Goal: Task Accomplishment & Management: Use online tool/utility

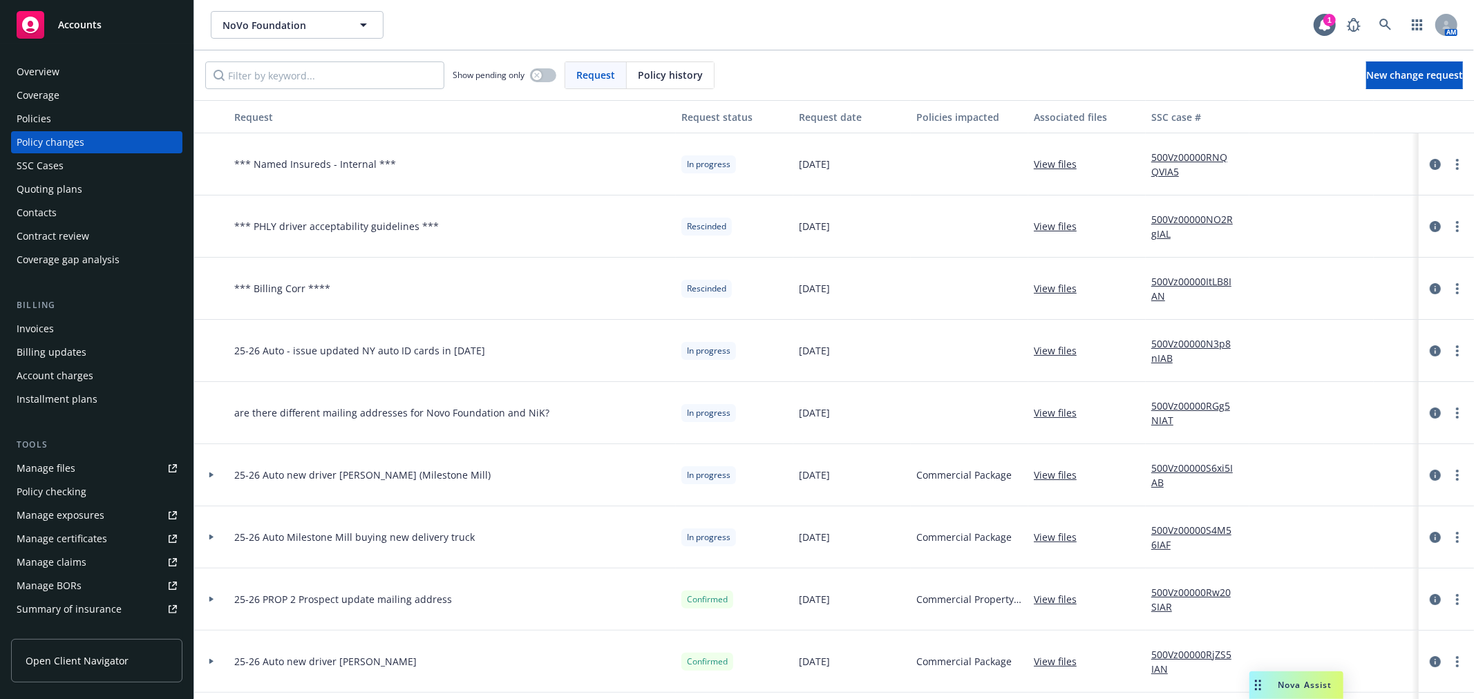
click at [215, 473] on div at bounding box center [211, 475] width 23 height 5
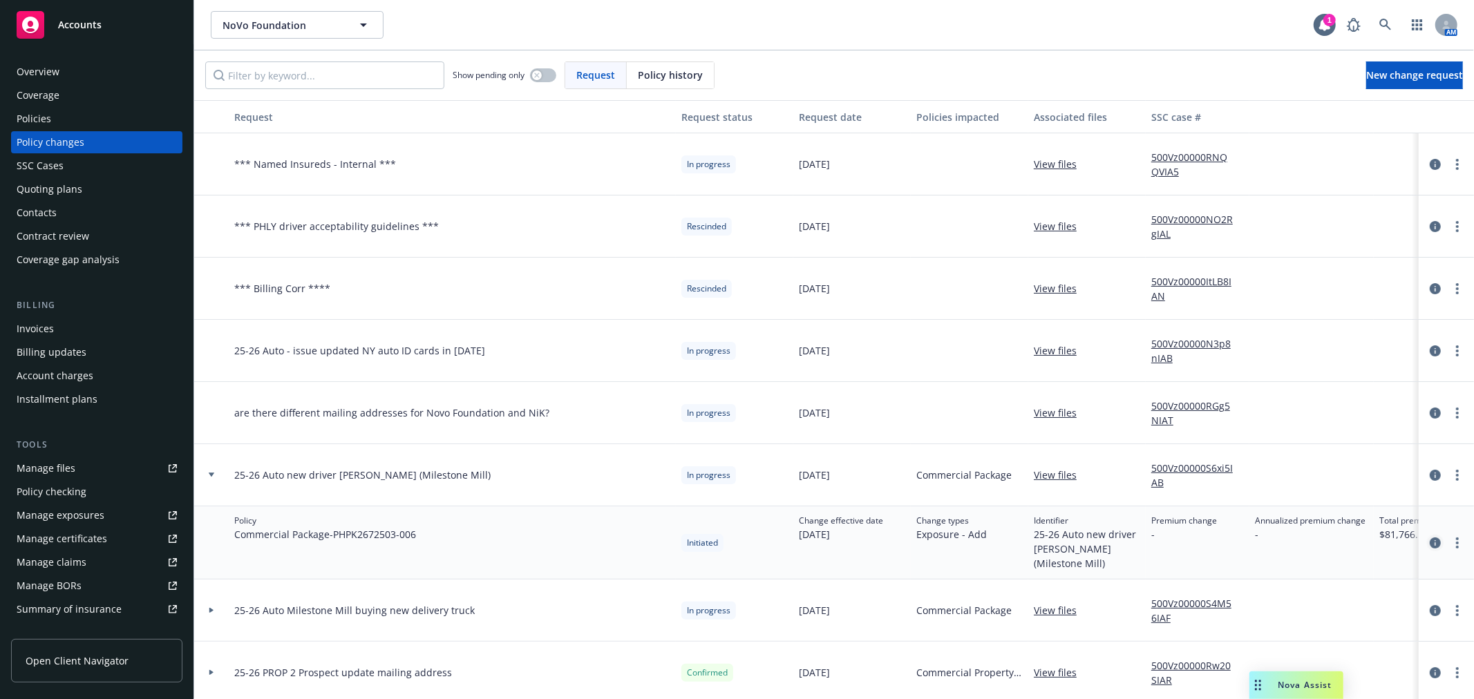
click at [1430, 541] on icon "circleInformation" at bounding box center [1435, 543] width 11 height 11
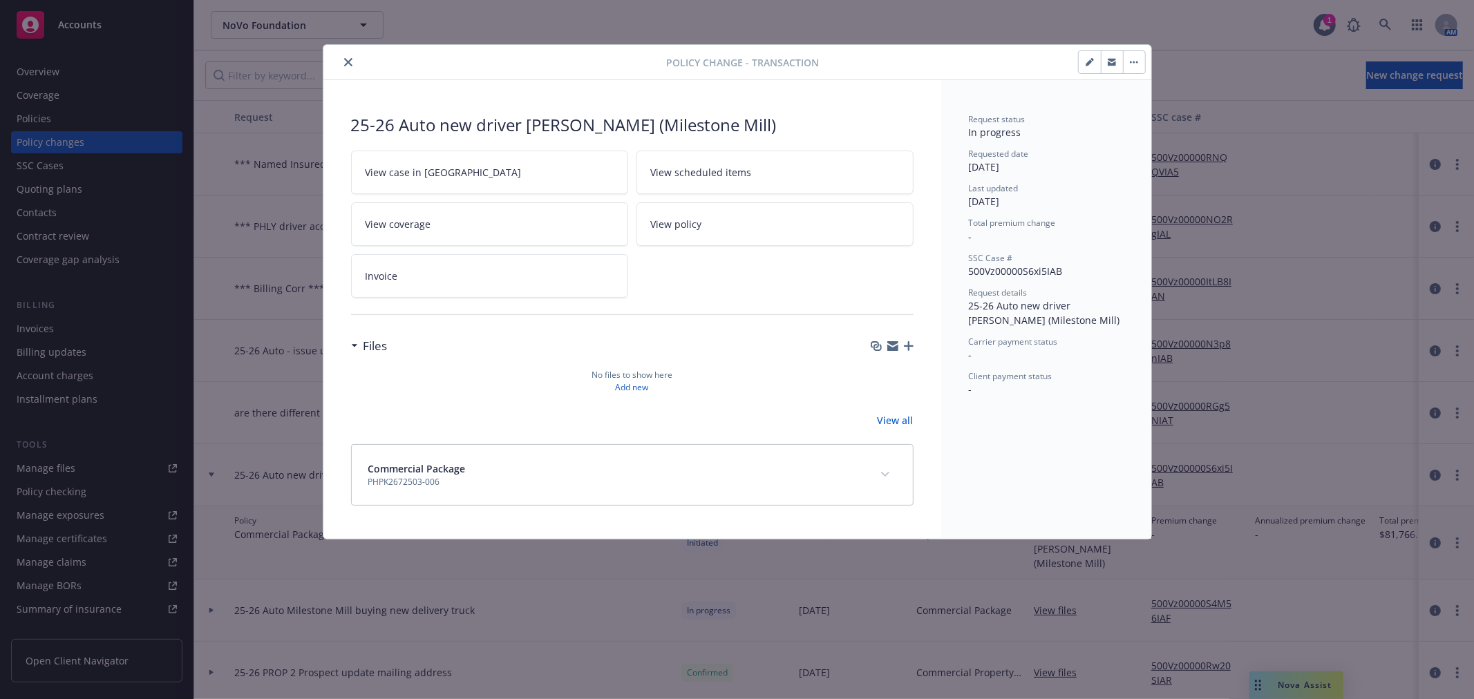
click at [894, 348] on icon "button" at bounding box center [892, 348] width 11 height 6
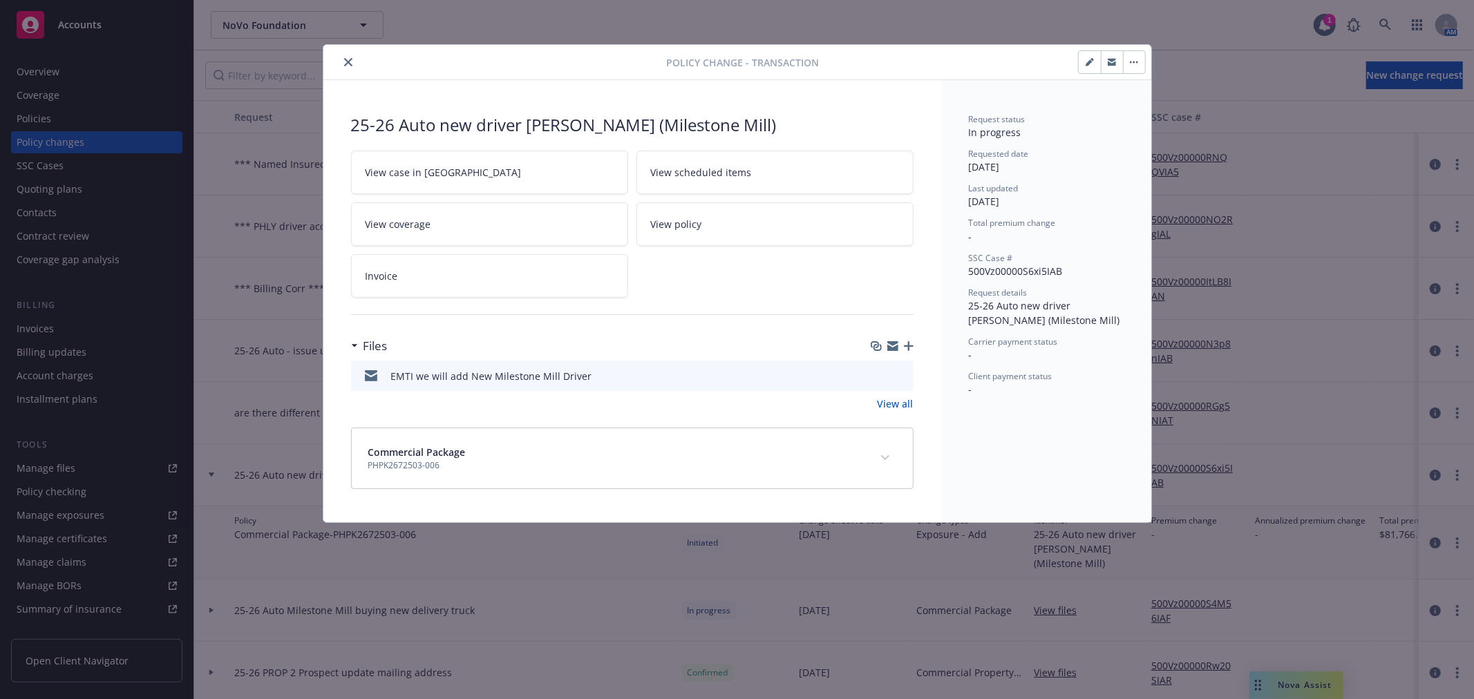
click at [889, 348] on icon "button" at bounding box center [892, 348] width 11 height 6
click at [351, 62] on icon "close" at bounding box center [348, 62] width 8 height 8
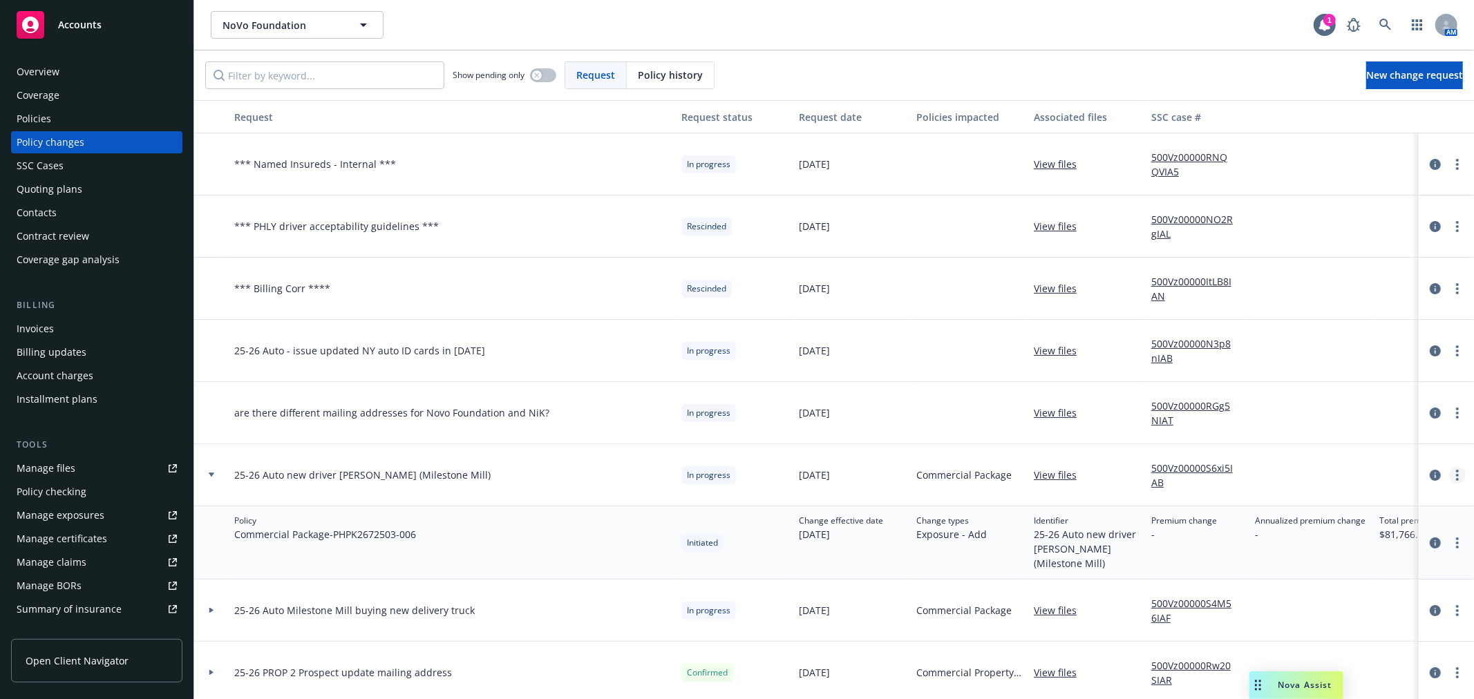
click at [1449, 477] on link "more" at bounding box center [1457, 475] width 17 height 17
click at [1368, 585] on link "Resume workflow" at bounding box center [1334, 587] width 237 height 28
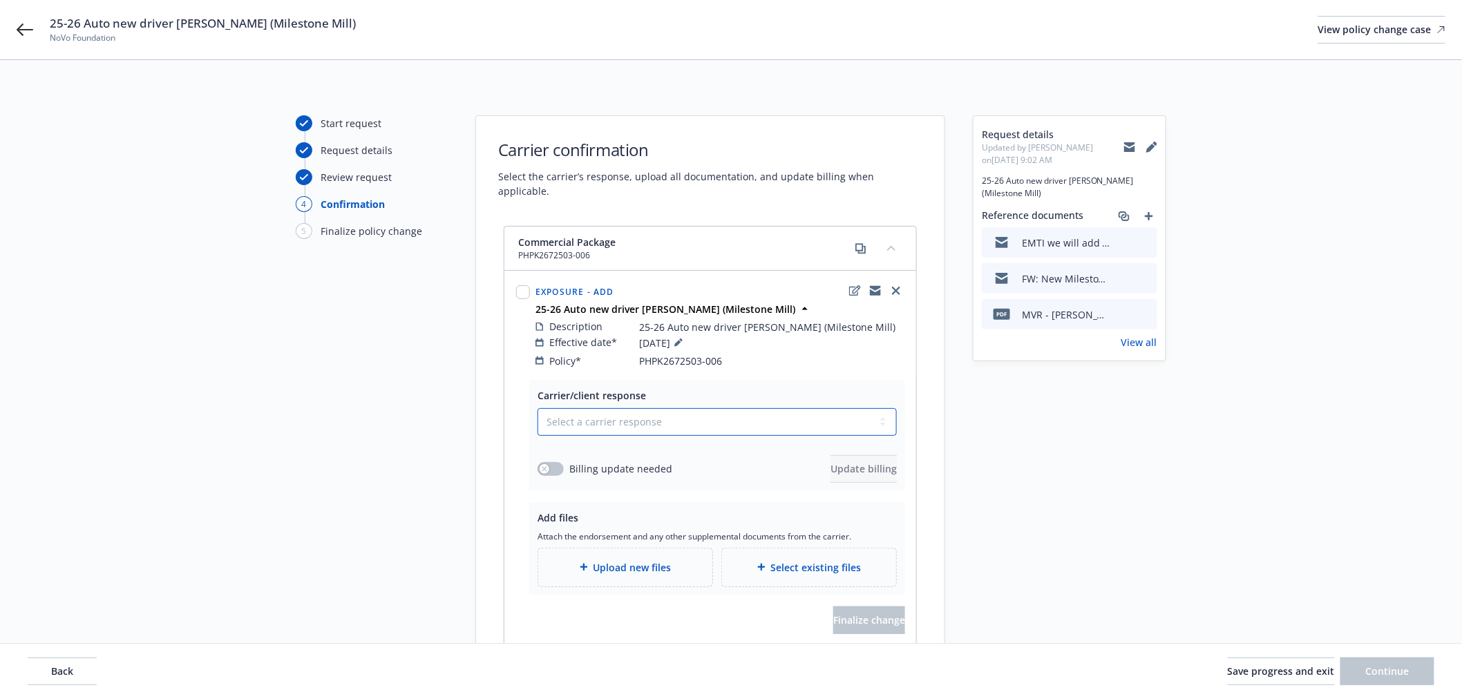
click at [650, 417] on select "Select a carrier response Accepted Accepted with revision No endorsement needed…" at bounding box center [717, 422] width 359 height 28
select select "NO_ENDORSEMENT_NEEDED"
click at [538, 408] on select "Select a carrier response Accepted Accepted with revision No endorsement needed…" at bounding box center [717, 422] width 359 height 28
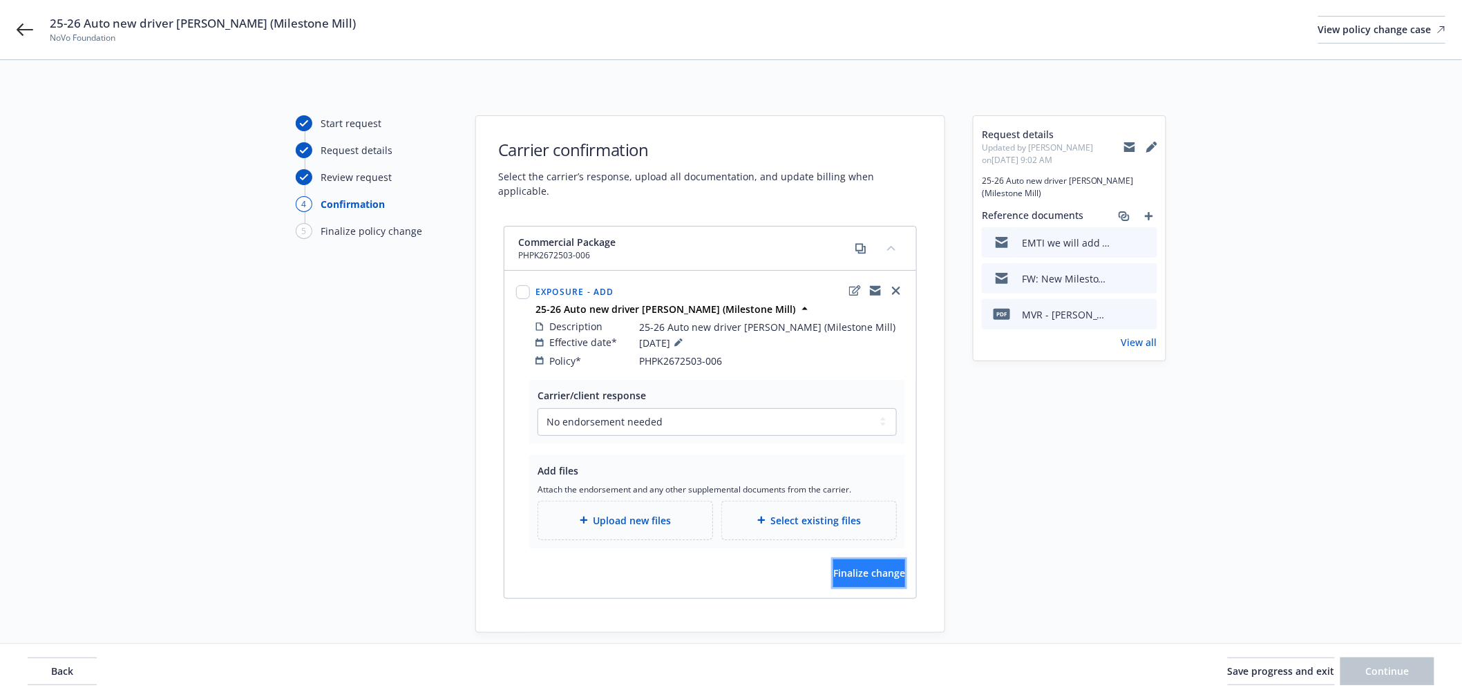
click at [853, 567] on span "Finalize change" at bounding box center [869, 573] width 72 height 13
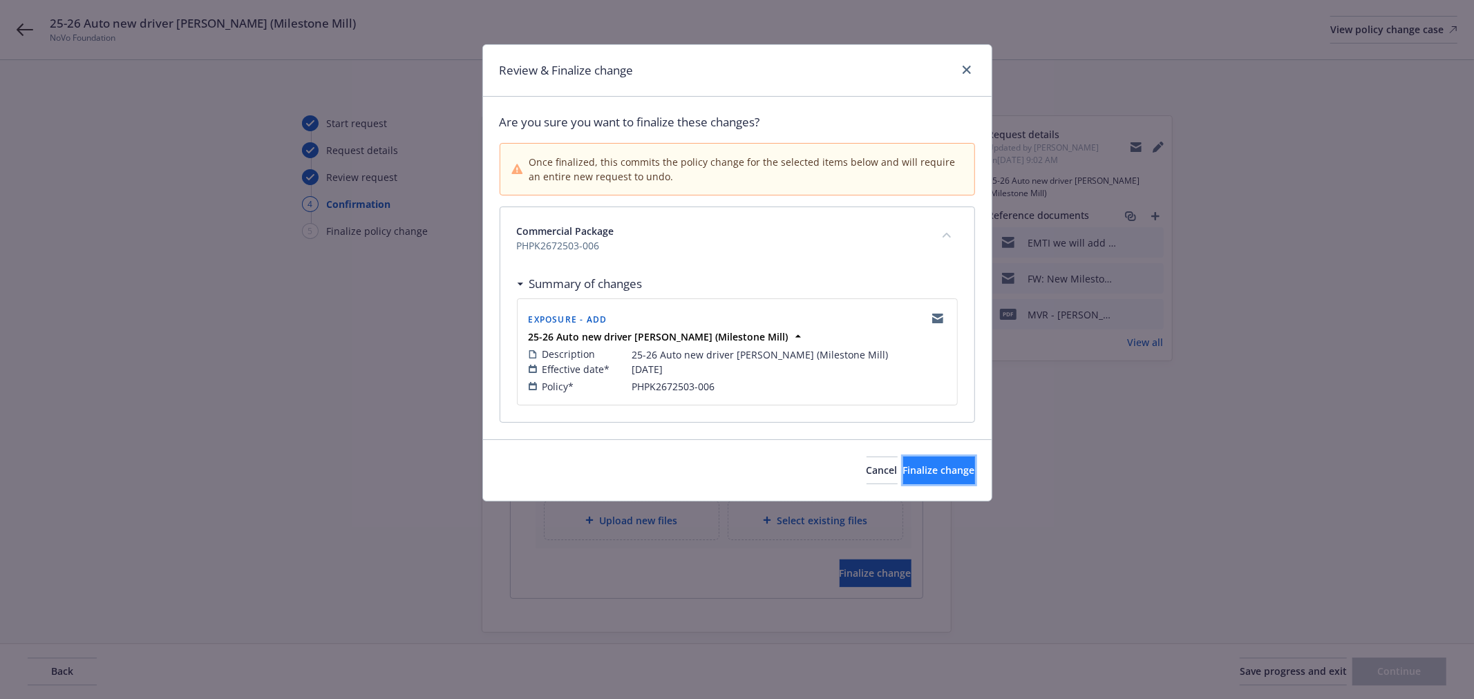
click at [910, 480] on button "Finalize change" at bounding box center [939, 471] width 72 height 28
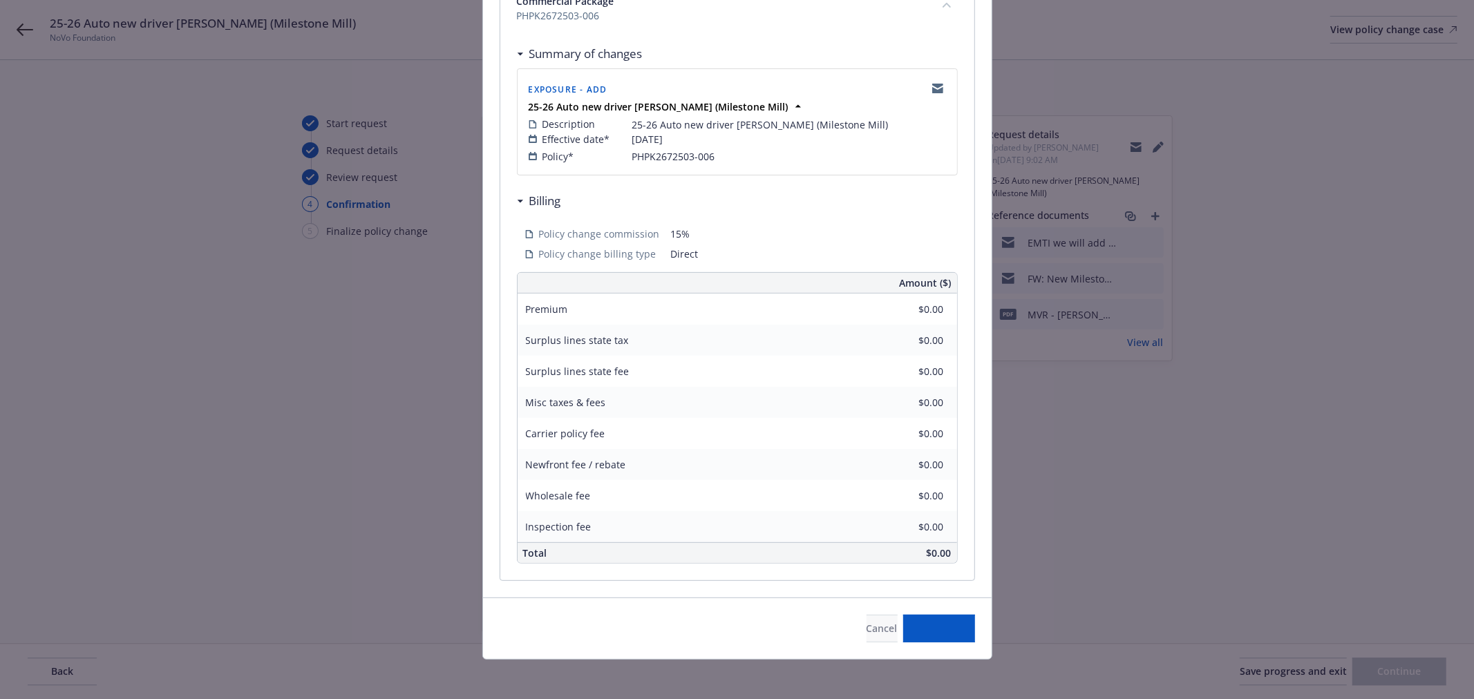
scroll to position [236, 0]
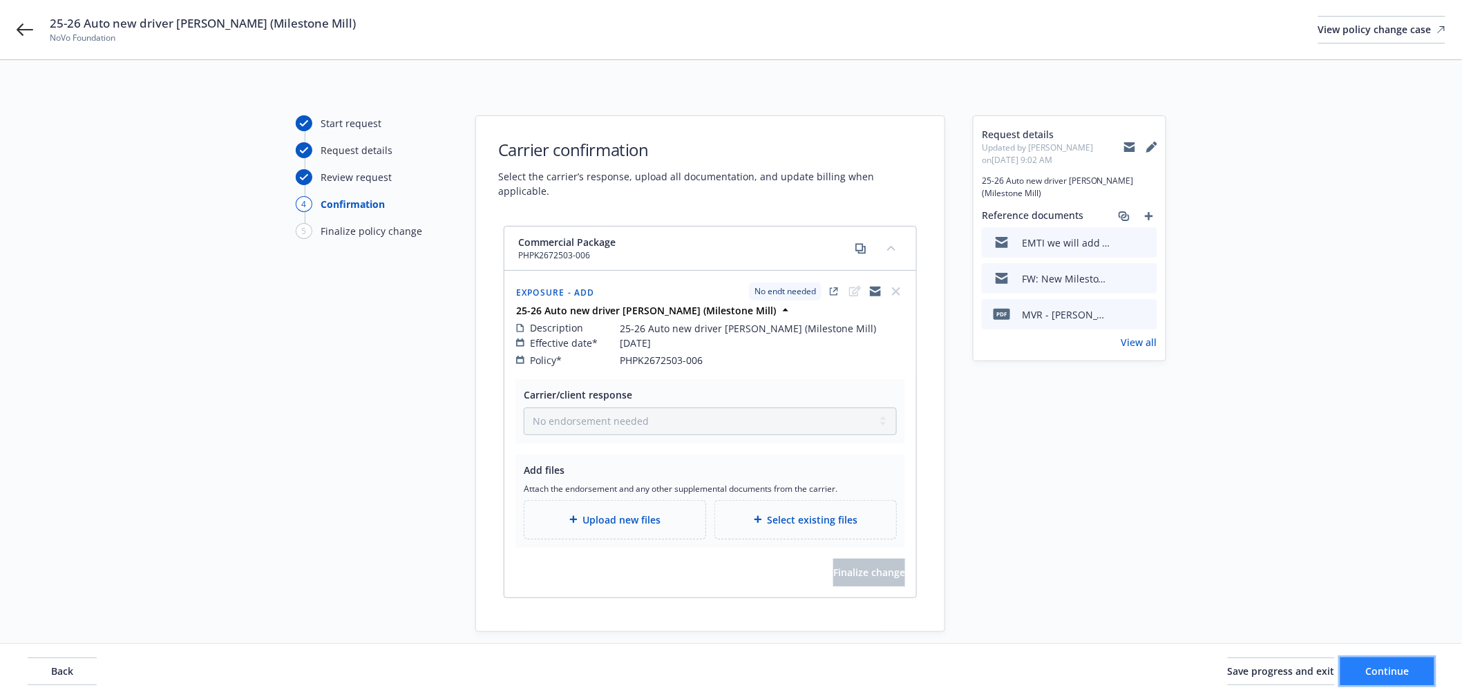
click at [1400, 665] on span "Continue" at bounding box center [1388, 671] width 44 height 13
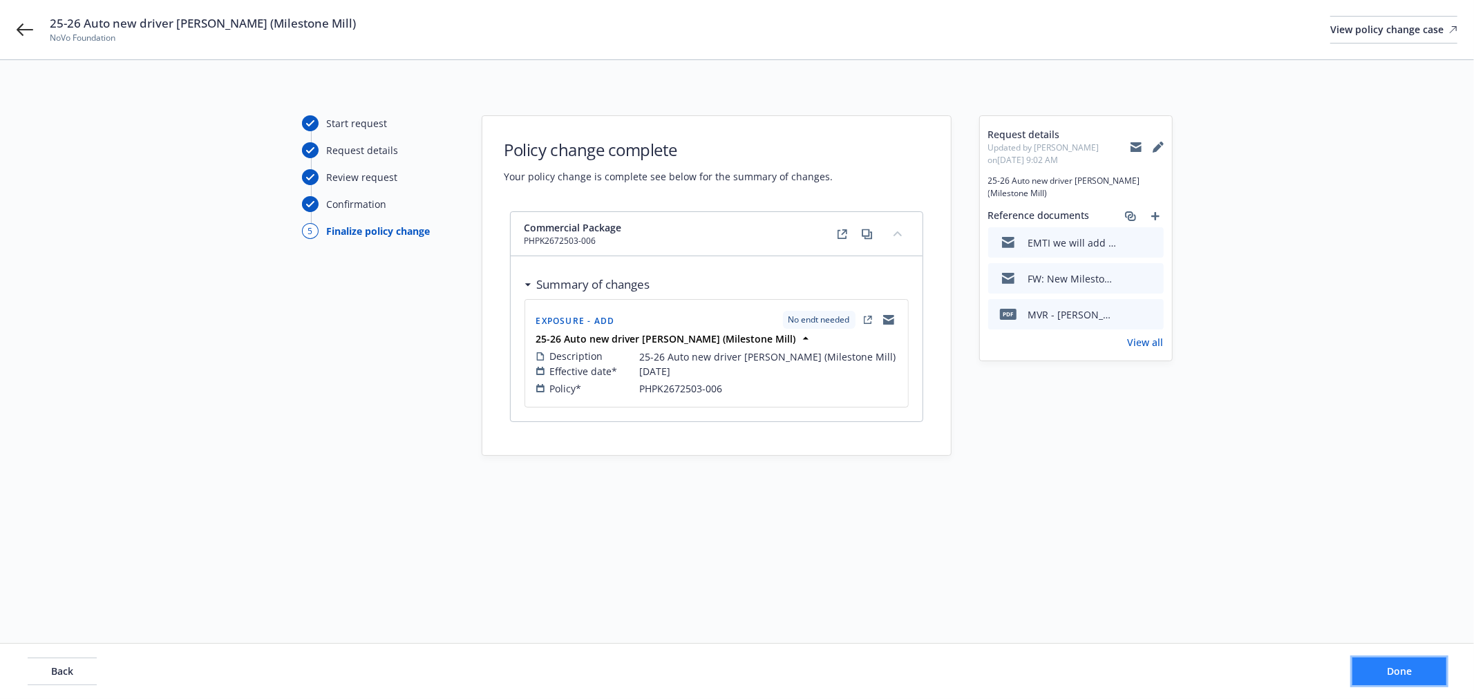
click at [1400, 665] on span "Done" at bounding box center [1399, 671] width 25 height 13
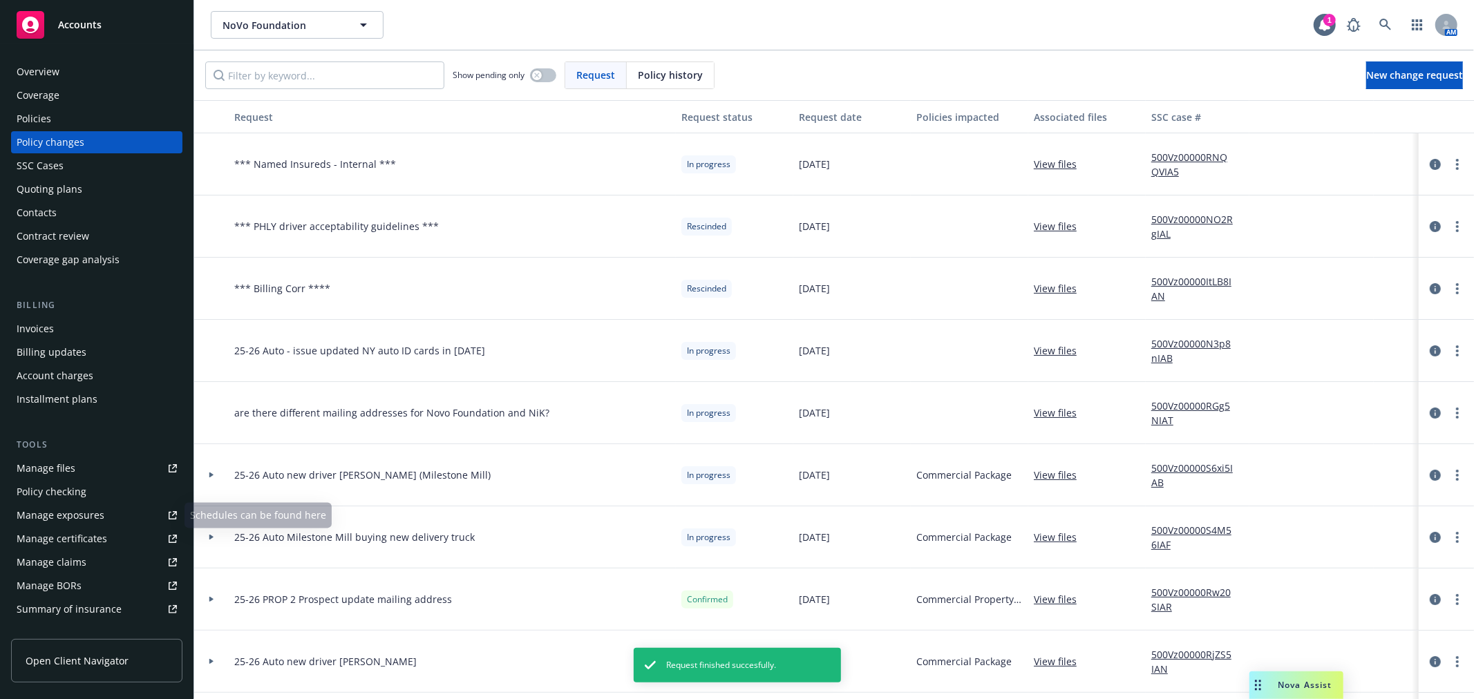
click at [99, 462] on link "Manage files" at bounding box center [96, 468] width 171 height 22
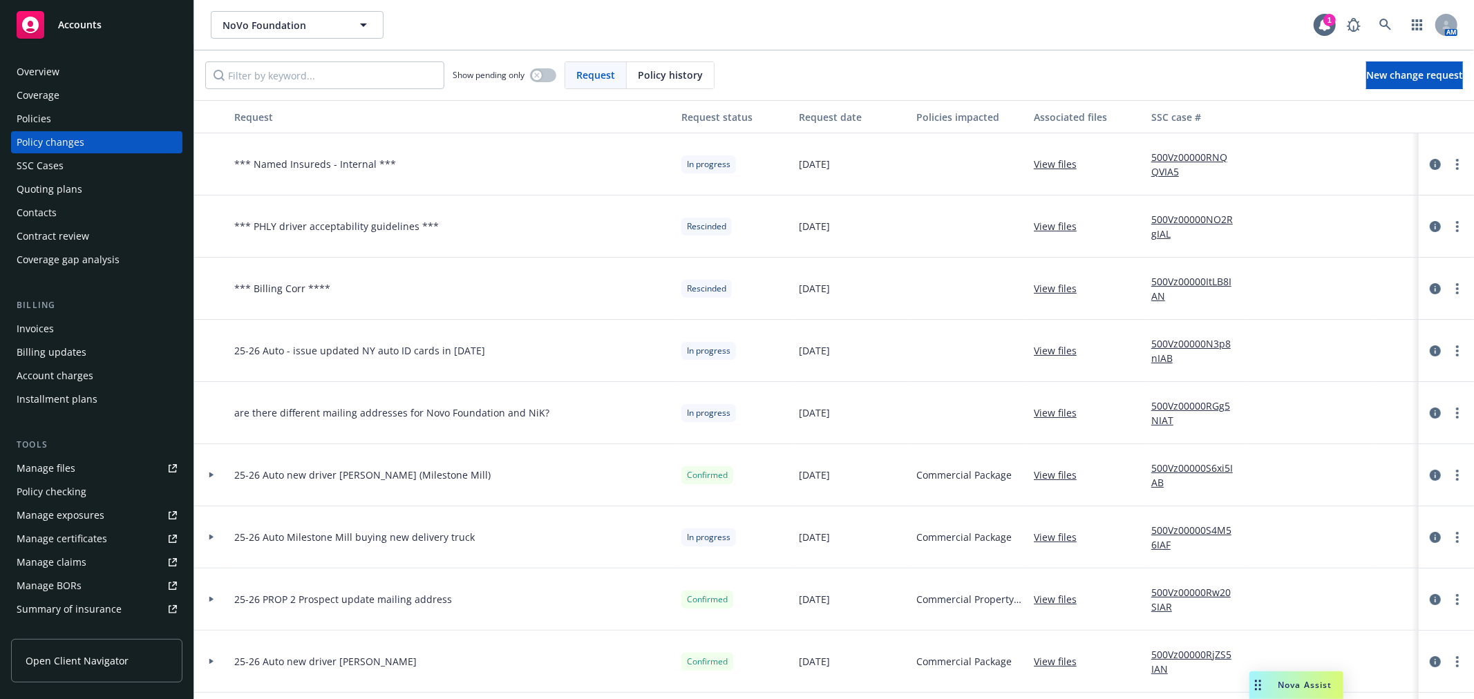
click at [88, 164] on div "SSC Cases" at bounding box center [97, 166] width 160 height 22
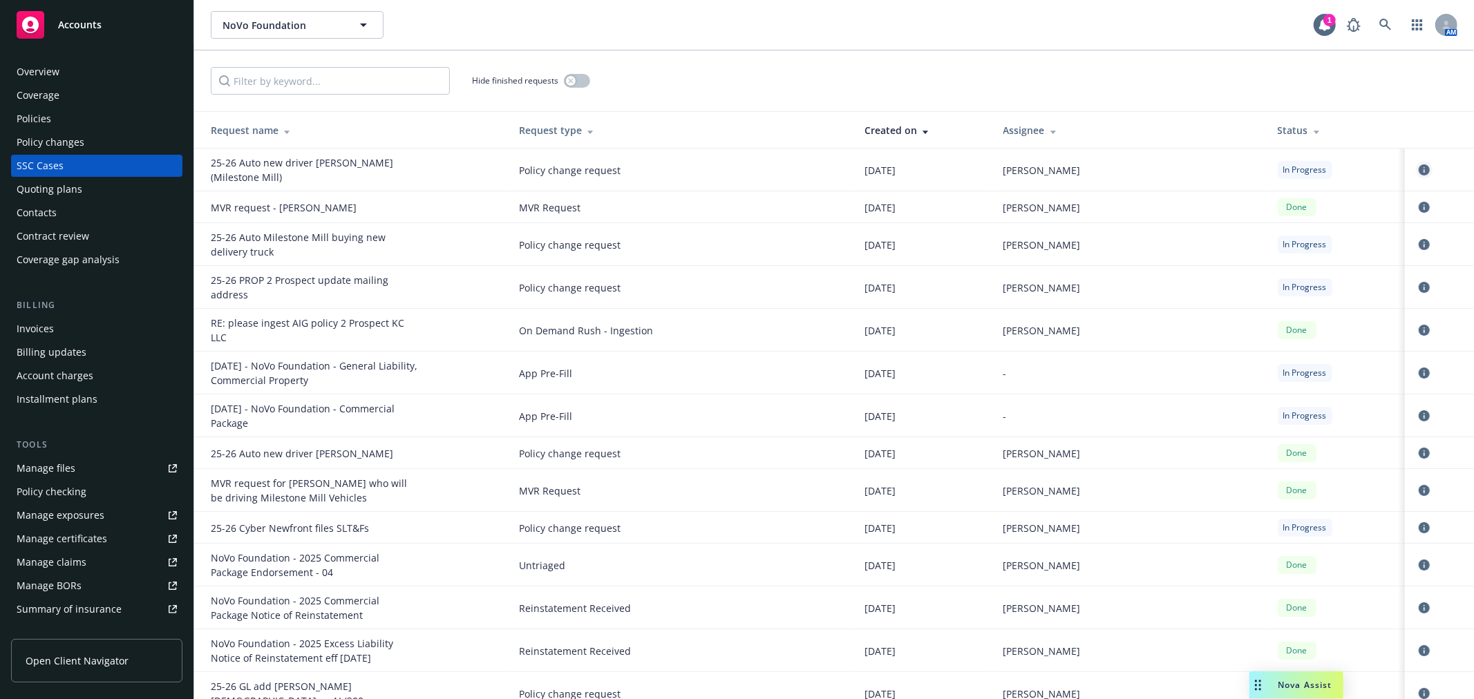
click at [1419, 164] on icon "circleInformation" at bounding box center [1424, 169] width 11 height 11
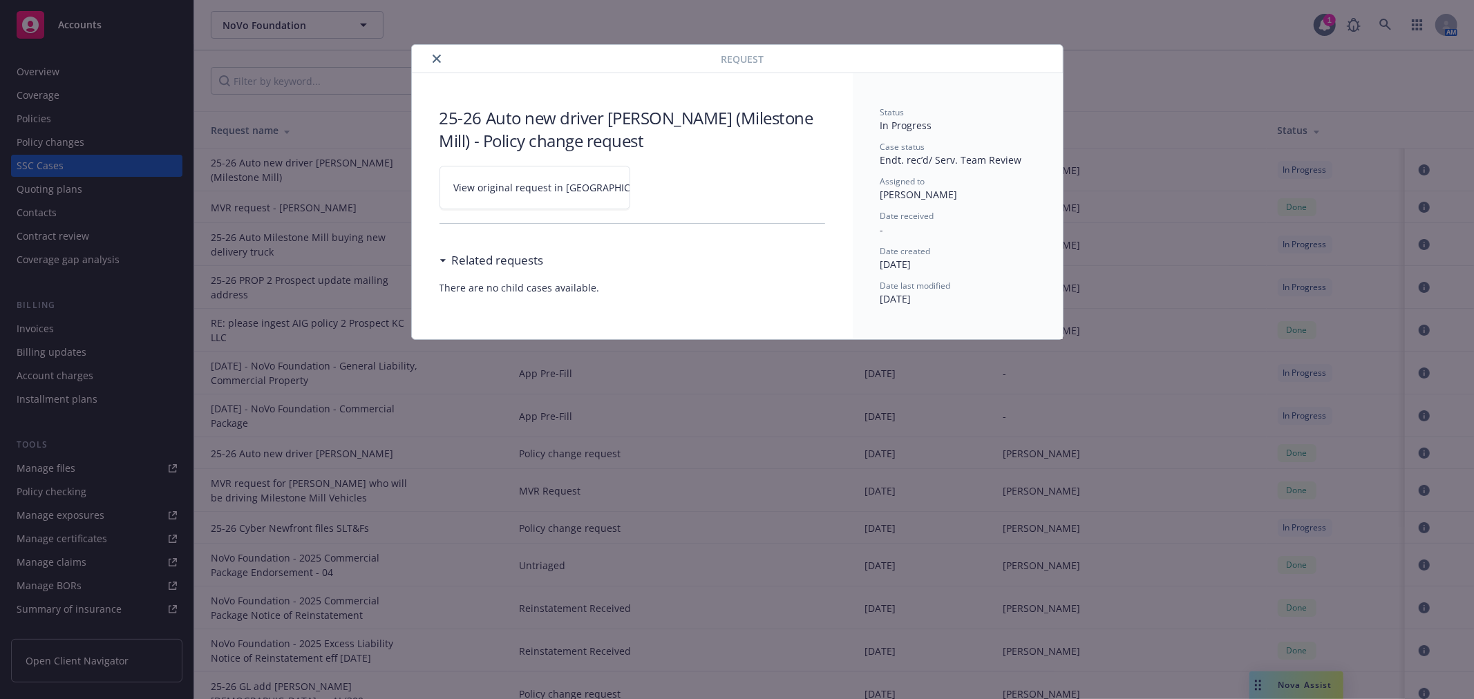
click at [553, 189] on span "View original request in SSC" at bounding box center [558, 187] width 209 height 15
click at [437, 57] on icon "close" at bounding box center [437, 59] width 8 height 8
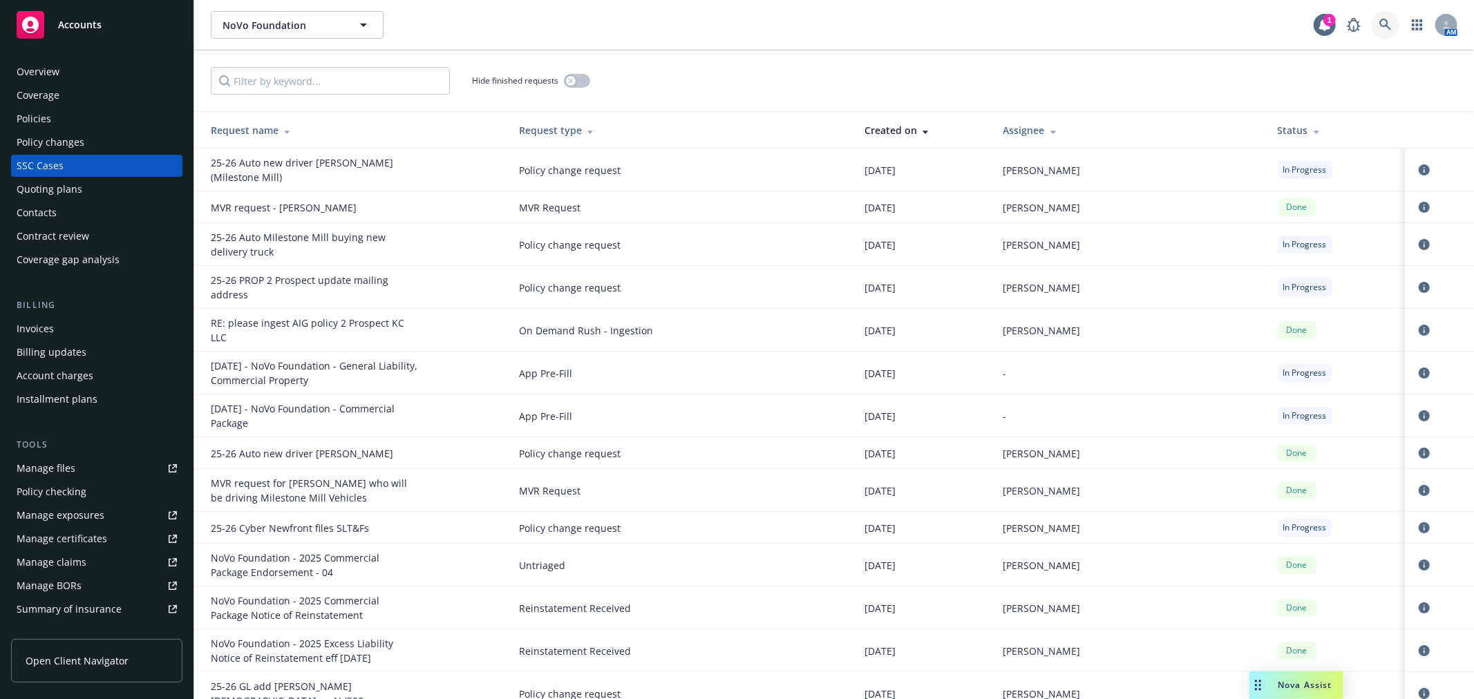
click at [1373, 26] on link at bounding box center [1386, 25] width 28 height 28
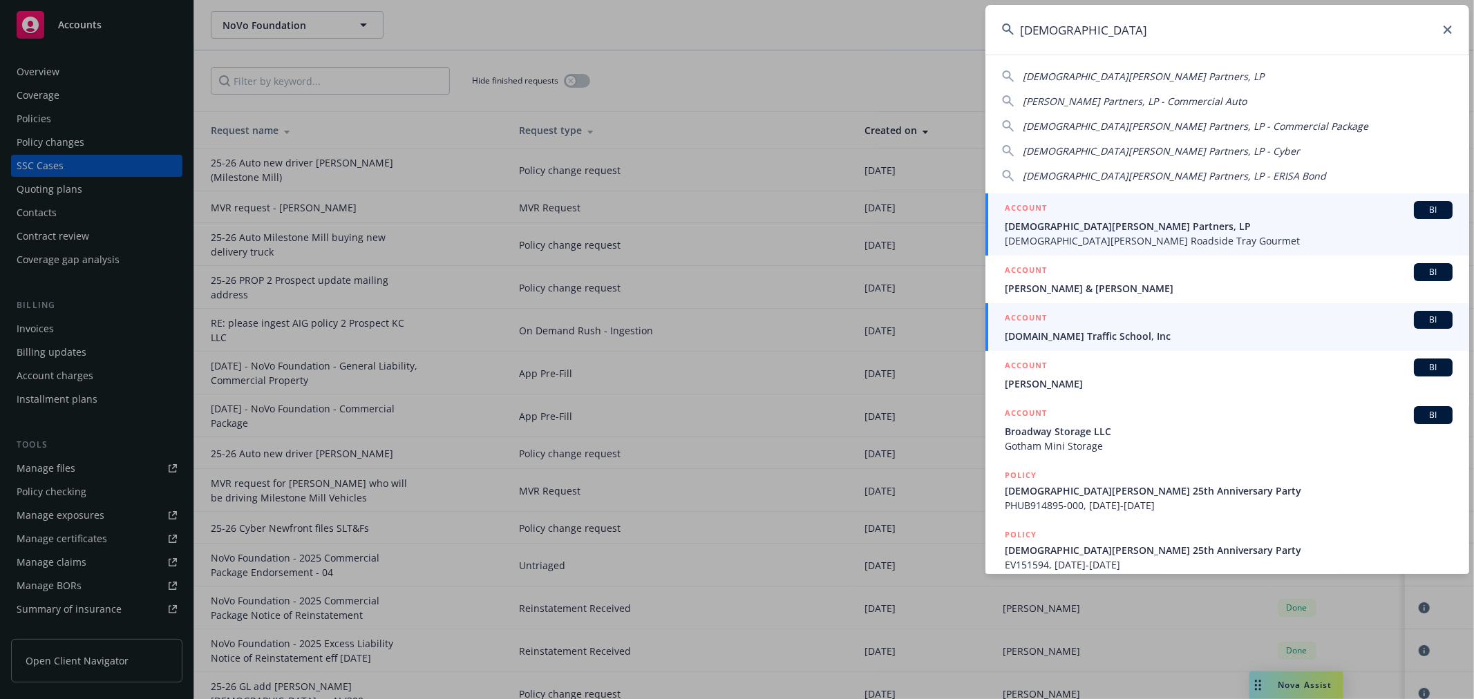
type input "gott"
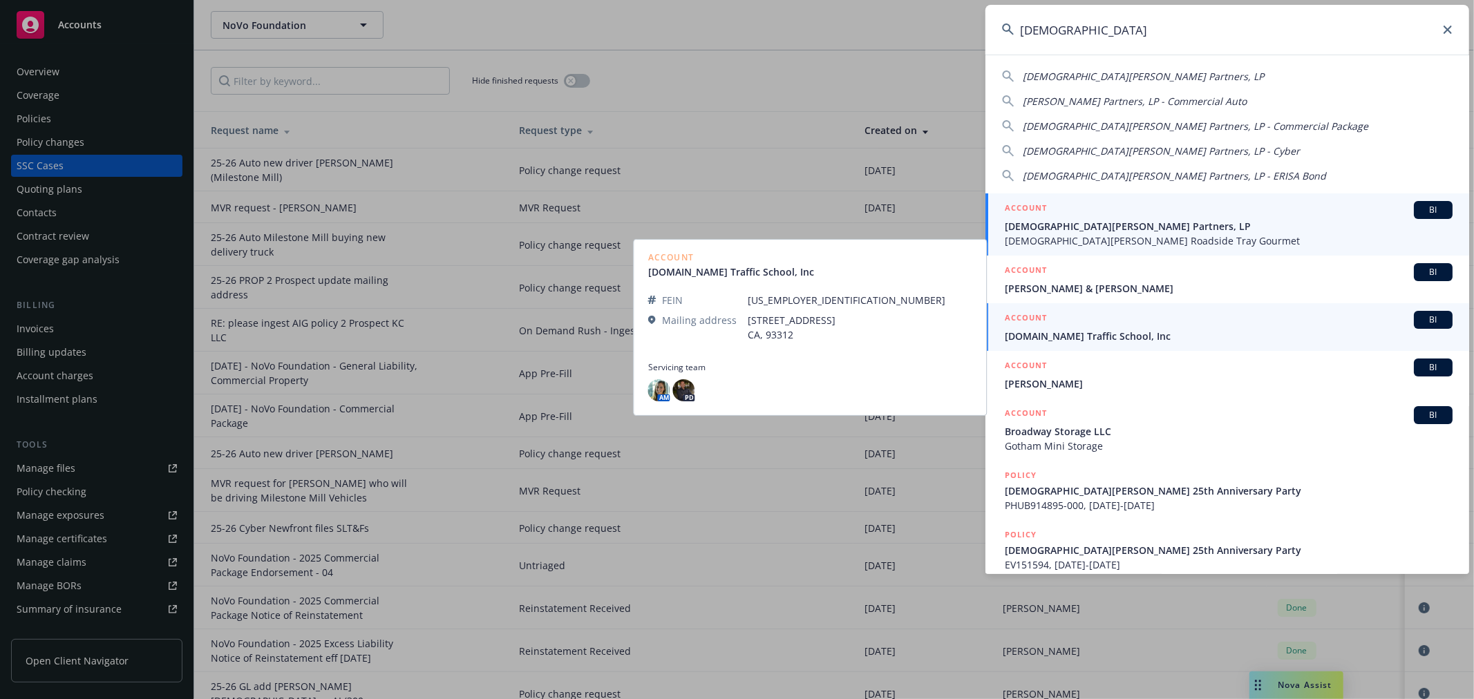
click at [1146, 226] on span "Gott's Partners, LP" at bounding box center [1229, 226] width 448 height 15
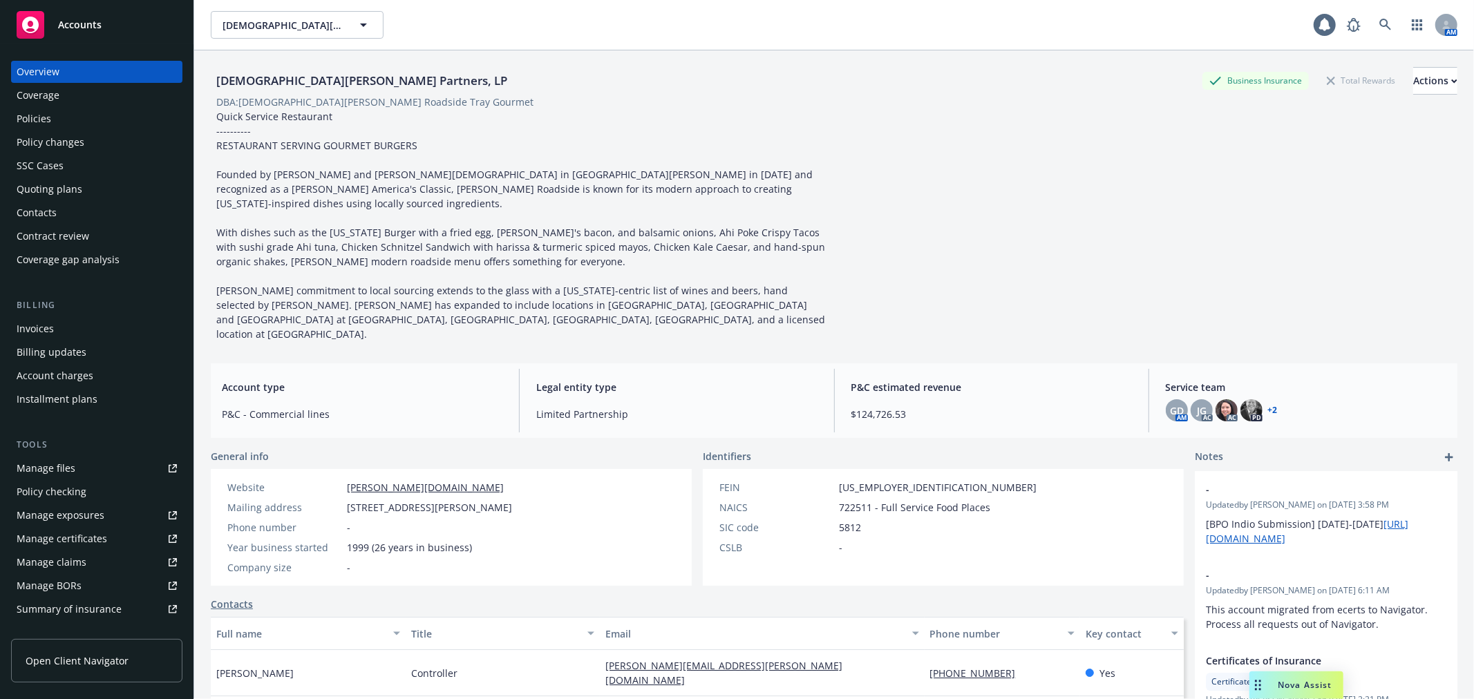
click at [81, 120] on div "Policies" at bounding box center [97, 119] width 160 height 22
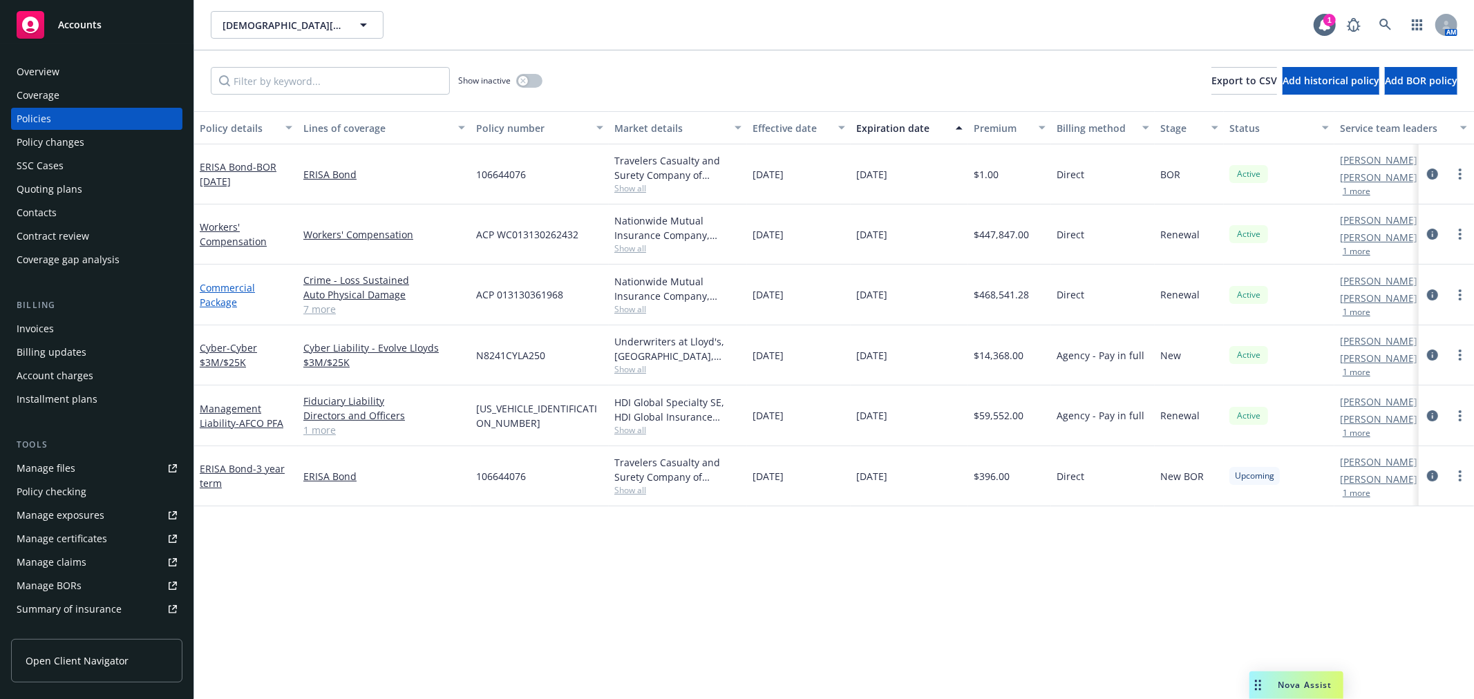
click at [213, 284] on link "Commercial Package" at bounding box center [227, 295] width 55 height 28
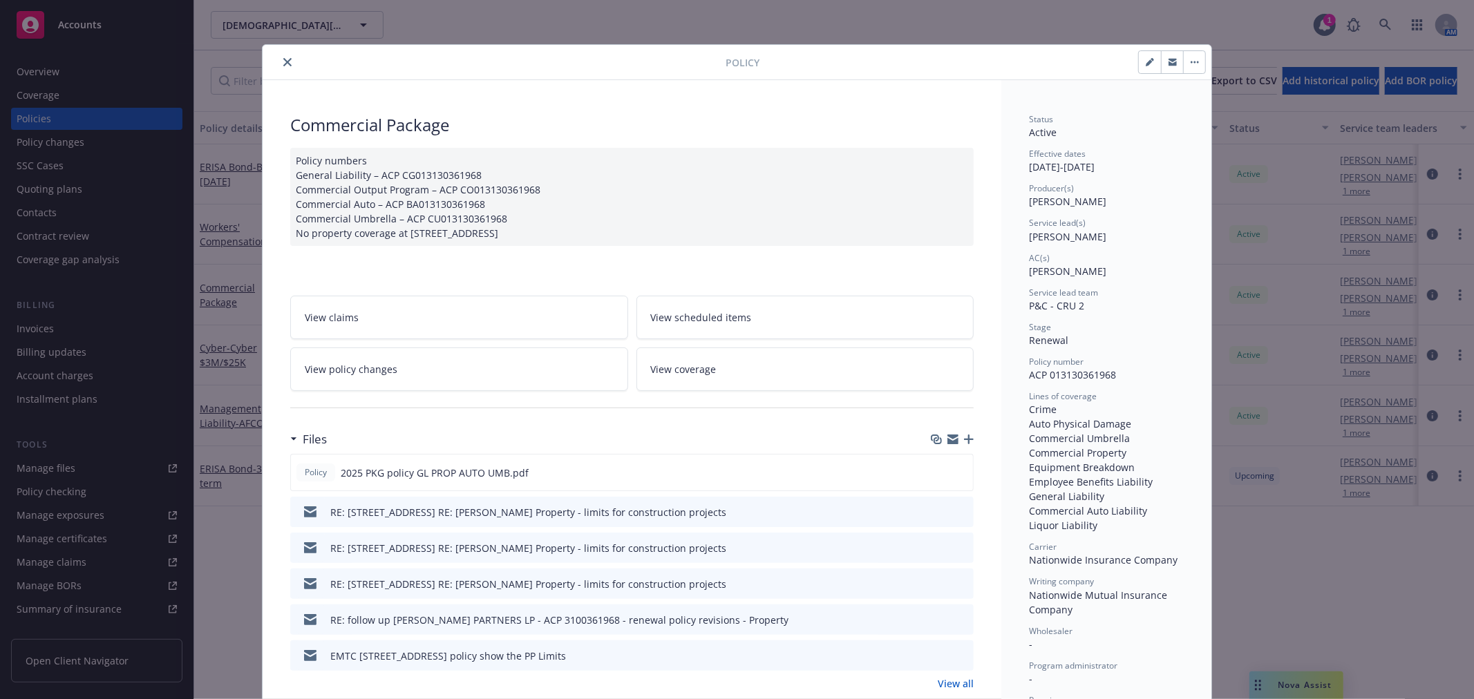
click at [964, 438] on icon "button" at bounding box center [969, 440] width 10 height 10
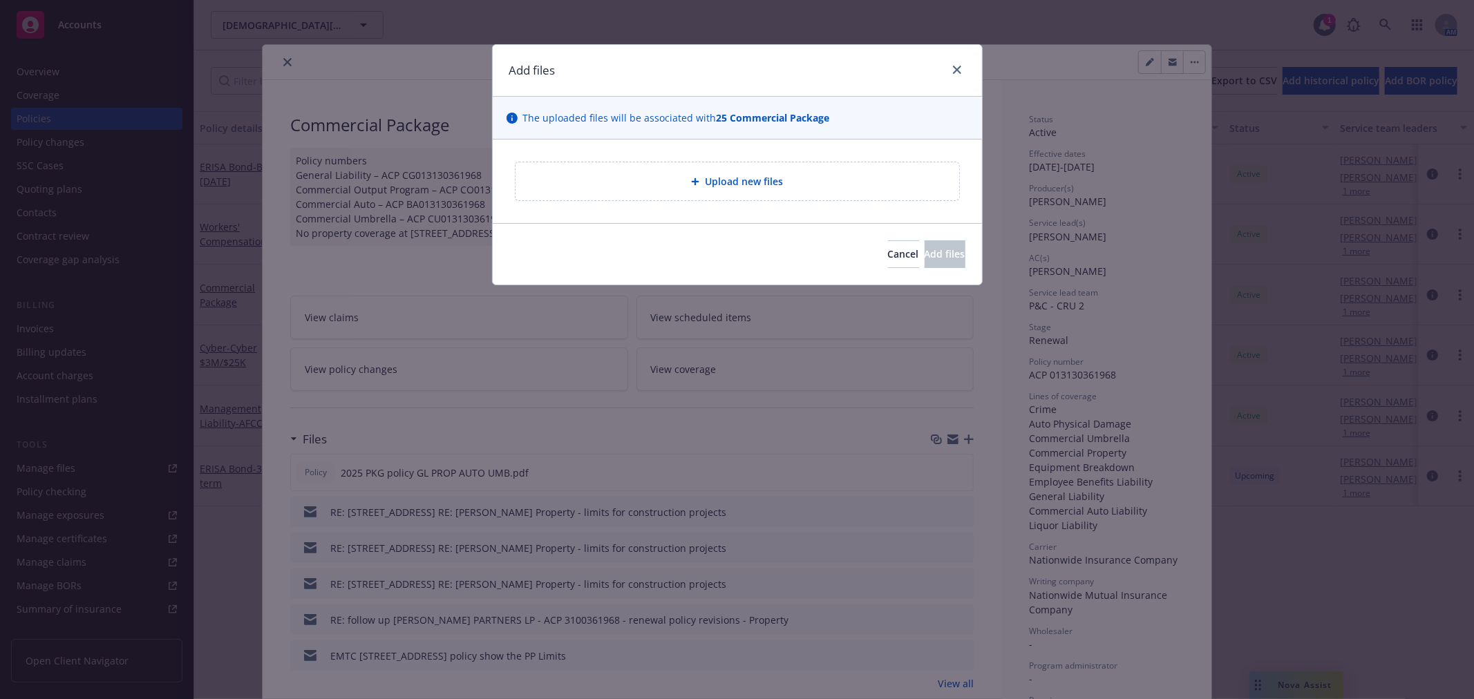
click at [690, 191] on div "Upload new files" at bounding box center [737, 181] width 444 height 38
type textarea "x"
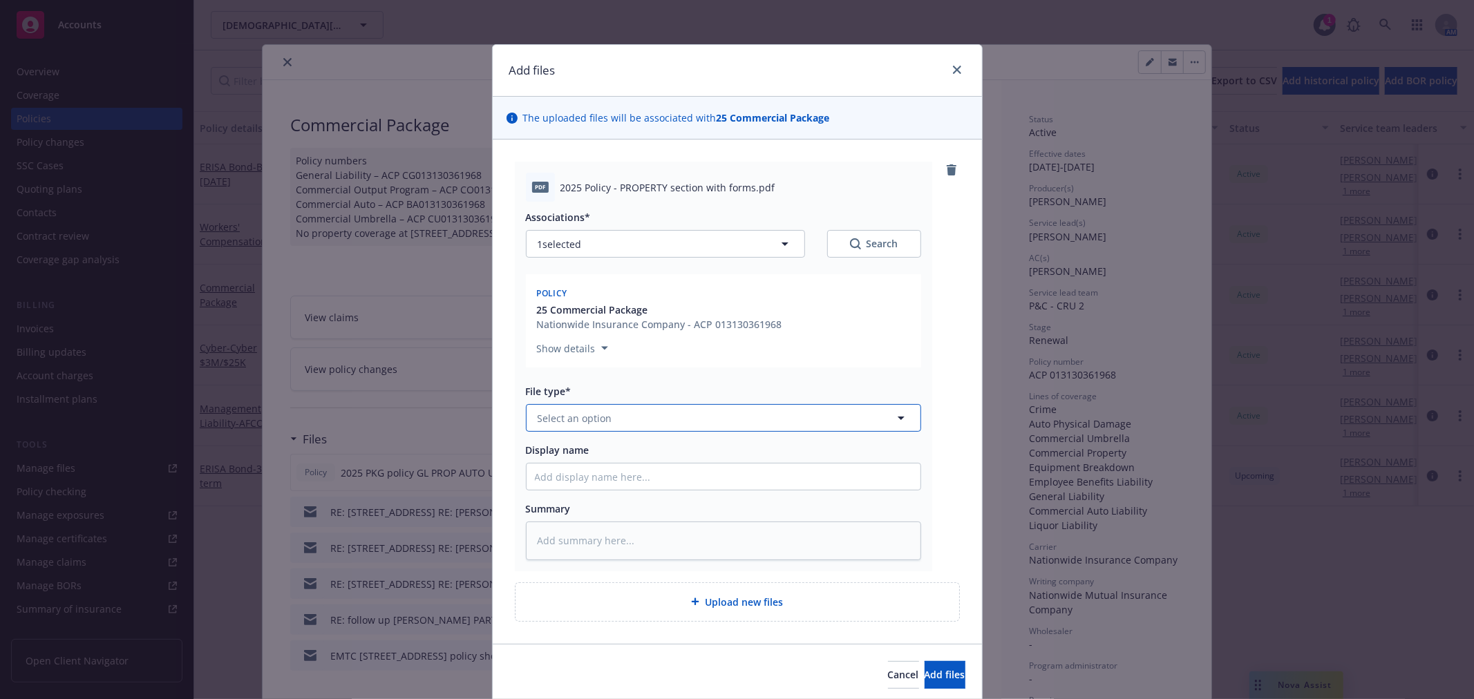
click at [627, 415] on button "Select an option" at bounding box center [723, 418] width 395 height 28
type input "dec"
click at [633, 489] on div "Declaration page" at bounding box center [723, 493] width 377 height 20
click at [925, 669] on span "Add files" at bounding box center [945, 674] width 41 height 13
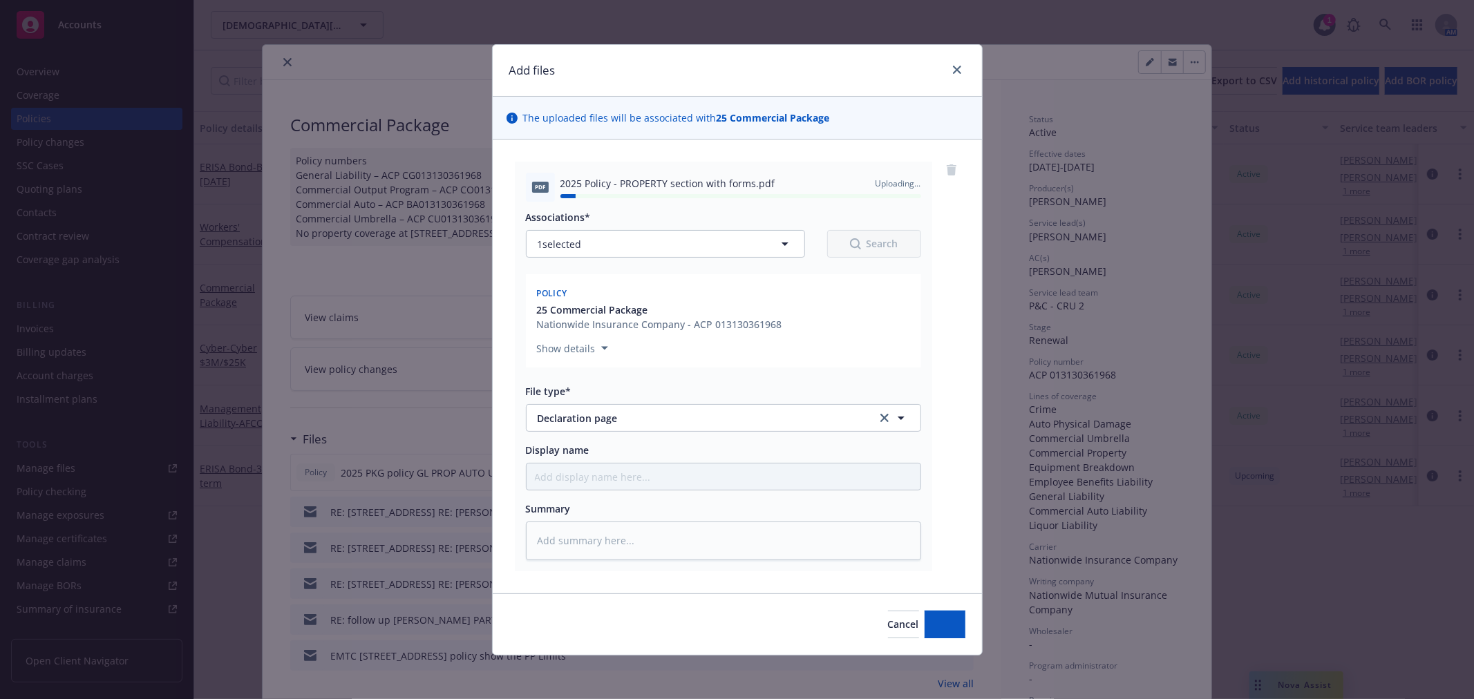
type textarea "x"
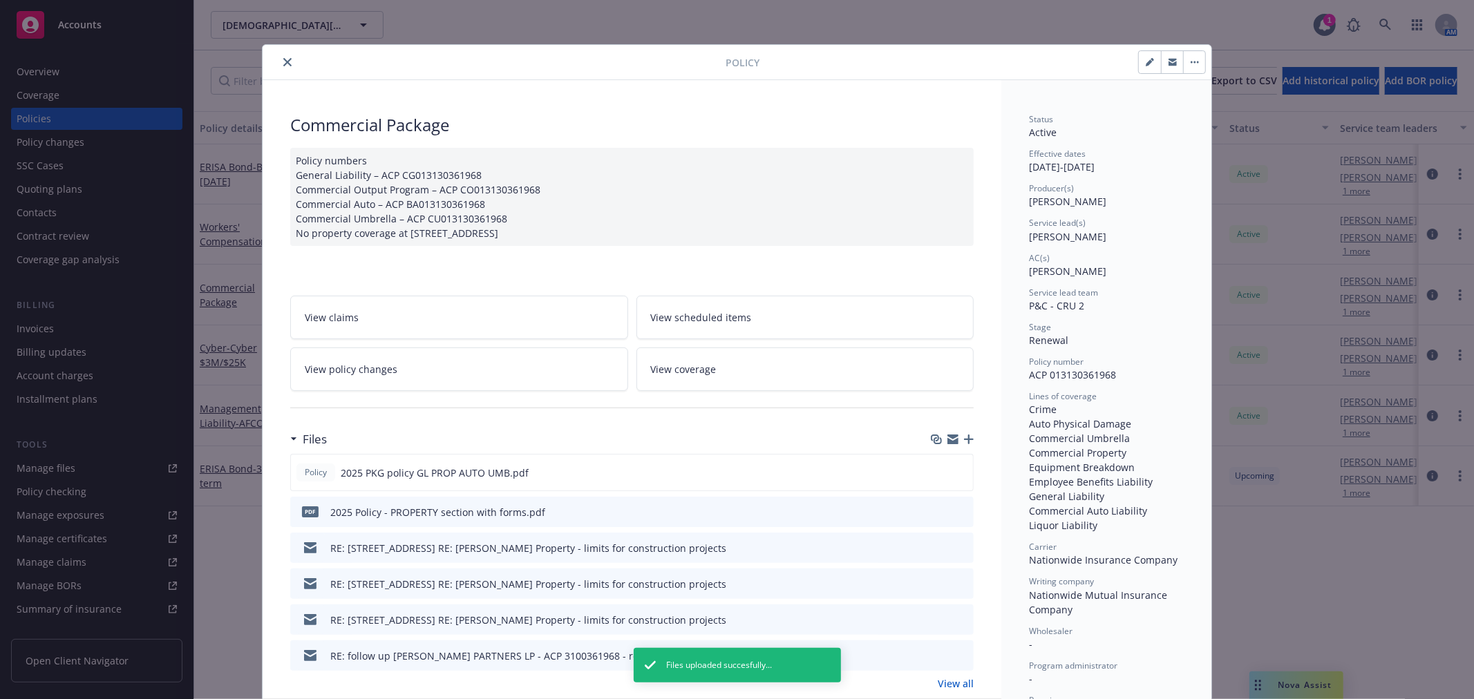
click at [947, 439] on icon "button" at bounding box center [952, 439] width 11 height 11
click at [284, 64] on icon "close" at bounding box center [287, 62] width 8 height 8
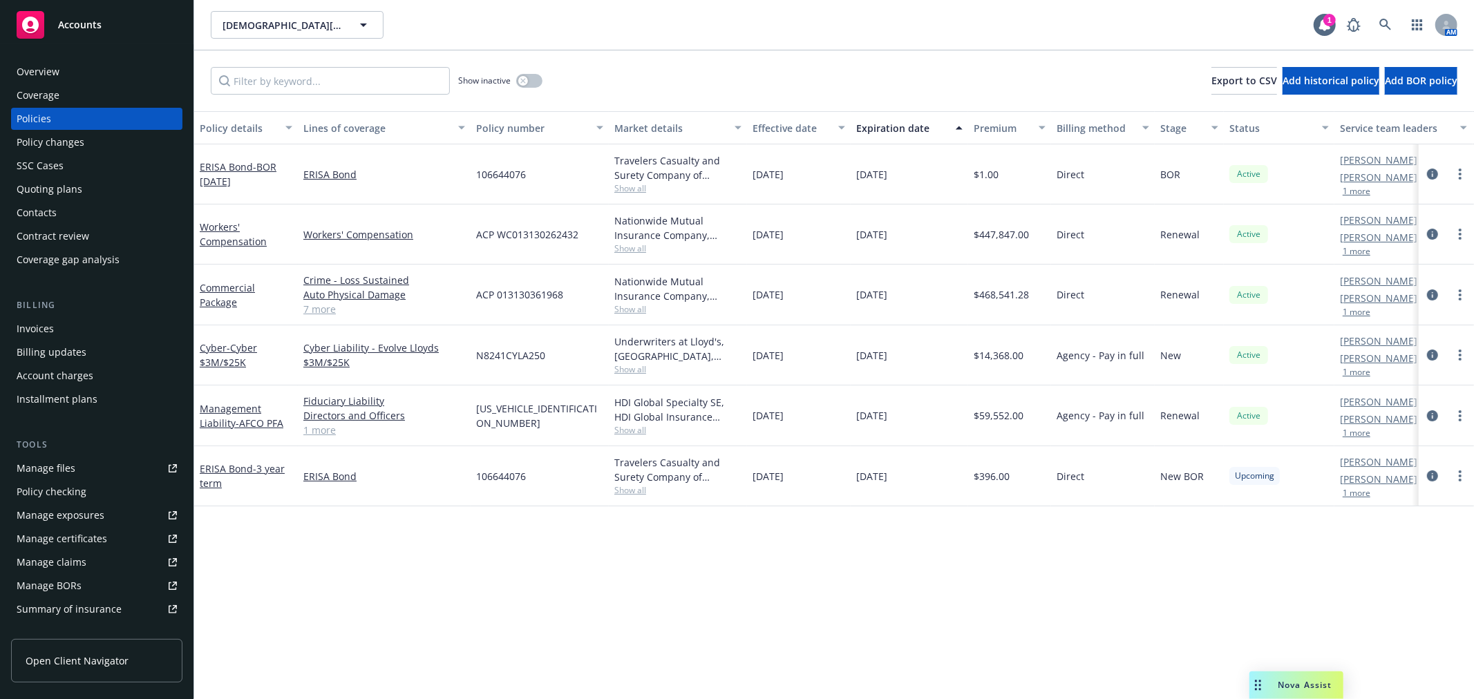
click at [80, 466] on link "Manage files" at bounding box center [96, 468] width 171 height 22
click at [102, 144] on div "Policy changes" at bounding box center [97, 142] width 160 height 22
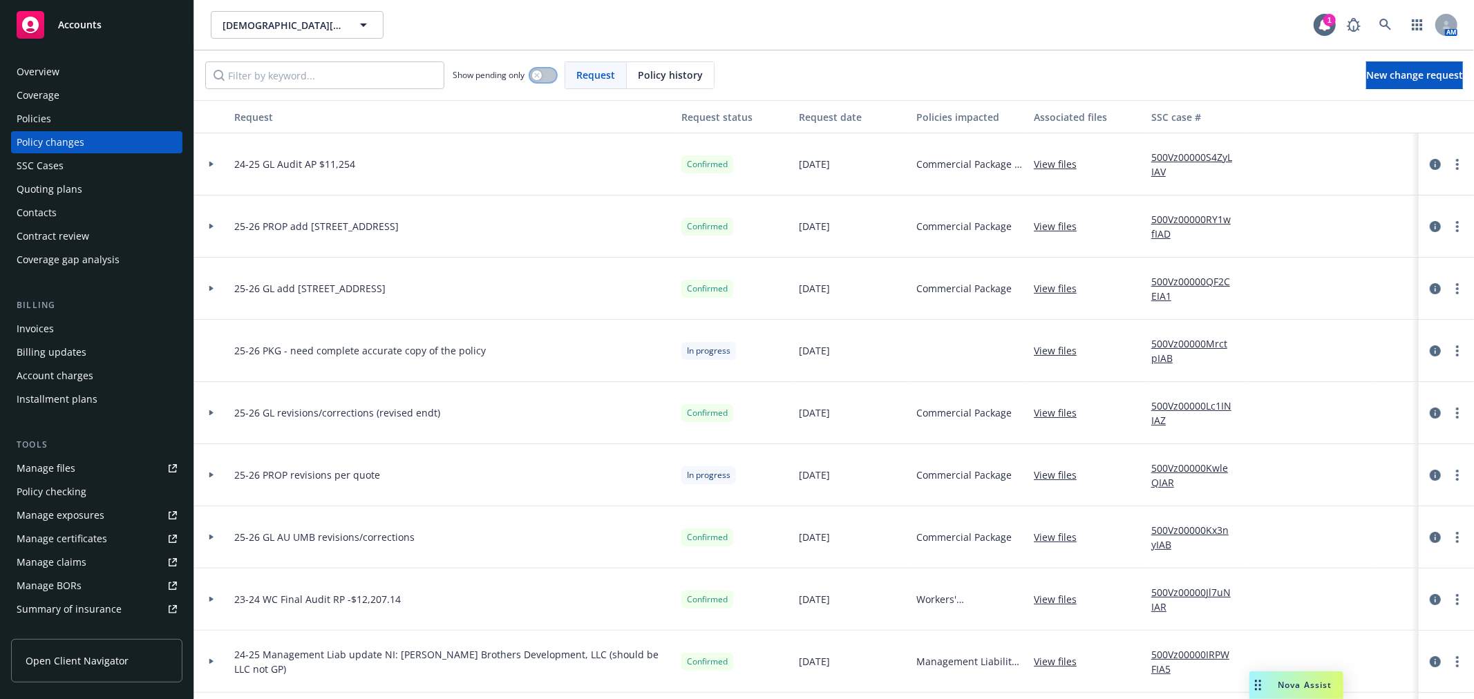
click at [537, 71] on div "button" at bounding box center [537, 75] width 10 height 10
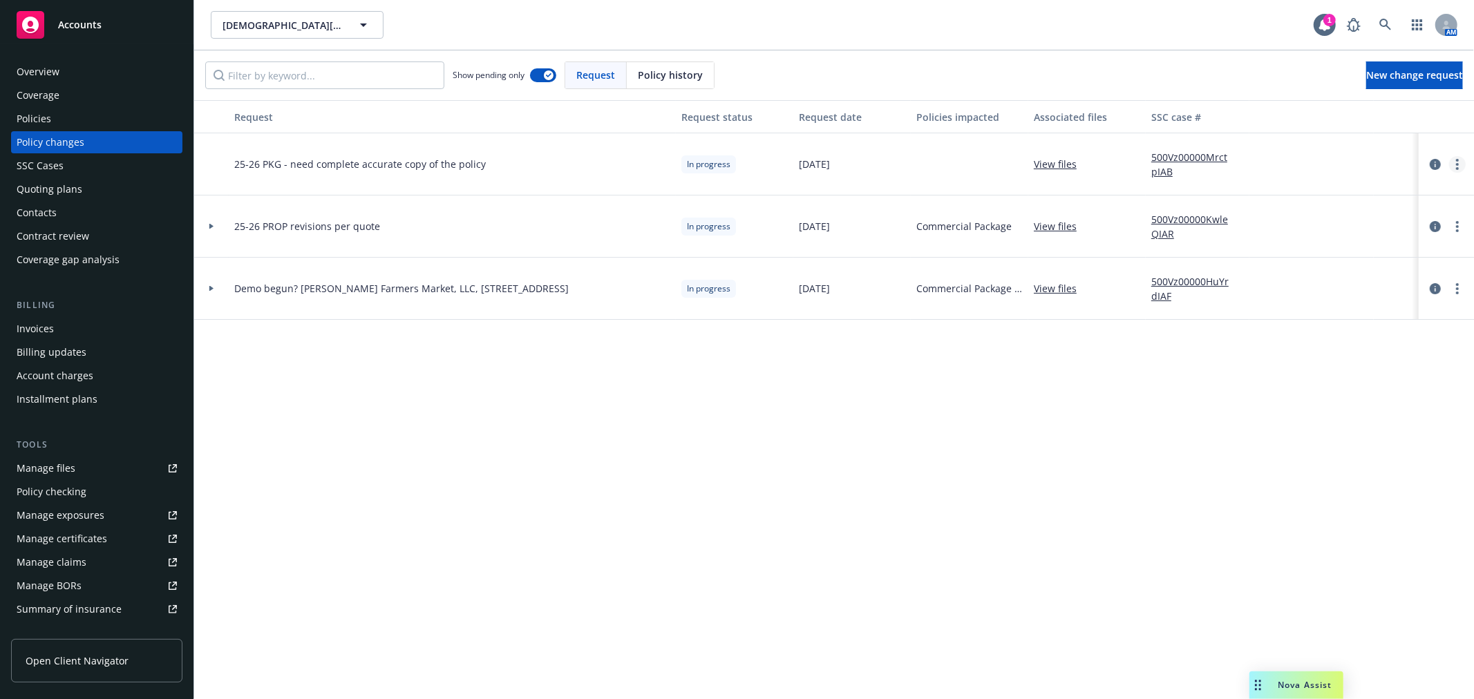
click at [1455, 168] on link "more" at bounding box center [1457, 164] width 17 height 17
click at [1365, 274] on link "Resume workflow" at bounding box center [1346, 276] width 237 height 28
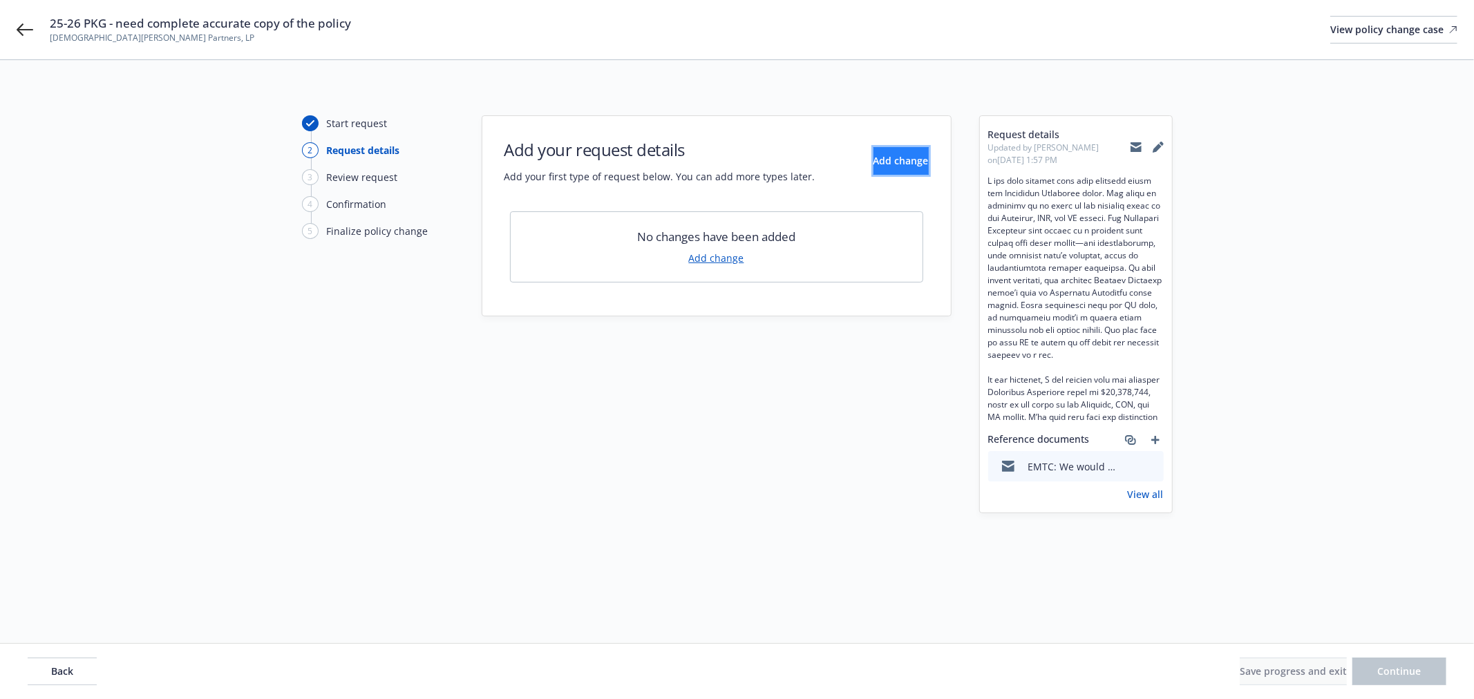
click at [873, 162] on span "Add change" at bounding box center [900, 160] width 55 height 13
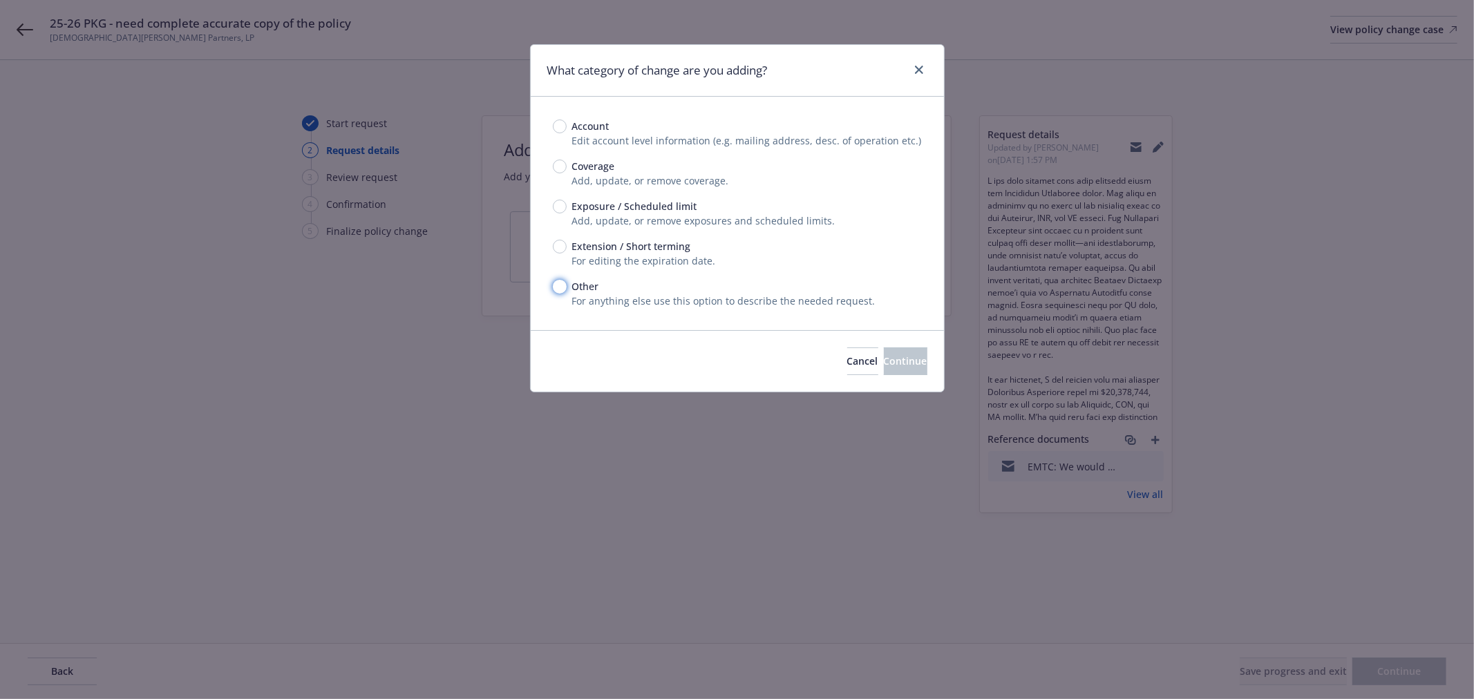
drag, startPoint x: 561, startPoint y: 281, endPoint x: 795, endPoint y: 347, distance: 242.6
click at [561, 282] on input "Other" at bounding box center [560, 287] width 14 height 14
radio input "true"
click at [915, 357] on button "Continue" at bounding box center [906, 362] width 44 height 28
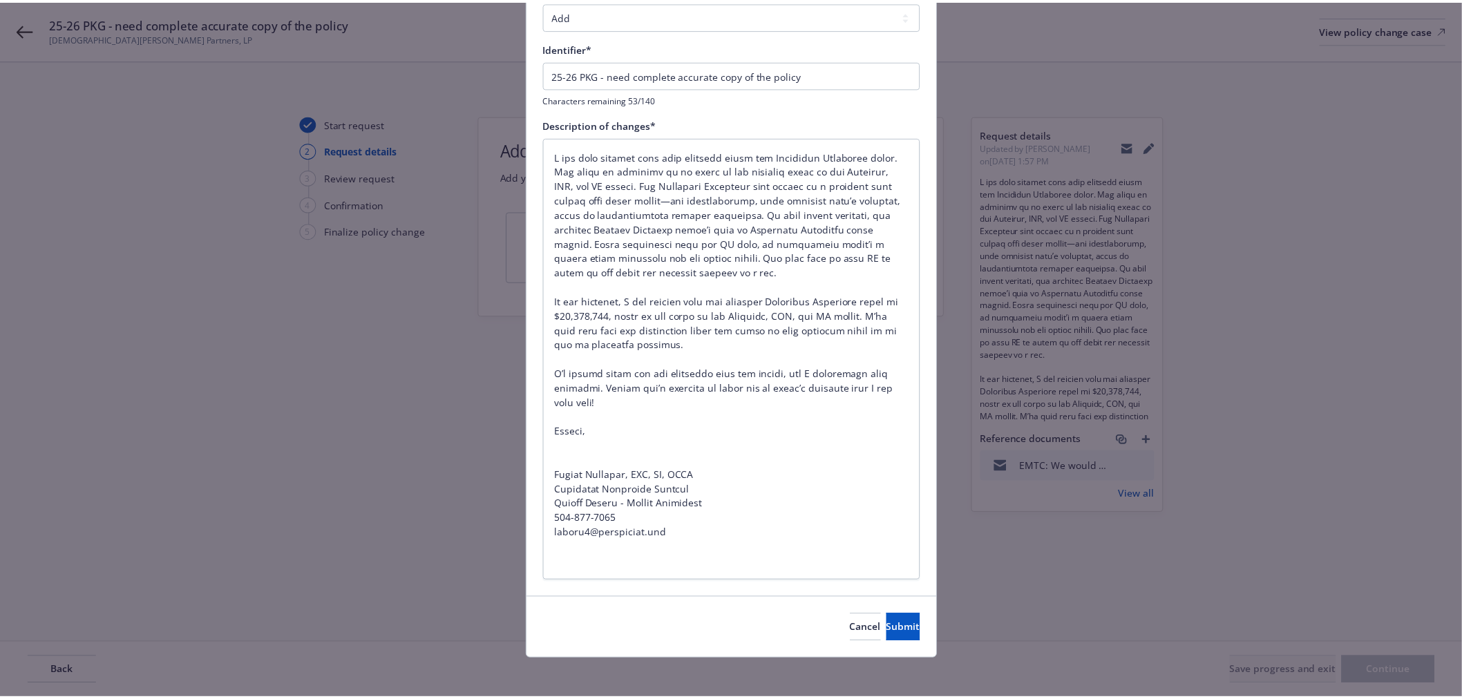
scroll to position [136, 0]
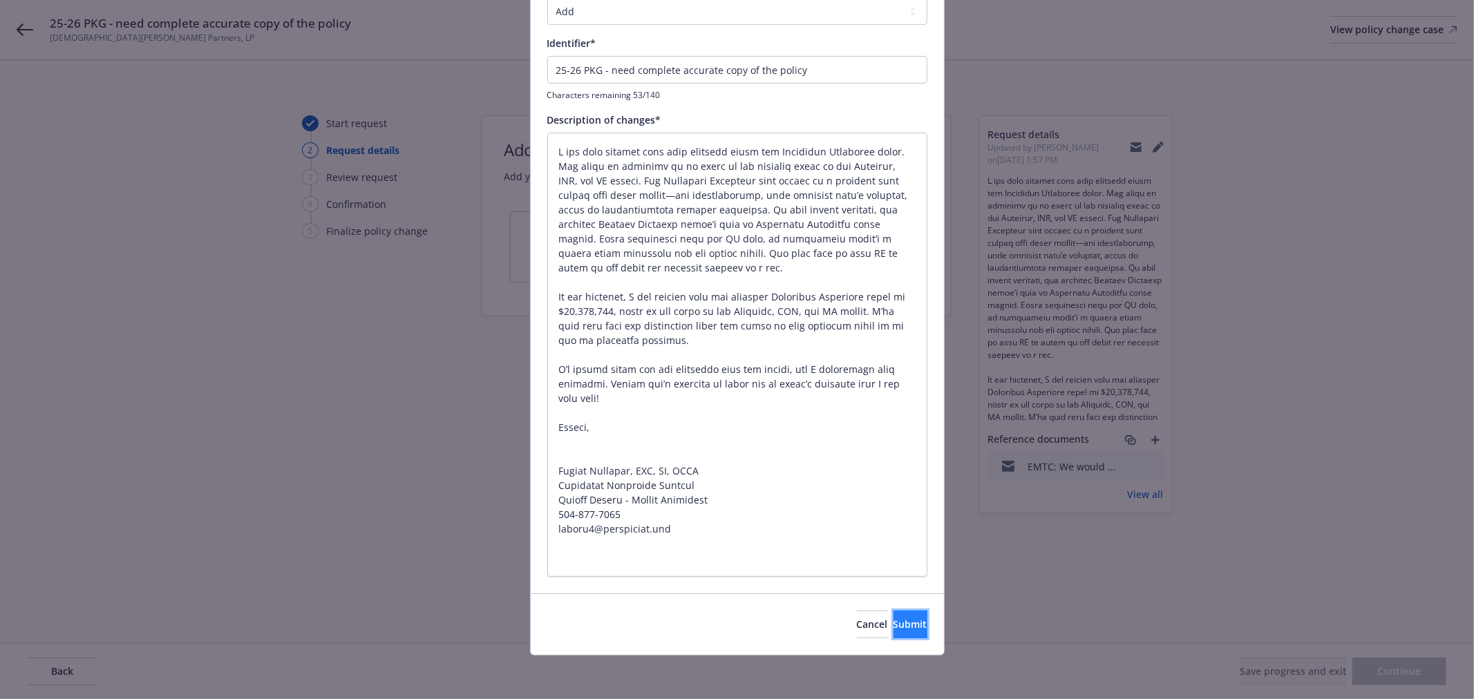
click at [893, 623] on span "Submit" at bounding box center [910, 624] width 34 height 13
type textarea "x"
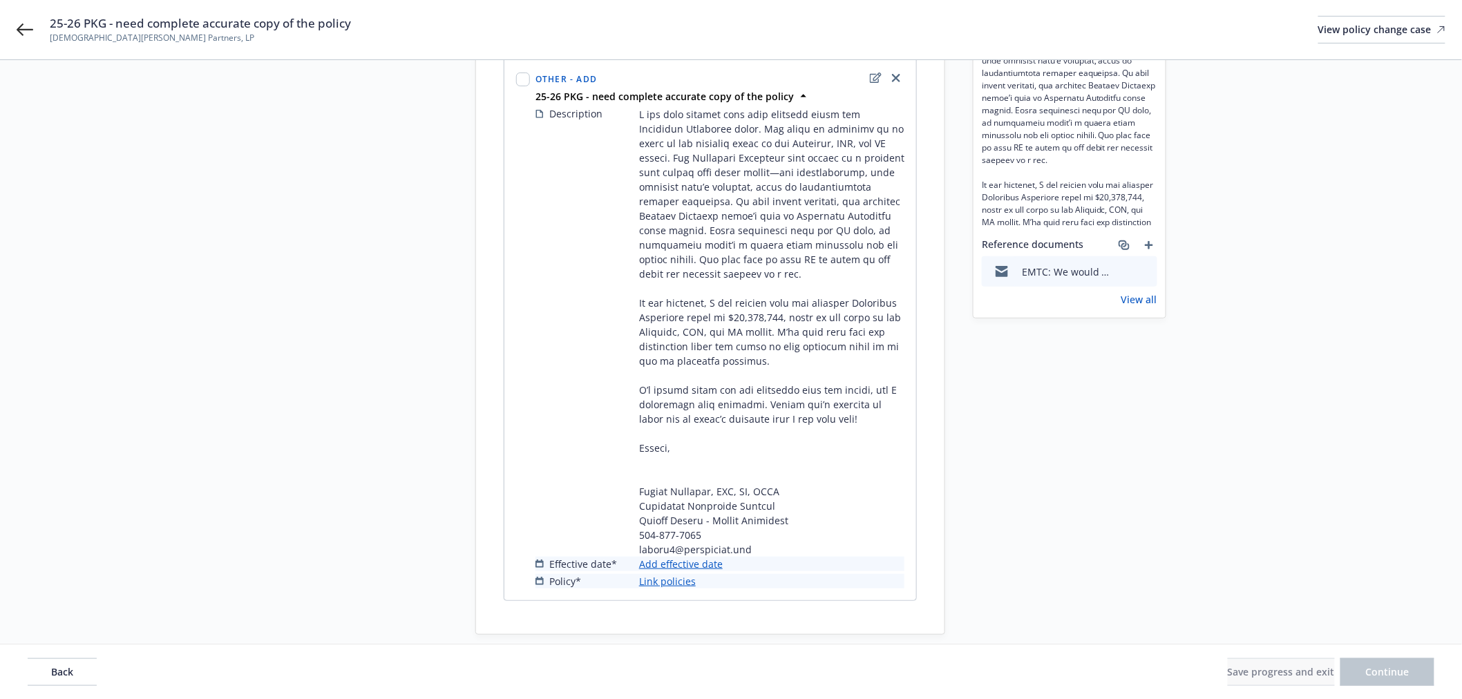
scroll to position [230, 0]
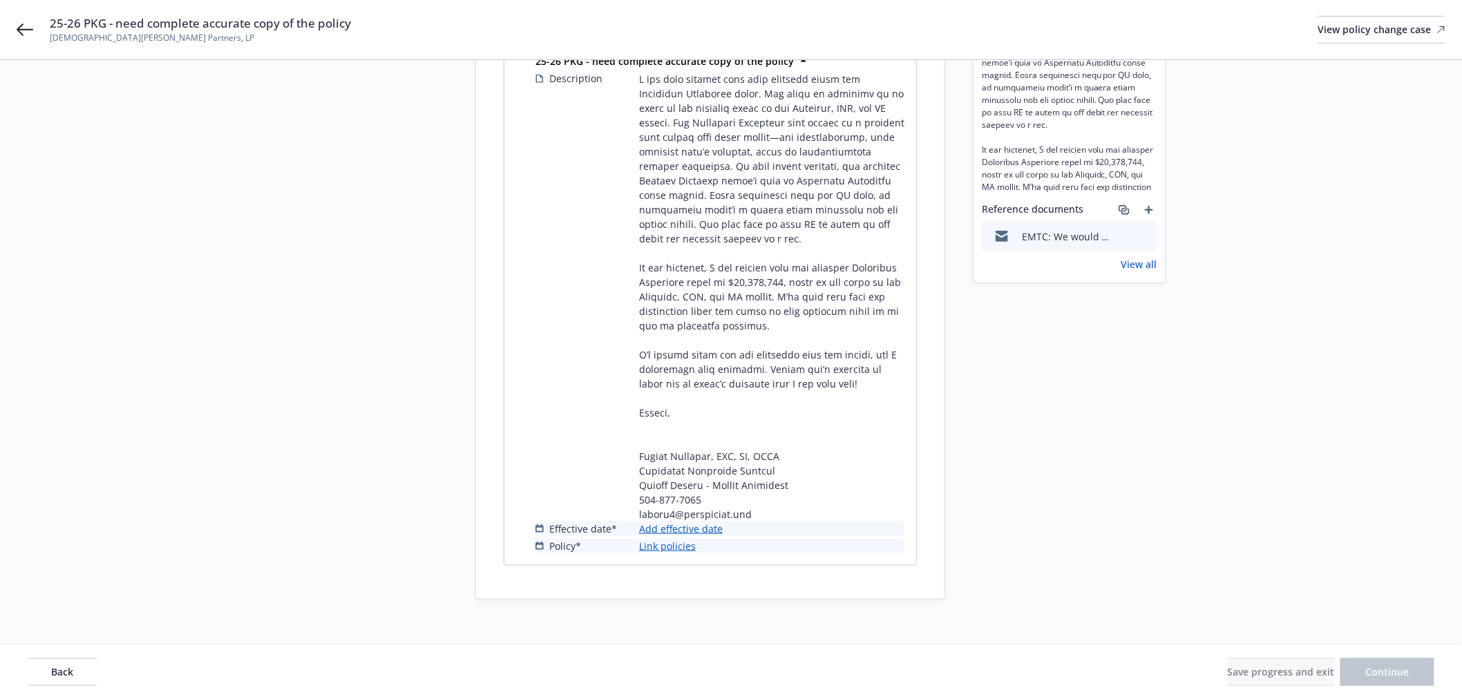
click at [706, 536] on link "Add effective date" at bounding box center [681, 529] width 84 height 15
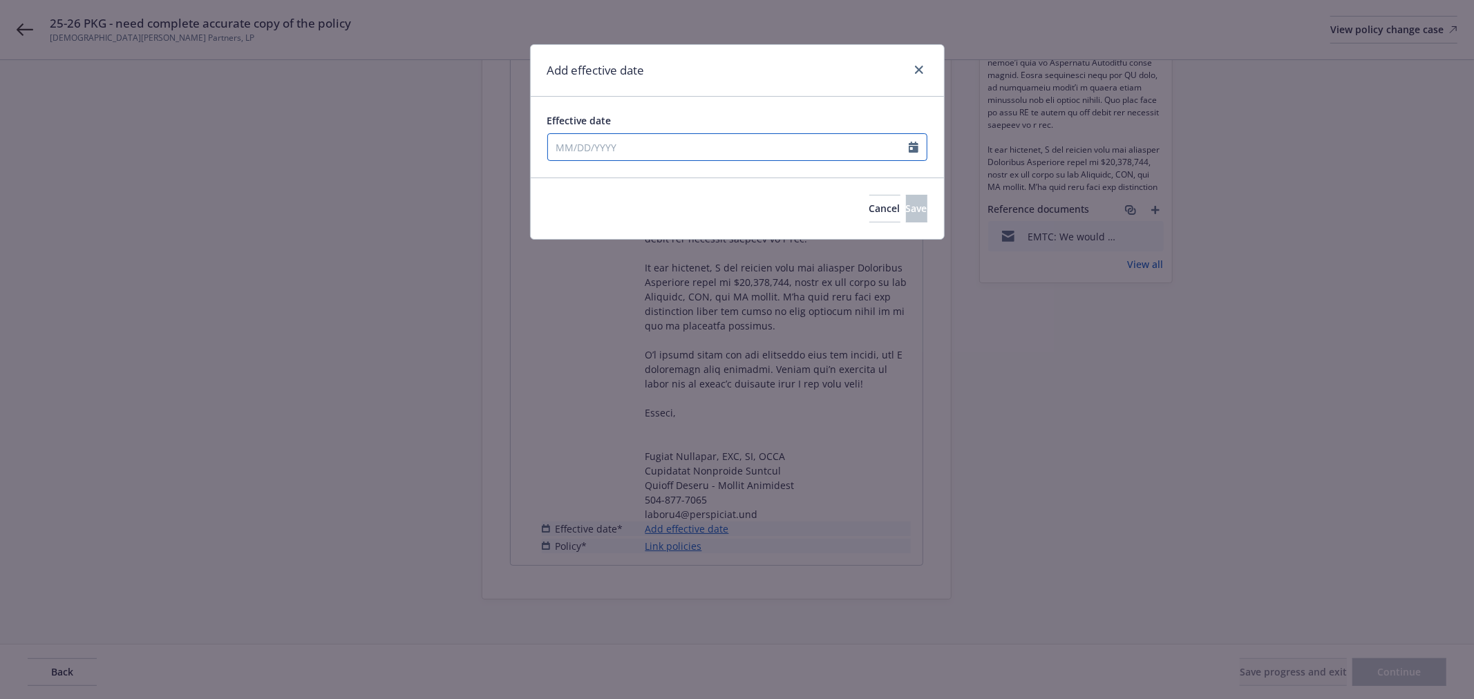
select select "9"
click at [675, 149] on input "Effective date" at bounding box center [728, 147] width 361 height 26
type input "04/16/2025"
click at [758, 97] on div "Effective date 04/16/2025 January February March April May June July August Sep…" at bounding box center [737, 137] width 413 height 81
click at [906, 217] on button "Save" at bounding box center [916, 209] width 21 height 28
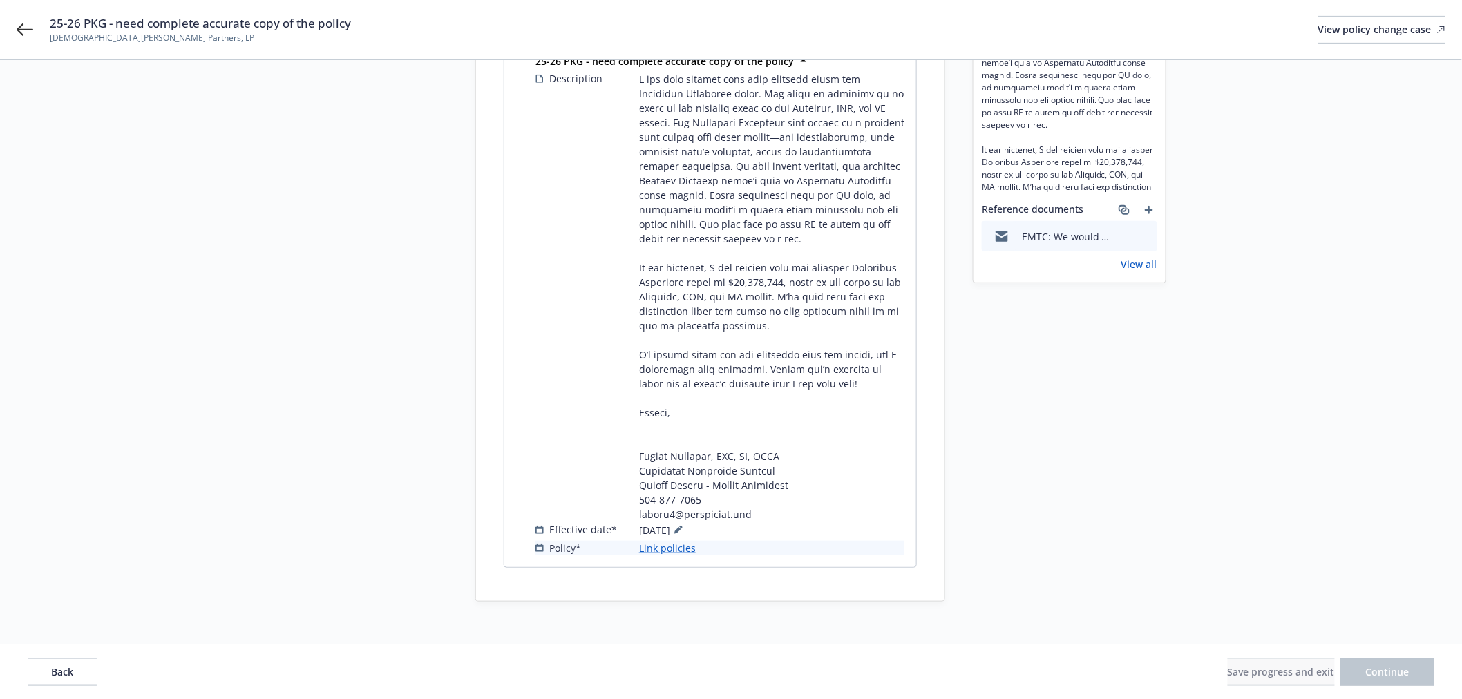
click at [653, 556] on link "Link policies" at bounding box center [667, 548] width 57 height 15
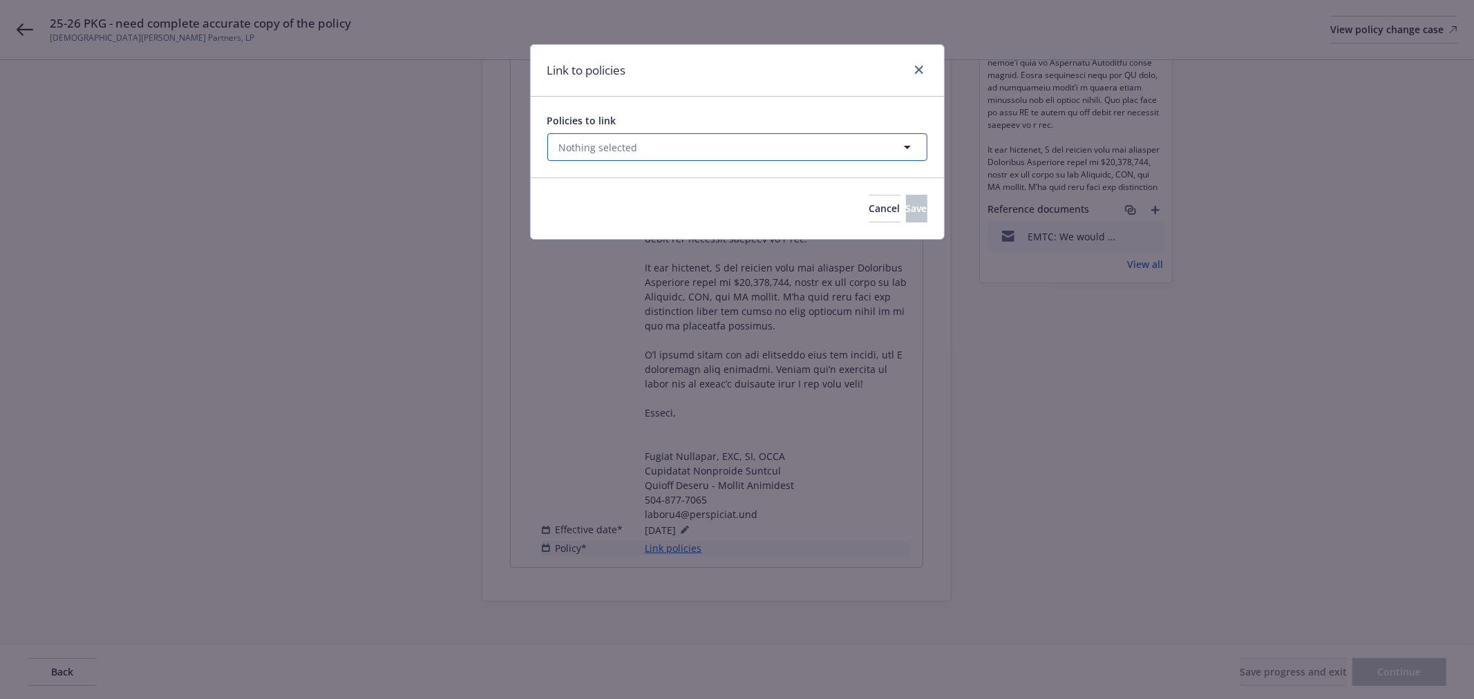
click at [627, 144] on span "Nothing selected" at bounding box center [598, 147] width 79 height 15
select select "ACTIVE"
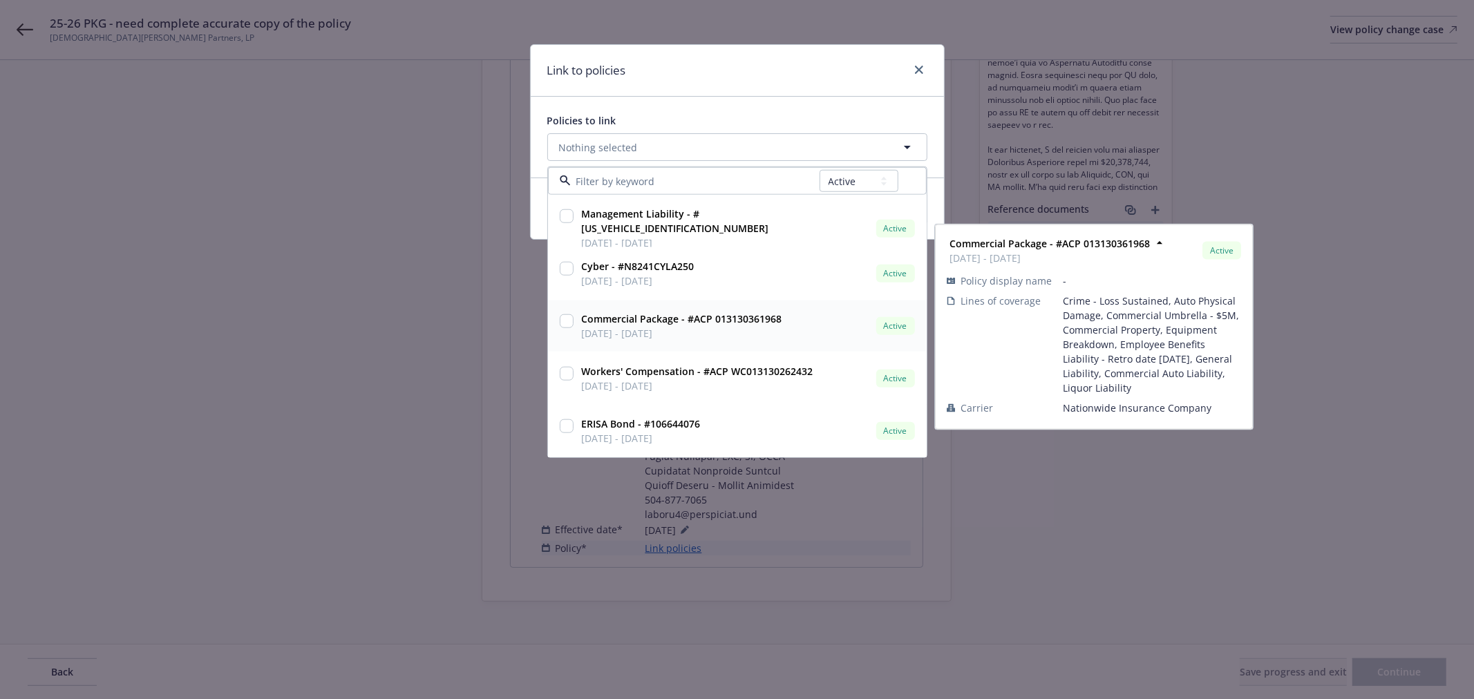
click at [563, 319] on input "checkbox" at bounding box center [567, 321] width 14 height 14
checkbox input "true"
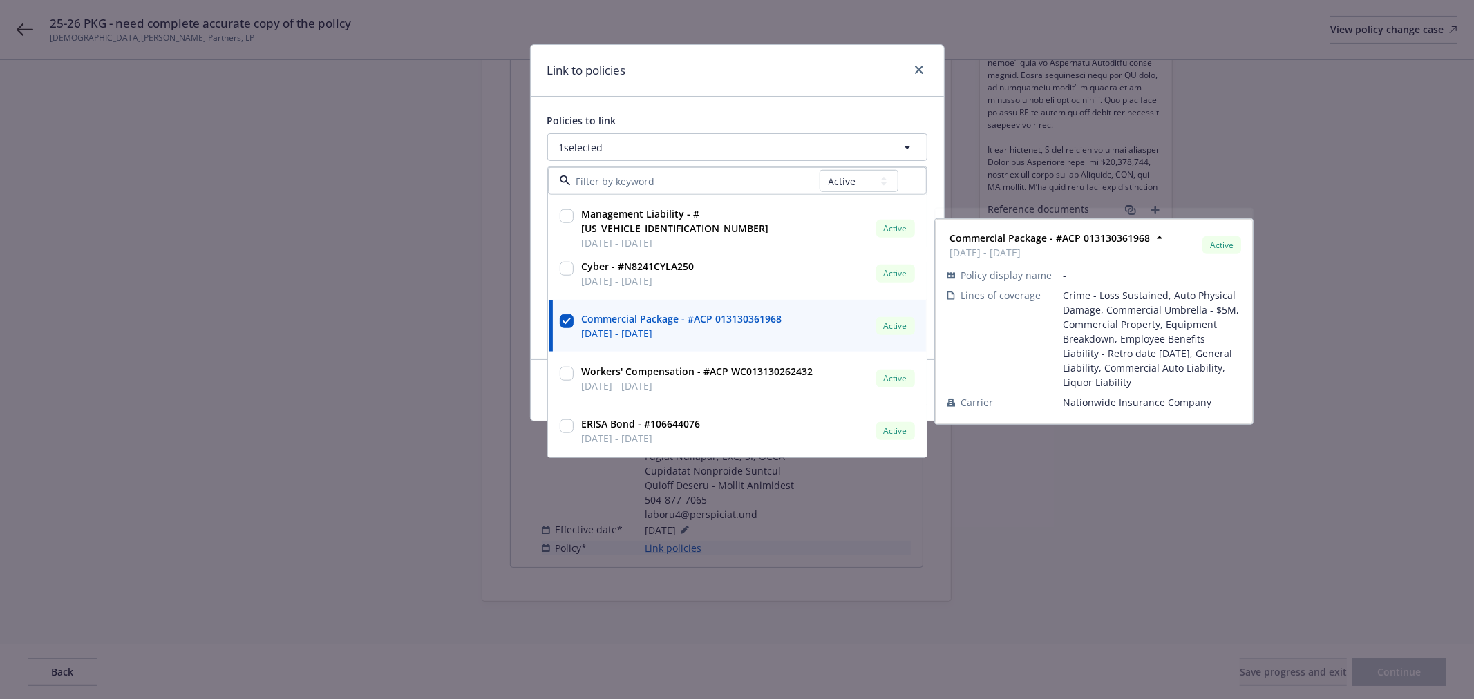
click at [748, 105] on div "Policies to link 1 selected All Active Upcoming Expired Cancelled Management Li…" at bounding box center [737, 228] width 413 height 263
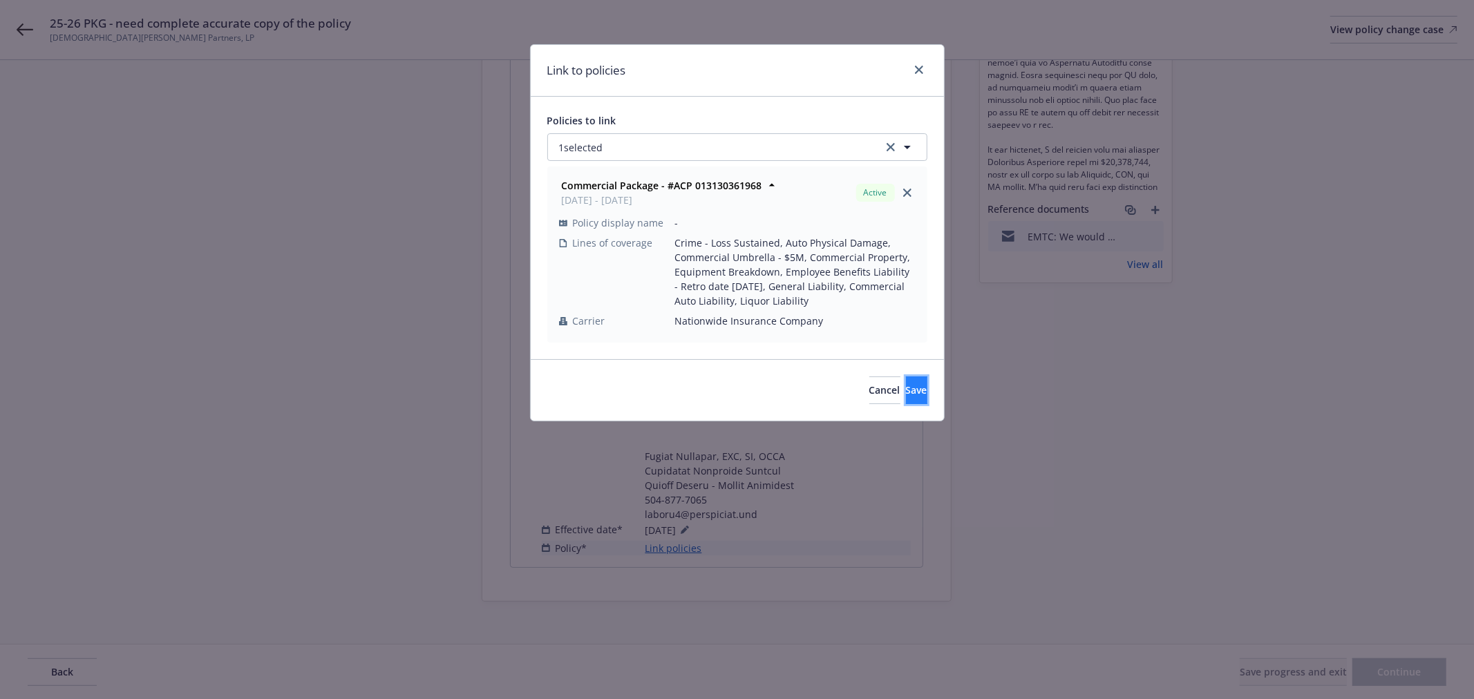
click at [906, 395] on span "Save" at bounding box center [916, 389] width 21 height 13
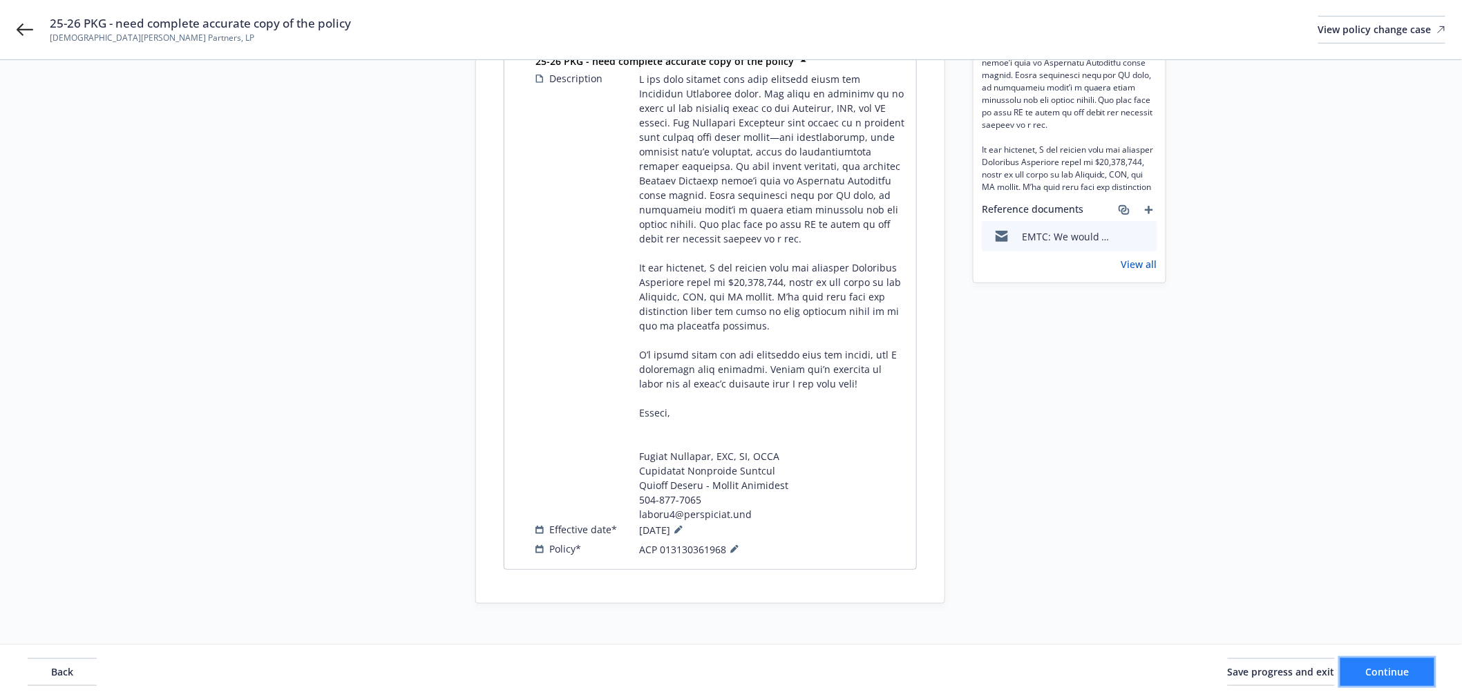
click at [1384, 661] on button "Continue" at bounding box center [1387, 672] width 94 height 28
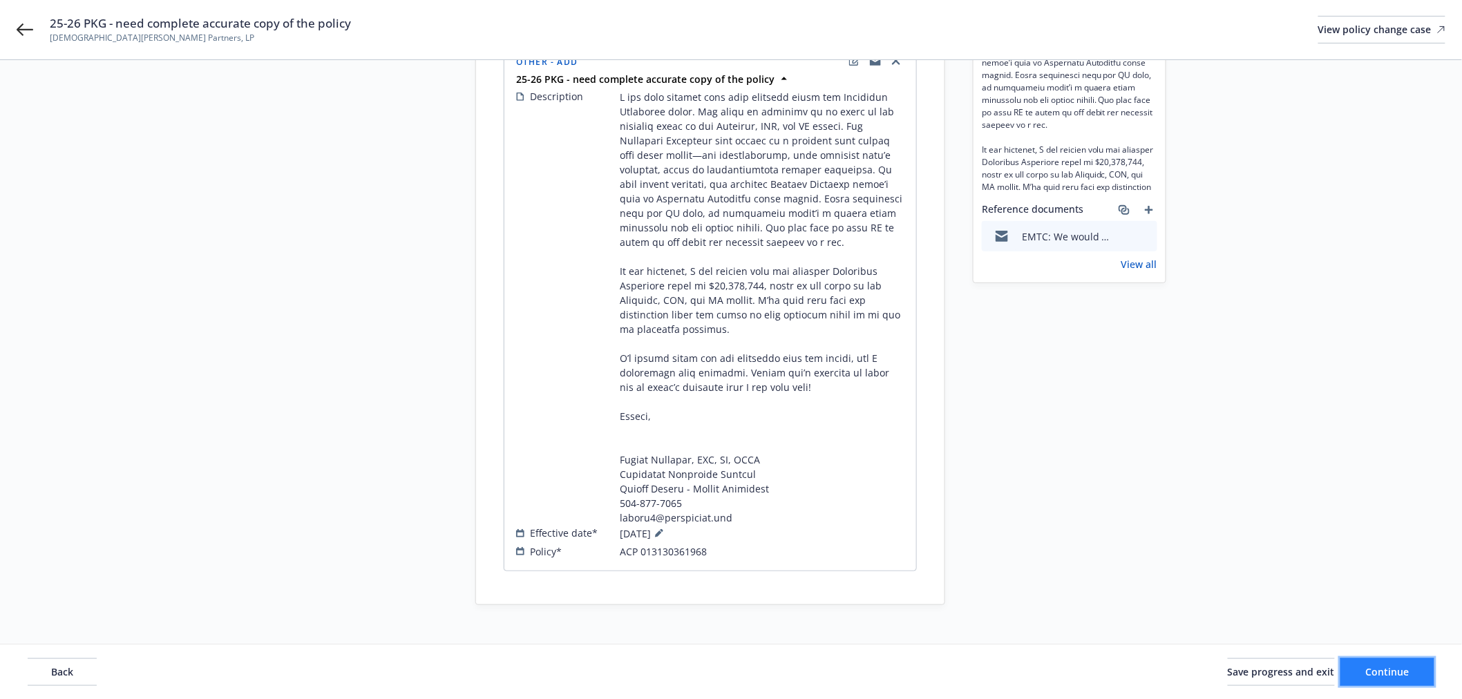
click at [1399, 669] on span "Continue" at bounding box center [1388, 671] width 44 height 13
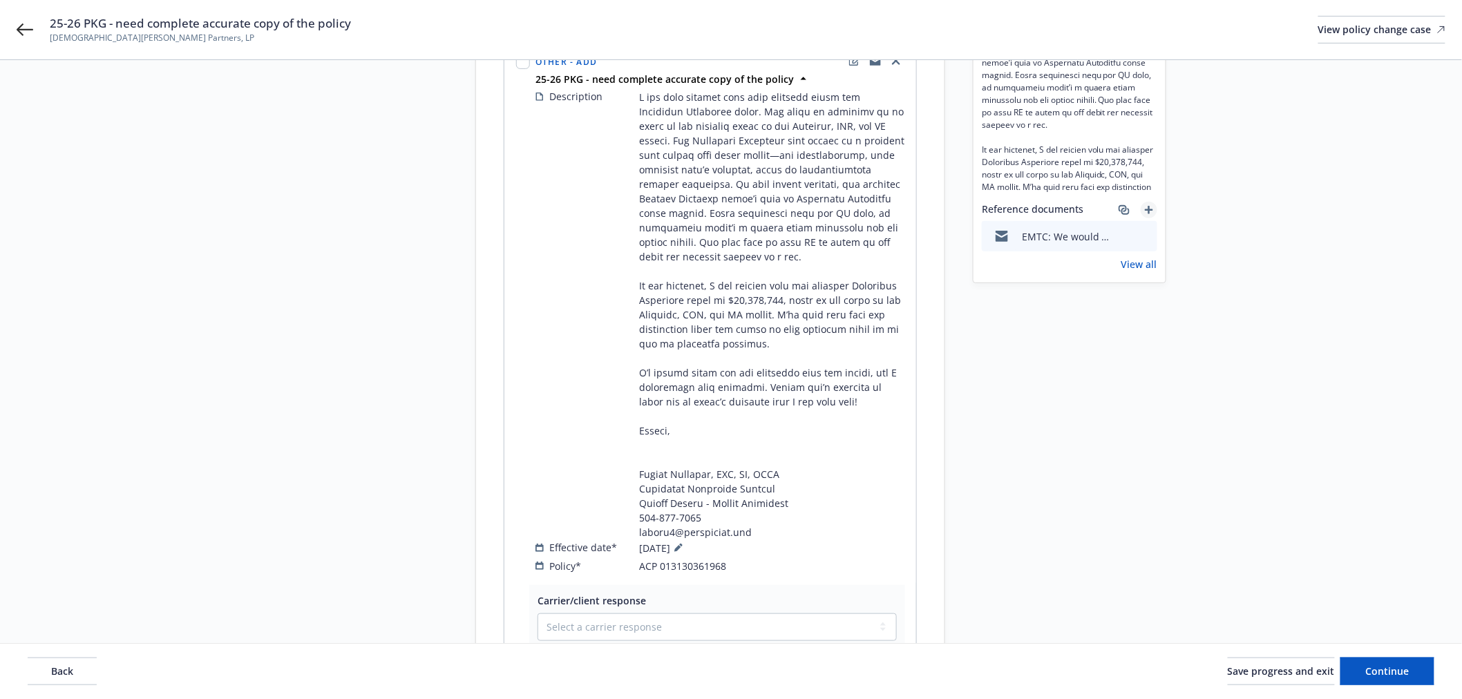
click at [1148, 209] on icon "add" at bounding box center [1149, 210] width 8 height 8
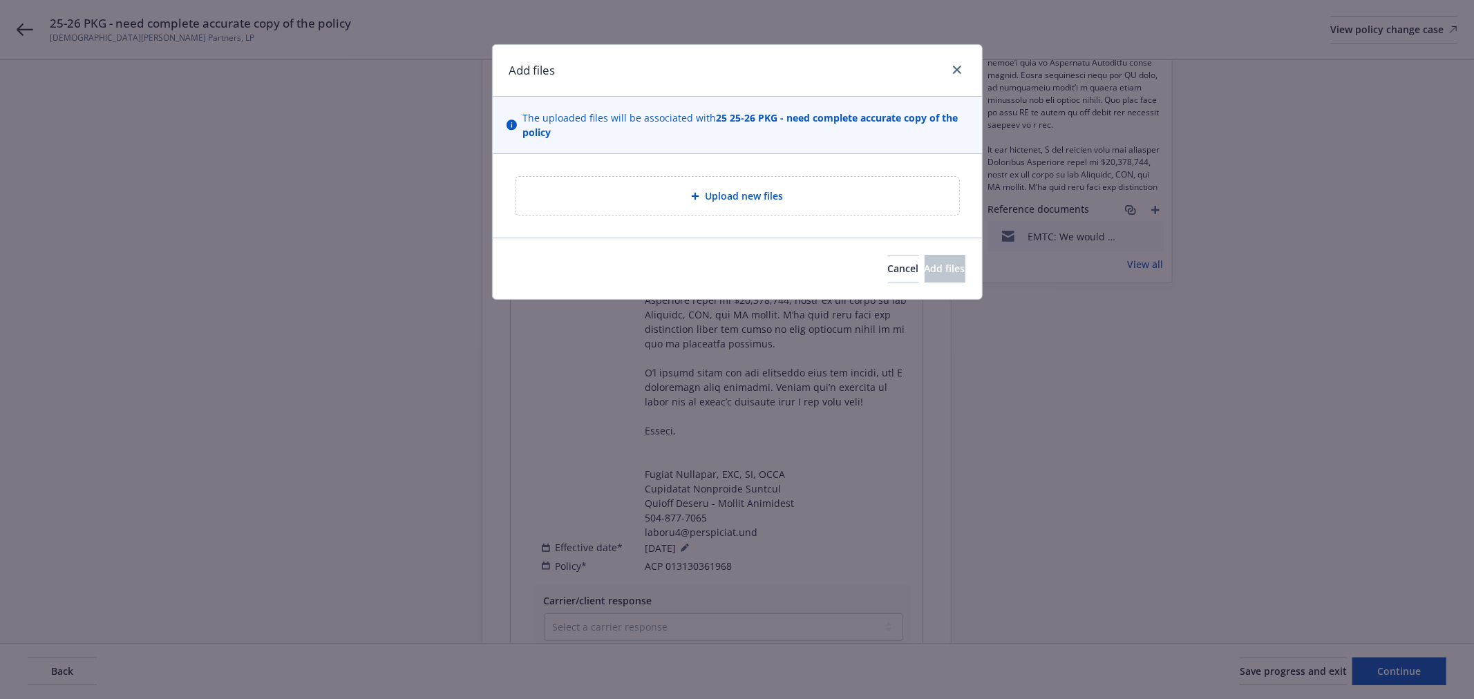
click at [762, 199] on span "Upload new files" at bounding box center [744, 196] width 78 height 15
type textarea "x"
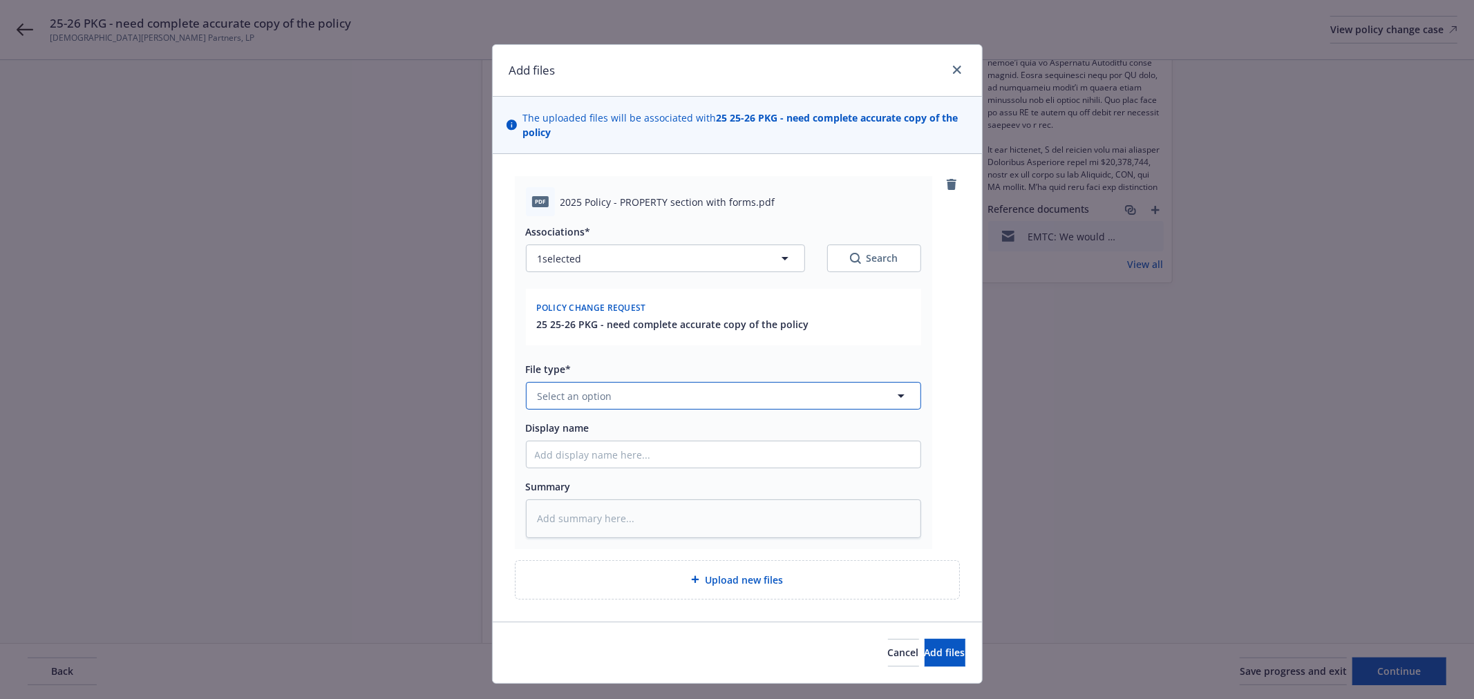
click at [563, 395] on span "Select an option" at bounding box center [575, 396] width 75 height 15
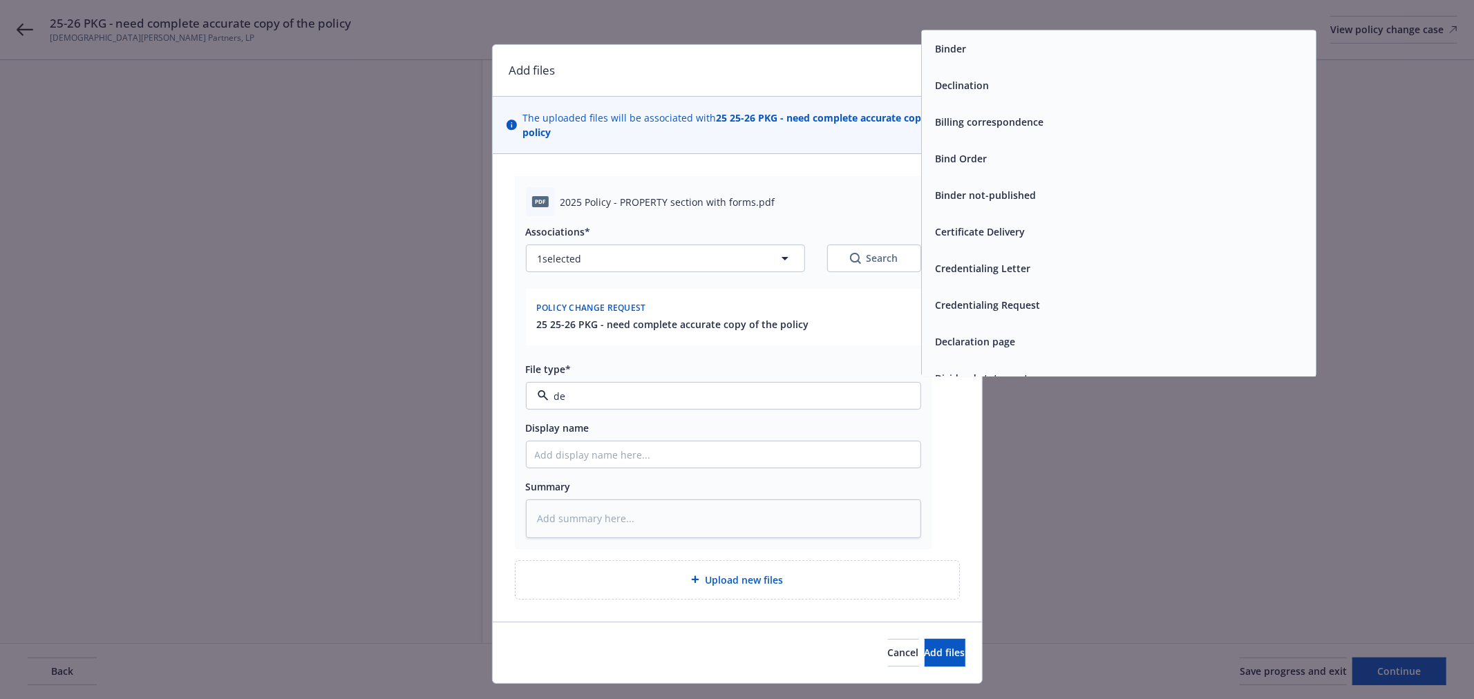
type input "dec"
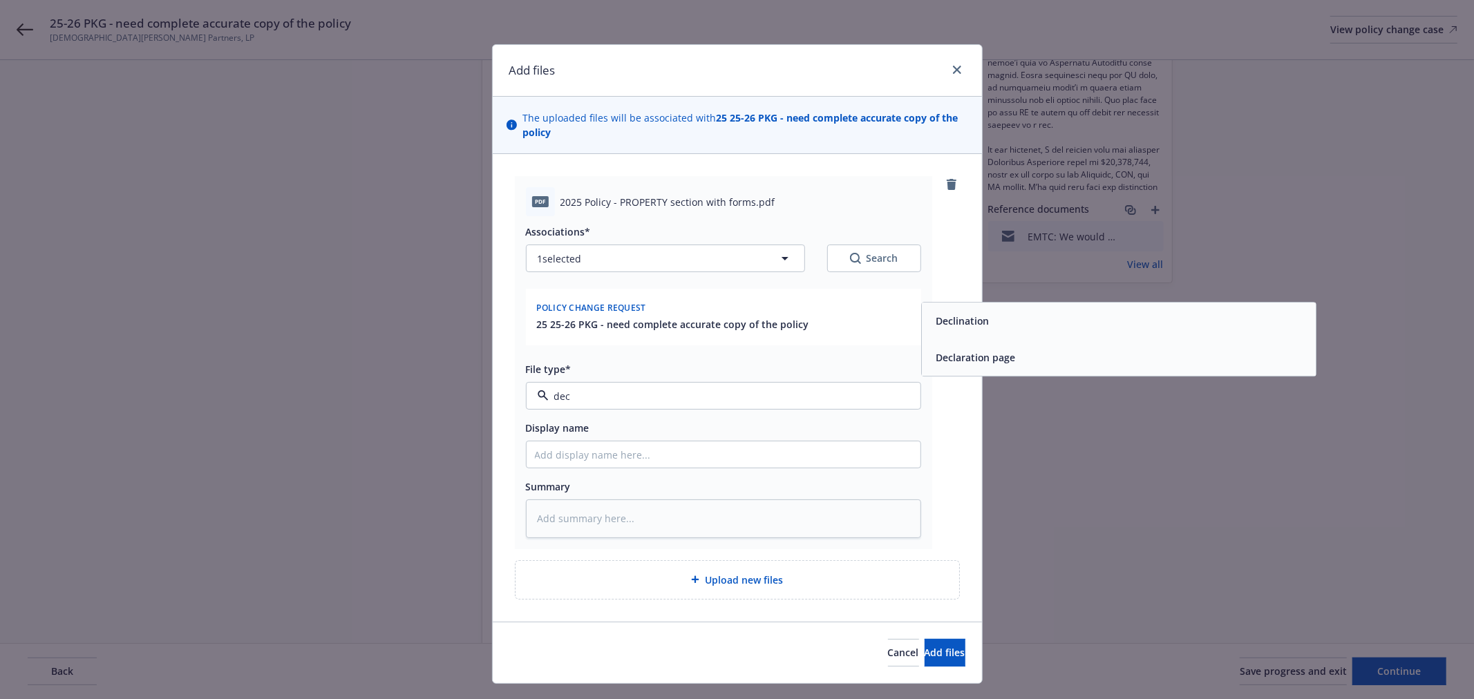
click at [957, 351] on span "Declaration page" at bounding box center [976, 358] width 80 height 15
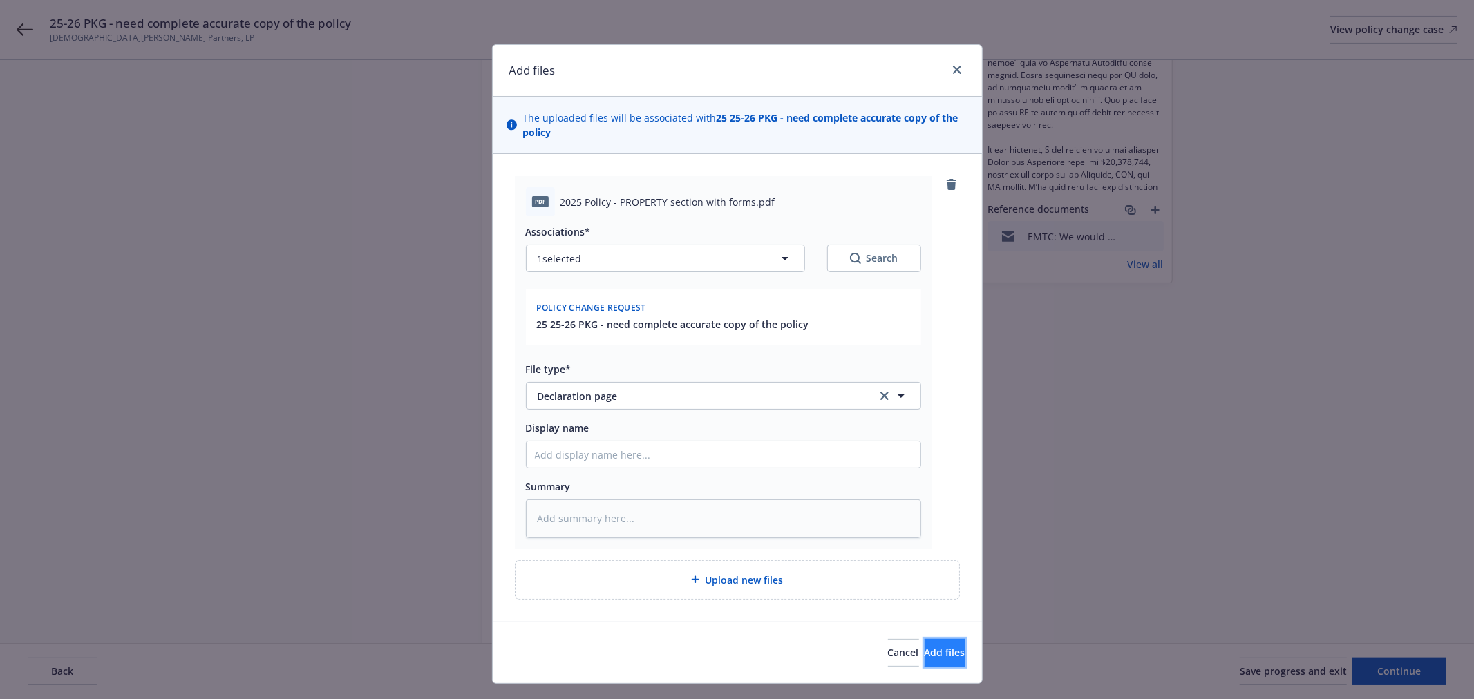
click at [927, 650] on span "Add files" at bounding box center [945, 652] width 41 height 13
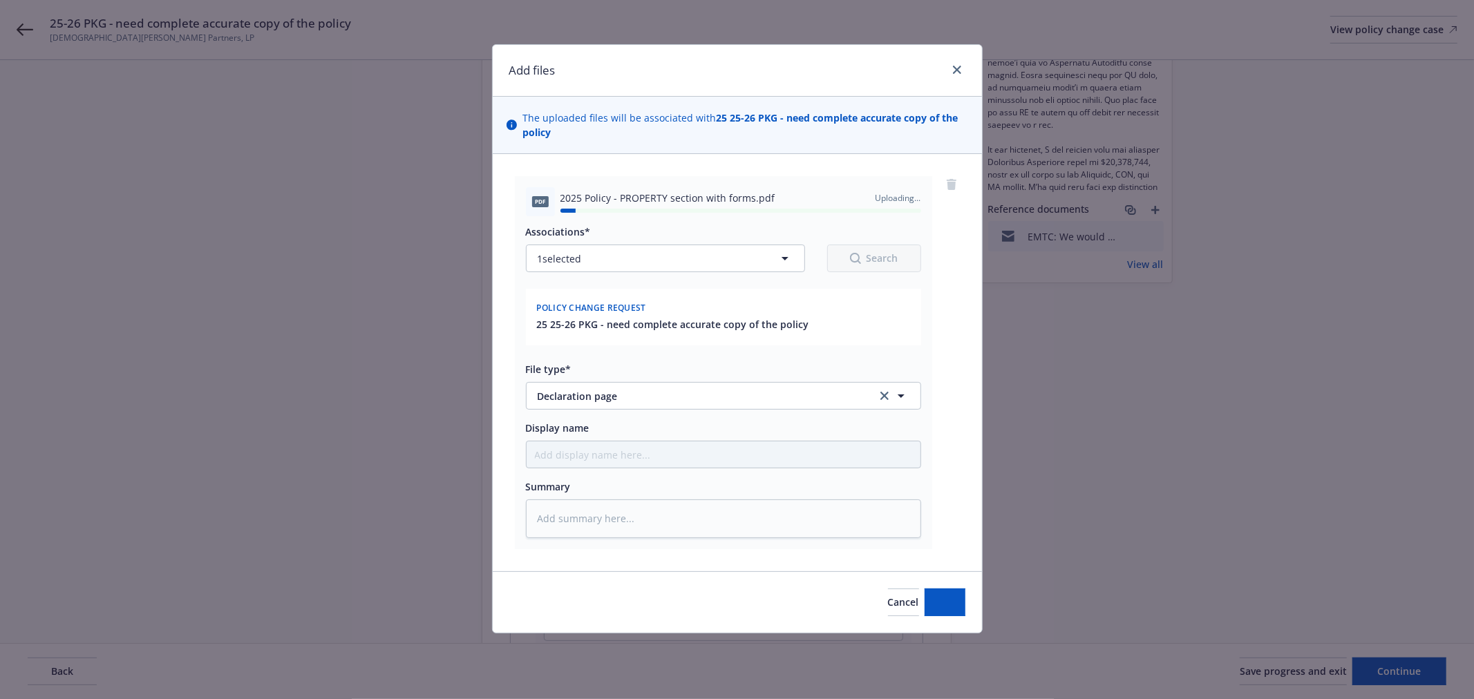
type textarea "x"
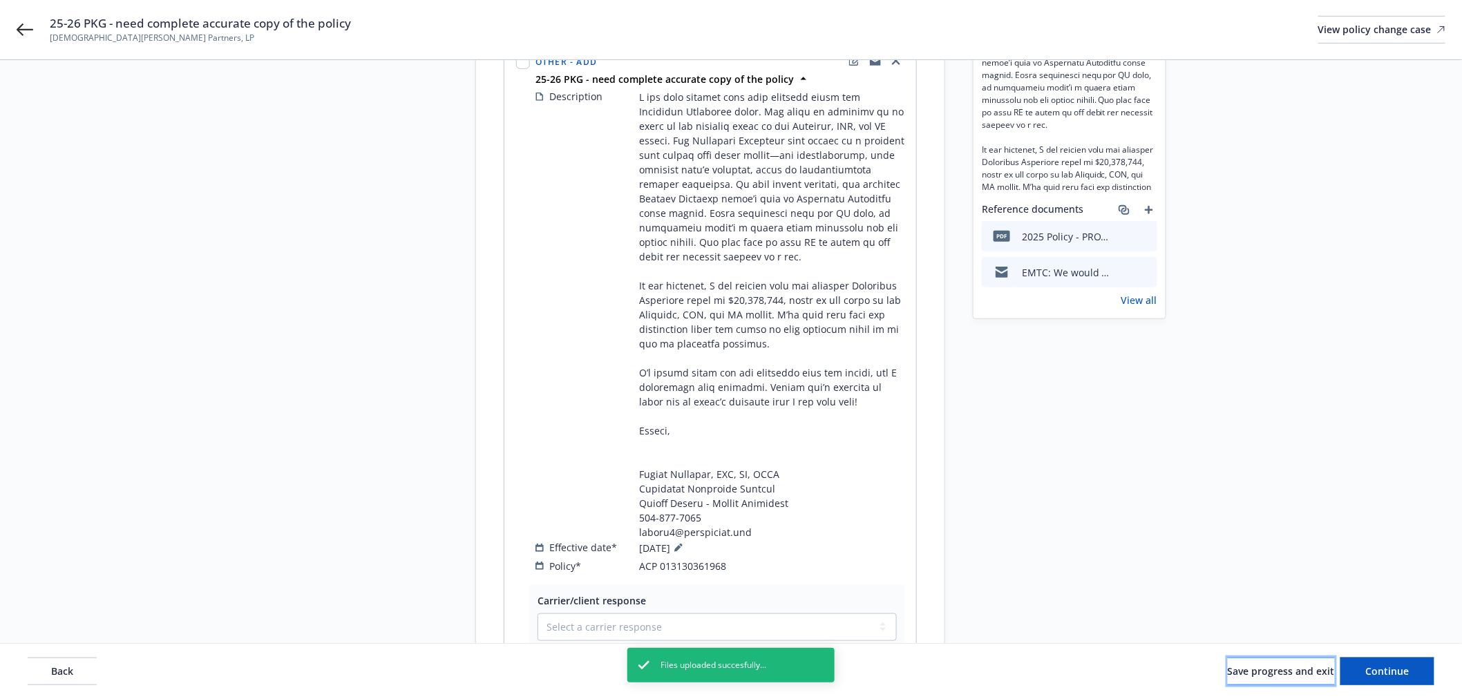
click at [1286, 658] on button "Save progress and exit" at bounding box center [1281, 672] width 107 height 28
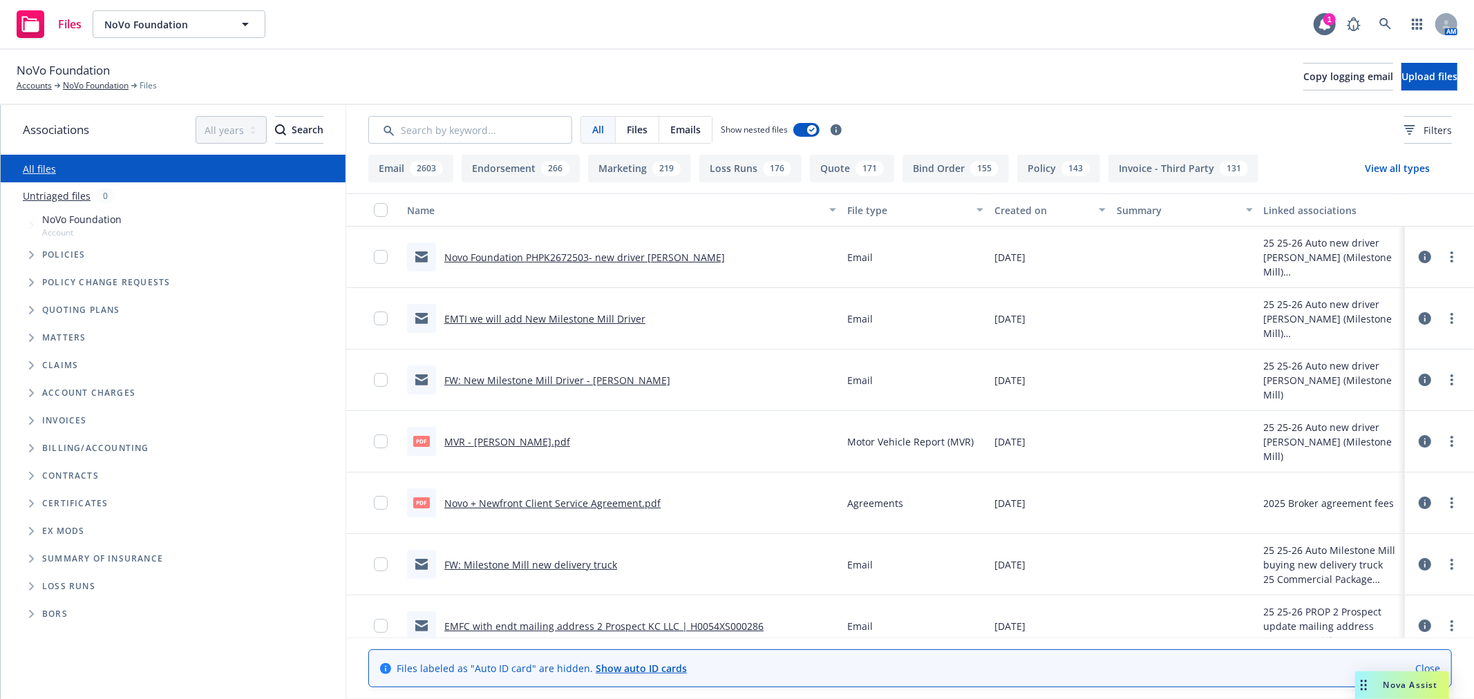
click at [643, 257] on link "Novo Foundation PHPK2672503- new driver Blanchard" at bounding box center [584, 257] width 281 height 13
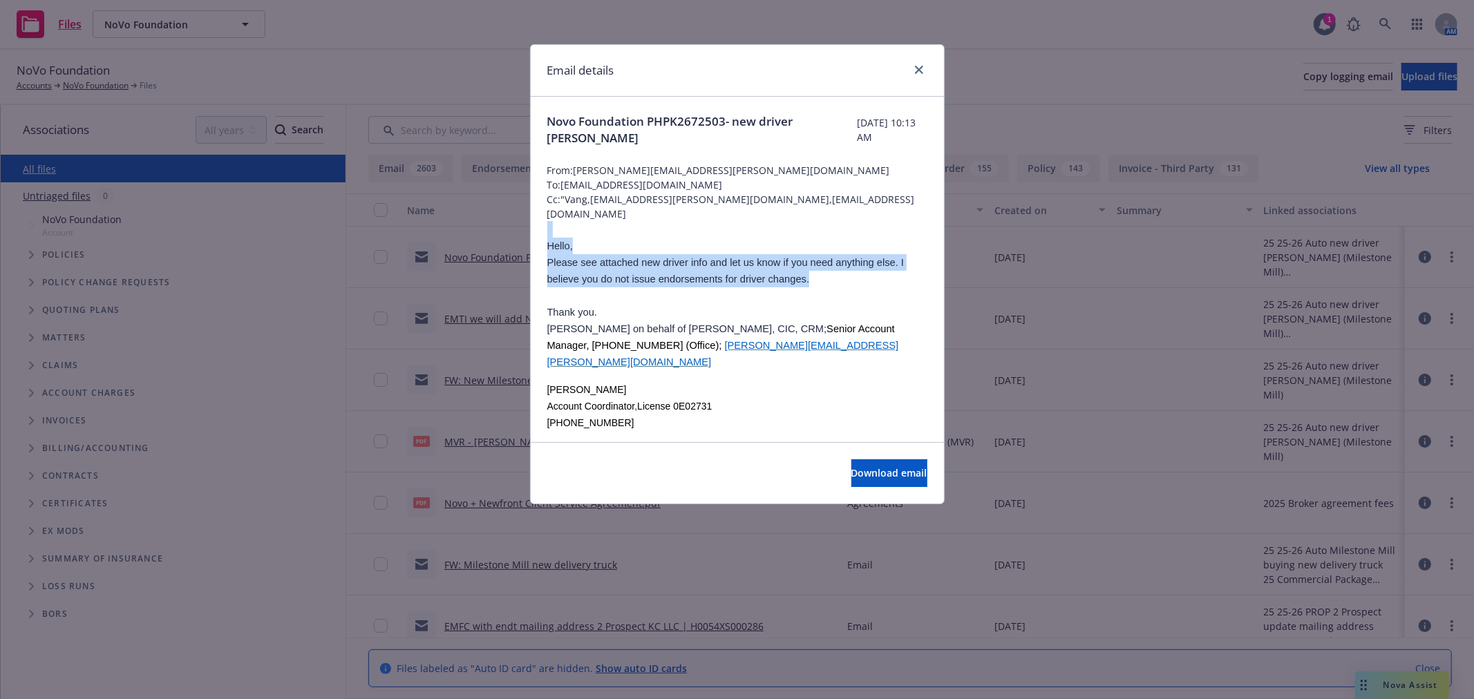
drag, startPoint x: 547, startPoint y: 239, endPoint x: 815, endPoint y: 275, distance: 270.5
click at [815, 275] on div "Hello, Please see attached new driver info and let us know if you need anything…" at bounding box center [737, 411] width 380 height 381
copy div "Hello, Please see attached new driver info and let us know if you need anything…"
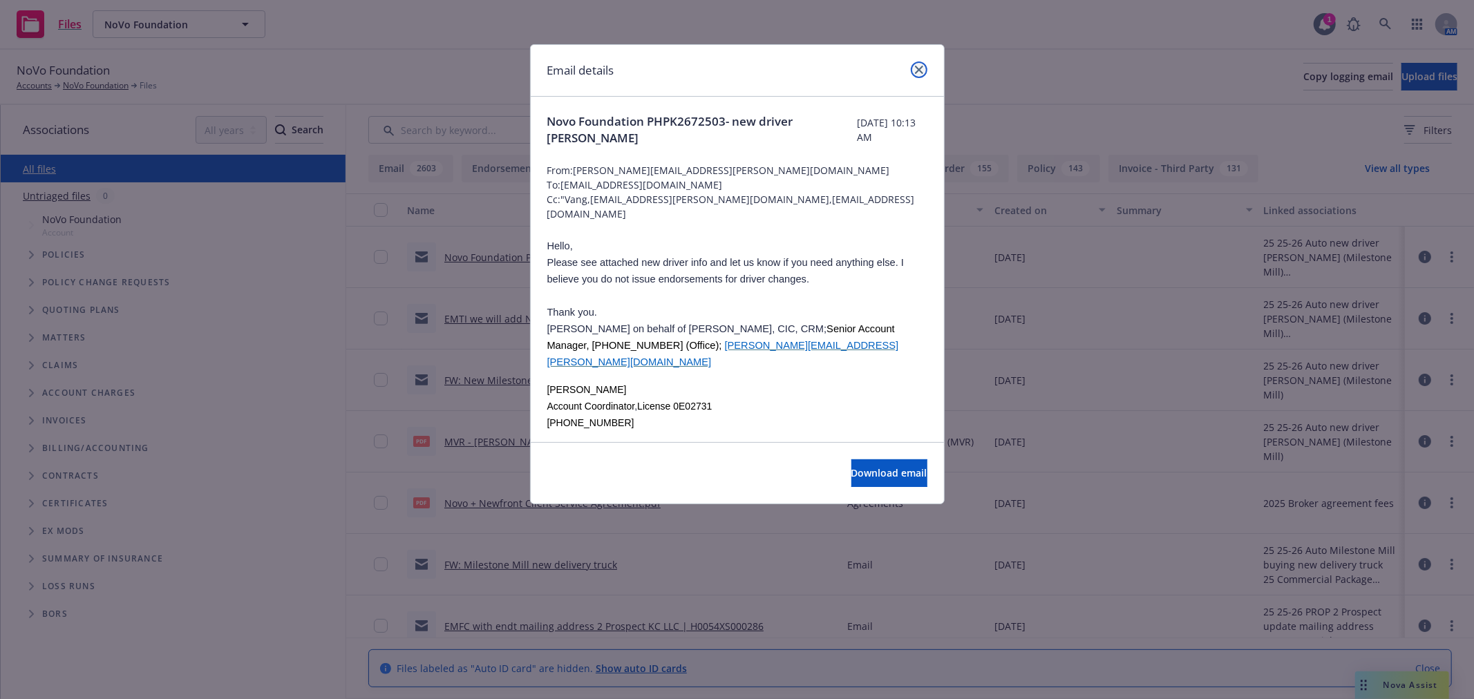
click at [912, 72] on link "close" at bounding box center [919, 69] width 17 height 17
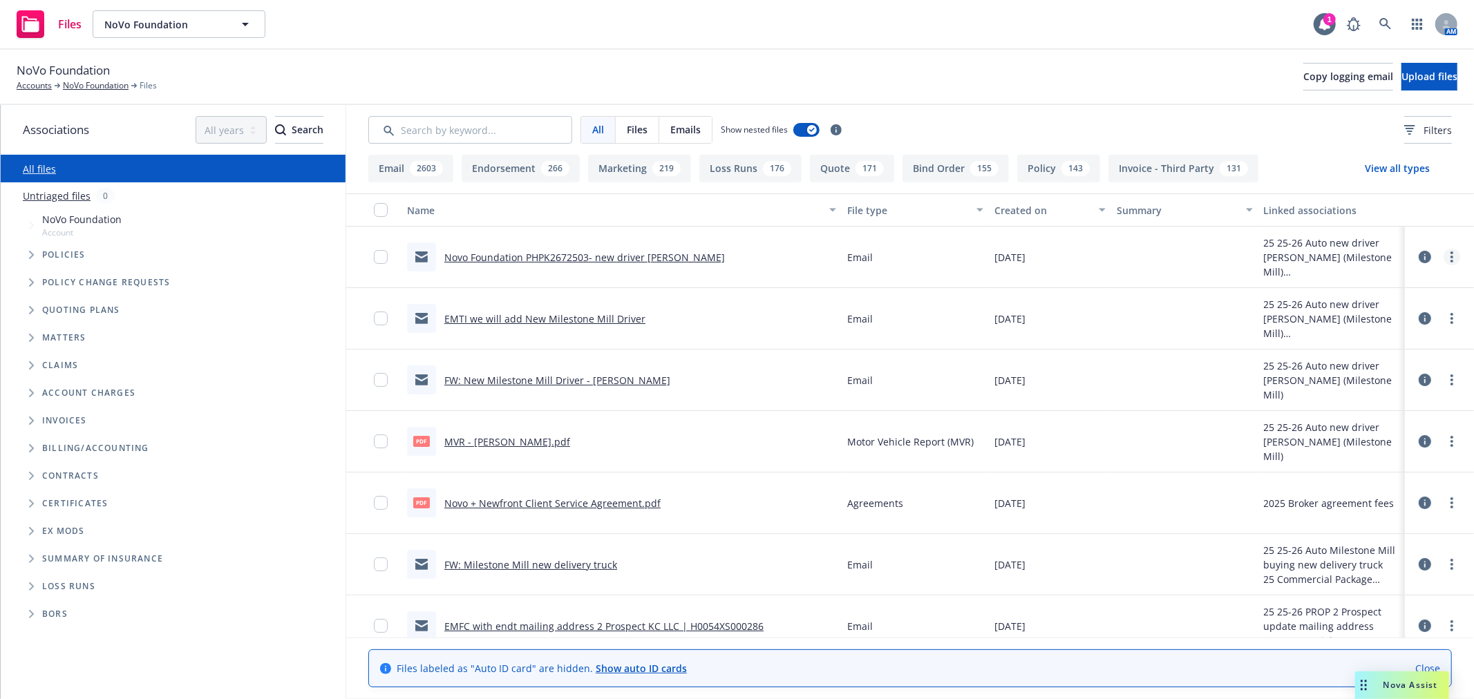
click at [1446, 261] on link "more" at bounding box center [1451, 257] width 17 height 17
click at [1392, 337] on link "Edit" at bounding box center [1379, 341] width 138 height 28
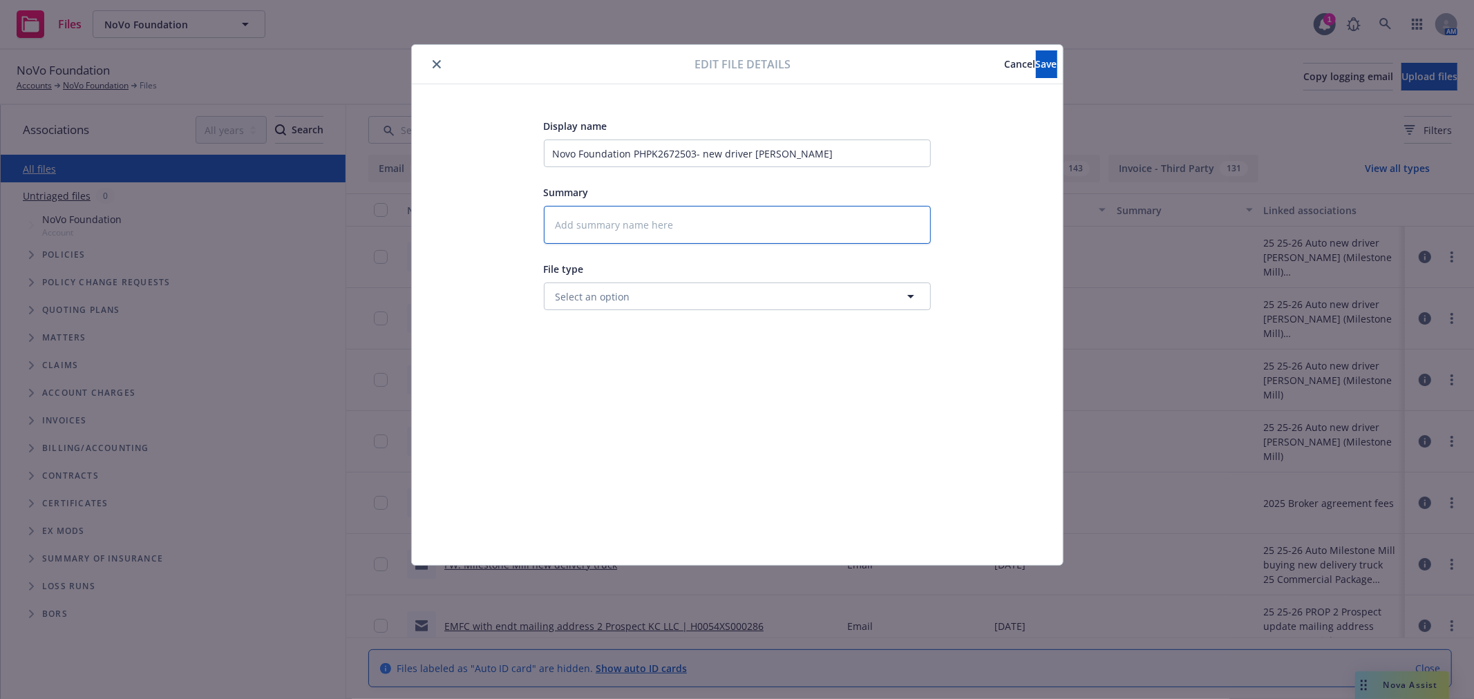
click at [645, 221] on textarea at bounding box center [737, 225] width 387 height 38
paste textarea "Hello, Please see attached new driver info and let us know if you need anything…"
type textarea "x"
type textarea "Hello, Please see attached new driver info and let us know if you need anything…"
drag, startPoint x: 699, startPoint y: 152, endPoint x: 687, endPoint y: 159, distance: 13.6
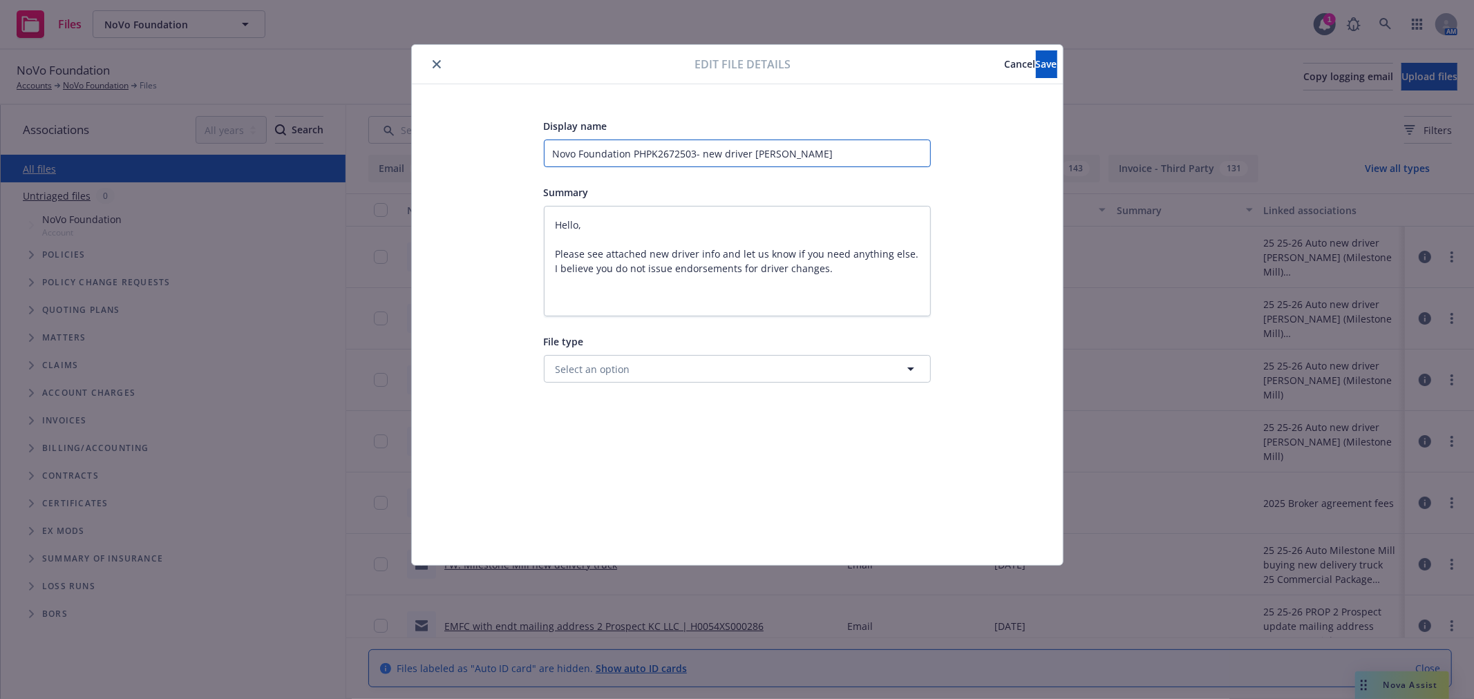
click at [697, 152] on input "Novo Foundation PHPK2672503- new driver Blanchard" at bounding box center [737, 154] width 387 height 28
type textarea "x"
type input "E new driver Blanchard"
type textarea "x"
type input "EM new driver Blanchard"
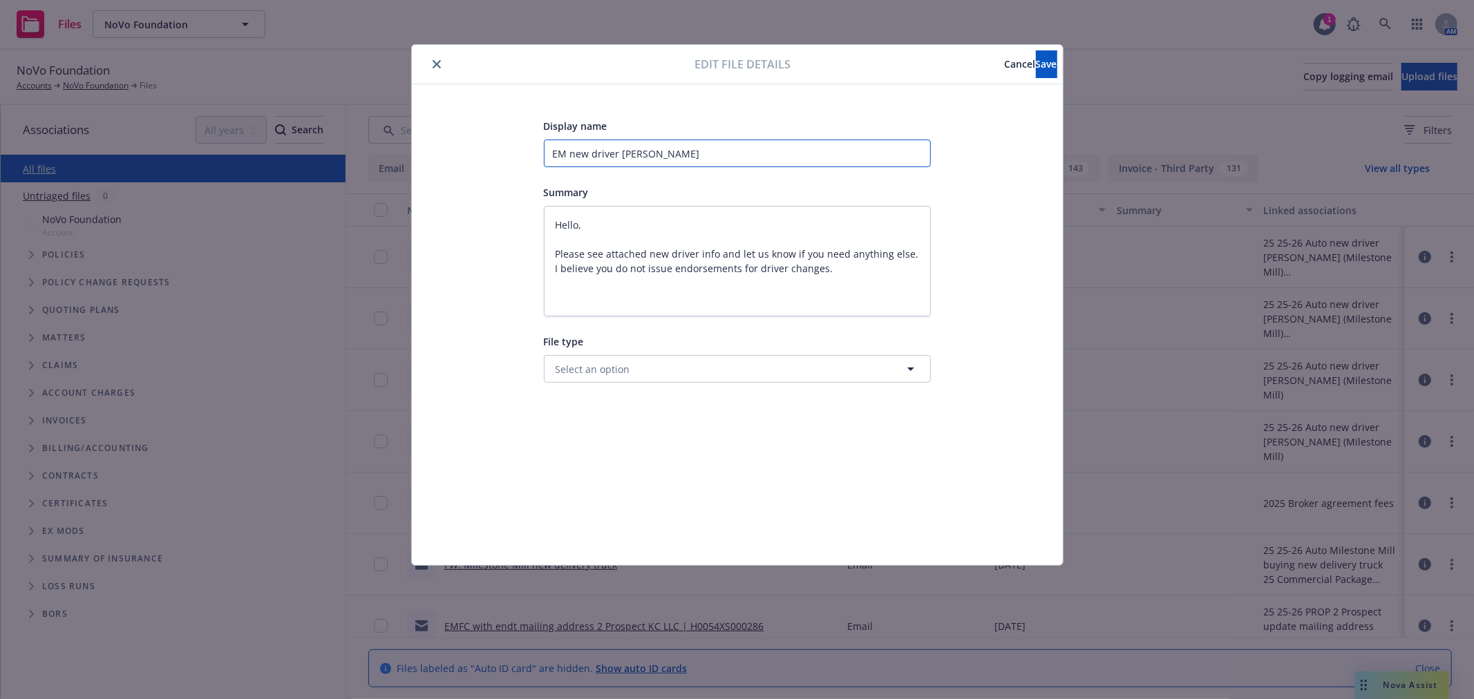
type textarea "x"
type input "EMT new driver Blanchard"
type textarea "x"
type input "EMTC new driver Blanchard"
click at [614, 375] on span "Select an option" at bounding box center [593, 369] width 75 height 15
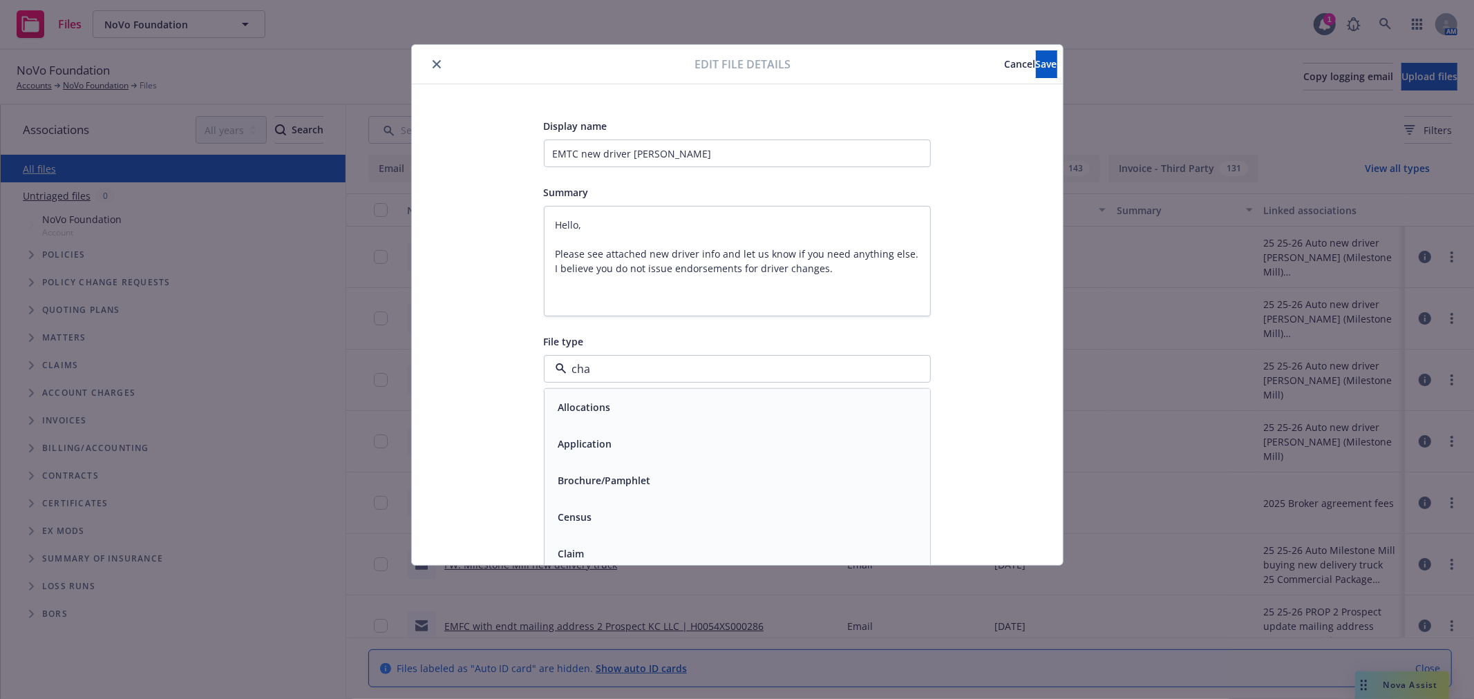
type input "chan"
click at [613, 398] on div "Change request" at bounding box center [594, 407] width 83 height 20
click at [1036, 67] on button "Save" at bounding box center [1046, 64] width 21 height 28
type textarea "x"
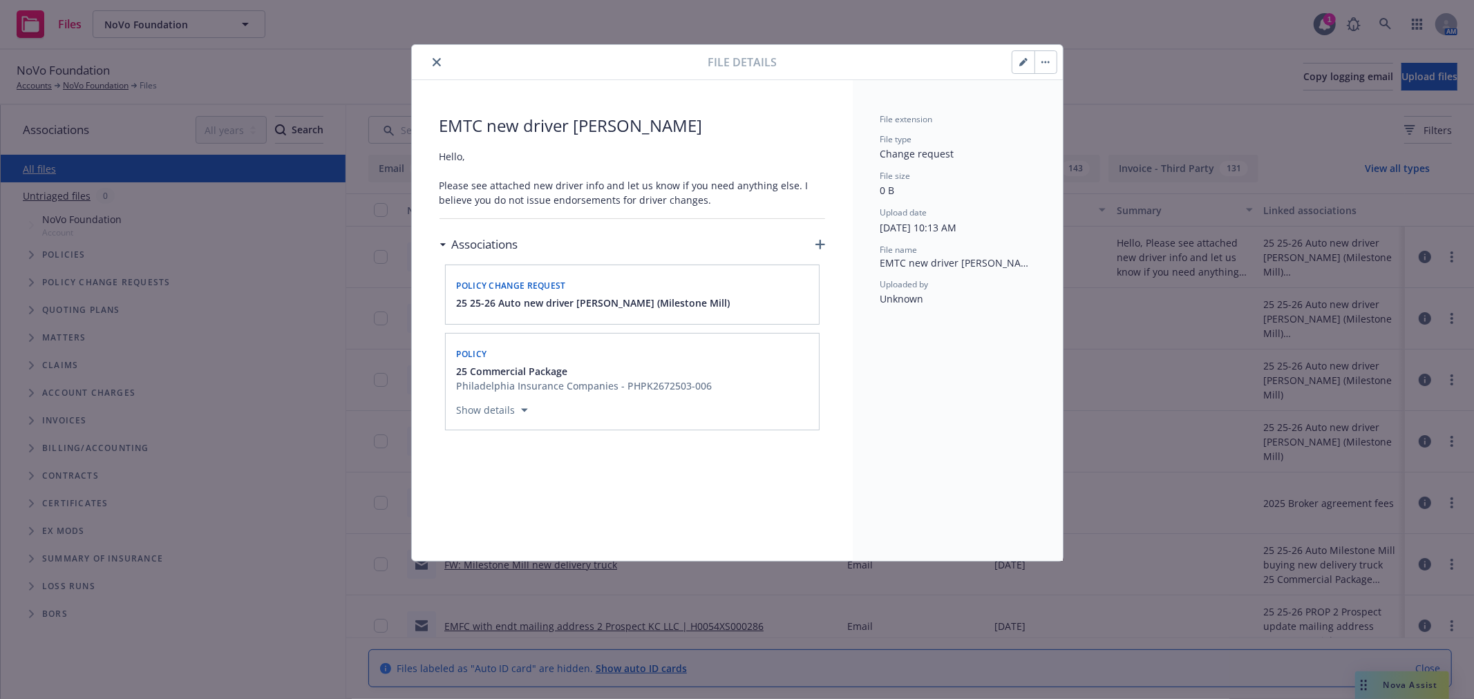
click at [431, 57] on button "close" at bounding box center [436, 62] width 17 height 17
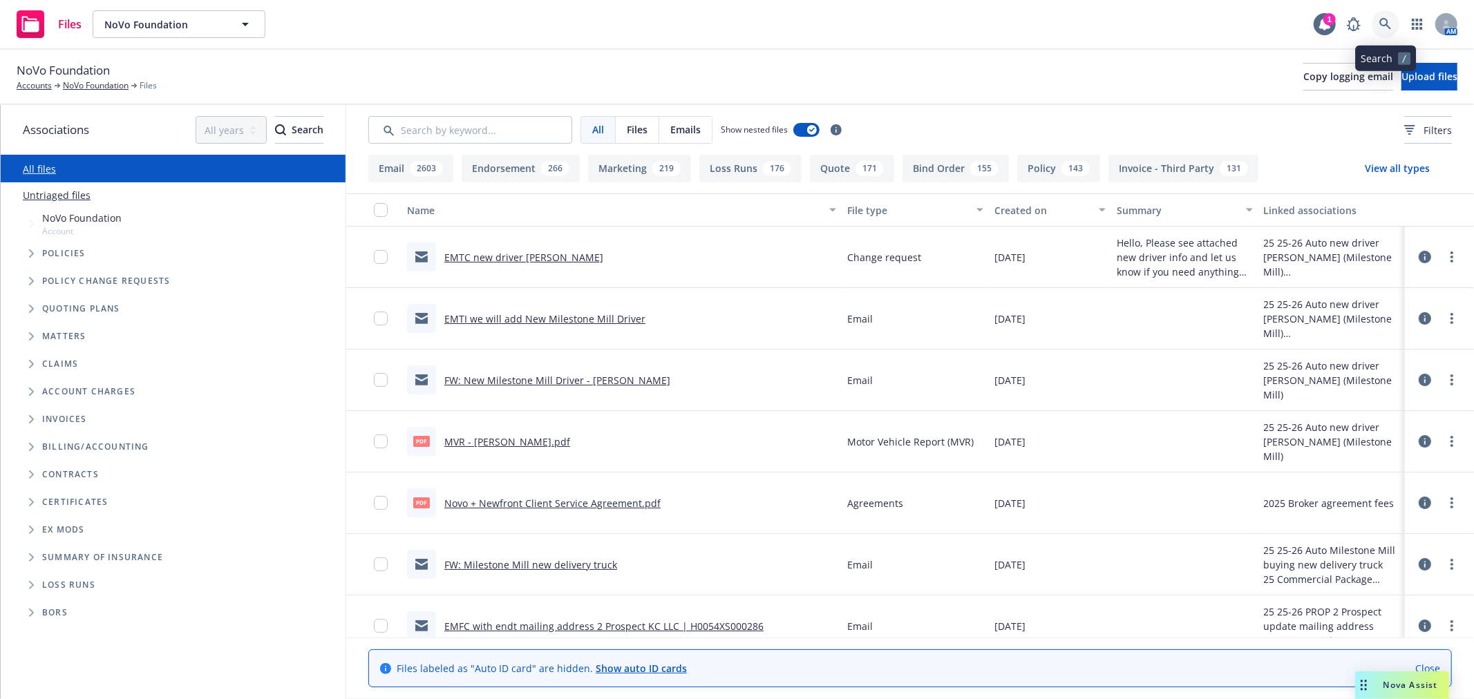
click at [1391, 22] on icon at bounding box center [1385, 24] width 12 height 12
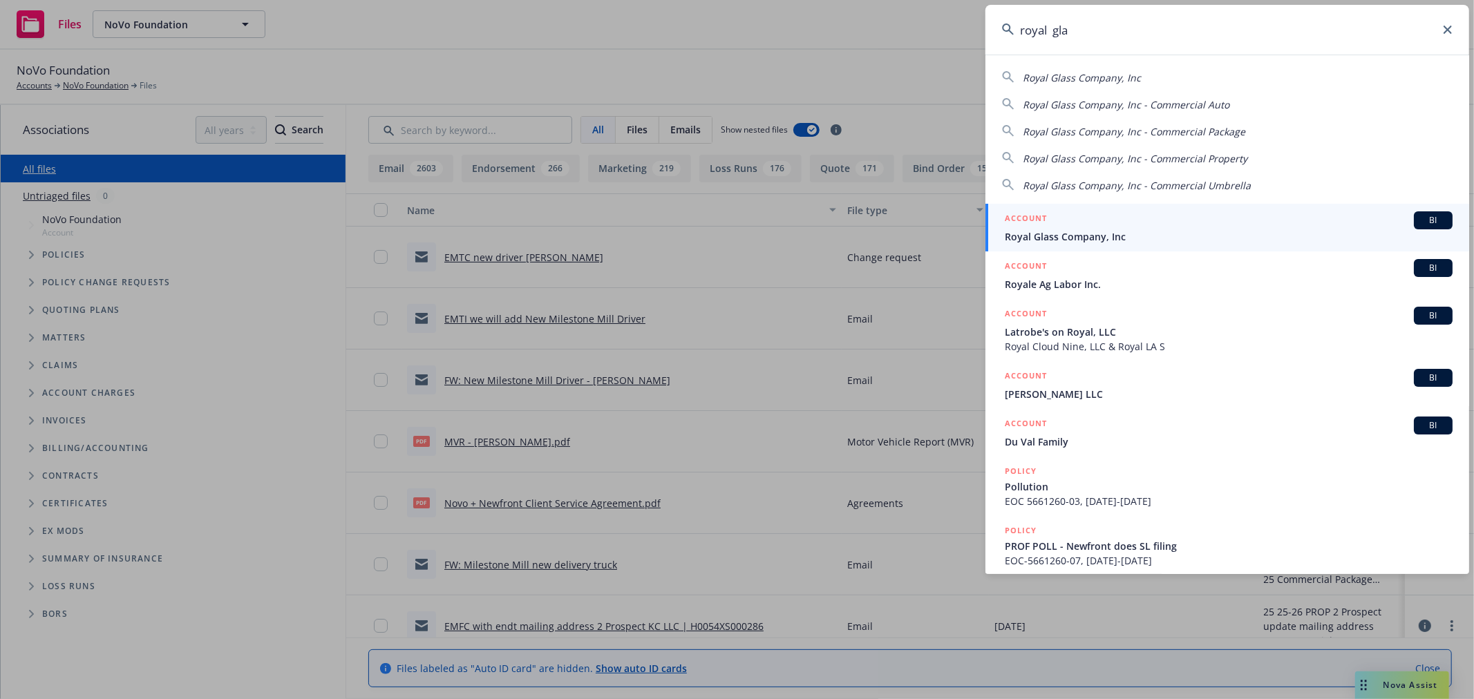
type input "royal gla"
click at [1081, 234] on span "Royal Glass Company, Inc" at bounding box center [1229, 236] width 448 height 15
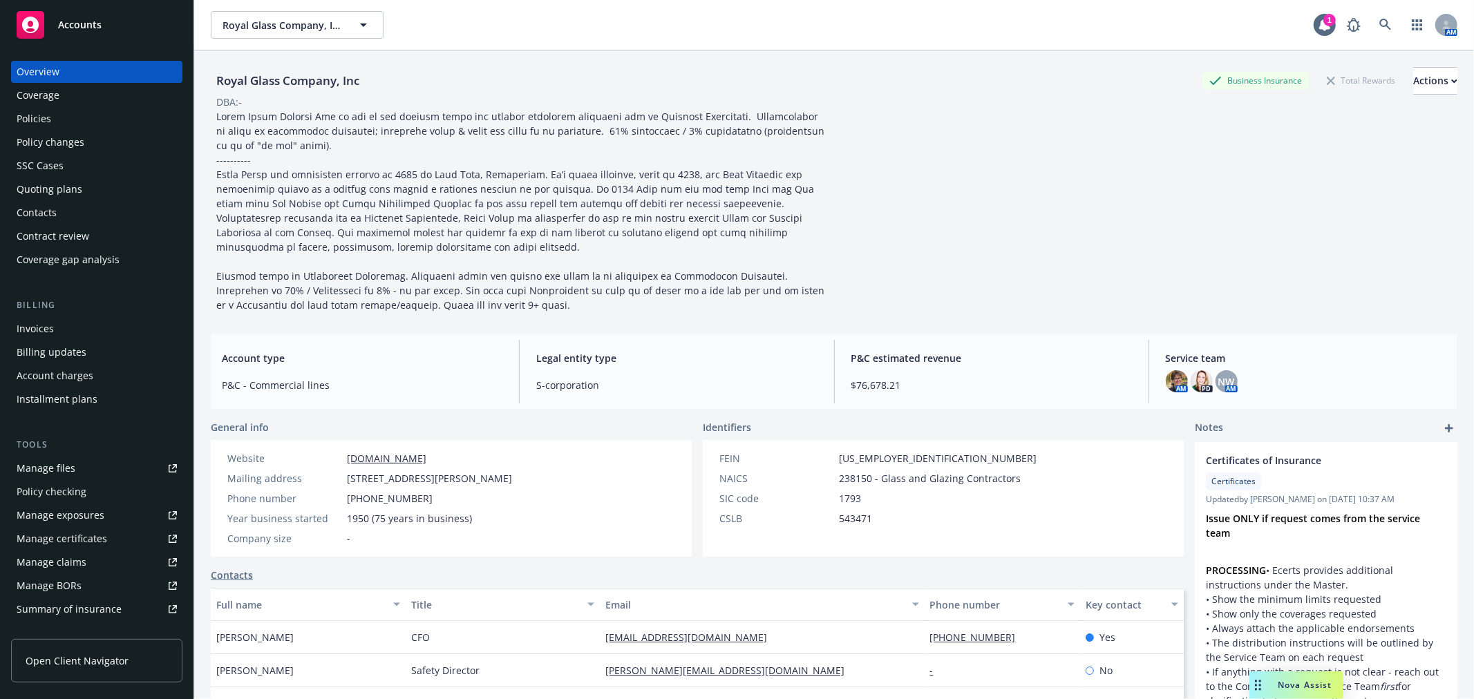
click at [70, 464] on div "Manage files" at bounding box center [46, 468] width 59 height 22
click at [69, 540] on div "Manage certificates" at bounding box center [62, 539] width 91 height 22
click at [65, 115] on div "Policies" at bounding box center [97, 119] width 160 height 22
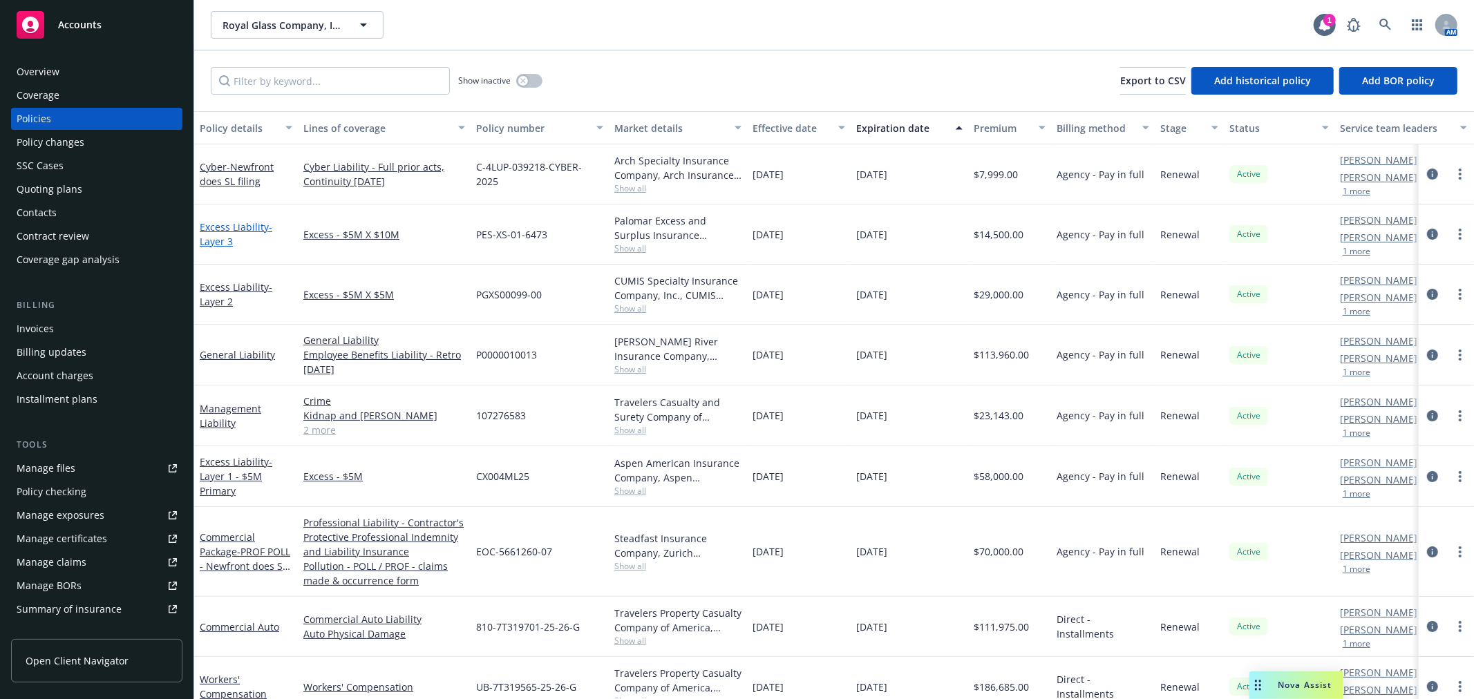
click at [240, 227] on link "Excess Liability - Layer 3" at bounding box center [236, 234] width 73 height 28
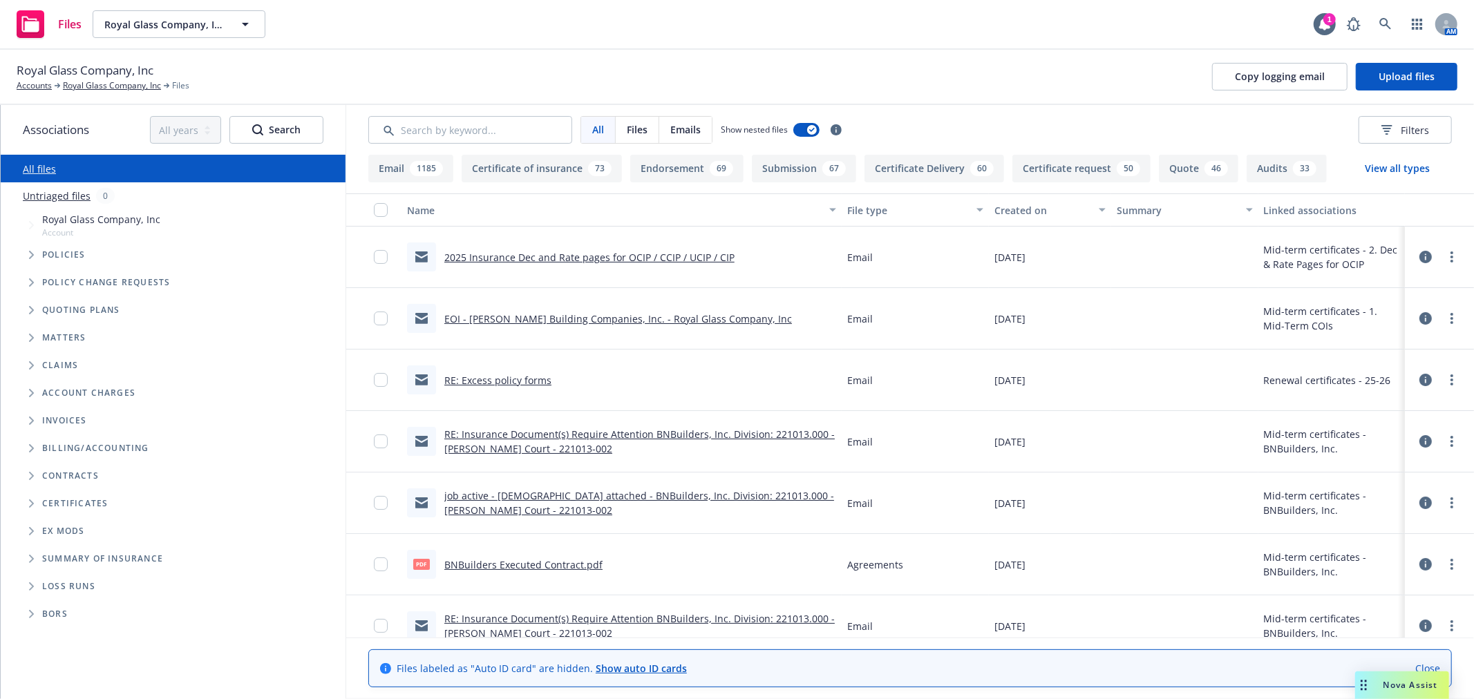
click at [31, 502] on icon "Folder Tree Example" at bounding box center [31, 504] width 5 height 8
click at [40, 522] on span "Folder Tree Example" at bounding box center [42, 529] width 22 height 22
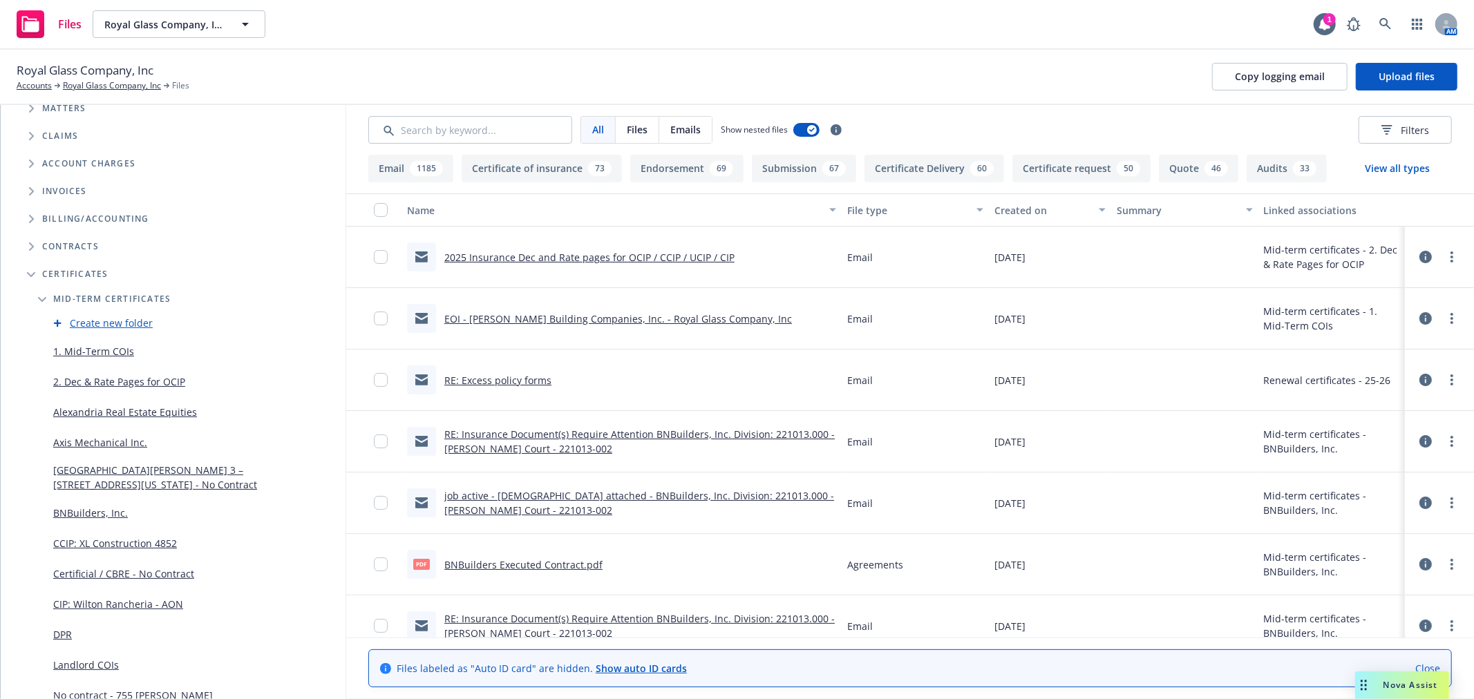
scroll to position [230, 0]
click at [66, 629] on link "DPR" at bounding box center [62, 634] width 19 height 15
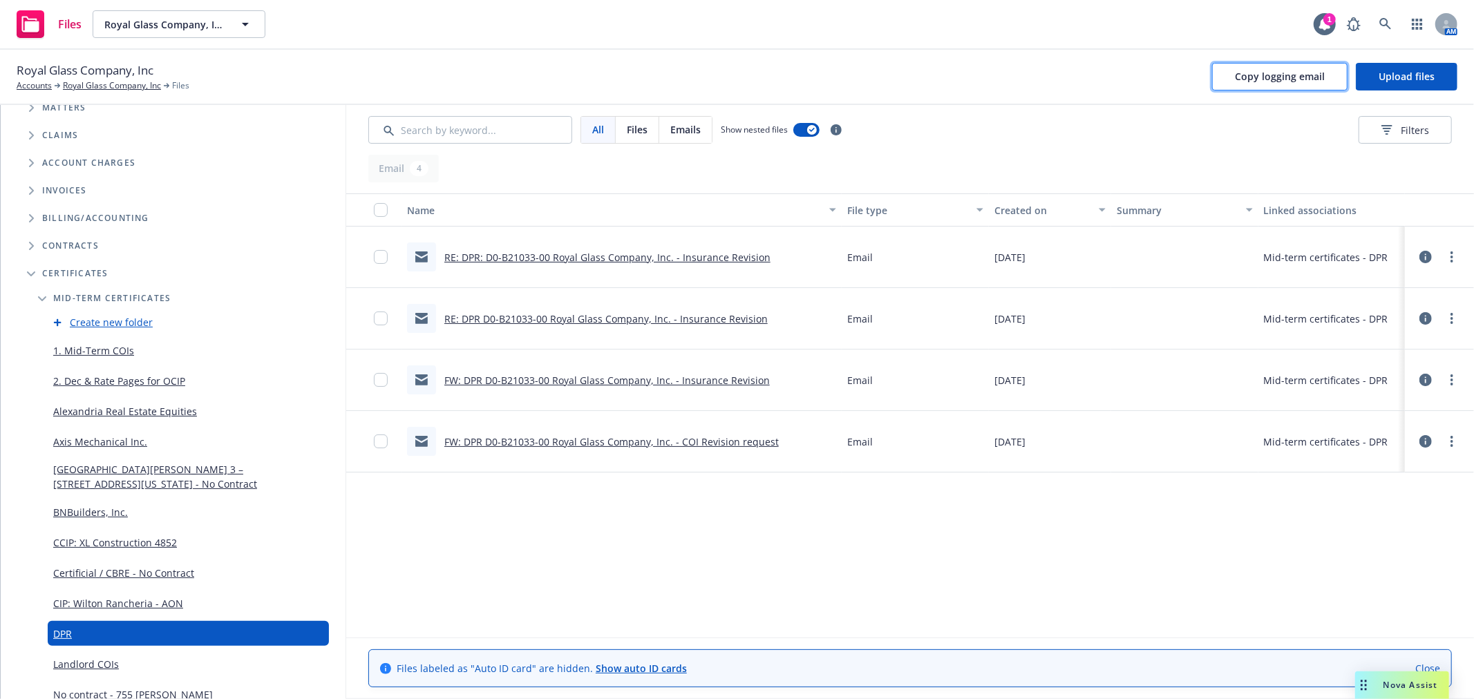
click at [1280, 80] on span "Copy logging email" at bounding box center [1280, 76] width 90 height 13
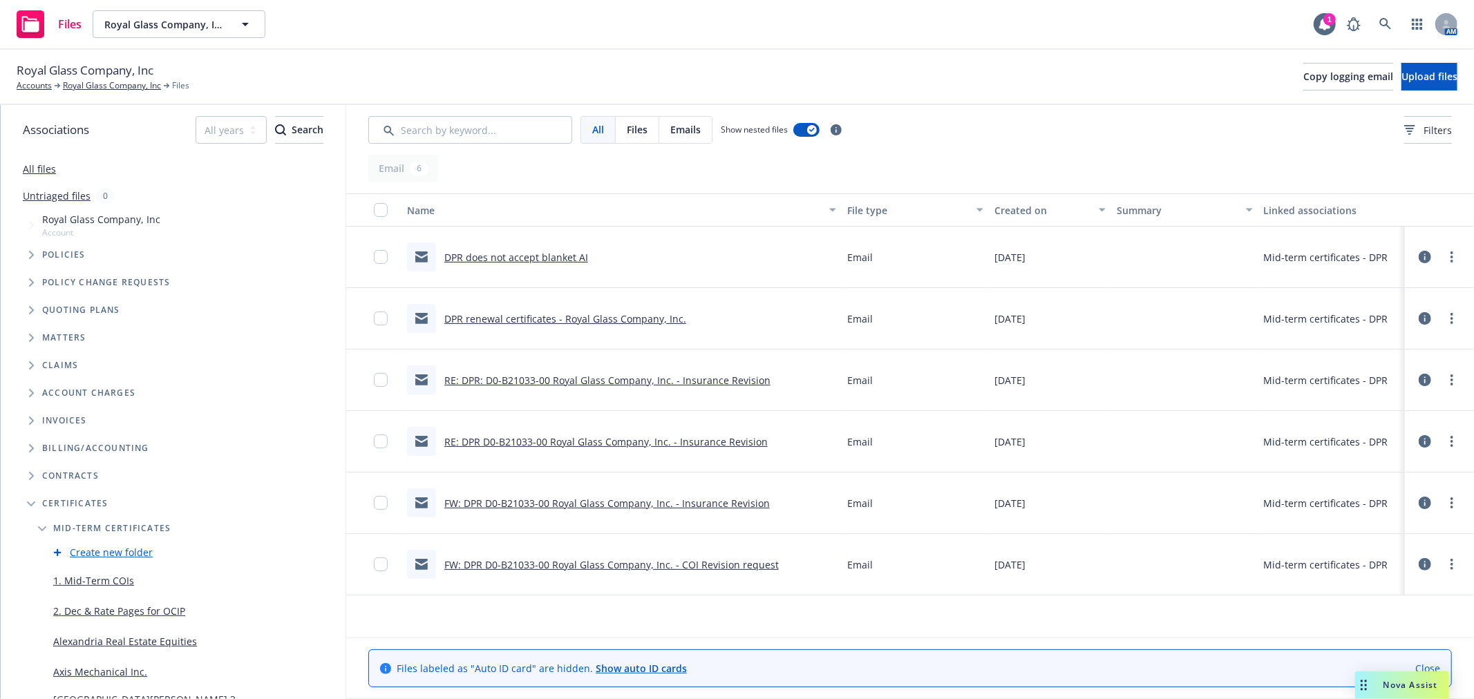
click at [594, 319] on link "DPR renewal certificates - Royal Glass Company, Inc." at bounding box center [565, 318] width 242 height 13
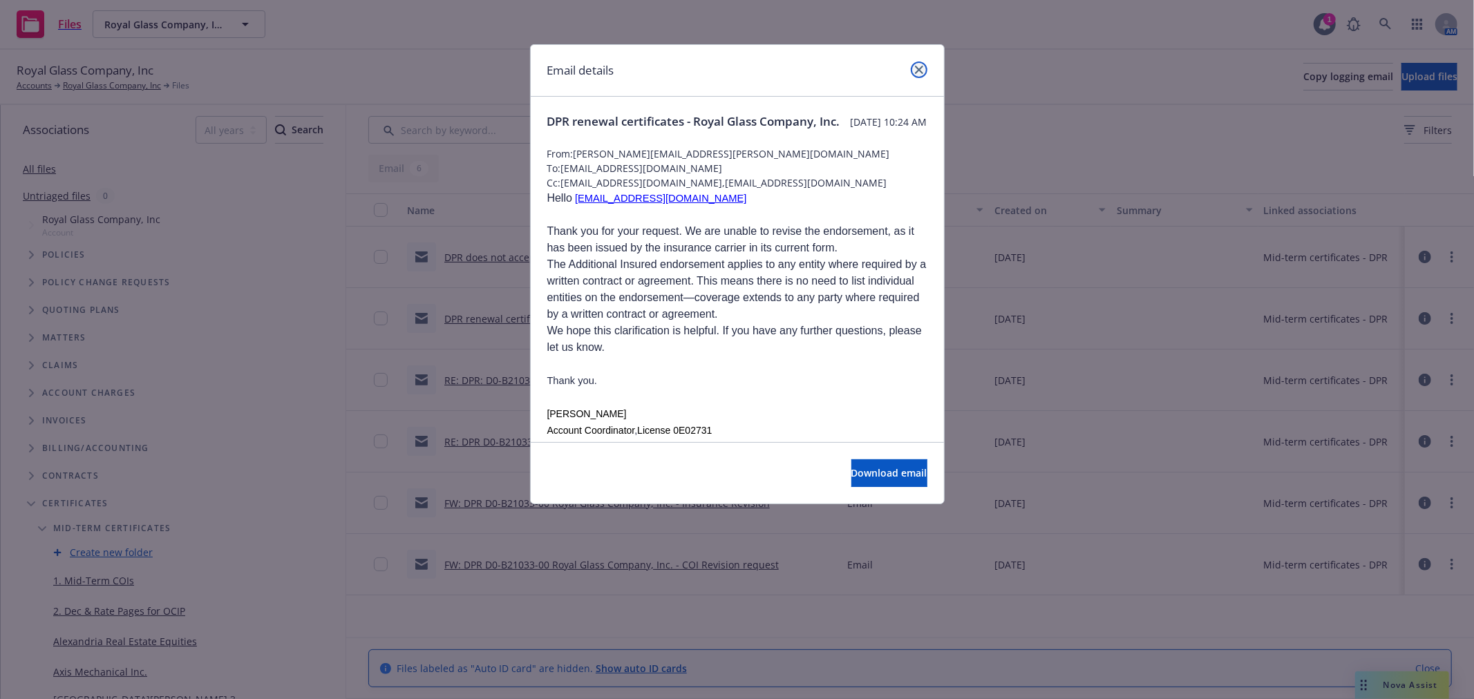
click at [918, 70] on icon "close" at bounding box center [919, 70] width 8 height 8
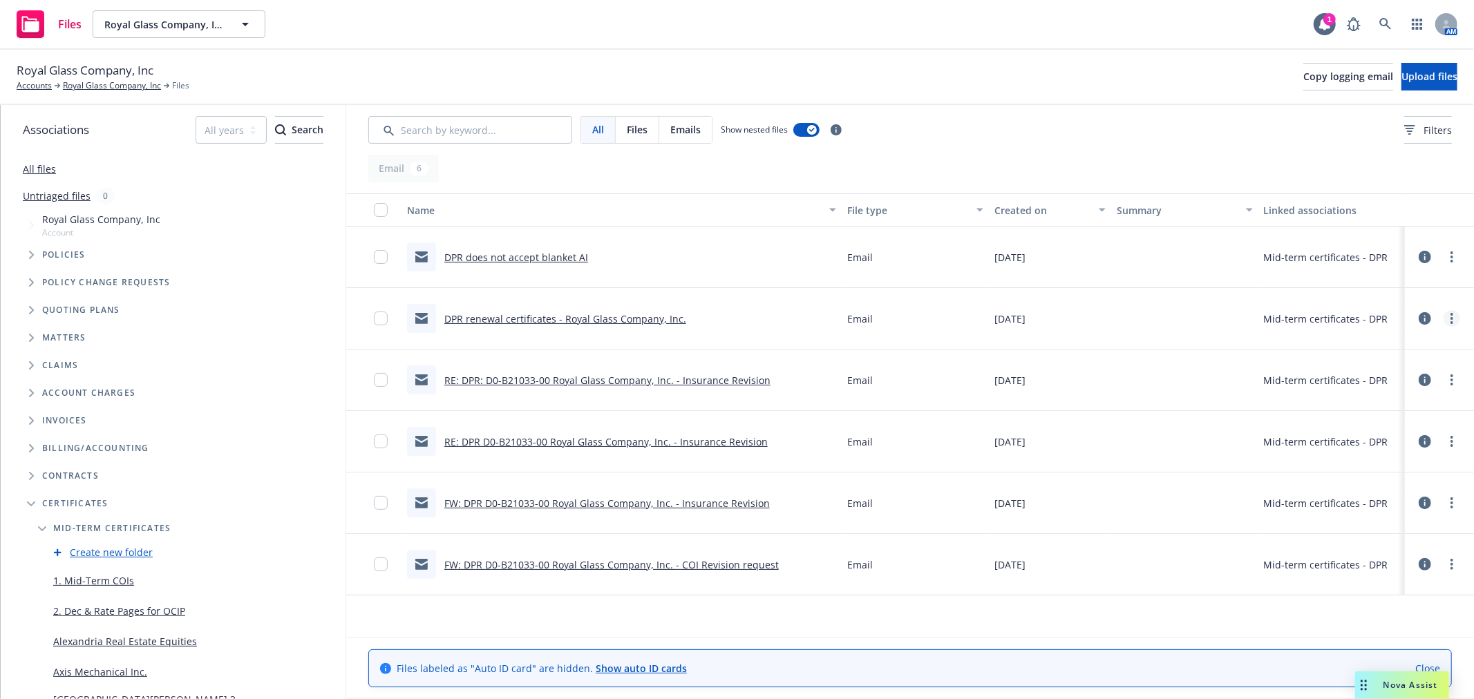
click at [1458, 318] on link "more" at bounding box center [1451, 318] width 17 height 17
click at [1401, 396] on link "Edit" at bounding box center [1391, 402] width 138 height 28
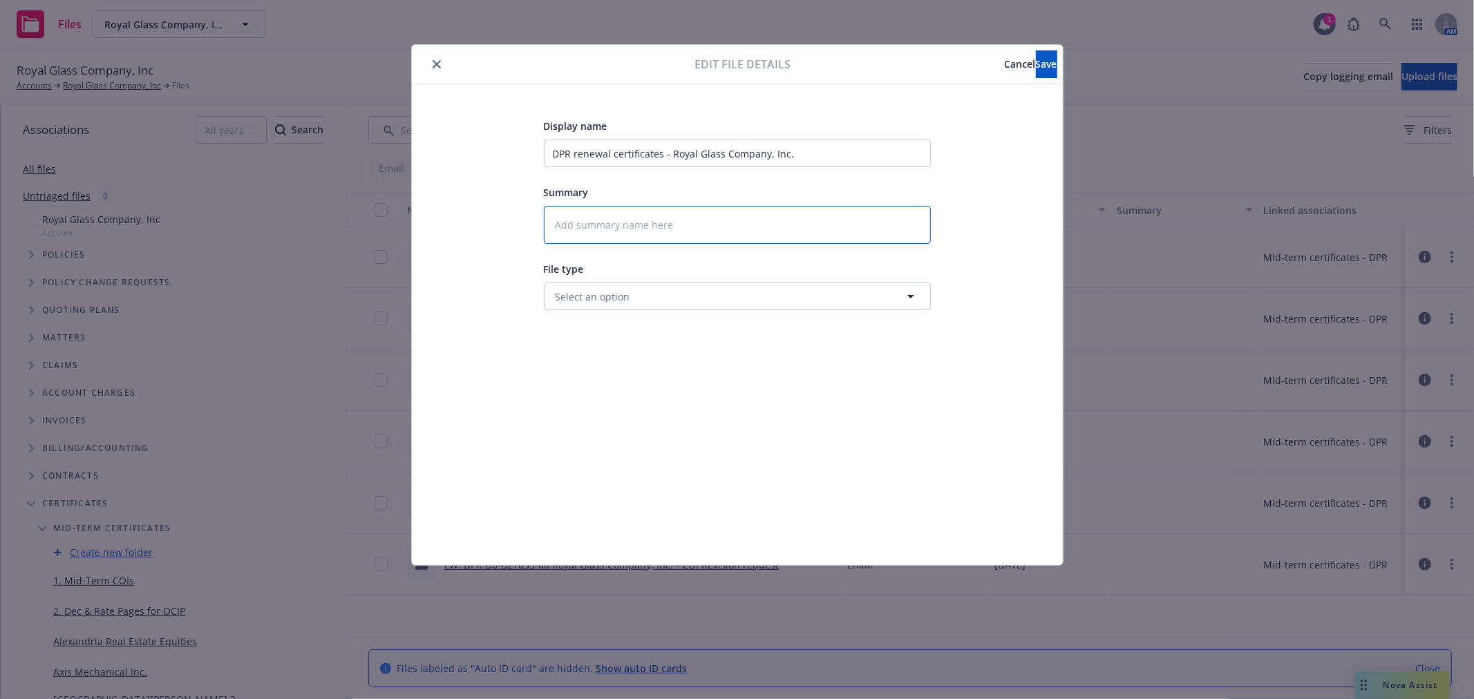
click at [654, 237] on textarea at bounding box center [737, 225] width 387 height 38
paste textarea "Hello nwcoi@dpr.com Thank you for your request. We are unable to revise the end…"
type textarea "Hello nwcoi@dpr.com Thank you for your request. We are unable to revise the end…"
type textarea "x"
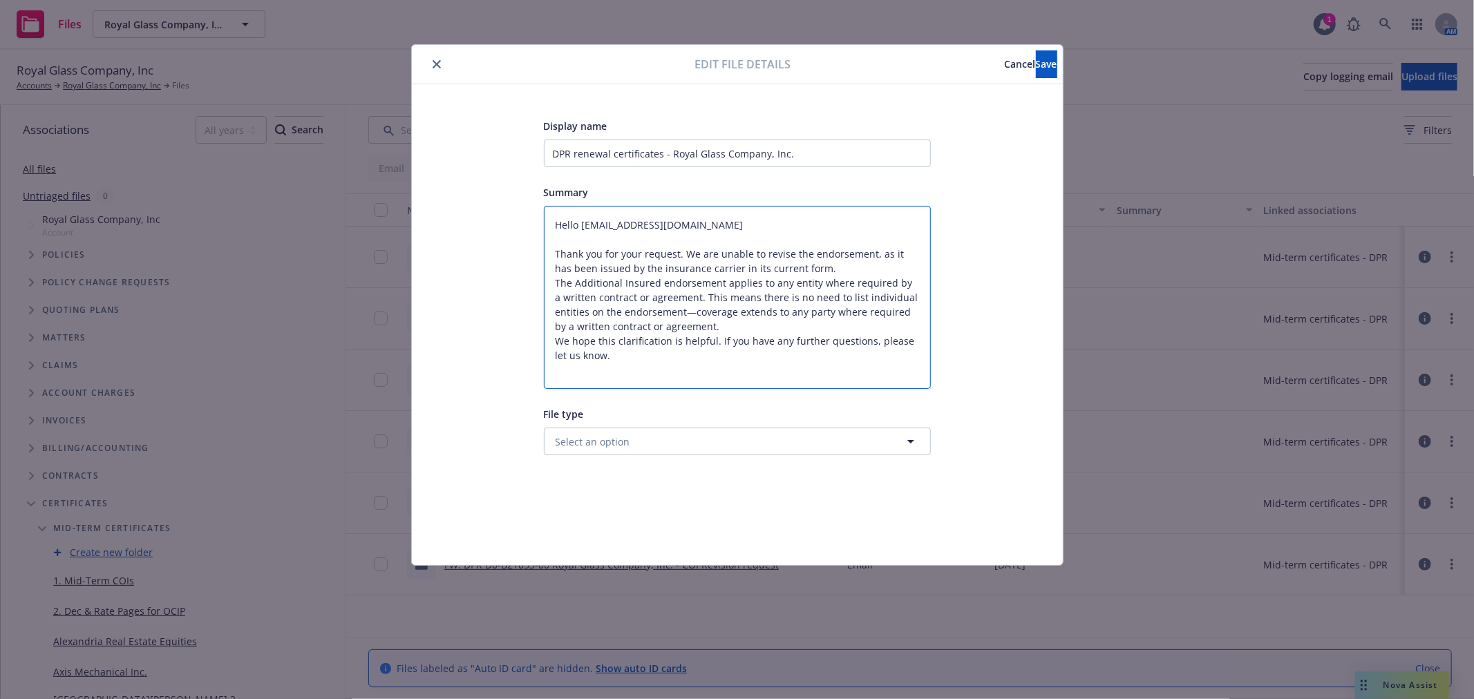
type textarea "Hello nwcoi@dpr.com Thank you for your request. We are unable to revise the end…"
click at [553, 153] on input "DPR renewal certificates - Royal Glass Company, Inc." at bounding box center [737, 154] width 387 height 28
type input "EDPR renewal certificates - Royal Glass Company, Inc."
type textarea "x"
type input "EMDPR renewal certificates - Royal Glass Company, Inc."
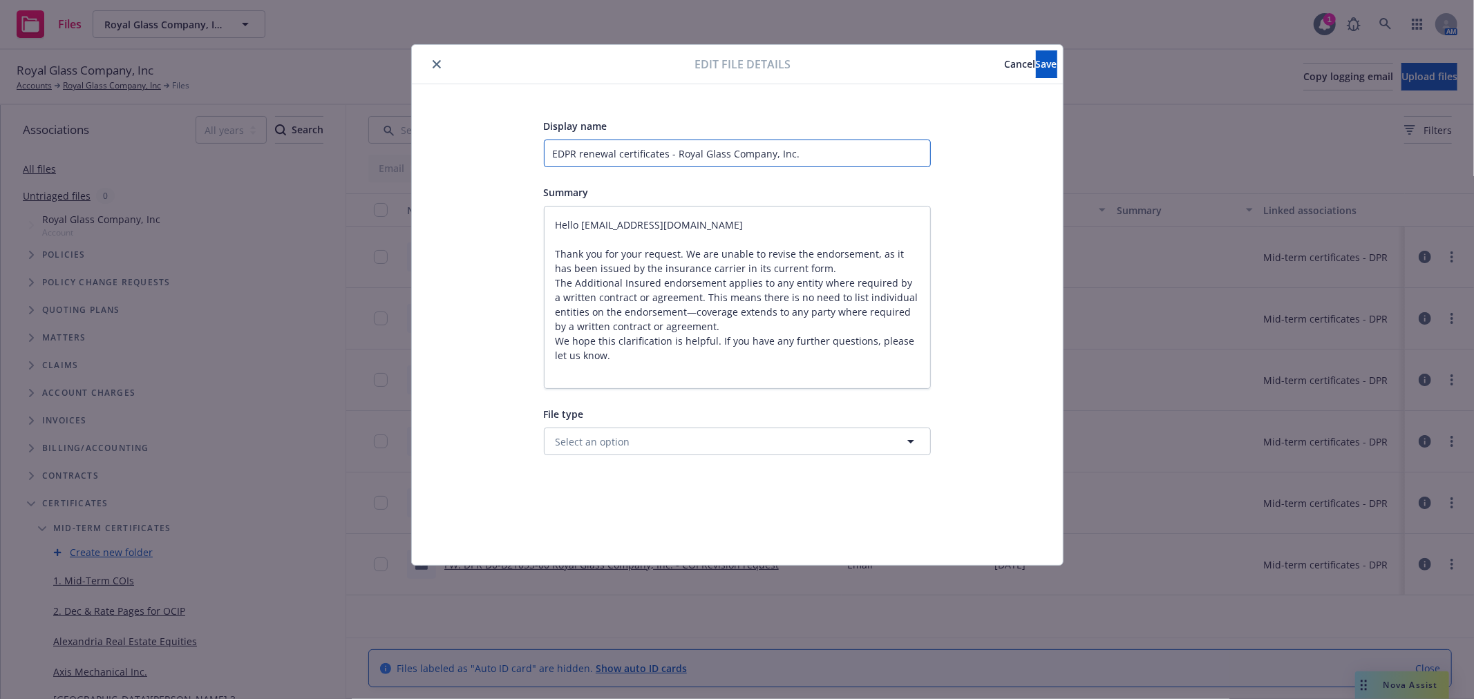
type textarea "x"
type input "EMTDPR renewal certificates - Royal Glass Company, Inc."
type textarea "x"
type input "EMT DPR renewal certificates - Royal Glass Company, Inc."
type textarea "x"
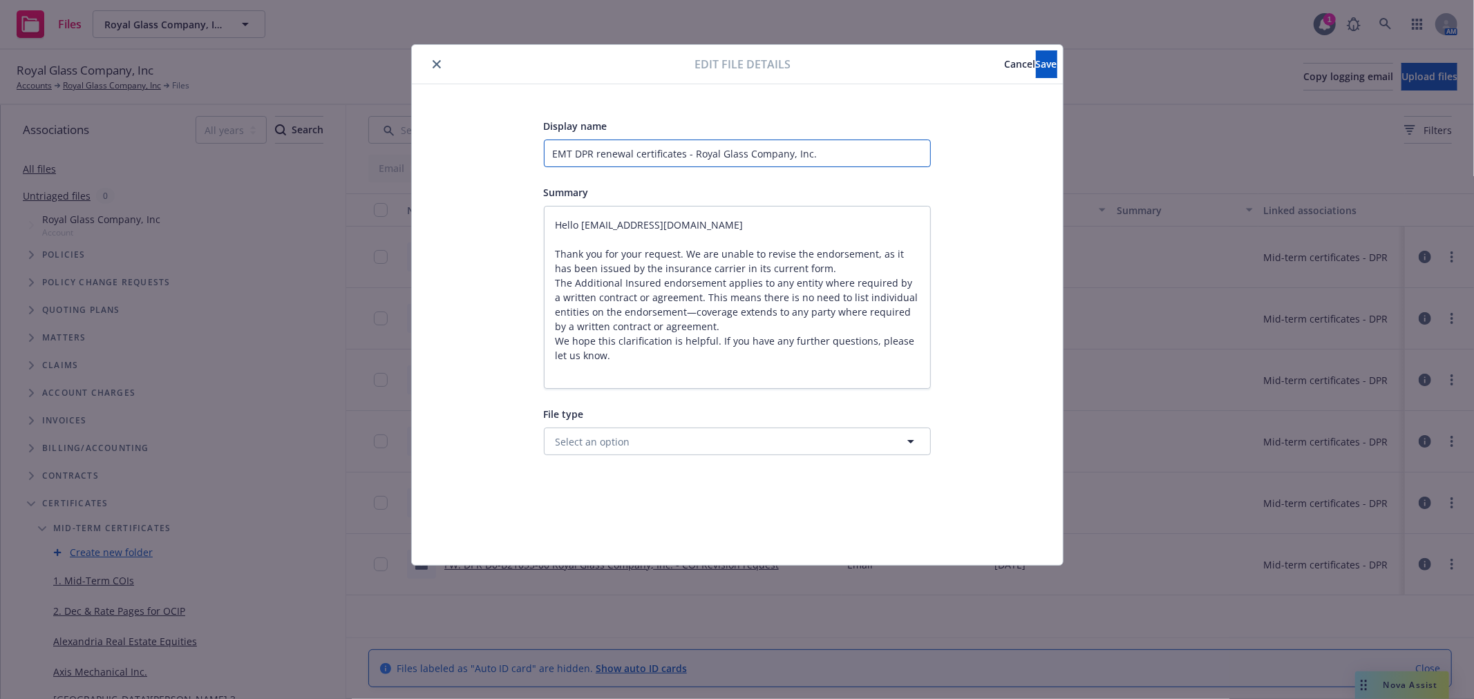
drag, startPoint x: 687, startPoint y: 153, endPoint x: 855, endPoint y: 153, distance: 167.9
click at [854, 153] on input "EMT DPR renewal certificates - Royal Glass Company, Inc." at bounding box center [737, 154] width 387 height 28
type input "EMT DPR renewal certificates -"
type textarea "x"
type input "EMT DPR renewal certificates -"
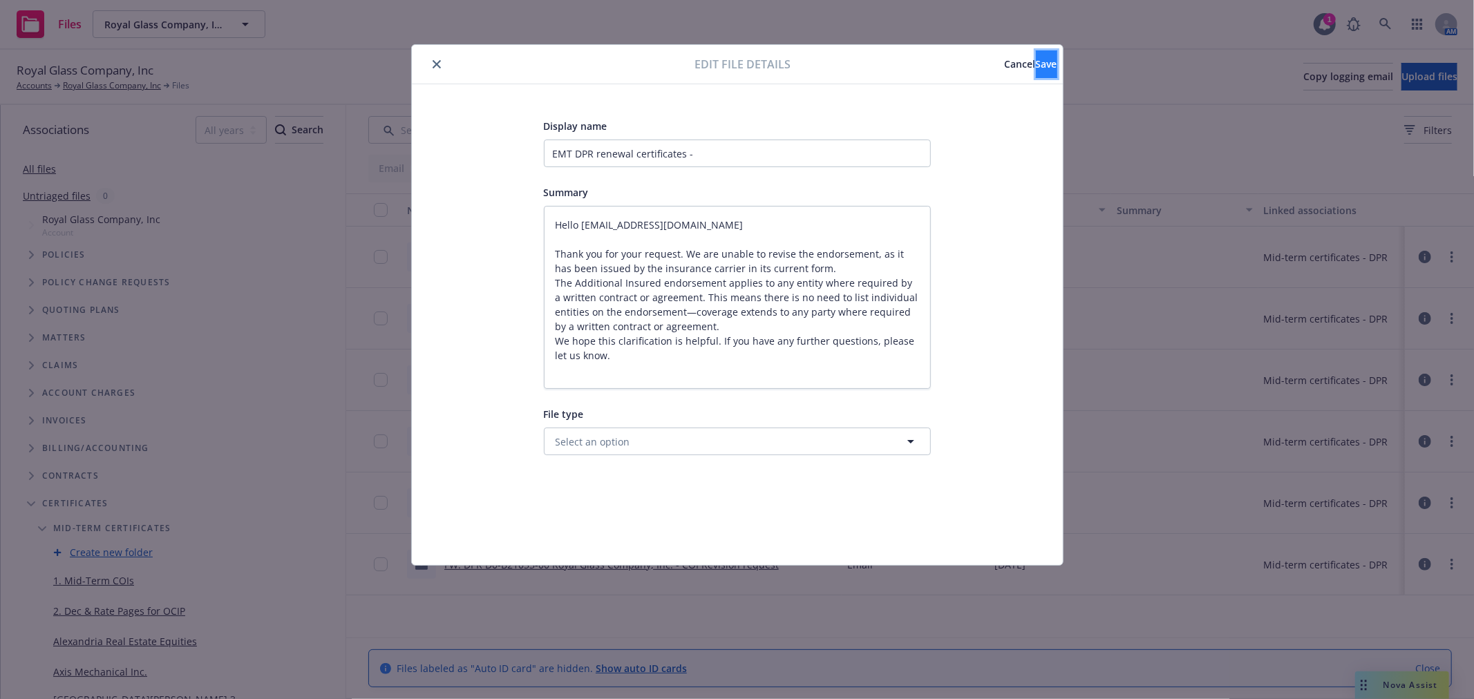
click at [1036, 56] on button "Save" at bounding box center [1046, 64] width 21 height 28
type textarea "x"
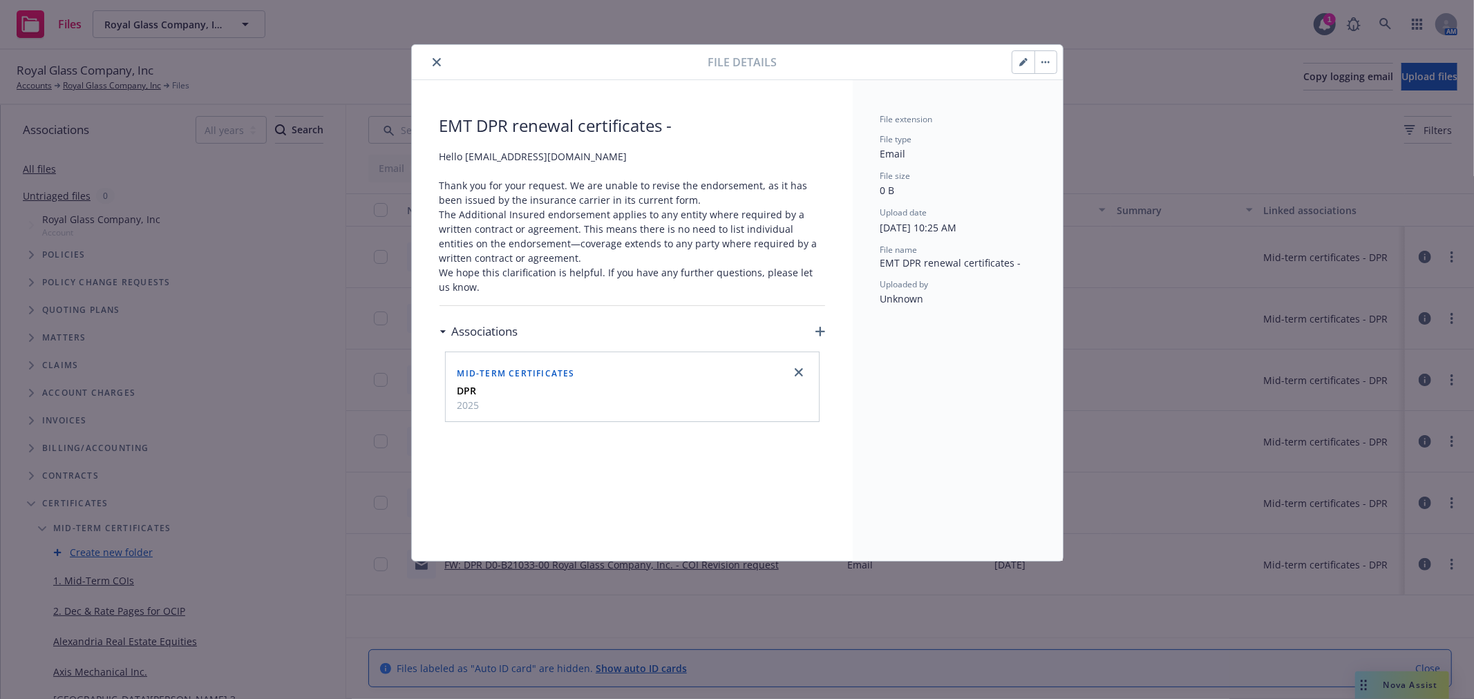
click at [433, 65] on icon "close" at bounding box center [437, 62] width 8 height 8
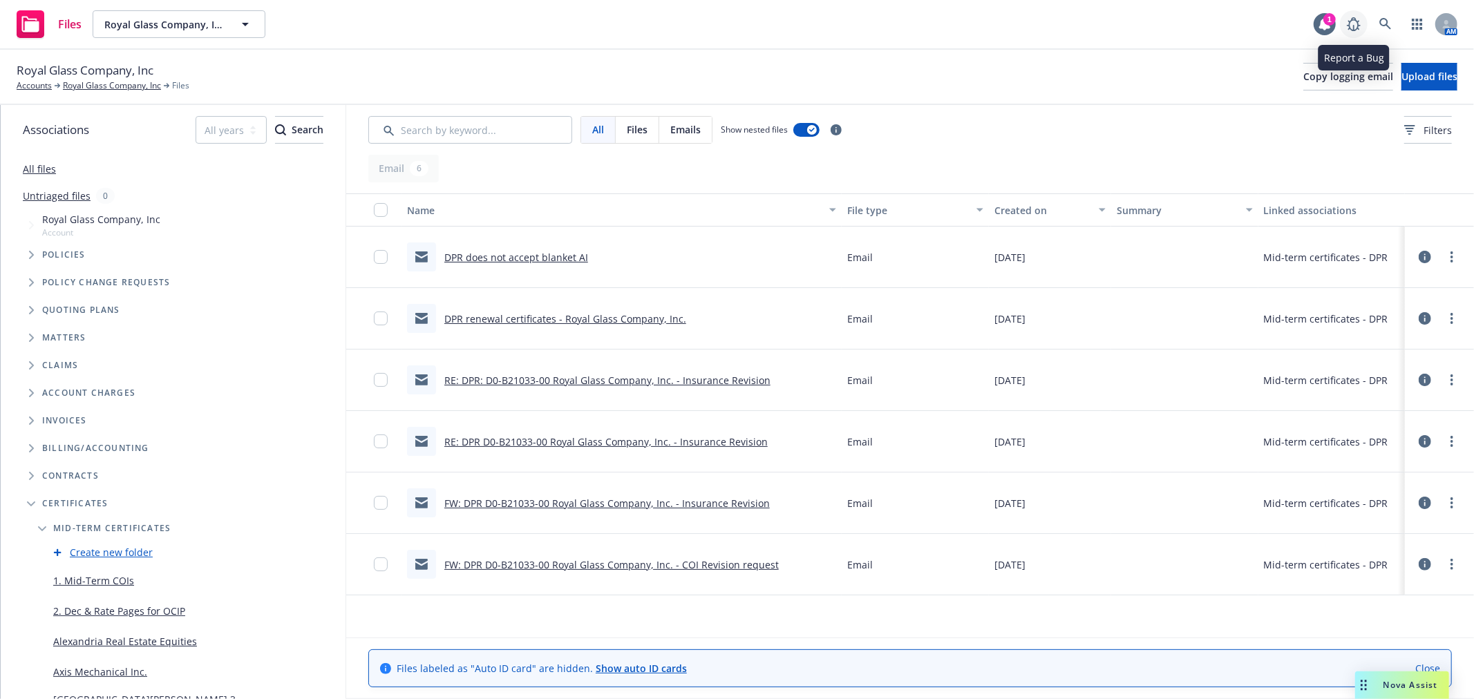
click at [1352, 28] on icon at bounding box center [1353, 24] width 17 height 17
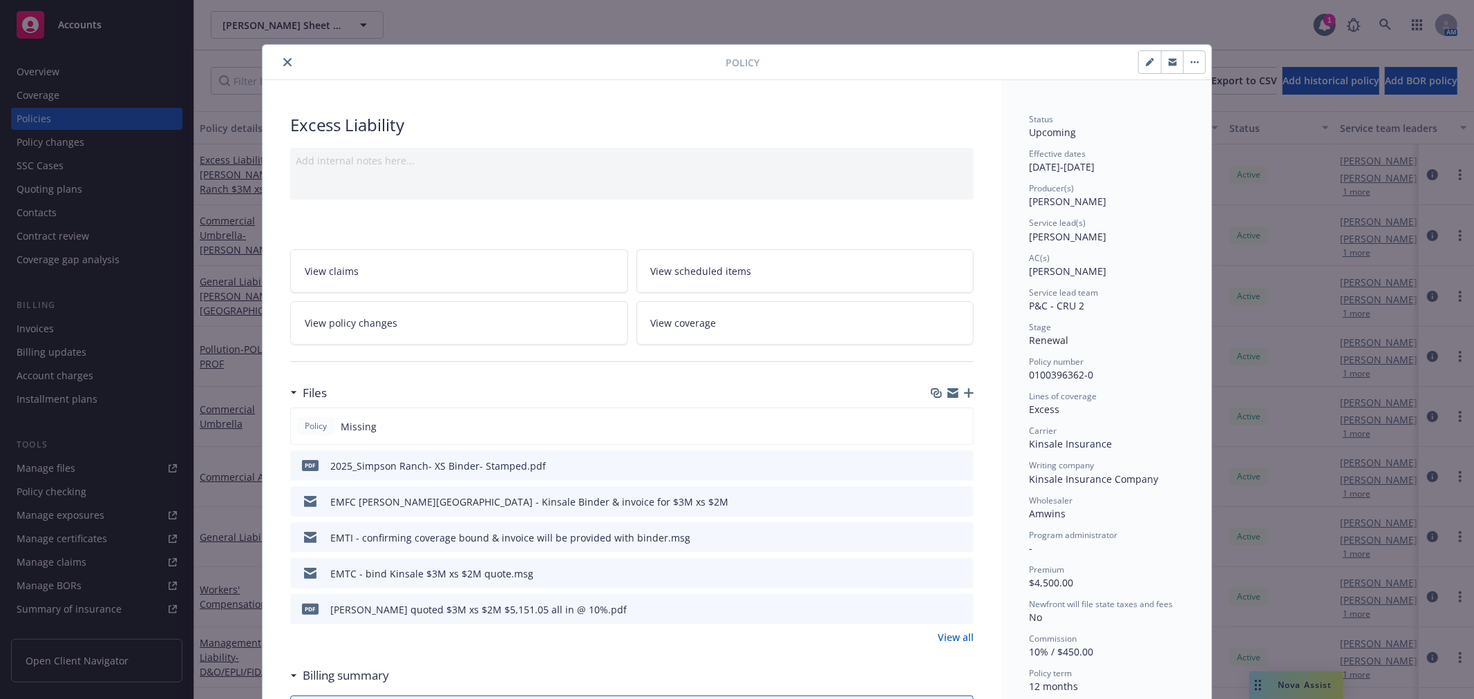
click at [1146, 64] on icon "button" at bounding box center [1150, 62] width 8 height 8
select select "RENEWAL"
select select "12"
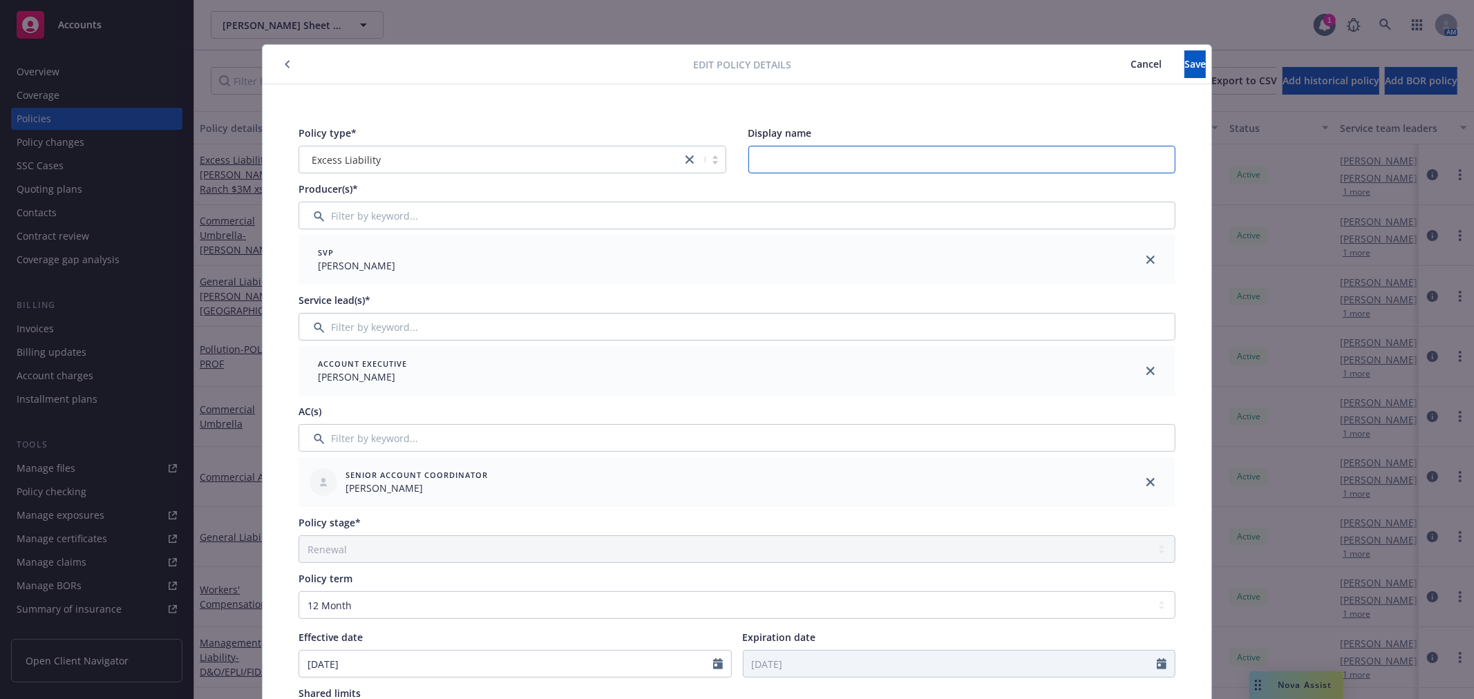
drag, startPoint x: 860, startPoint y: 160, endPoint x: 854, endPoint y: 166, distance: 8.3
click at [860, 160] on input "Display name" at bounding box center [962, 160] width 428 height 28
paste input "$3M xs $2M"
click at [748, 160] on input "$3M xs $2M" at bounding box center [962, 160] width 428 height 28
type input "$3M xs $2M [PERSON_NAME] Ranch"
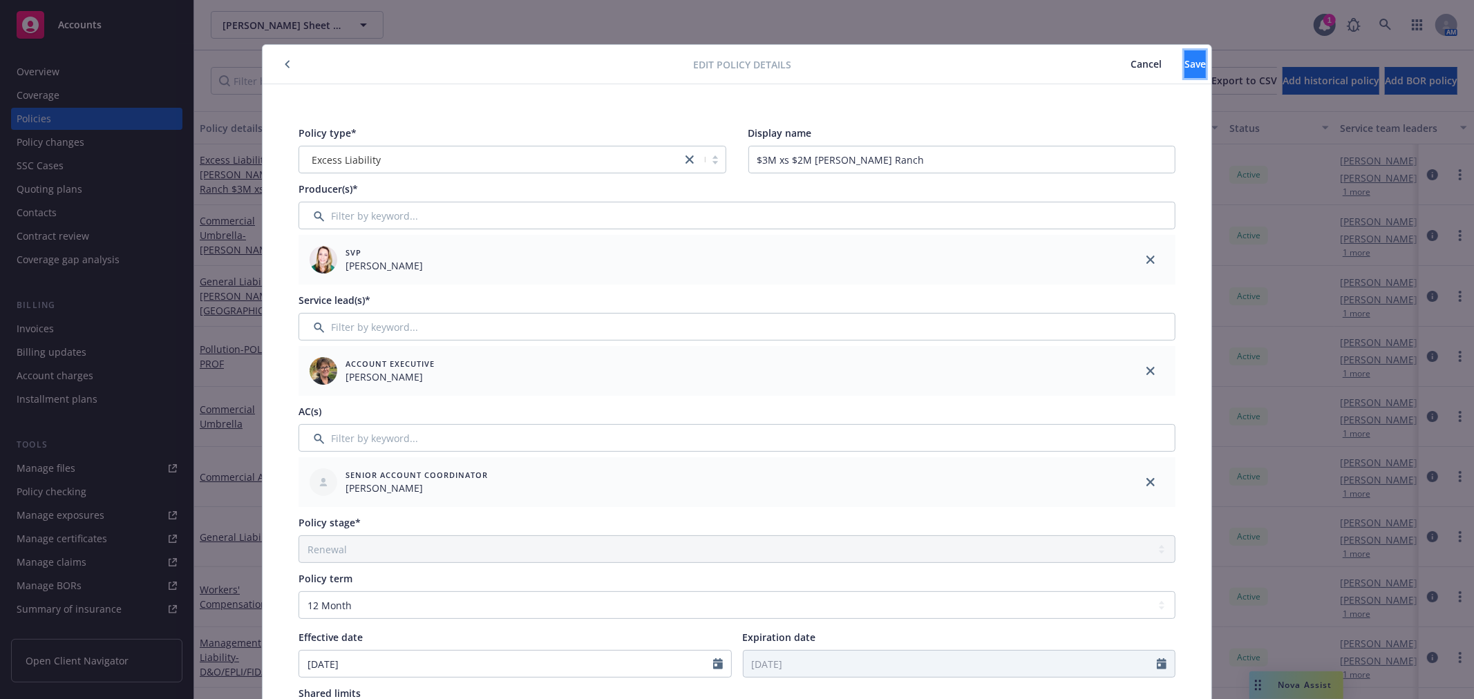
click at [1184, 73] on button "Save" at bounding box center [1194, 64] width 21 height 28
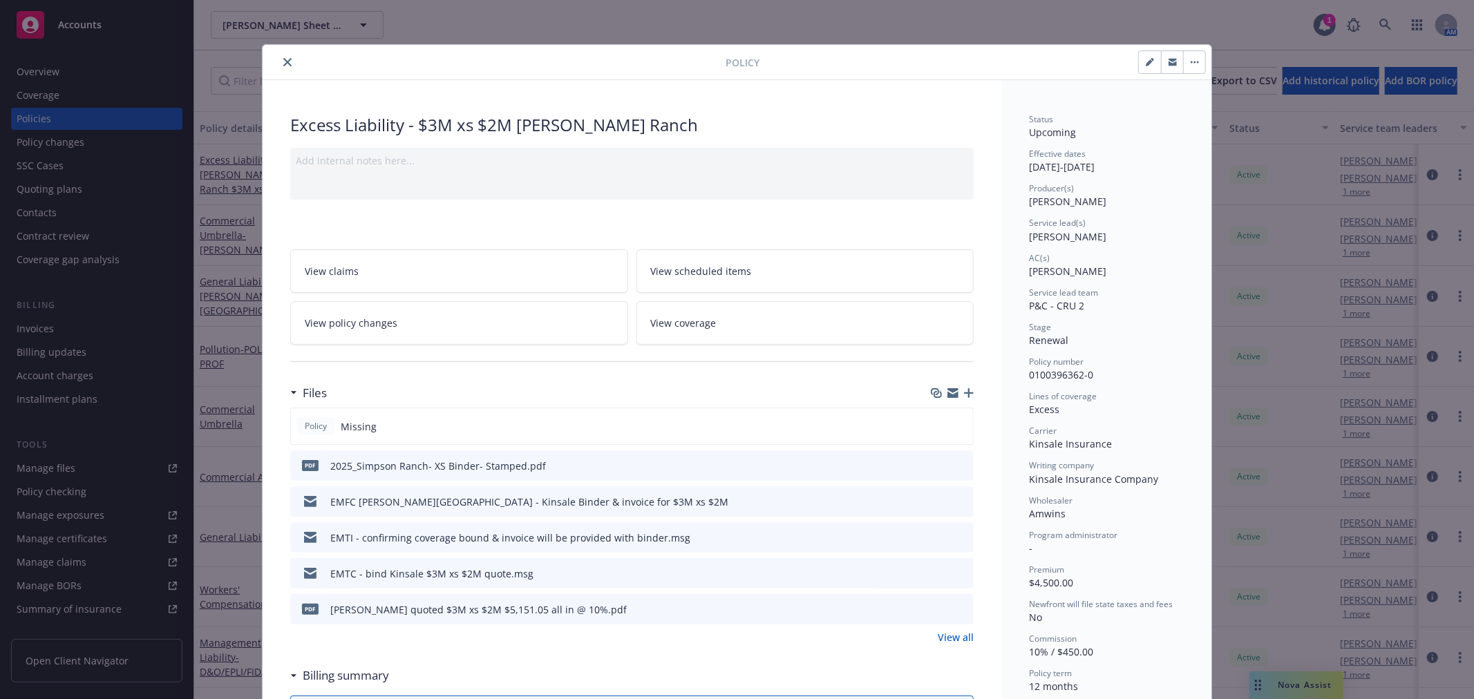
click at [967, 389] on icon "button" at bounding box center [969, 393] width 10 height 10
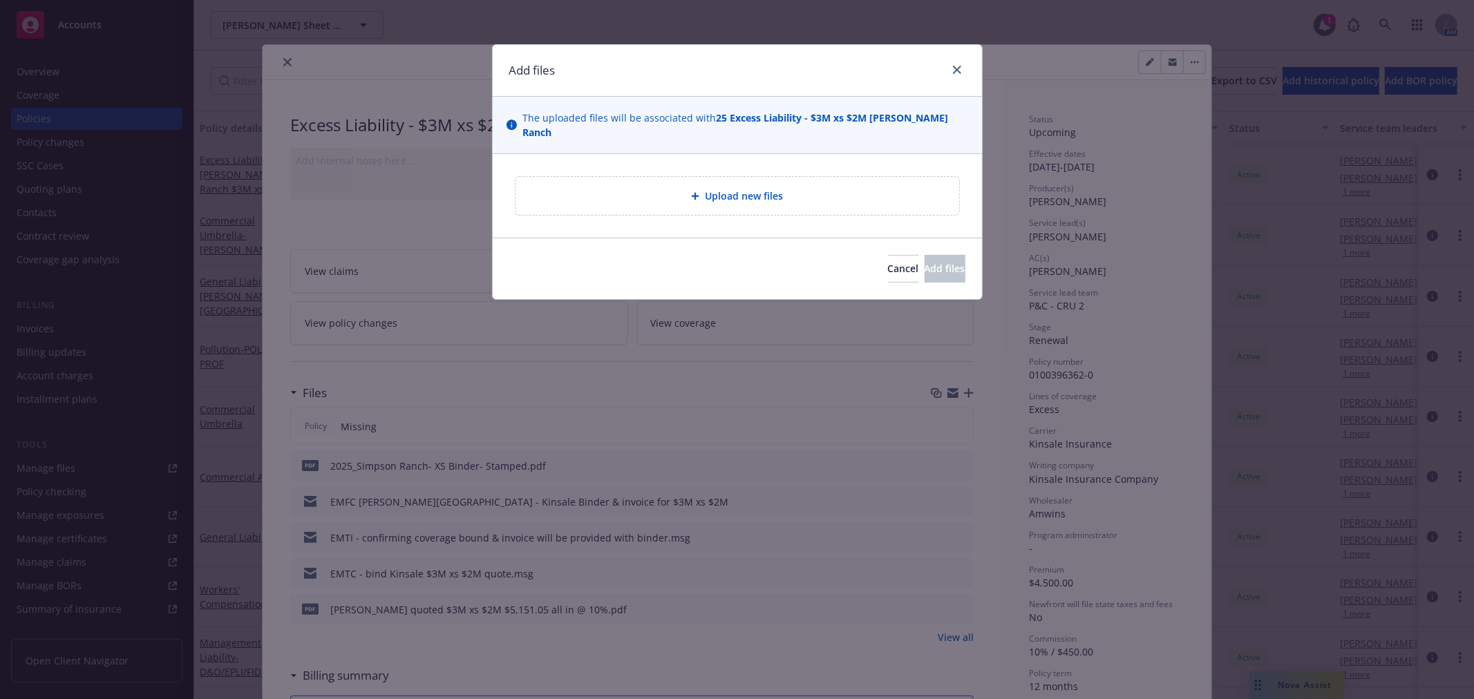
click at [726, 189] on span "Upload new files" at bounding box center [744, 196] width 78 height 15
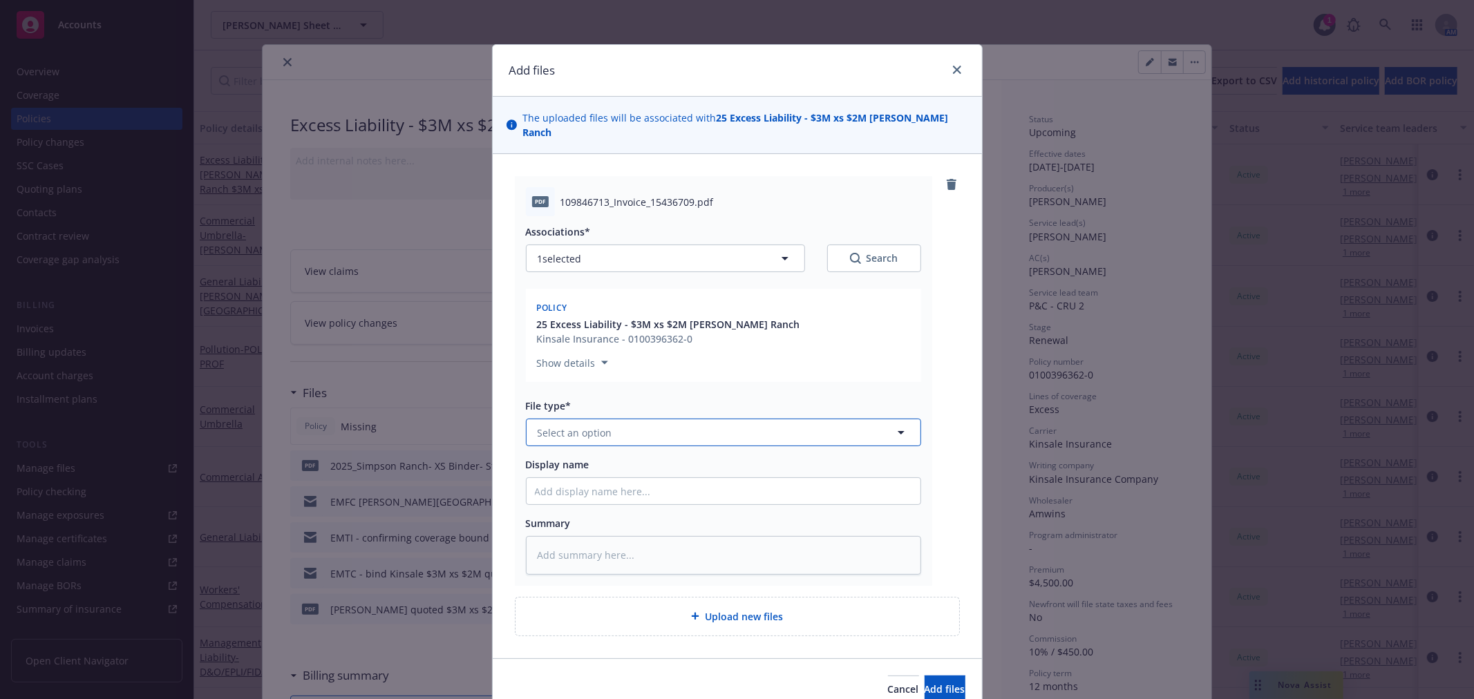
click at [574, 426] on span "Select an option" at bounding box center [575, 433] width 75 height 15
type input "inv"
click at [579, 503] on div "Invoice - Third Party" at bounding box center [724, 507] width 394 height 37
click at [575, 486] on input "Display name" at bounding box center [724, 491] width 394 height 26
type textarea "x"
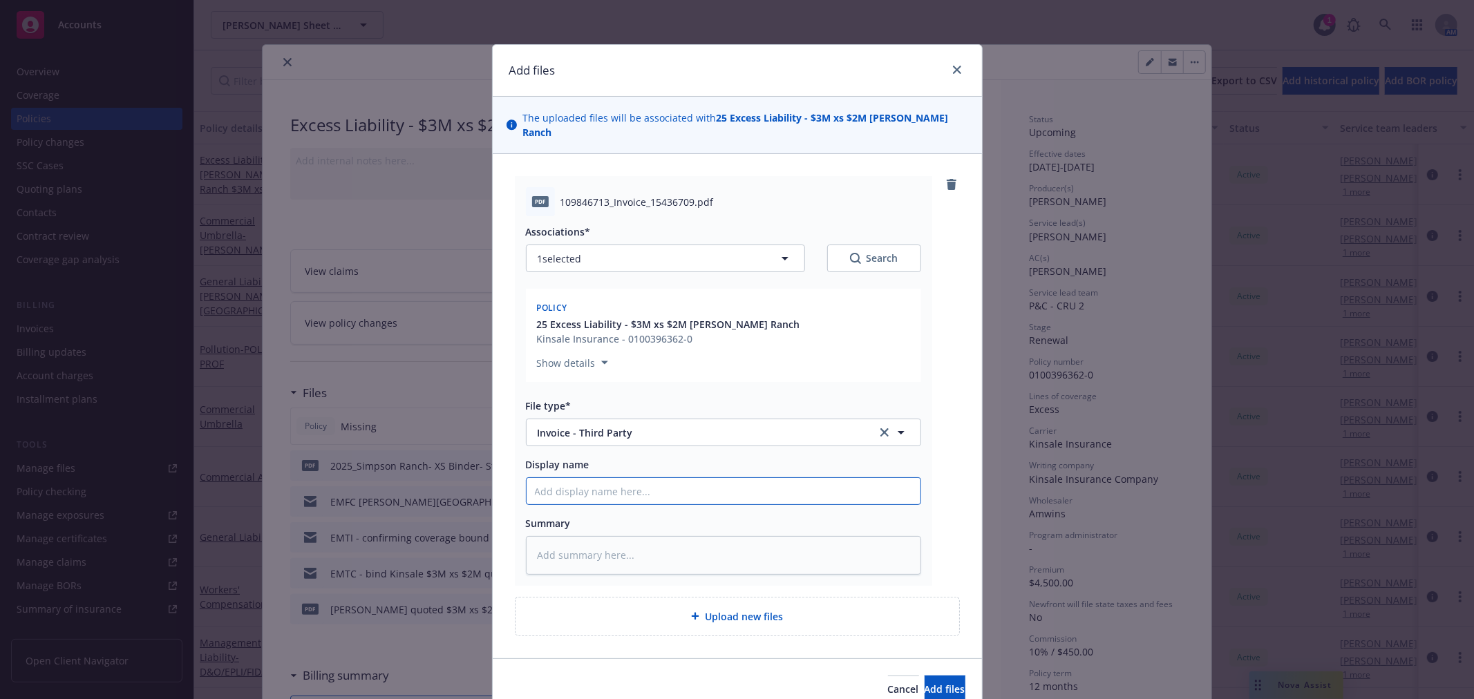
type input "A"
type textarea "x"
type input "Am"
type textarea "x"
type input "AmW"
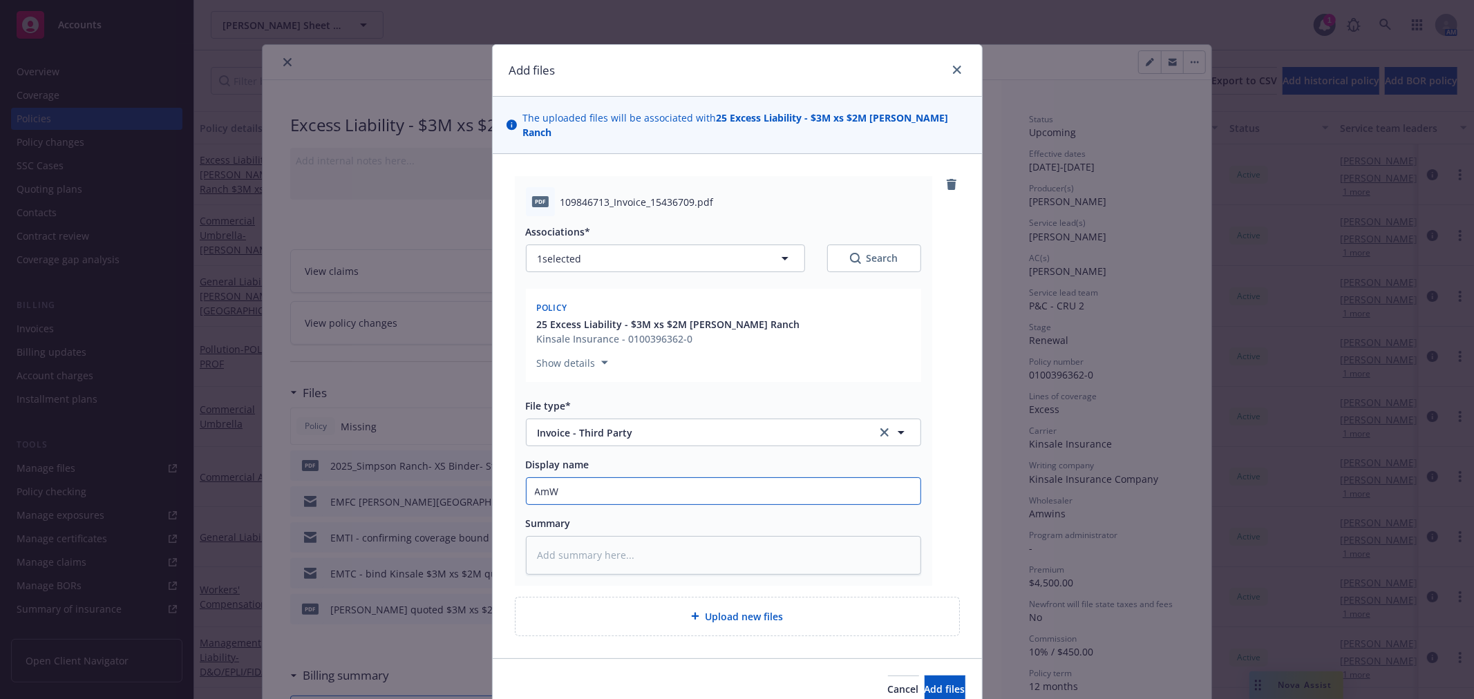
type textarea "x"
type input "AmWi"
type textarea "x"
type input "AmWin"
type textarea "x"
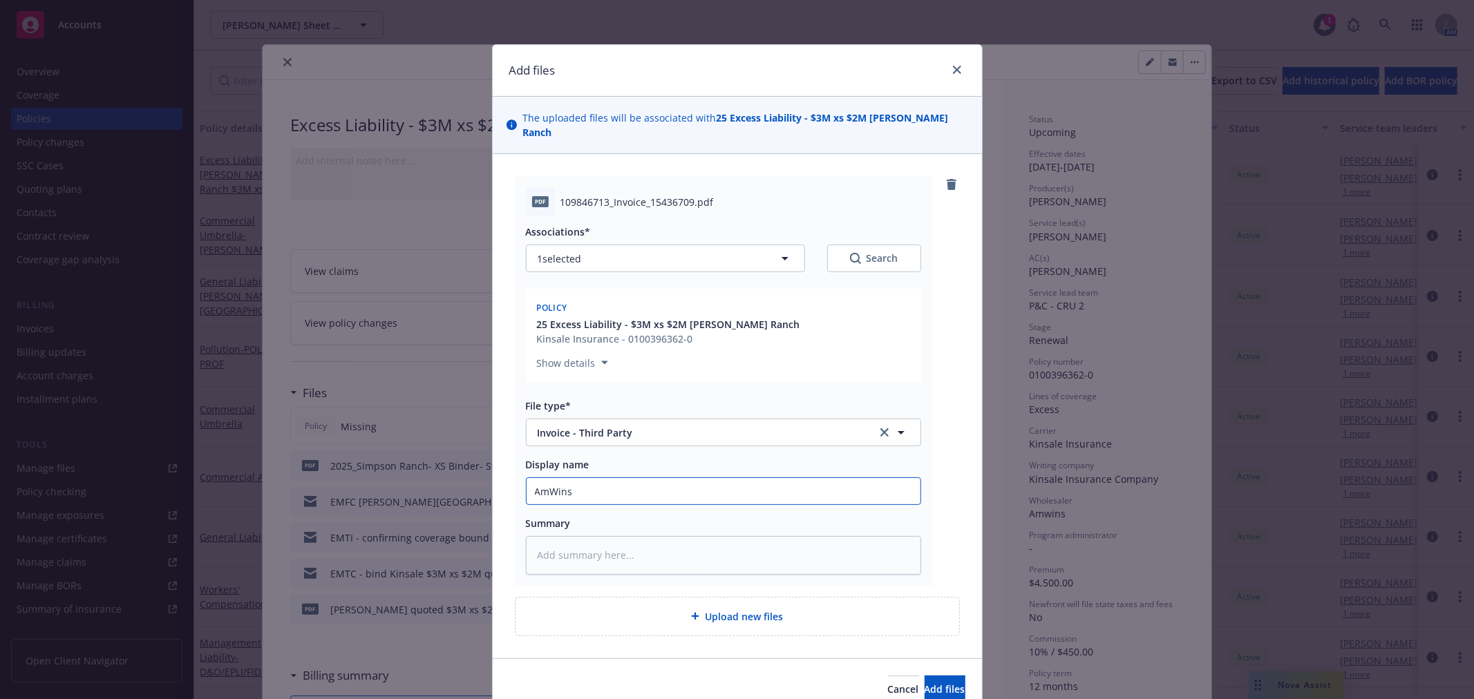
type input "Amwins invoice"
click at [925, 676] on button "Add files" at bounding box center [945, 690] width 41 height 28
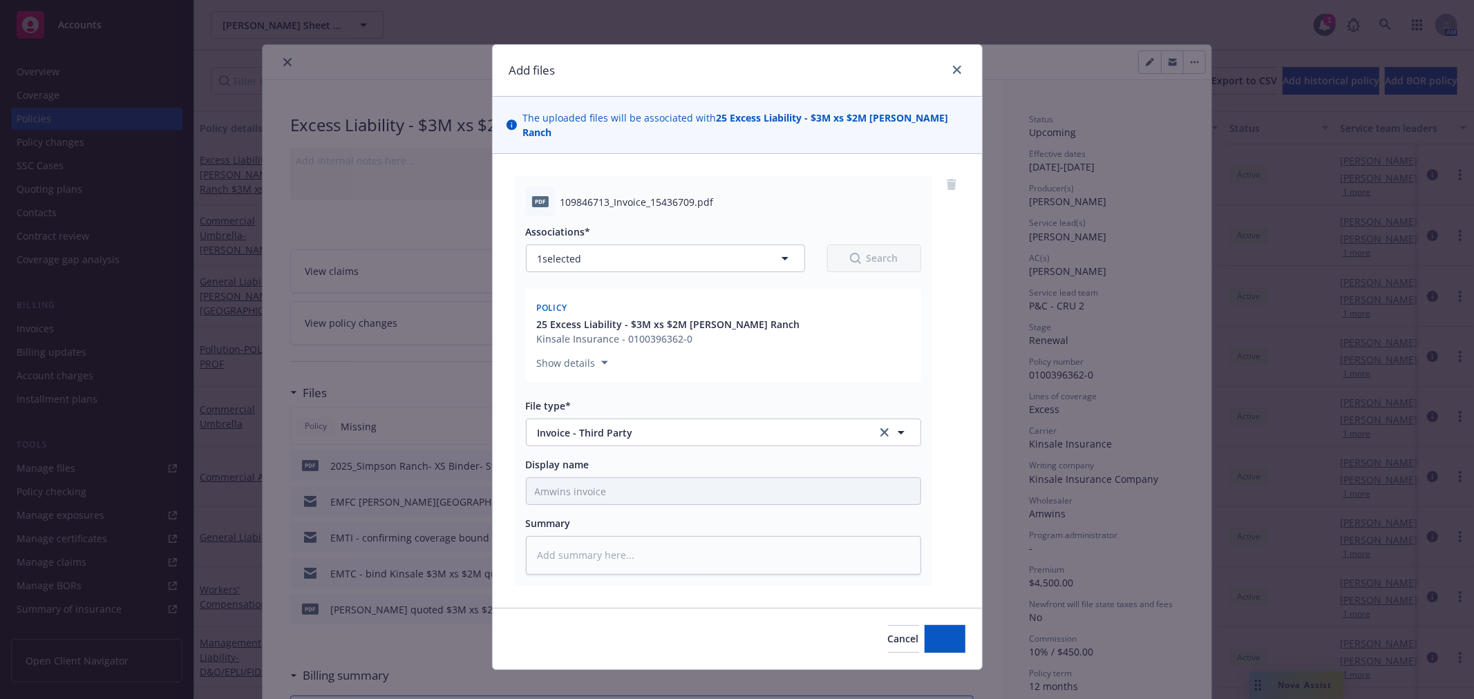
type textarea "x"
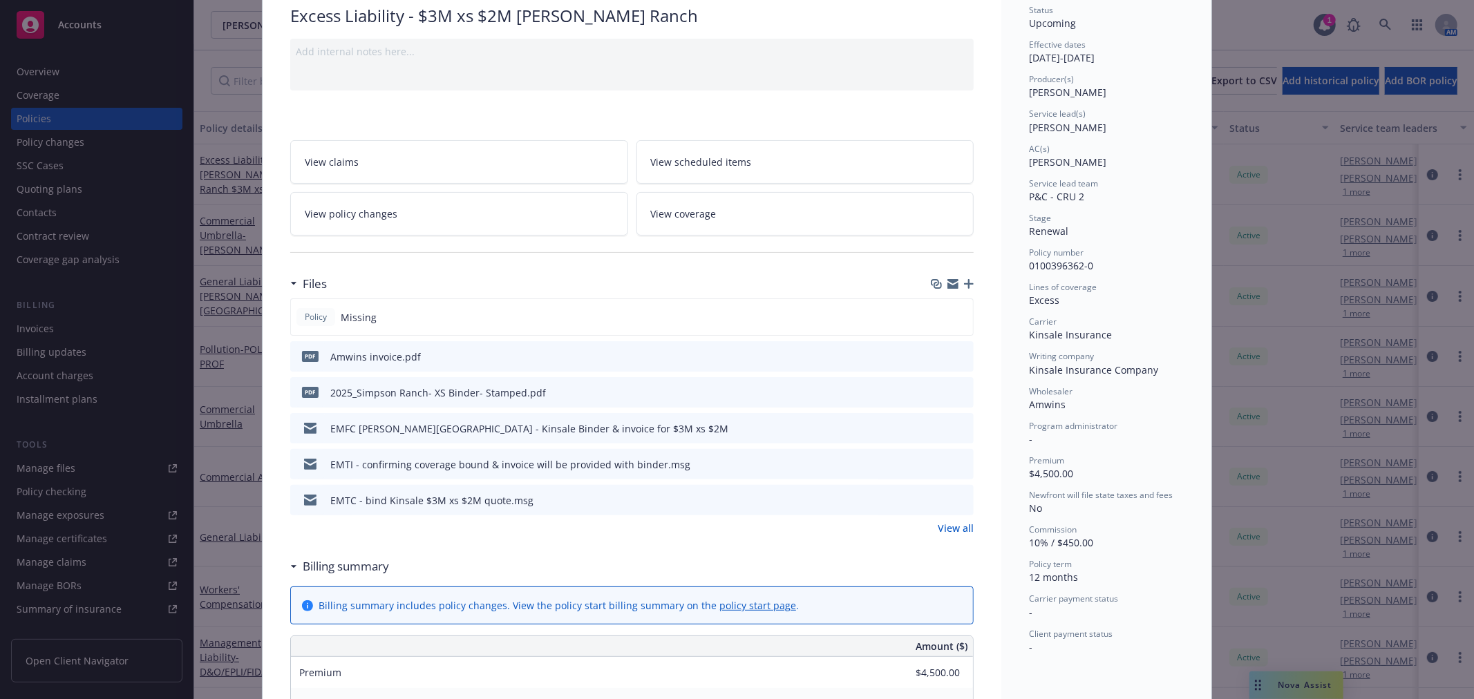
scroll to position [77, 0]
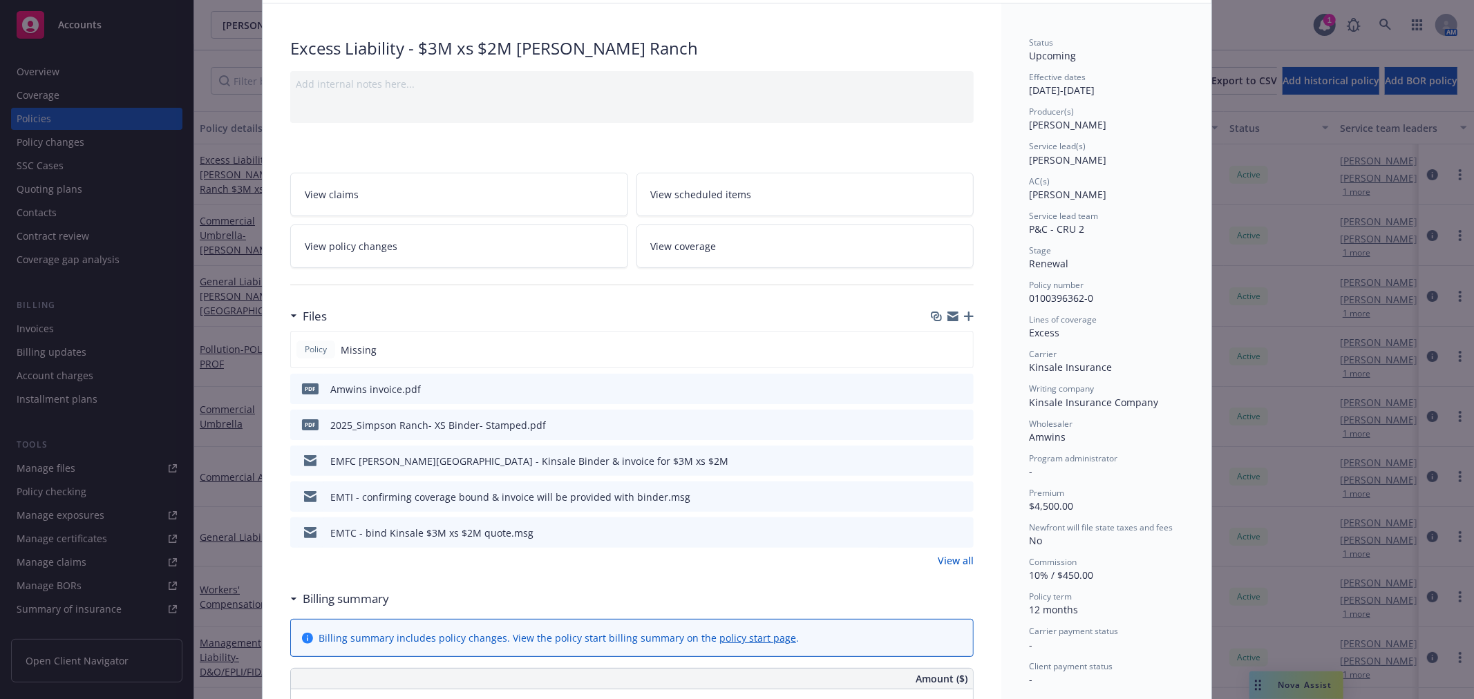
click at [826, 254] on link "View coverage" at bounding box center [805, 247] width 338 height 44
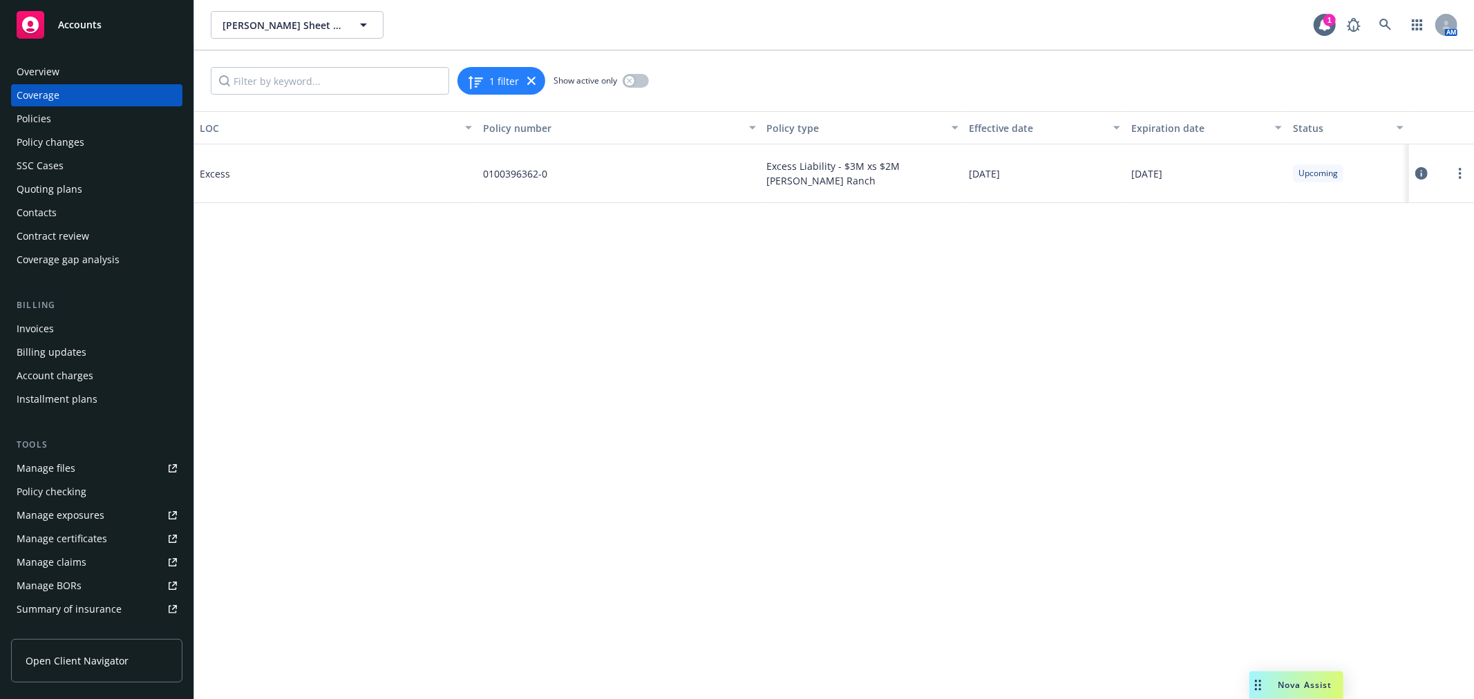
click at [1421, 169] on icon at bounding box center [1421, 173] width 12 height 12
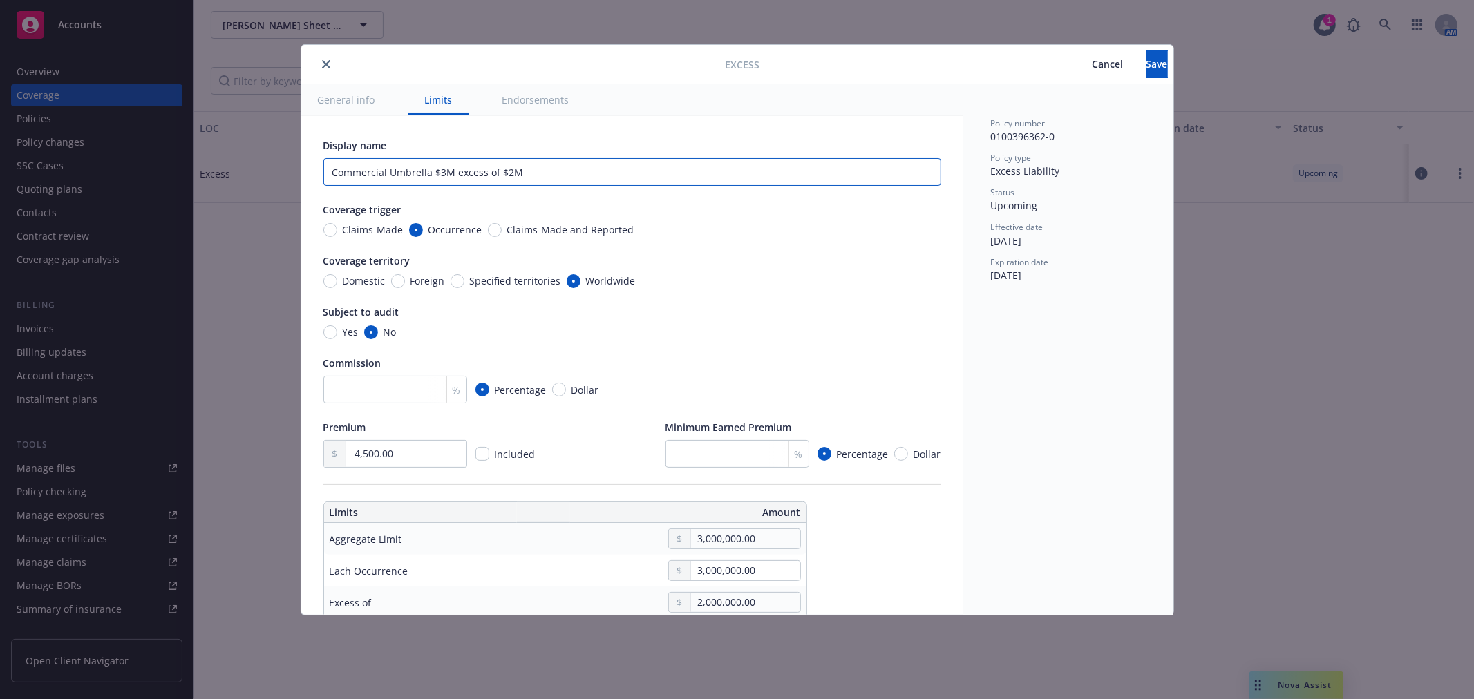
click at [430, 169] on input "Commercial Umbrella $3M excess of $2M" at bounding box center [632, 172] width 618 height 28
paste input "$3M xs"
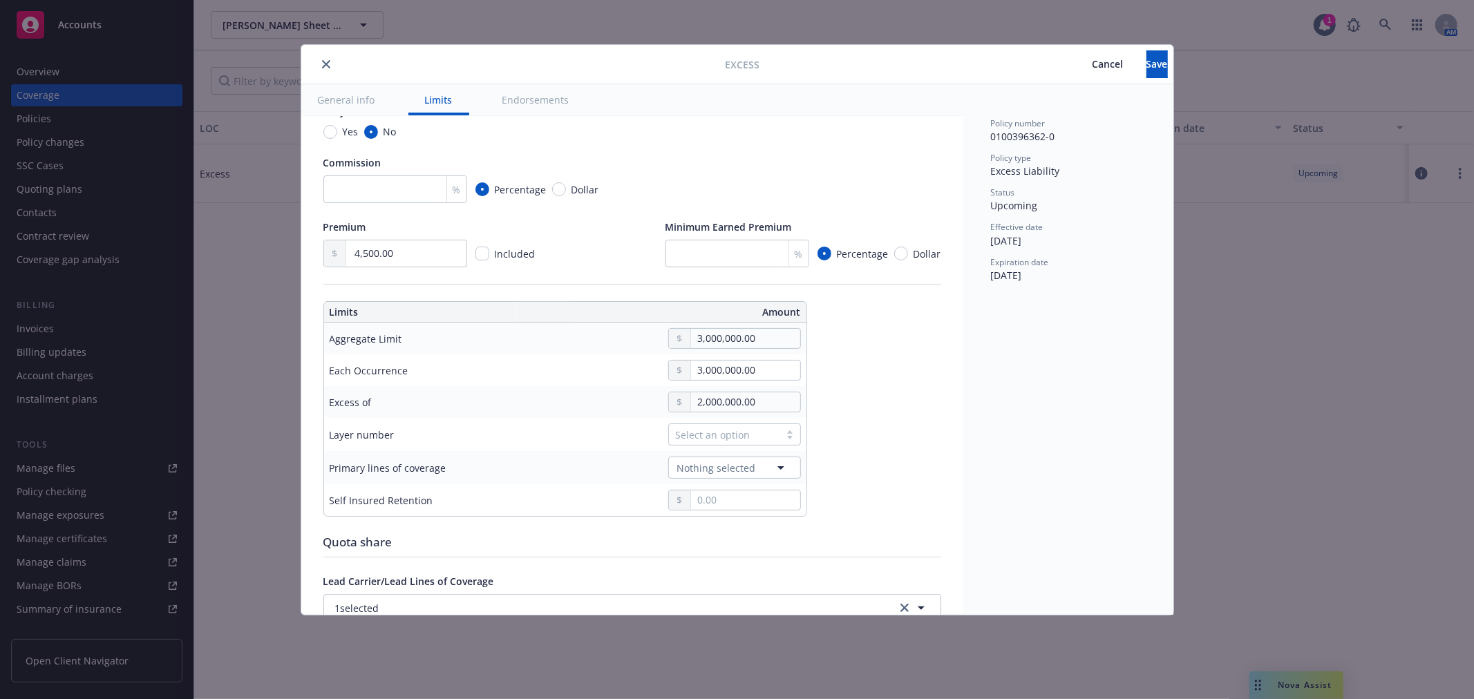
scroll to position [230, 0]
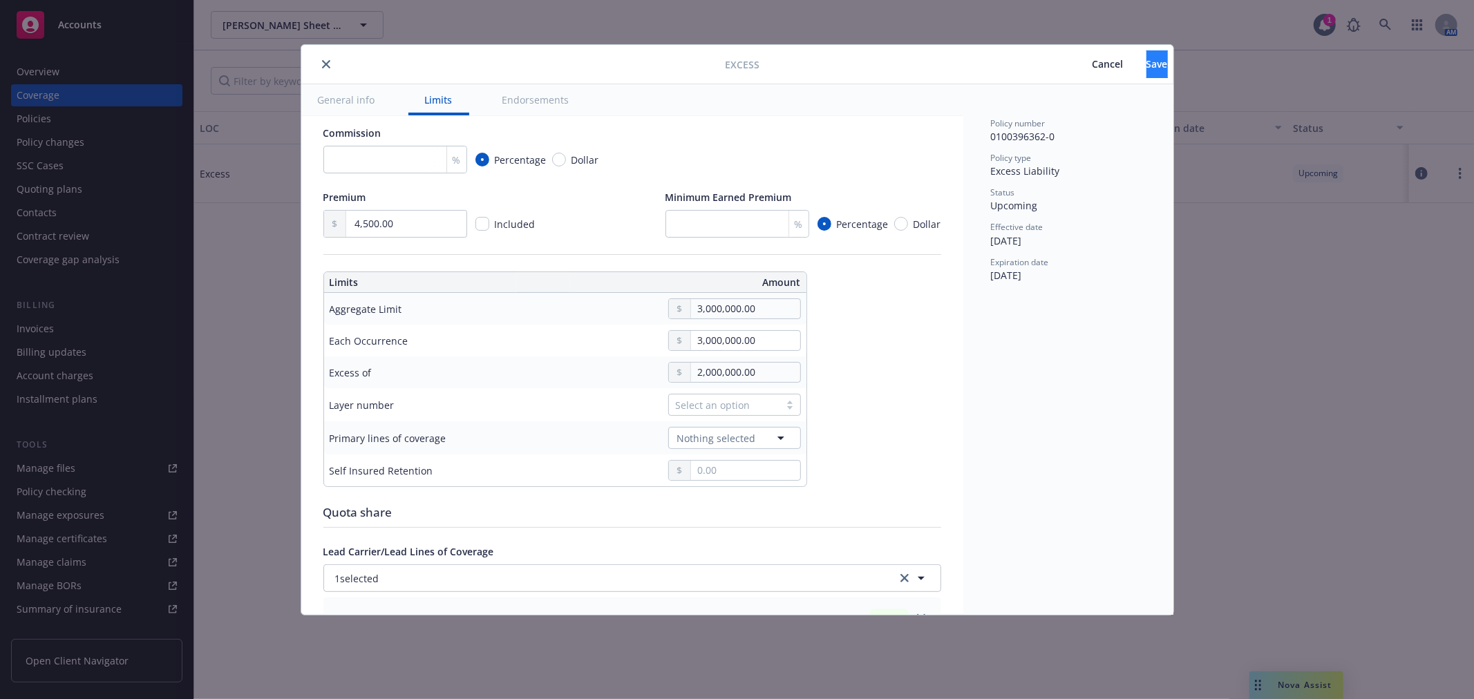
type input "$3M xs $2M Simpson Ranch"
click at [1146, 70] on span "Save" at bounding box center [1156, 63] width 21 height 13
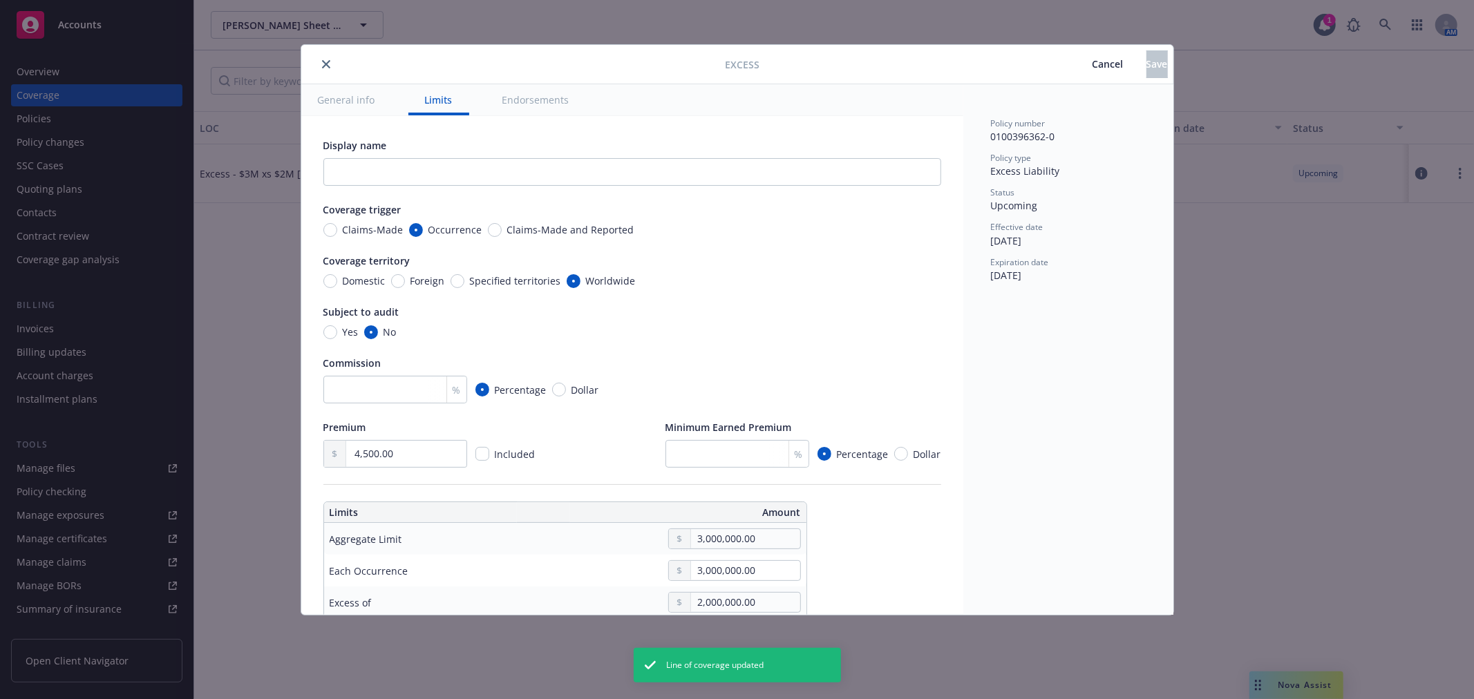
type input "$3M xs $2M Simpson Ranch"
click at [325, 63] on icon "close" at bounding box center [326, 64] width 8 height 8
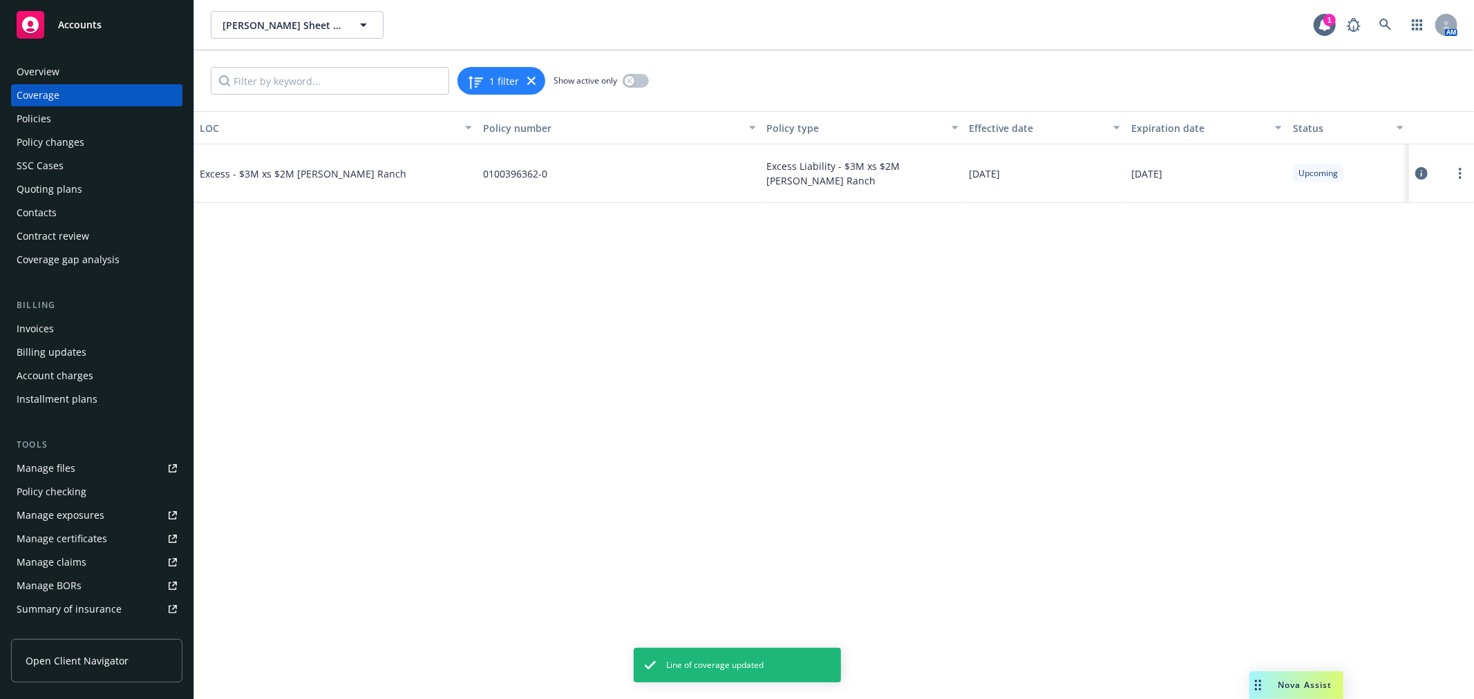
click at [90, 122] on div "Policies" at bounding box center [97, 119] width 160 height 22
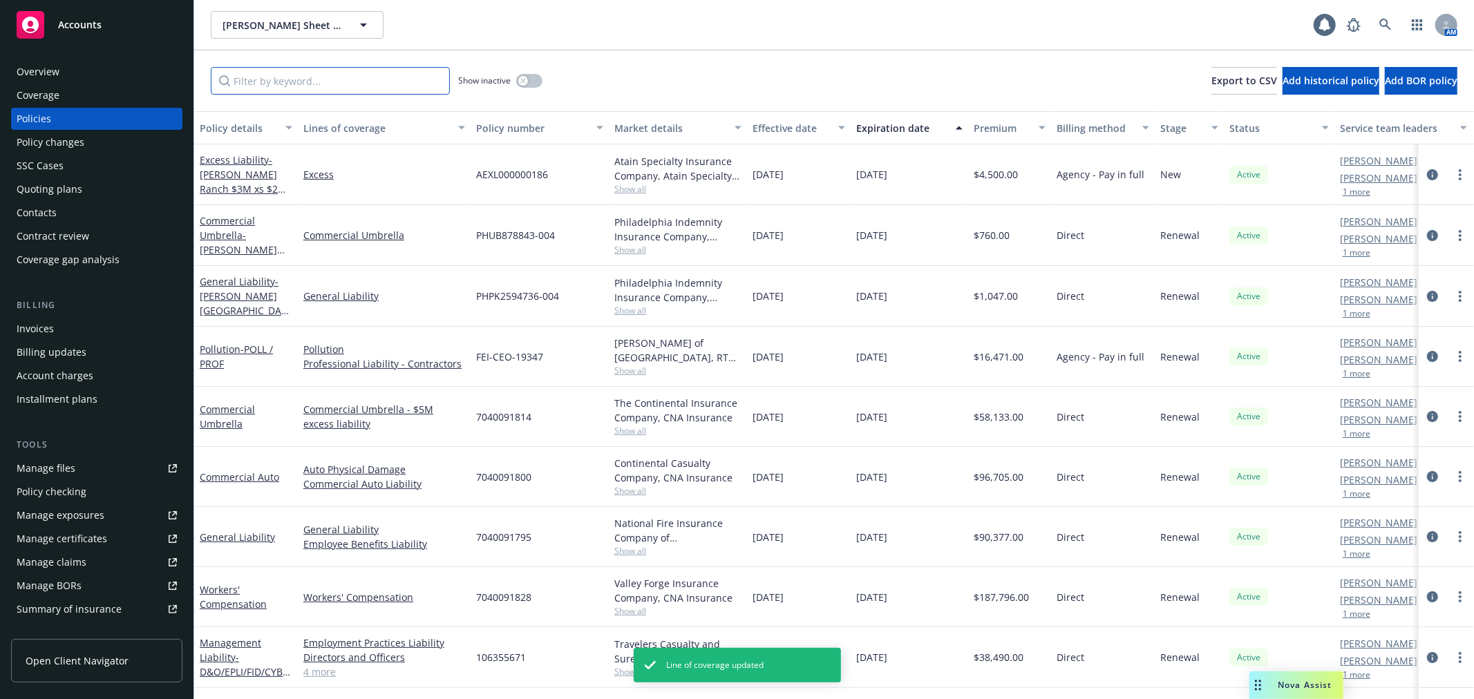
click at [256, 86] on input "Filter by keyword..." at bounding box center [330, 81] width 239 height 28
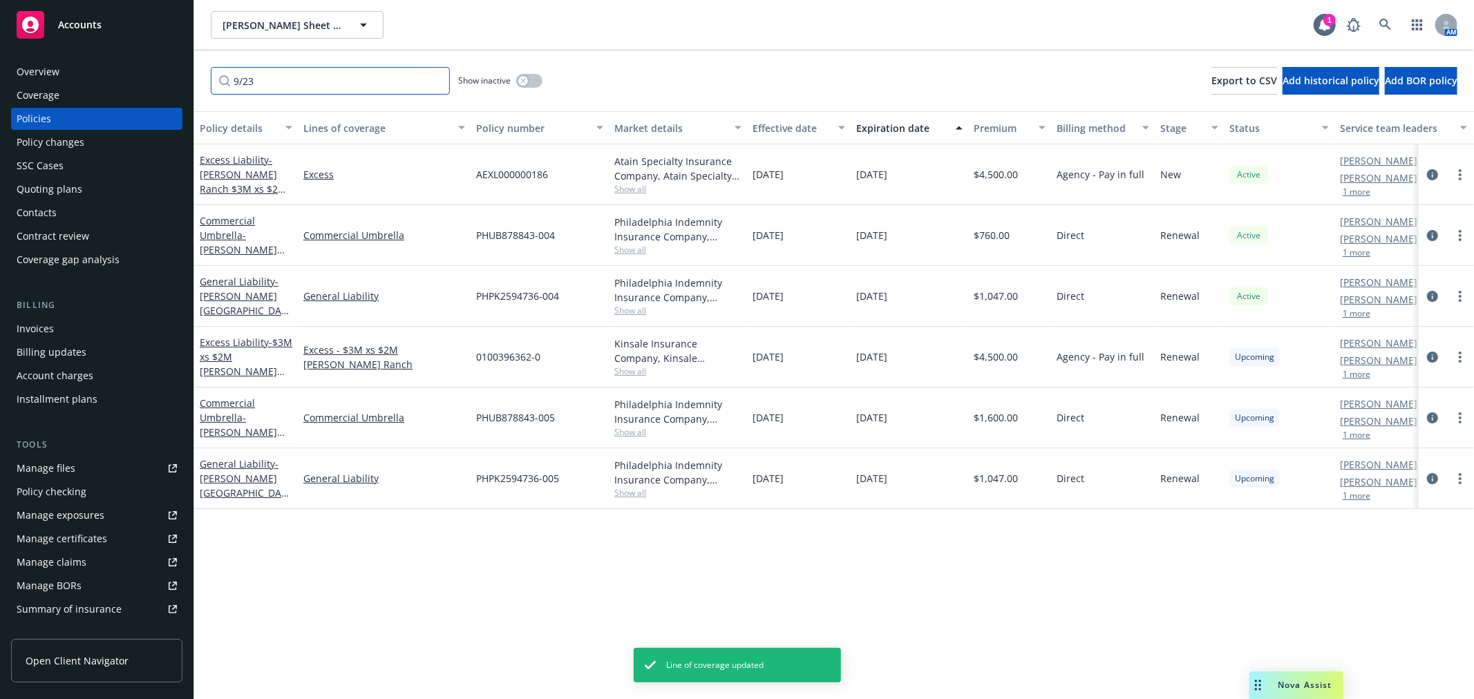
type input "9/23"
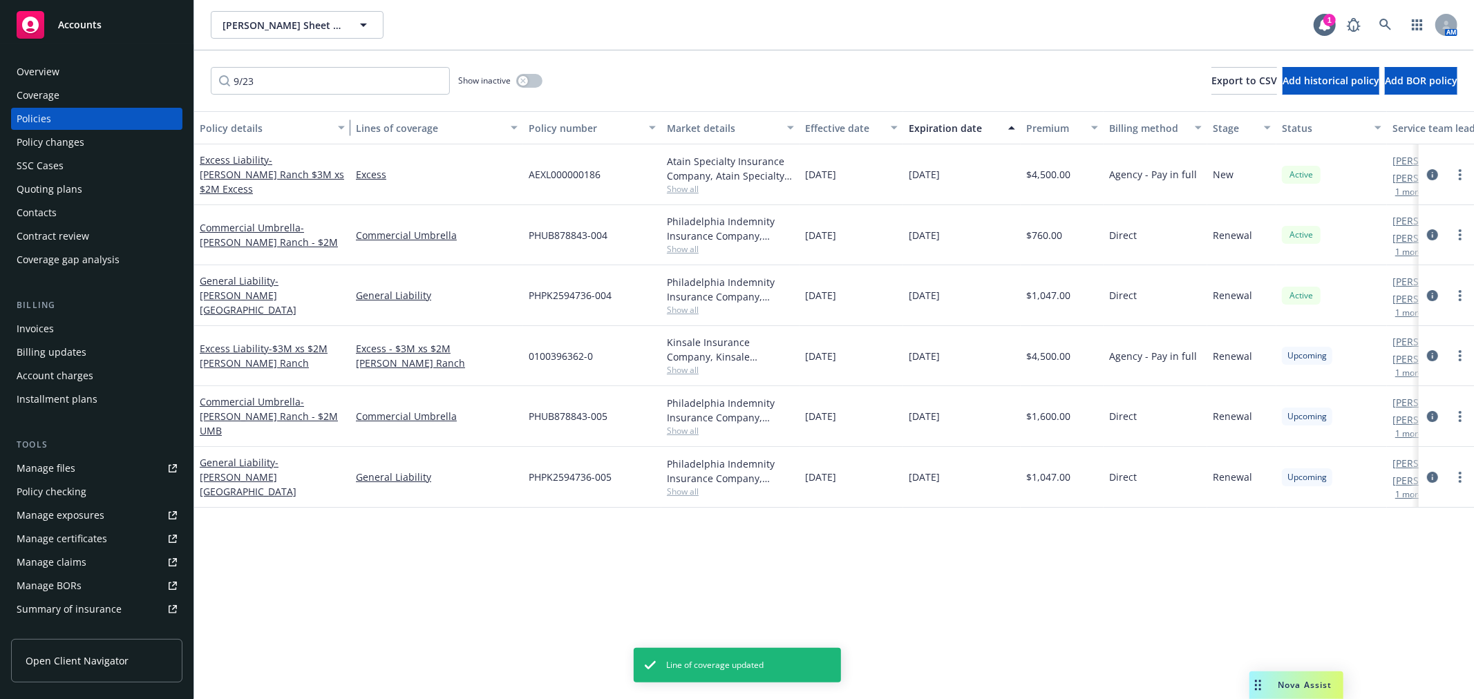
drag, startPoint x: 288, startPoint y: 137, endPoint x: 341, endPoint y: 142, distance: 52.7
click at [341, 142] on div "button" at bounding box center [343, 128] width 7 height 32
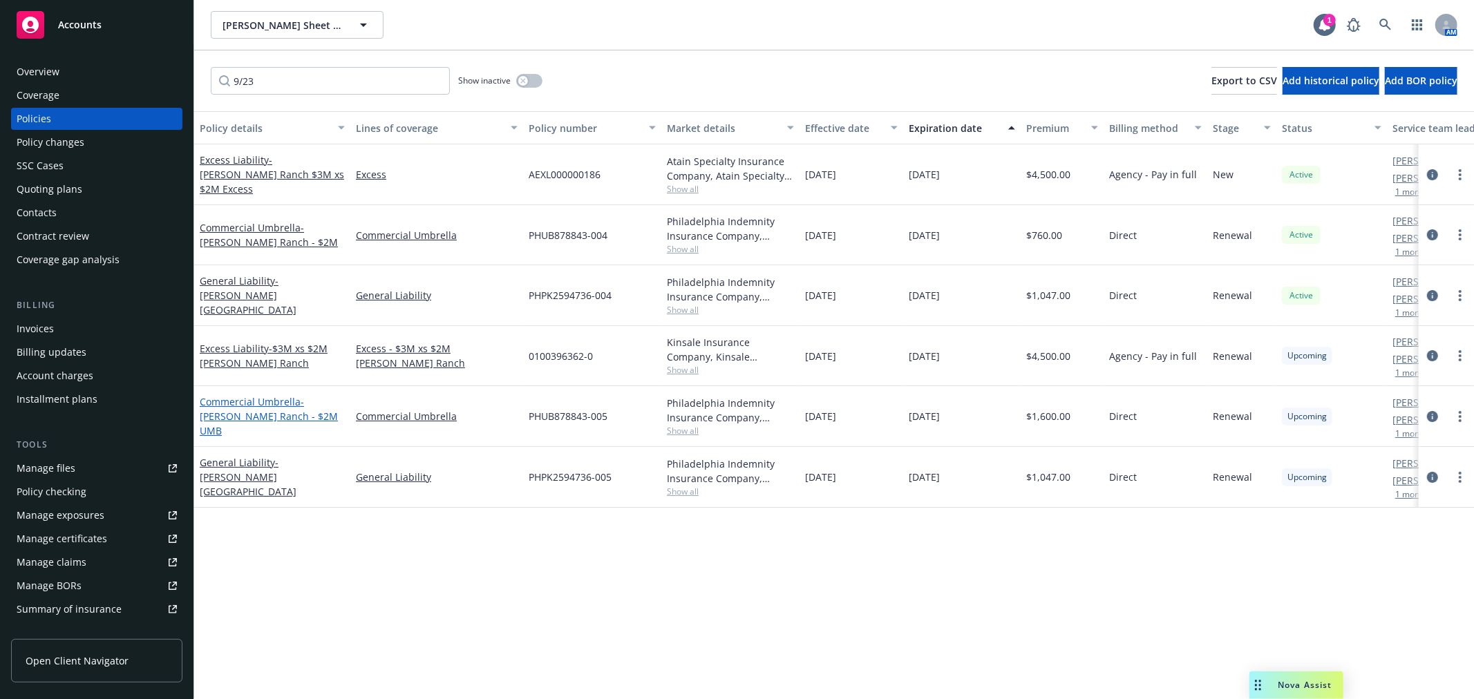
click at [266, 406] on link "Commercial Umbrella - Simpson Ranch - $2M UMB" at bounding box center [269, 416] width 138 height 42
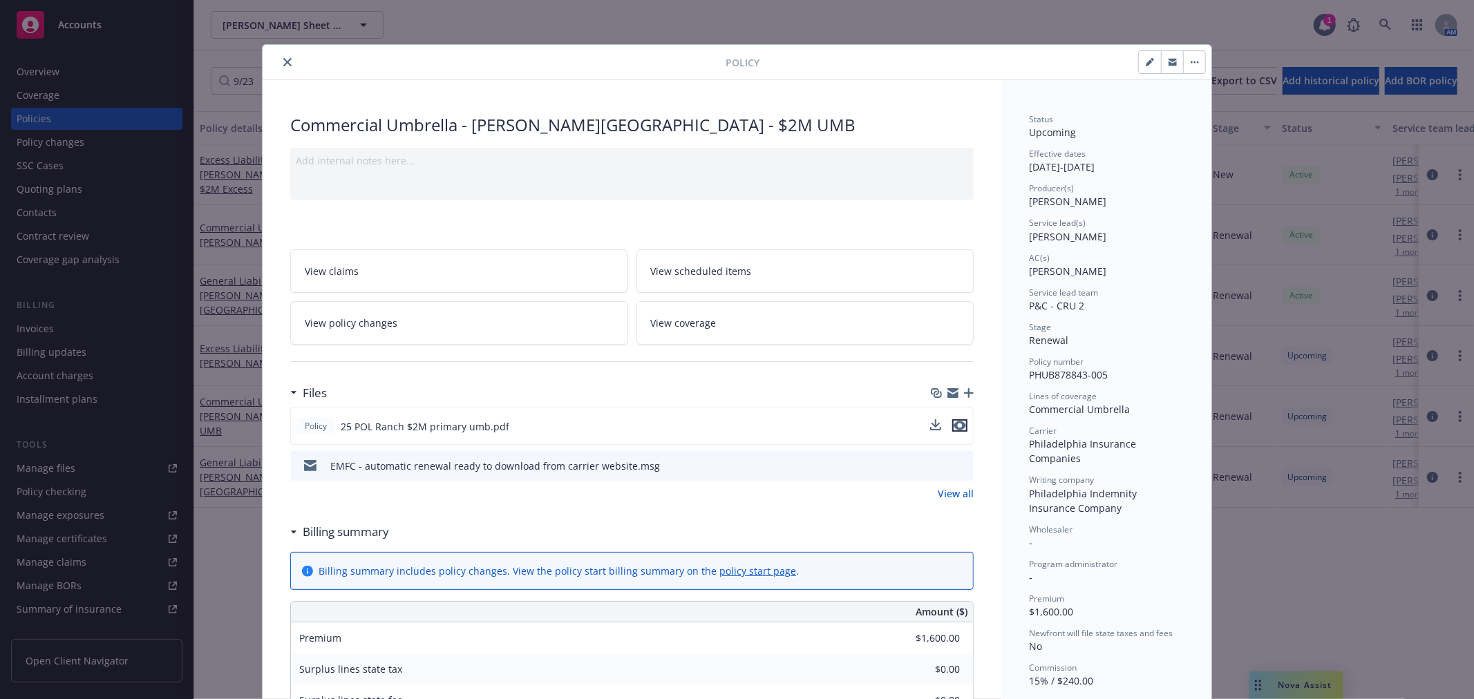
click at [955, 428] on icon "preview file" at bounding box center [960, 426] width 12 height 10
click at [1140, 67] on button "button" at bounding box center [1150, 62] width 22 height 22
select select "RENEWAL"
select select "12"
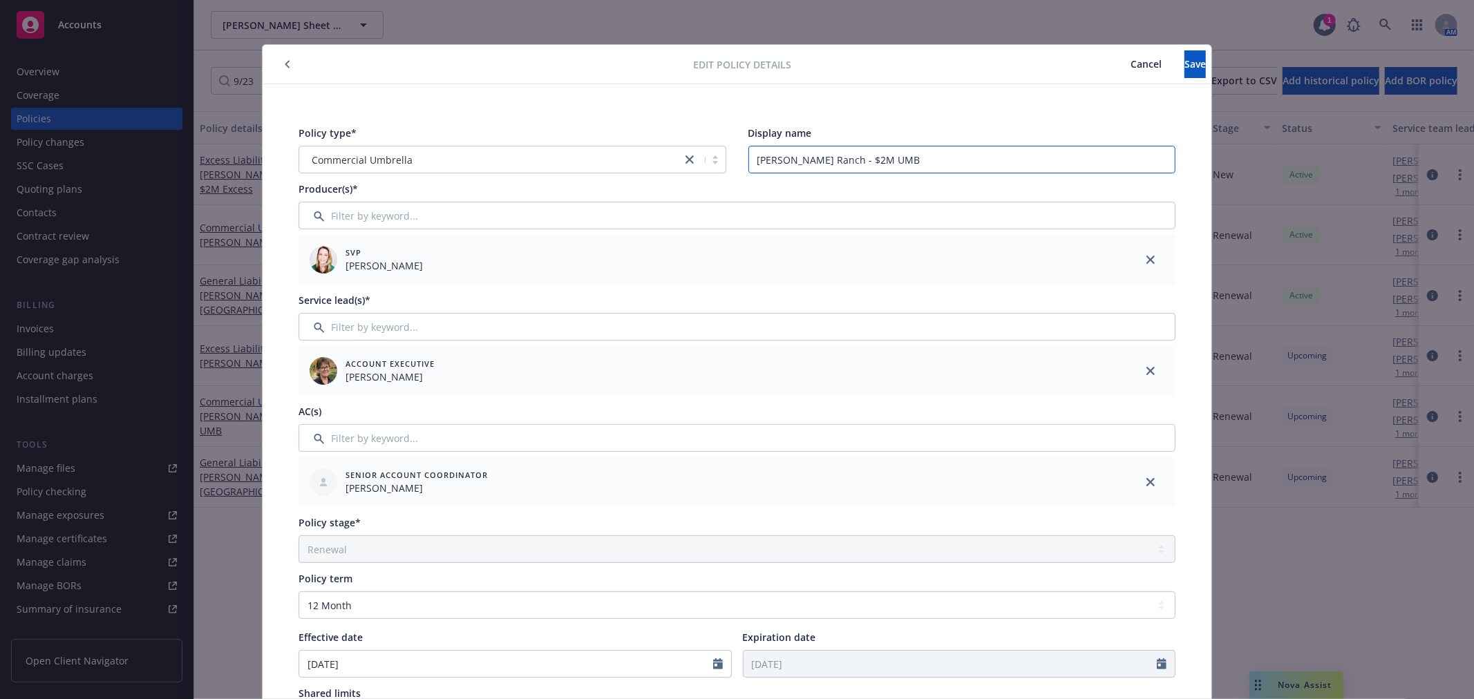
click at [752, 161] on input "Simpson Ranch - $2M UMB" at bounding box center [962, 160] width 428 height 28
drag, startPoint x: 844, startPoint y: 161, endPoint x: 961, endPoint y: 164, distance: 116.8
click at [961, 162] on input "$2M Simpson Ranch - $2M UMB" at bounding box center [962, 160] width 428 height 28
type input "$2M Simpson Ranch"
click at [1184, 63] on span "Save" at bounding box center [1194, 63] width 21 height 13
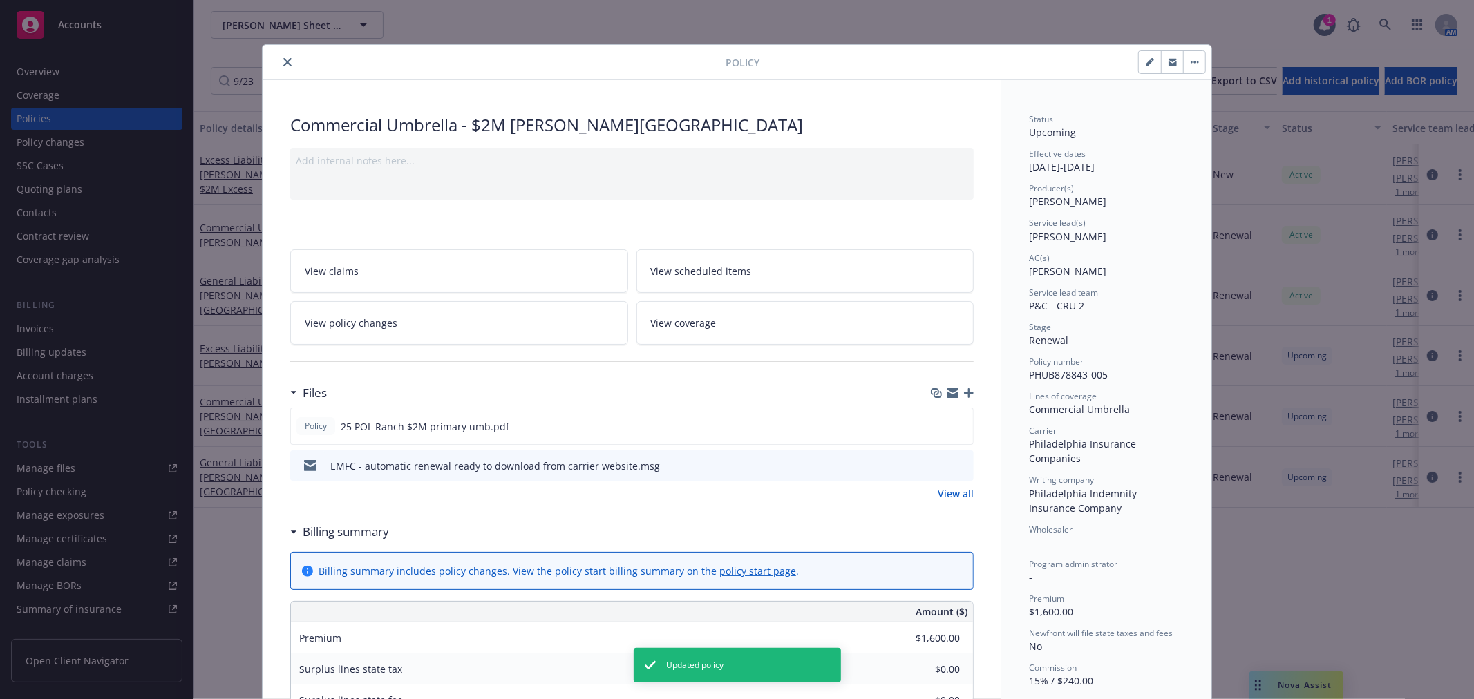
click at [777, 332] on link "View coverage" at bounding box center [805, 323] width 338 height 44
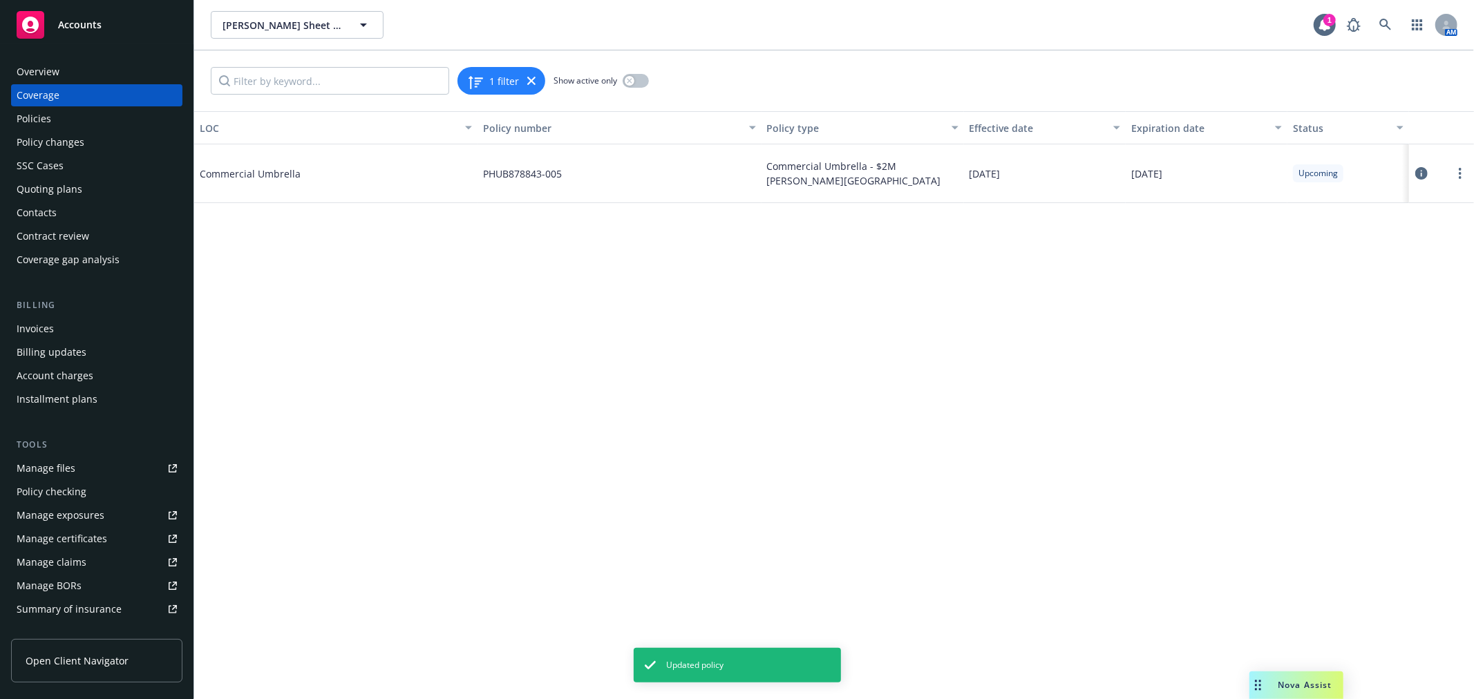
click at [1419, 176] on icon at bounding box center [1421, 173] width 12 height 12
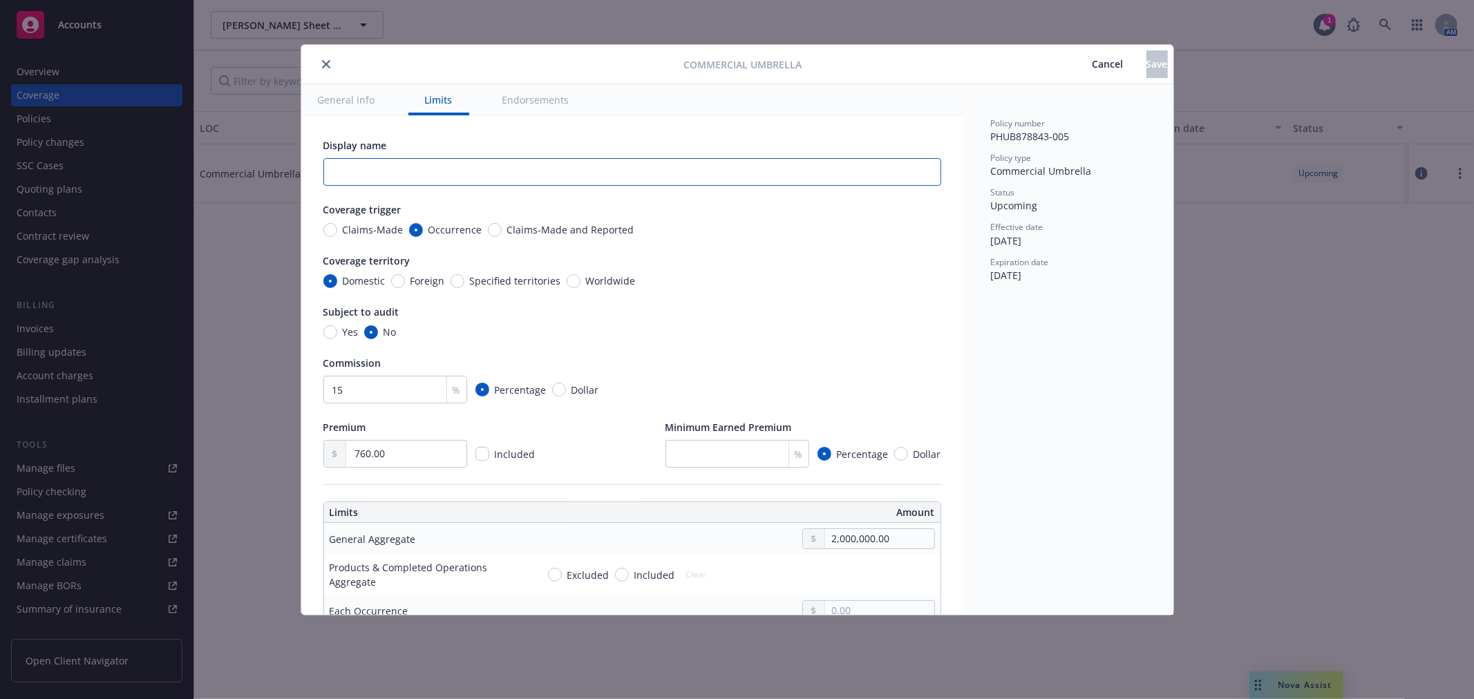
click at [341, 173] on input "text" at bounding box center [632, 172] width 618 height 28
type input "Simpson Ranch"
click at [1146, 57] on span "Save" at bounding box center [1156, 63] width 21 height 13
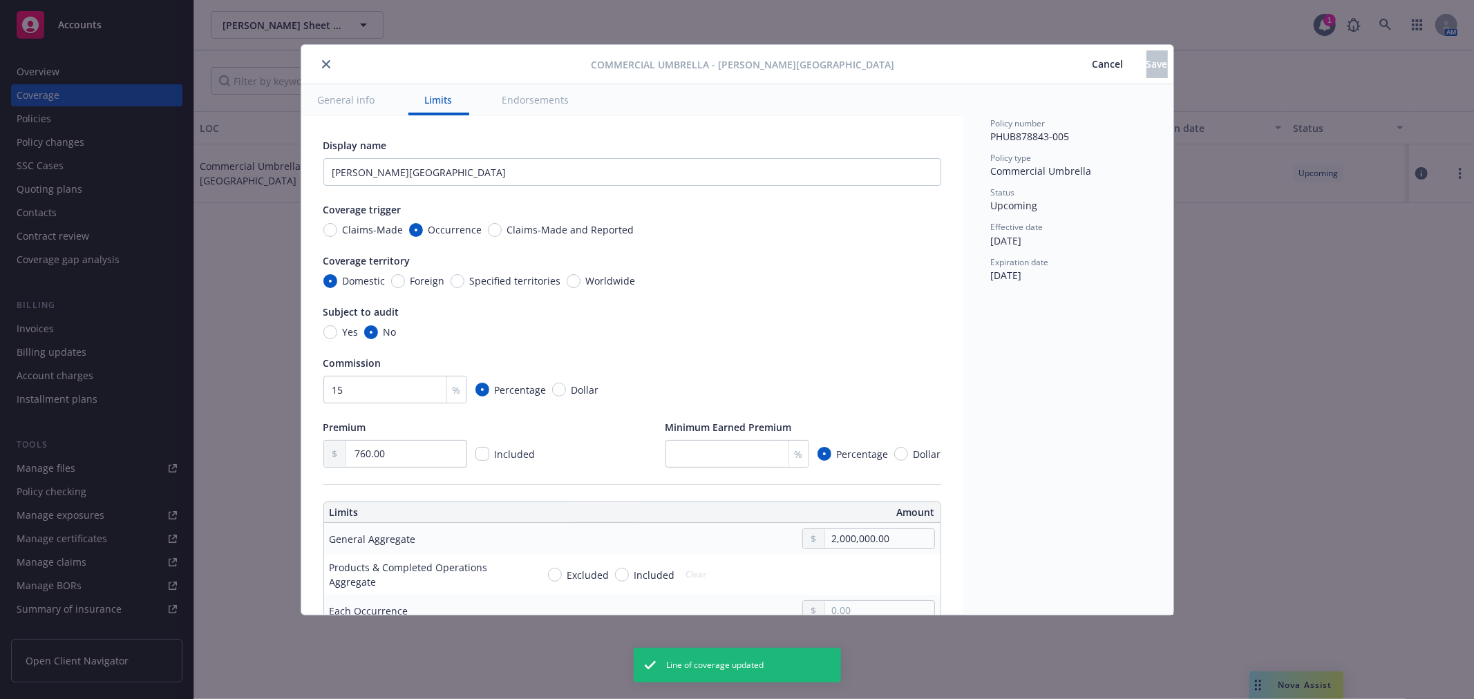
click at [330, 59] on div at bounding box center [449, 64] width 285 height 17
click at [328, 61] on icon "close" at bounding box center [326, 64] width 8 height 8
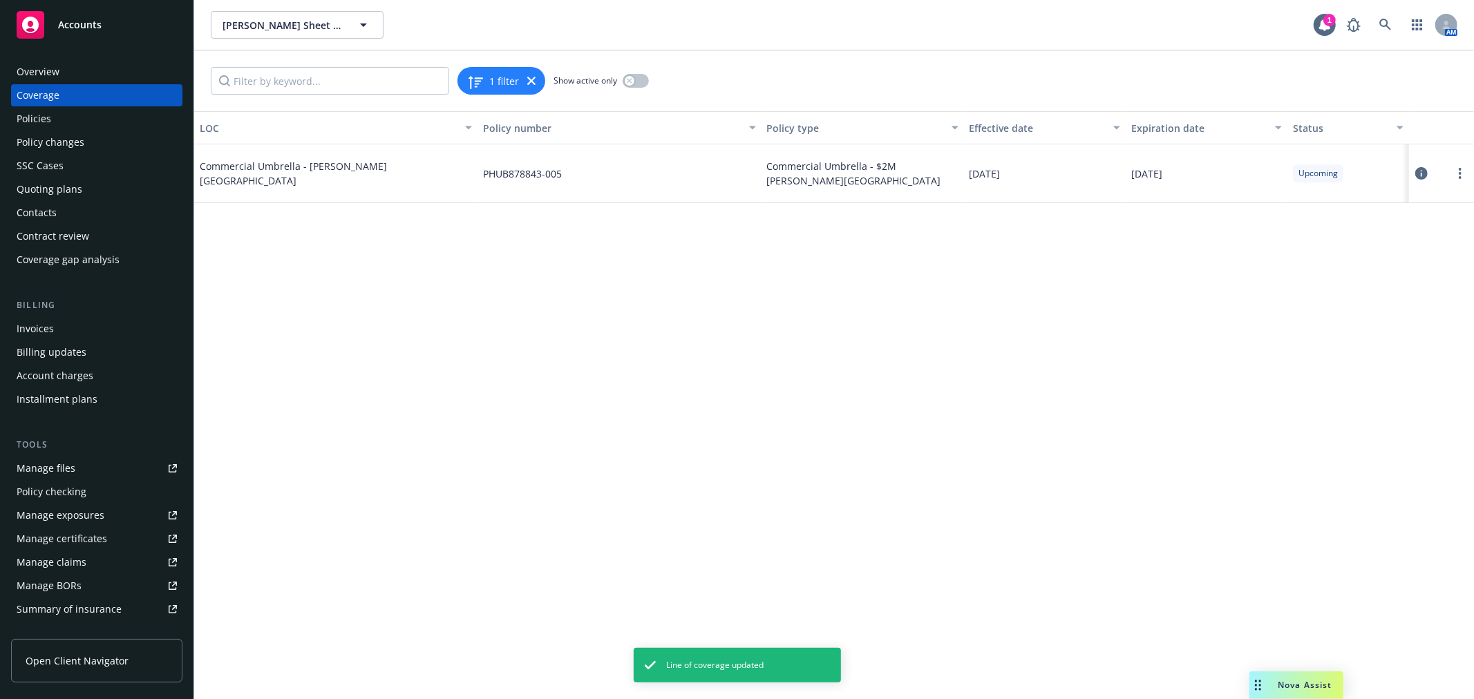
click at [79, 117] on div "Policies" at bounding box center [97, 119] width 160 height 22
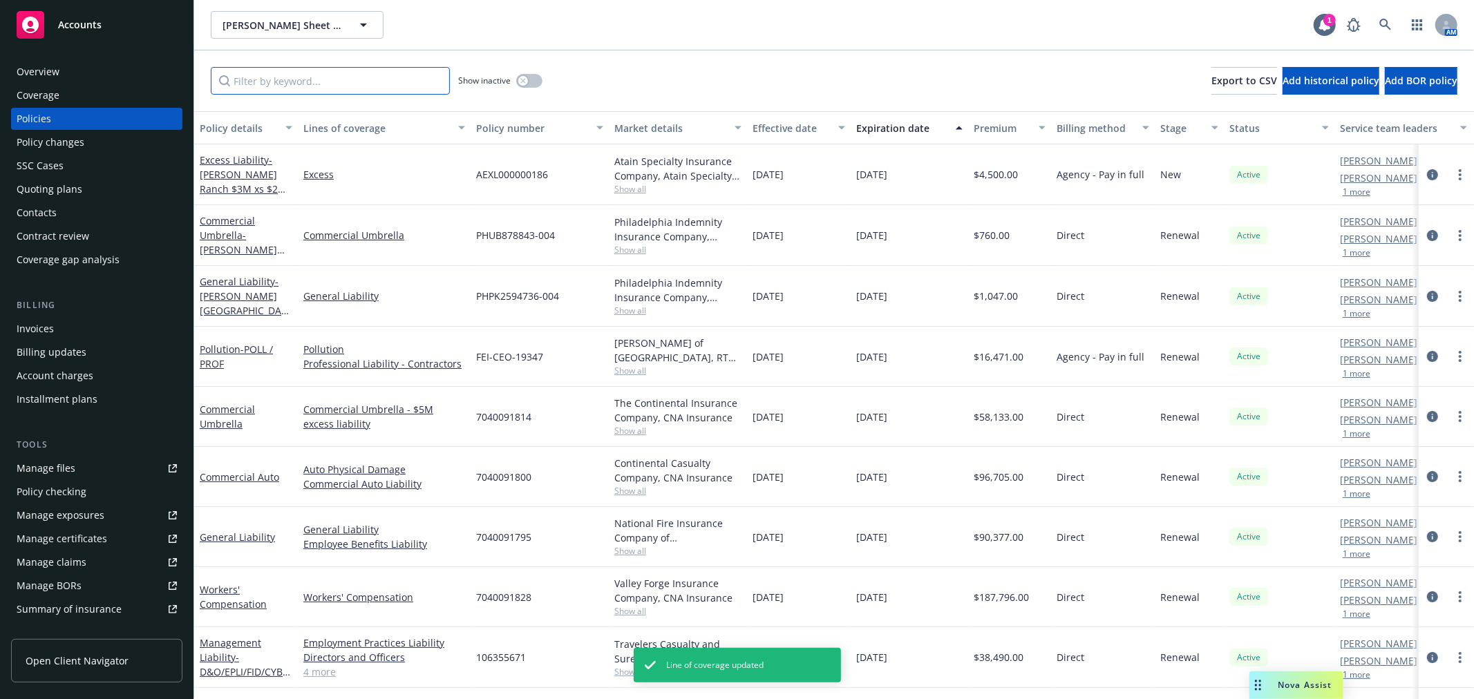
click at [250, 75] on input "Filter by keyword..." at bounding box center [330, 81] width 239 height 28
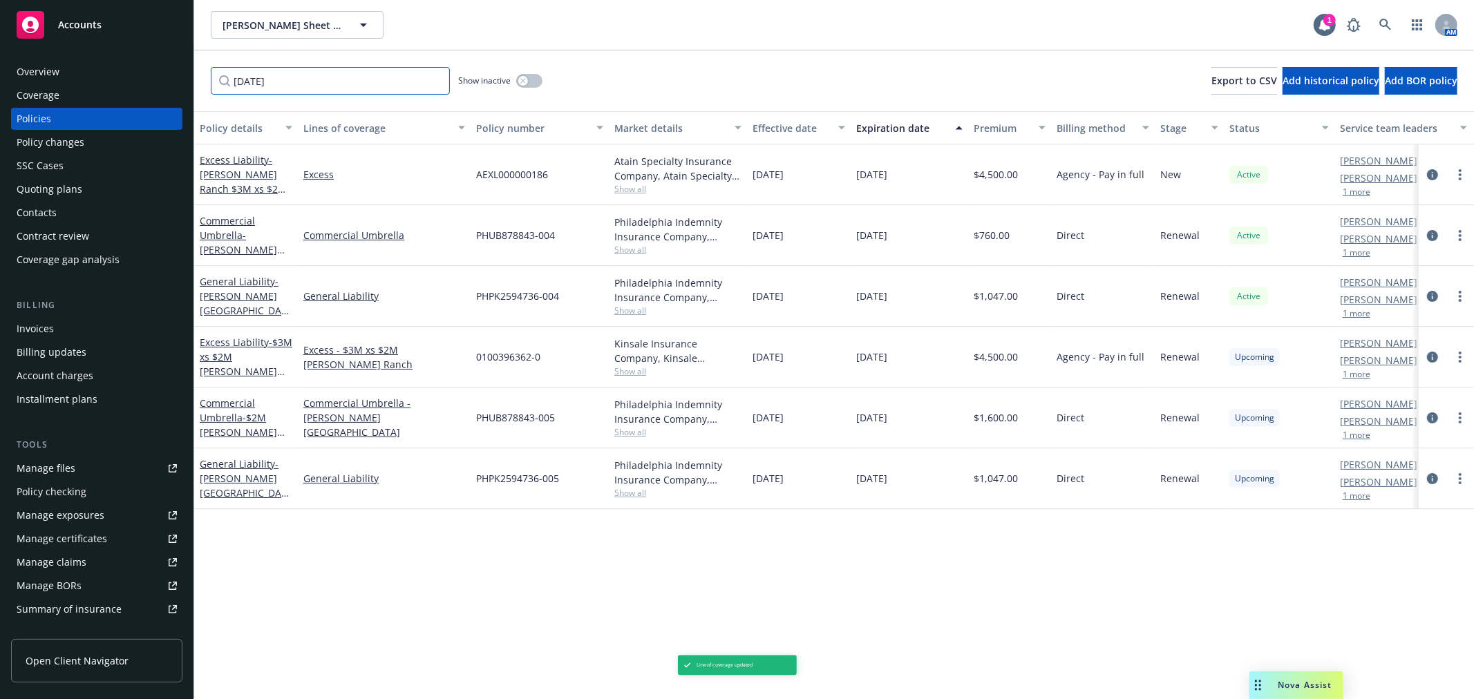
type input "9/23/2025"
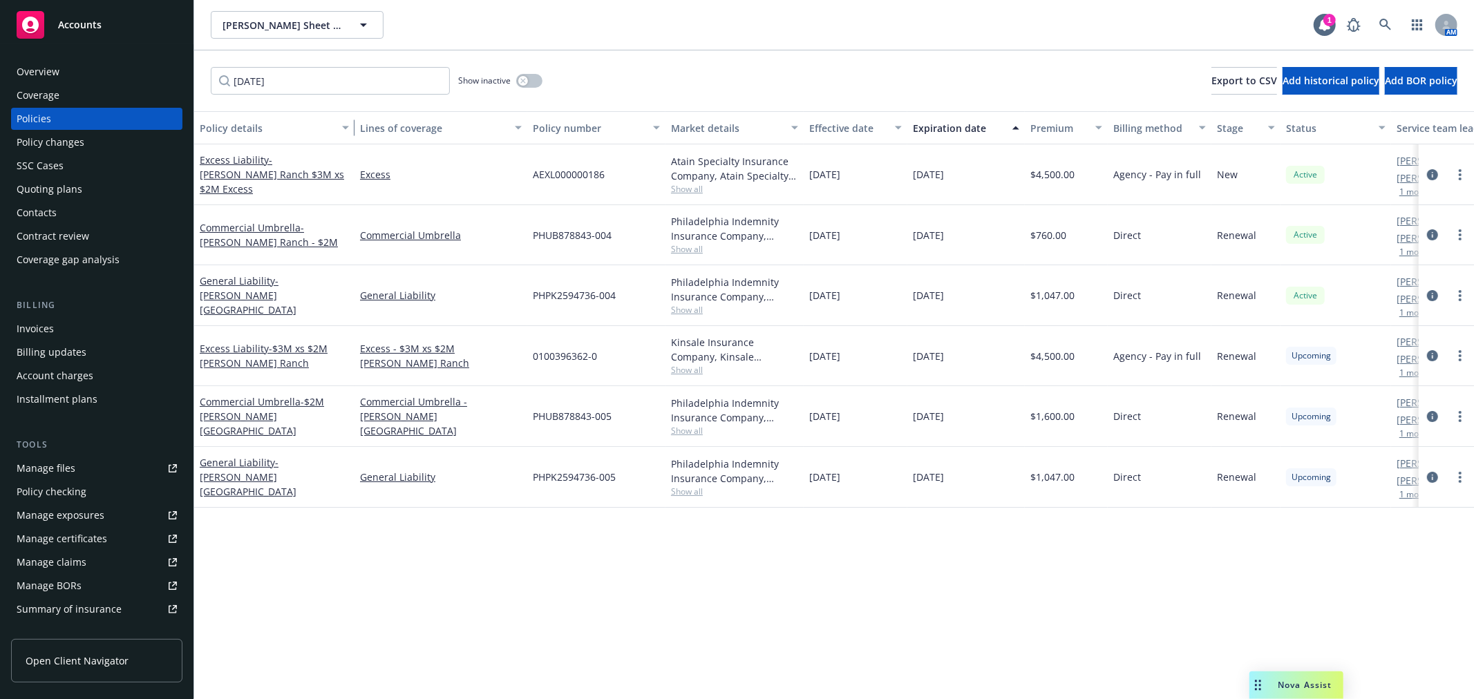
drag, startPoint x: 294, startPoint y: 126, endPoint x: 350, endPoint y: 128, distance: 56.7
click at [350, 128] on div "button" at bounding box center [347, 128] width 7 height 32
click at [265, 467] on link "General Liability - Simpson Ranch" at bounding box center [248, 477] width 97 height 42
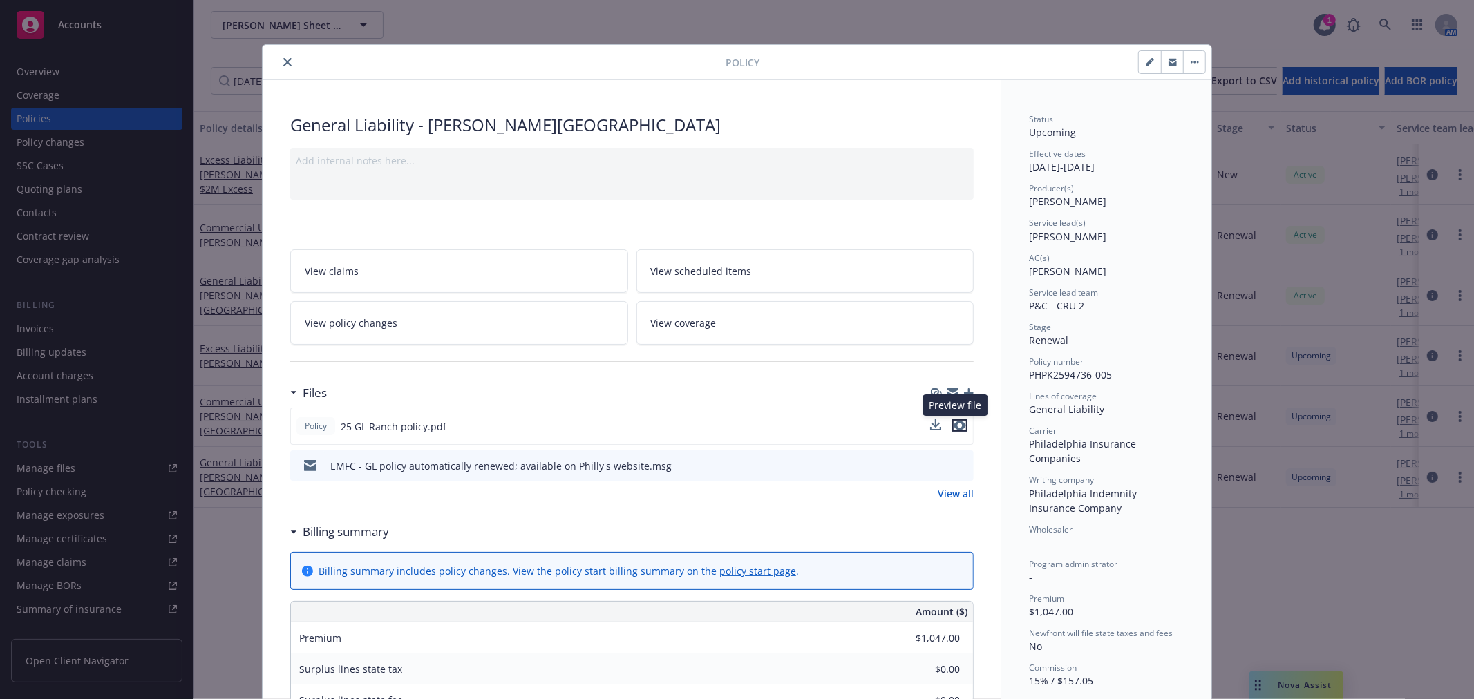
click at [958, 426] on icon "preview file" at bounding box center [960, 426] width 12 height 10
click at [806, 320] on link "View coverage" at bounding box center [805, 323] width 338 height 44
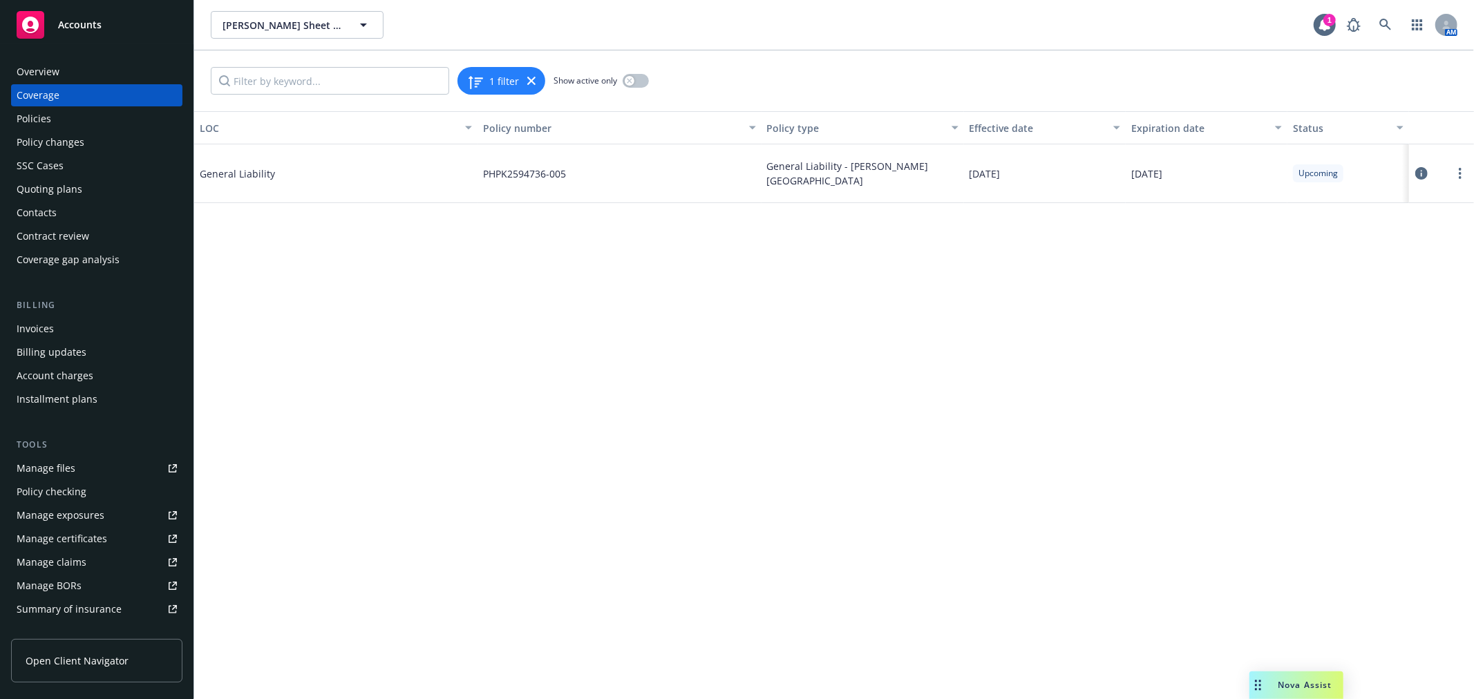
click at [1426, 173] on icon at bounding box center [1421, 173] width 12 height 12
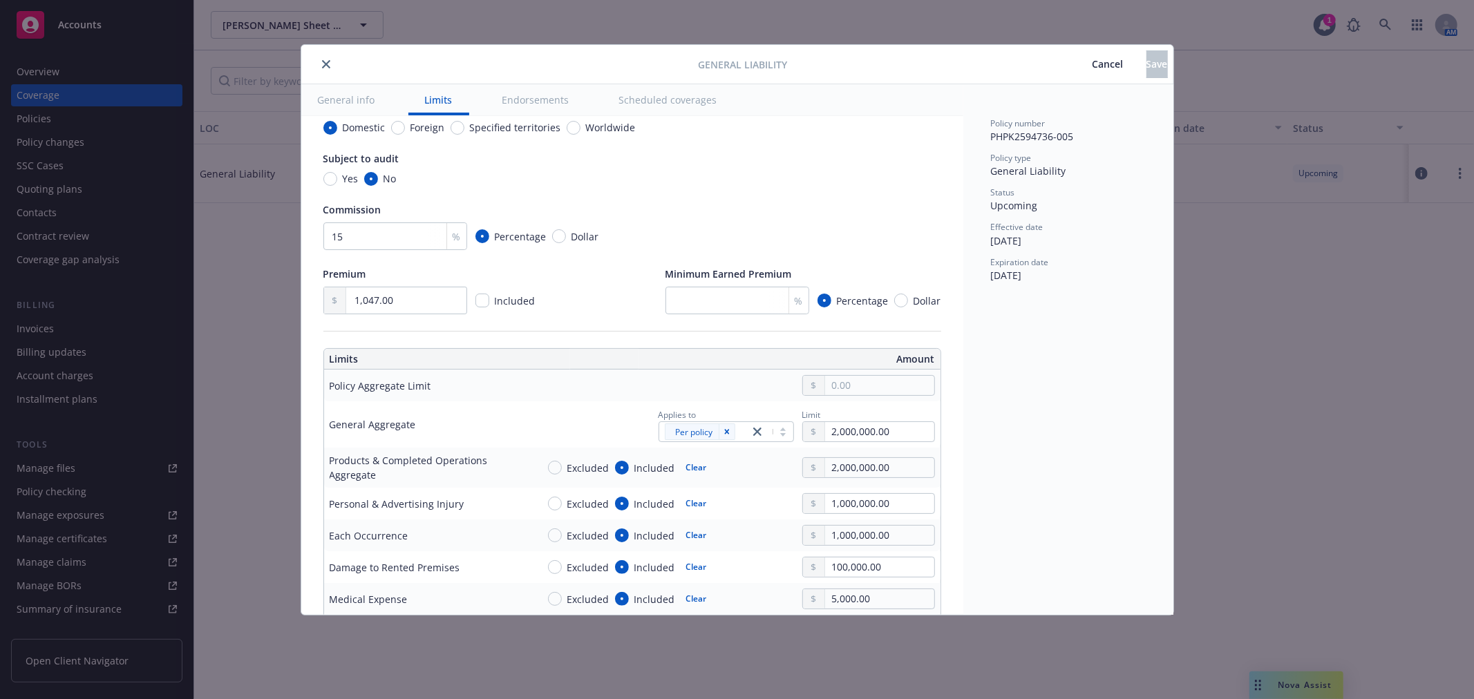
scroll to position [230, 0]
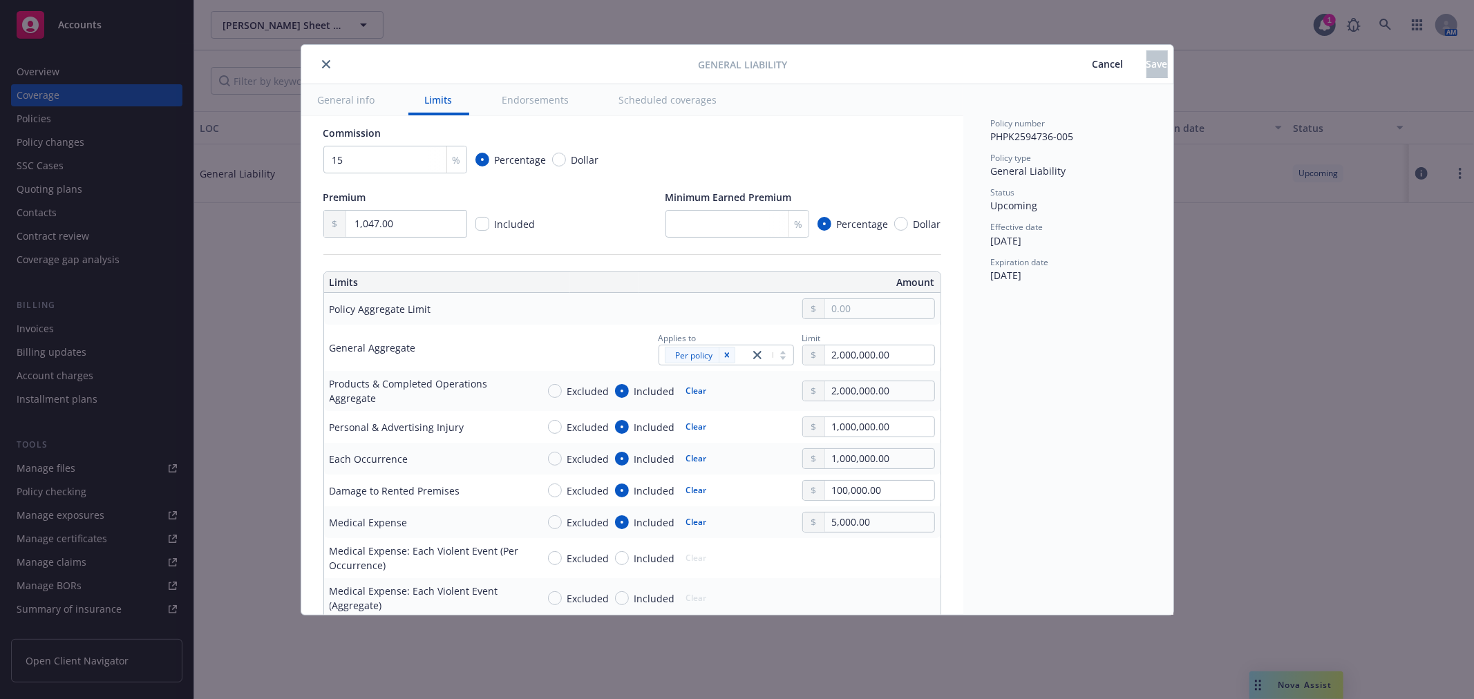
click at [1092, 66] on span "Cancel" at bounding box center [1107, 63] width 31 height 13
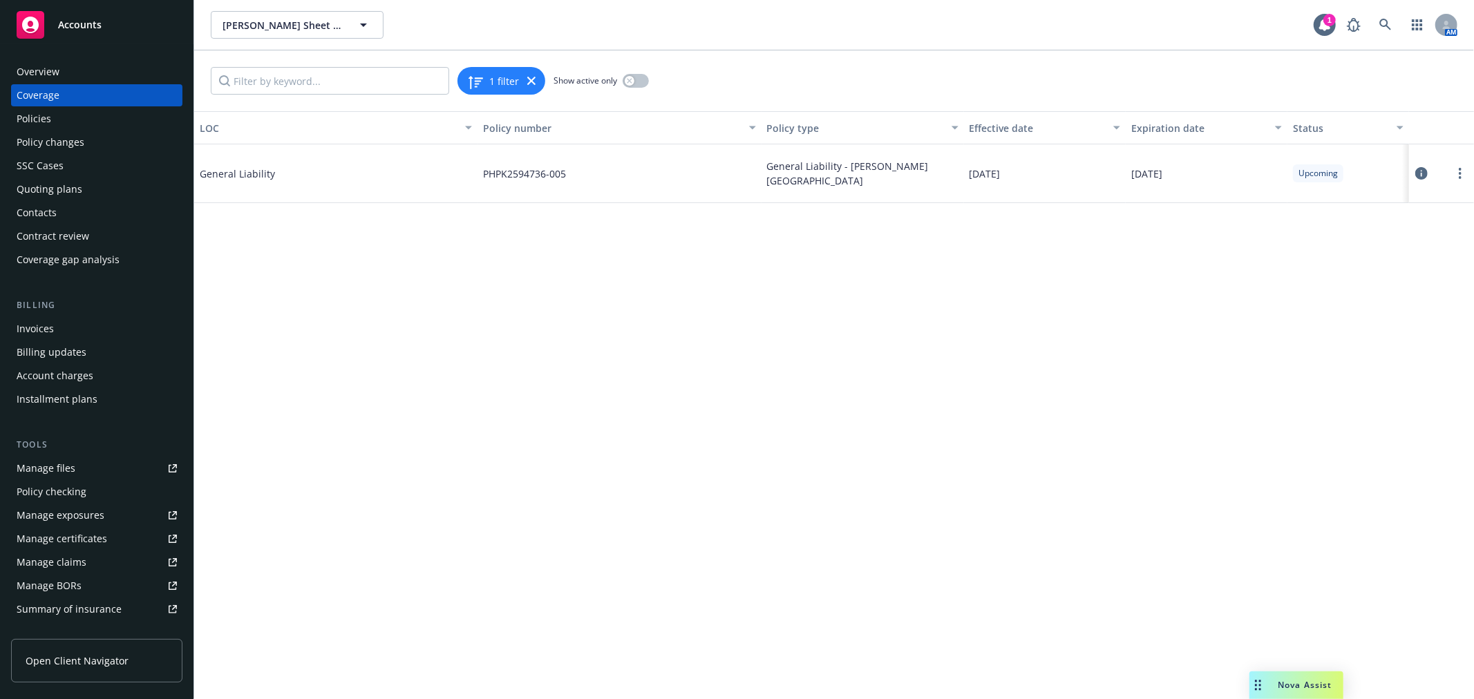
click at [1417, 166] on button at bounding box center [1421, 174] width 14 height 28
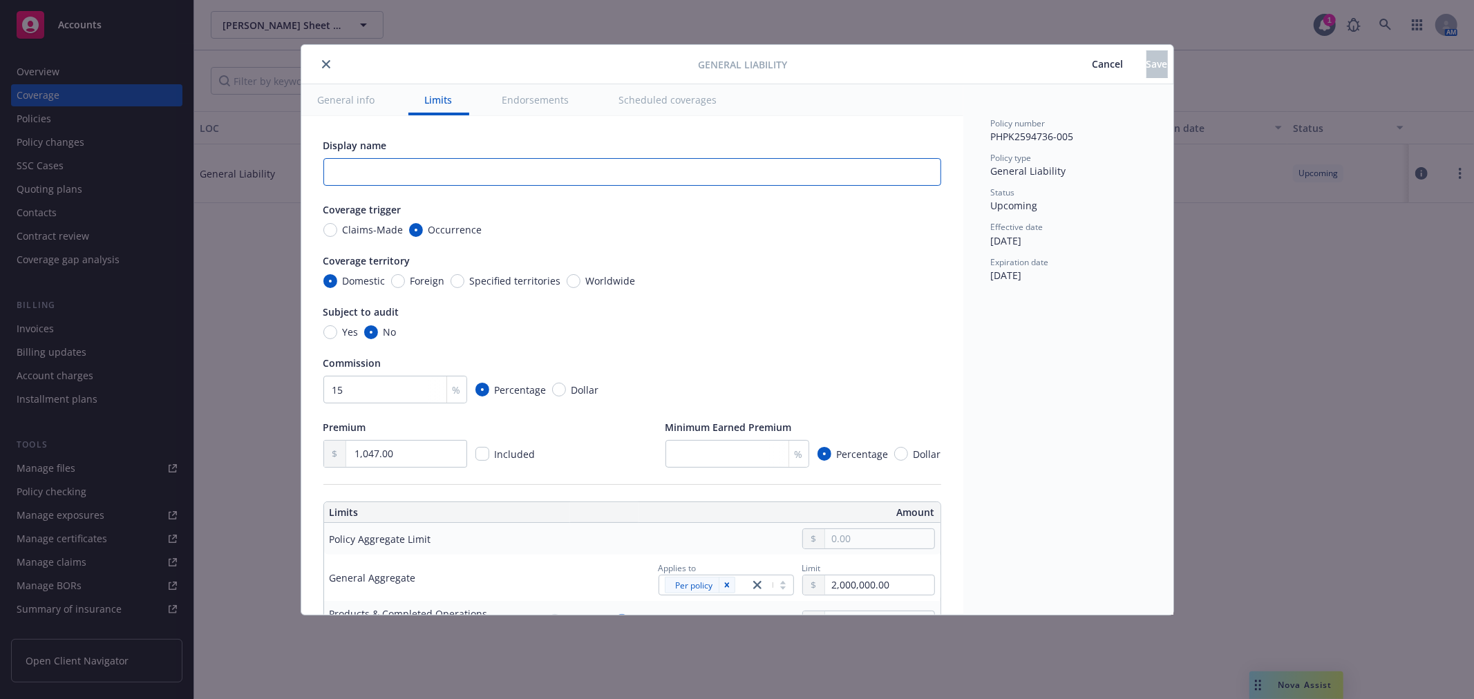
click at [429, 166] on input "text" at bounding box center [632, 172] width 618 height 28
type input "Simpson Ranch"
click at [1146, 70] on span "Save" at bounding box center [1156, 63] width 21 height 13
type input "Simpson Ranch"
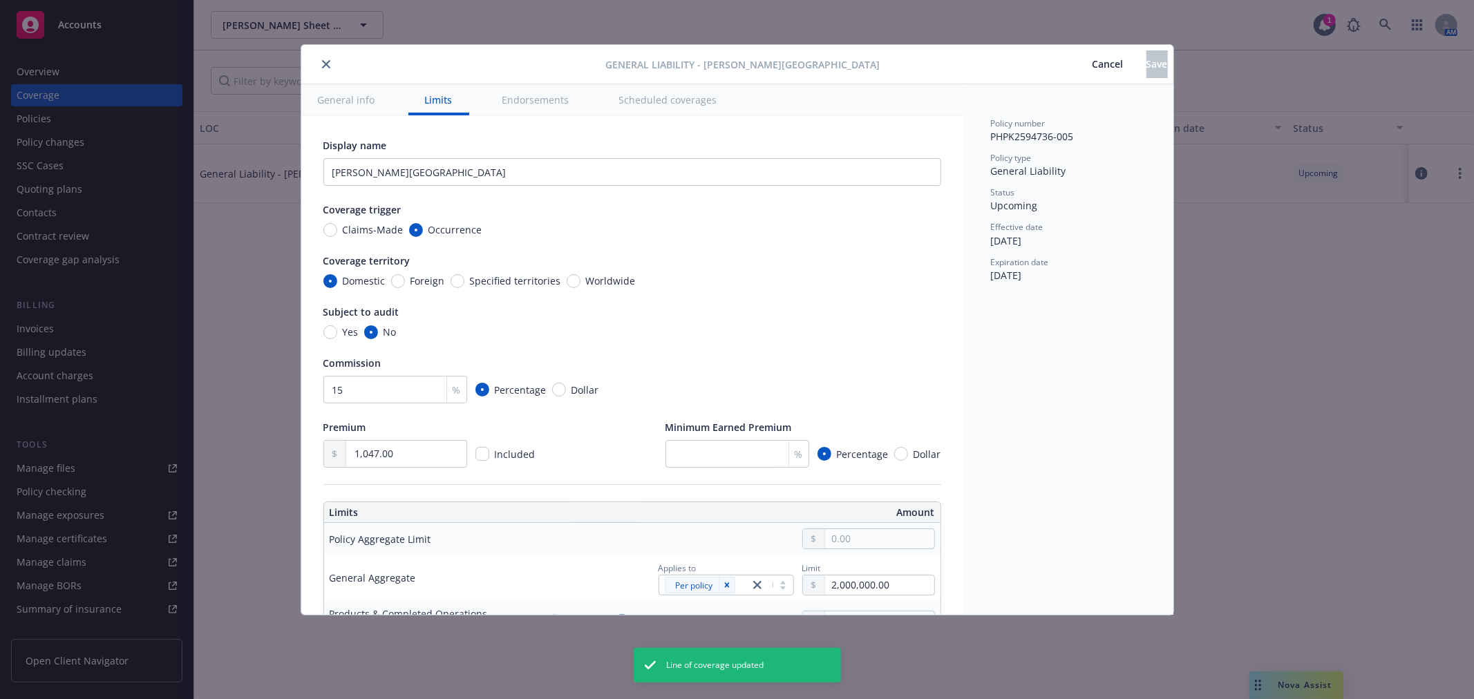
click at [316, 68] on div at bounding box center [456, 64] width 299 height 17
click at [321, 64] on button "close" at bounding box center [326, 64] width 17 height 17
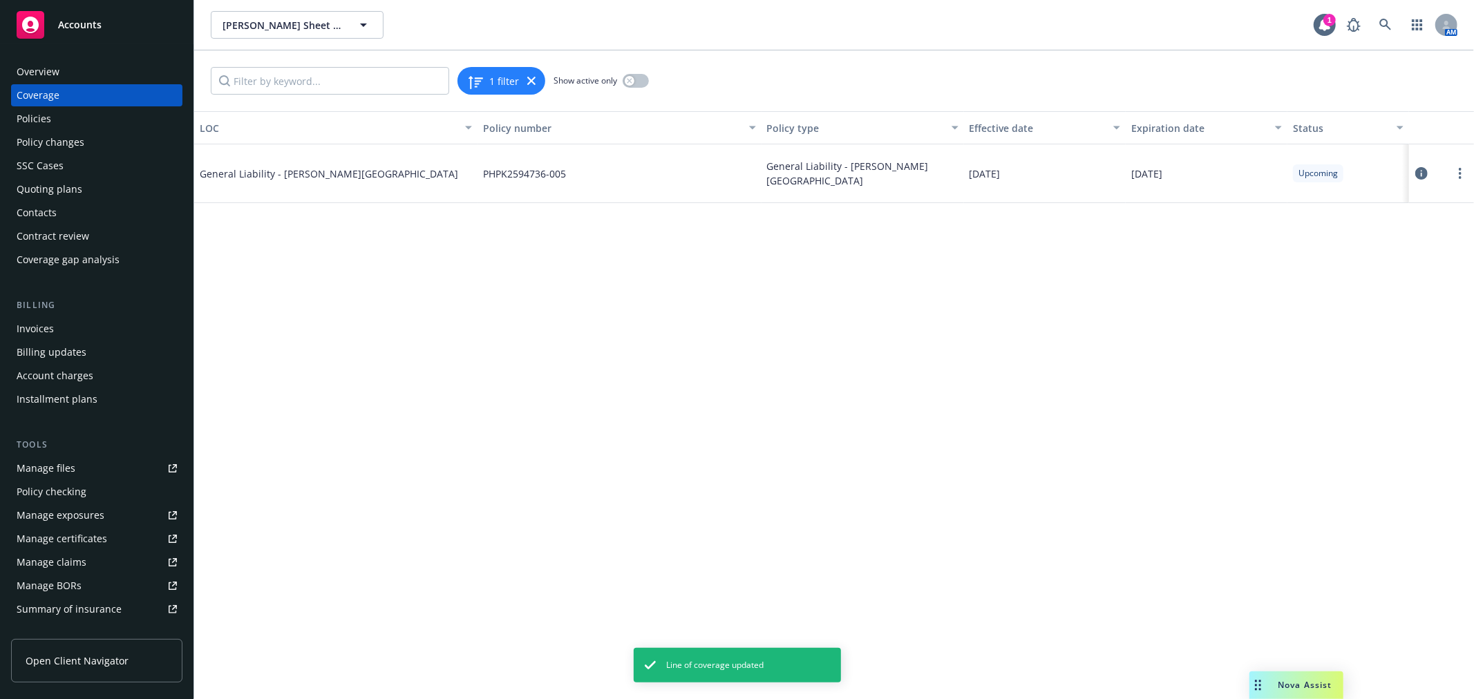
click at [128, 115] on div "Policies" at bounding box center [97, 119] width 160 height 22
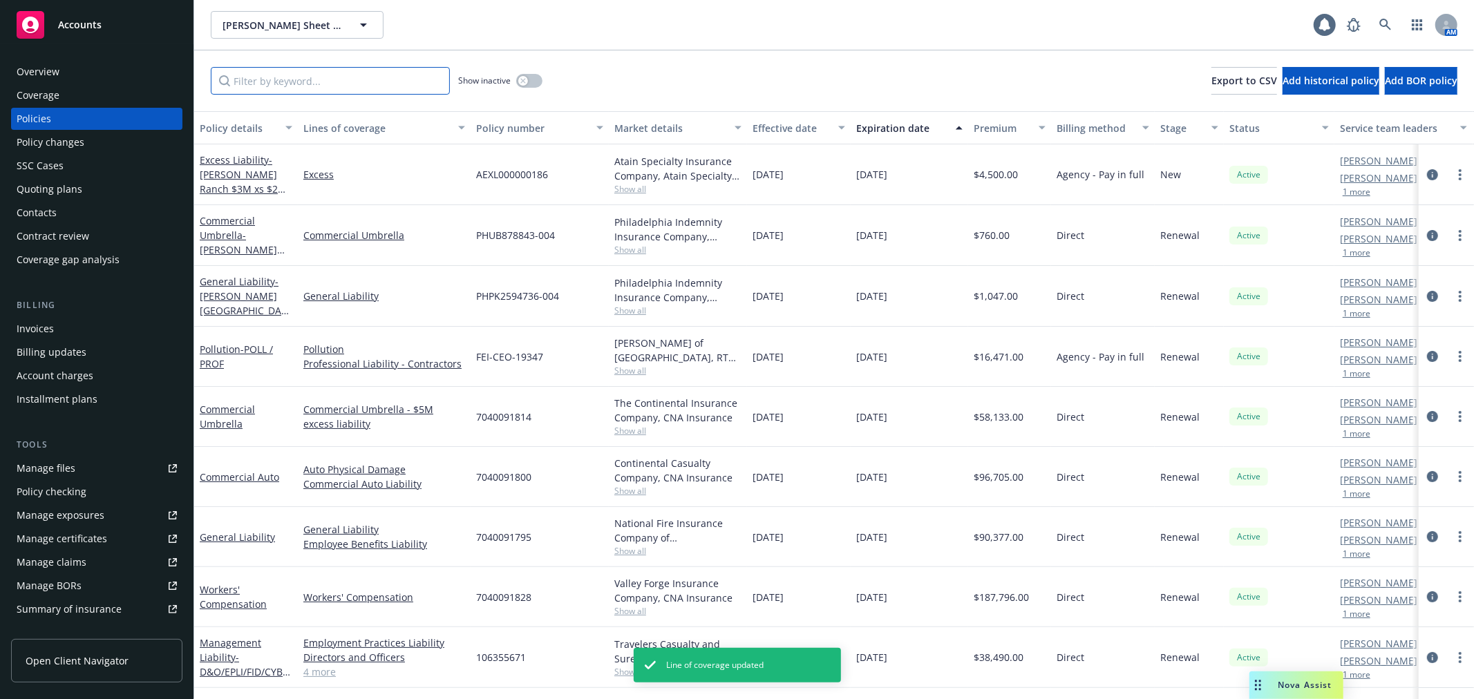
click at [261, 84] on input "Filter by keyword..." at bounding box center [330, 81] width 239 height 28
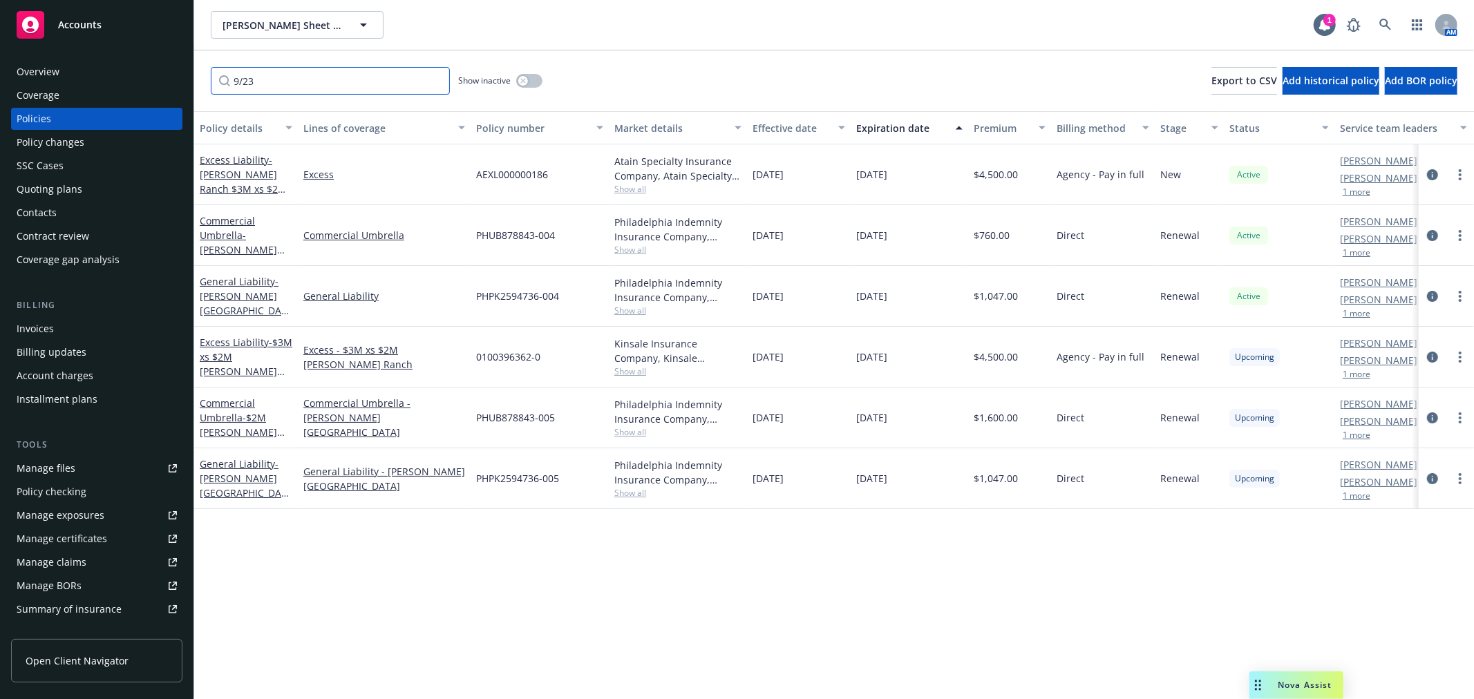
type input "9/23"
click at [251, 290] on link "General Liability - Simpson Ranch" at bounding box center [243, 303] width 87 height 57
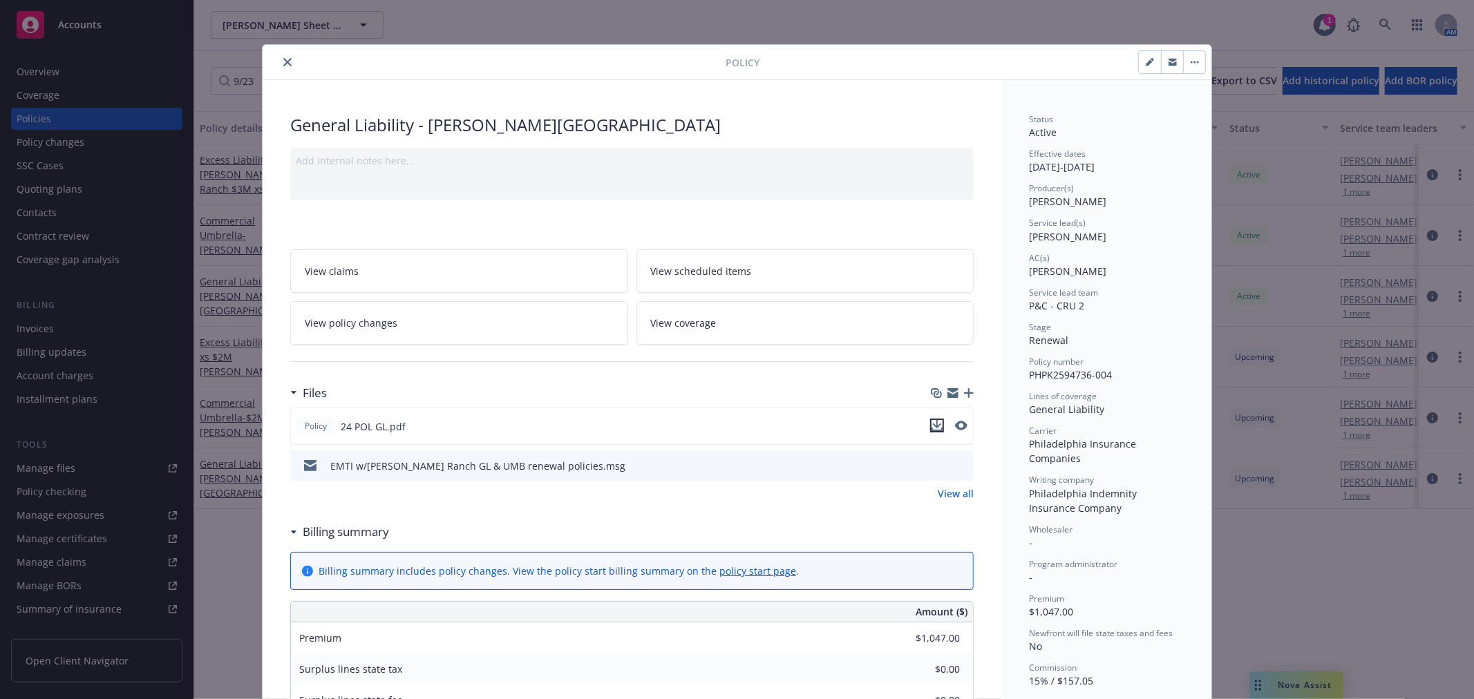
click at [933, 425] on icon "download file" at bounding box center [937, 424] width 9 height 8
click at [283, 63] on icon "close" at bounding box center [287, 62] width 8 height 8
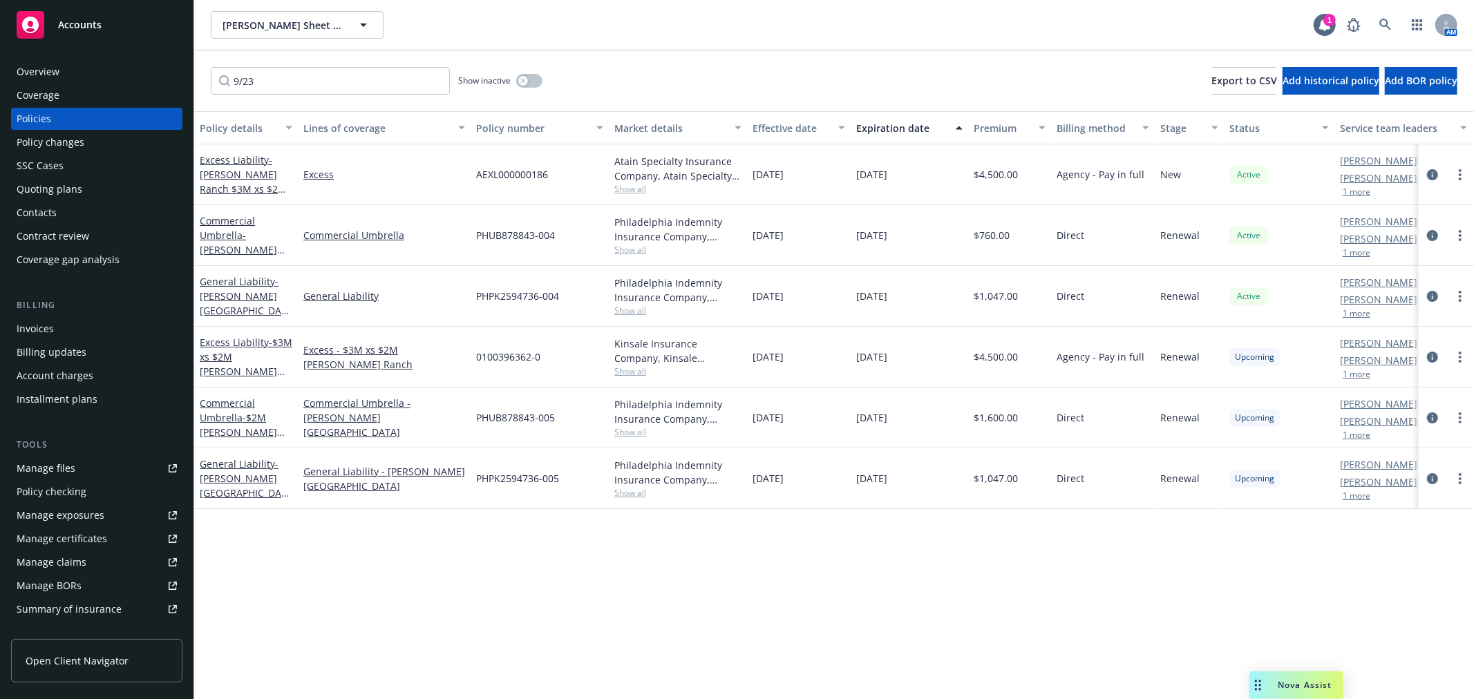
click at [107, 489] on div "Policy checking" at bounding box center [97, 492] width 160 height 22
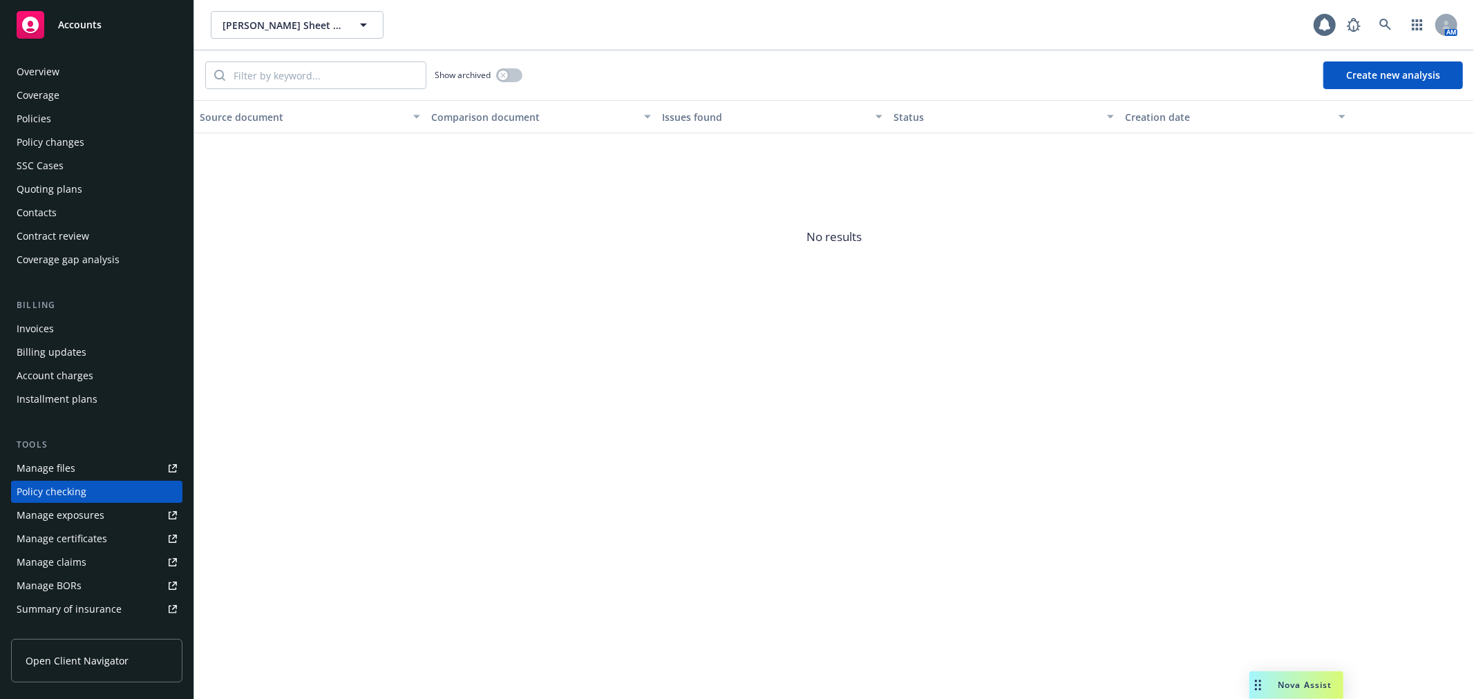
scroll to position [120, 0]
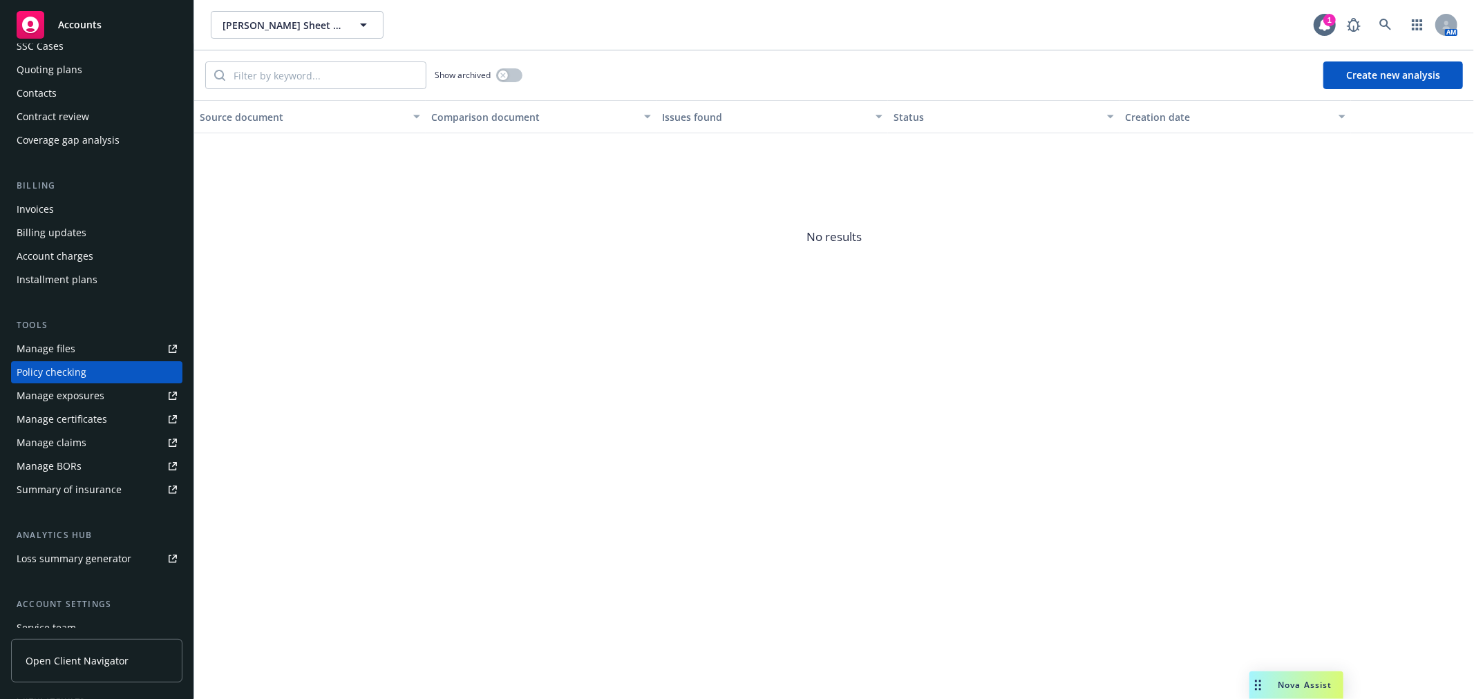
click at [1392, 77] on button "Create new analysis" at bounding box center [1393, 75] width 140 height 28
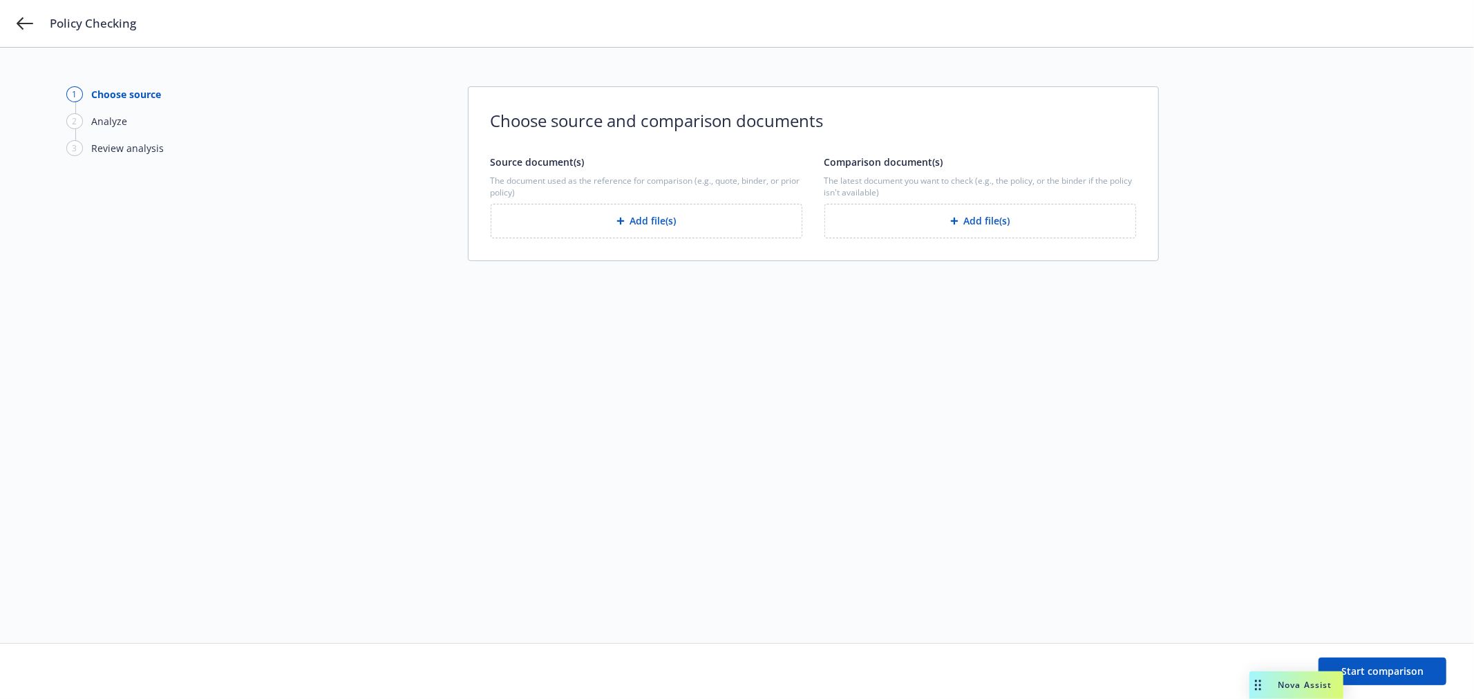
click at [700, 222] on button "Add file(s)" at bounding box center [647, 221] width 312 height 35
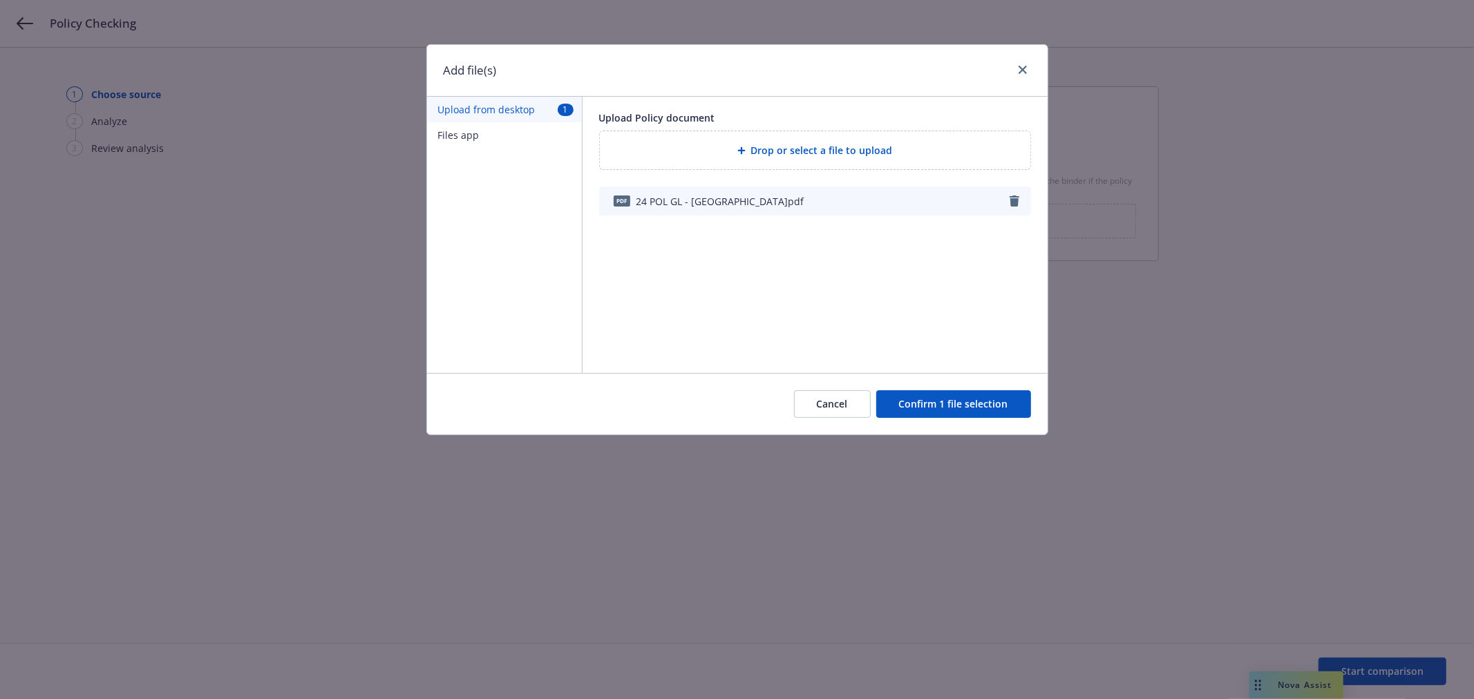
click at [945, 404] on button "Confirm 1 file selection" at bounding box center [953, 404] width 155 height 28
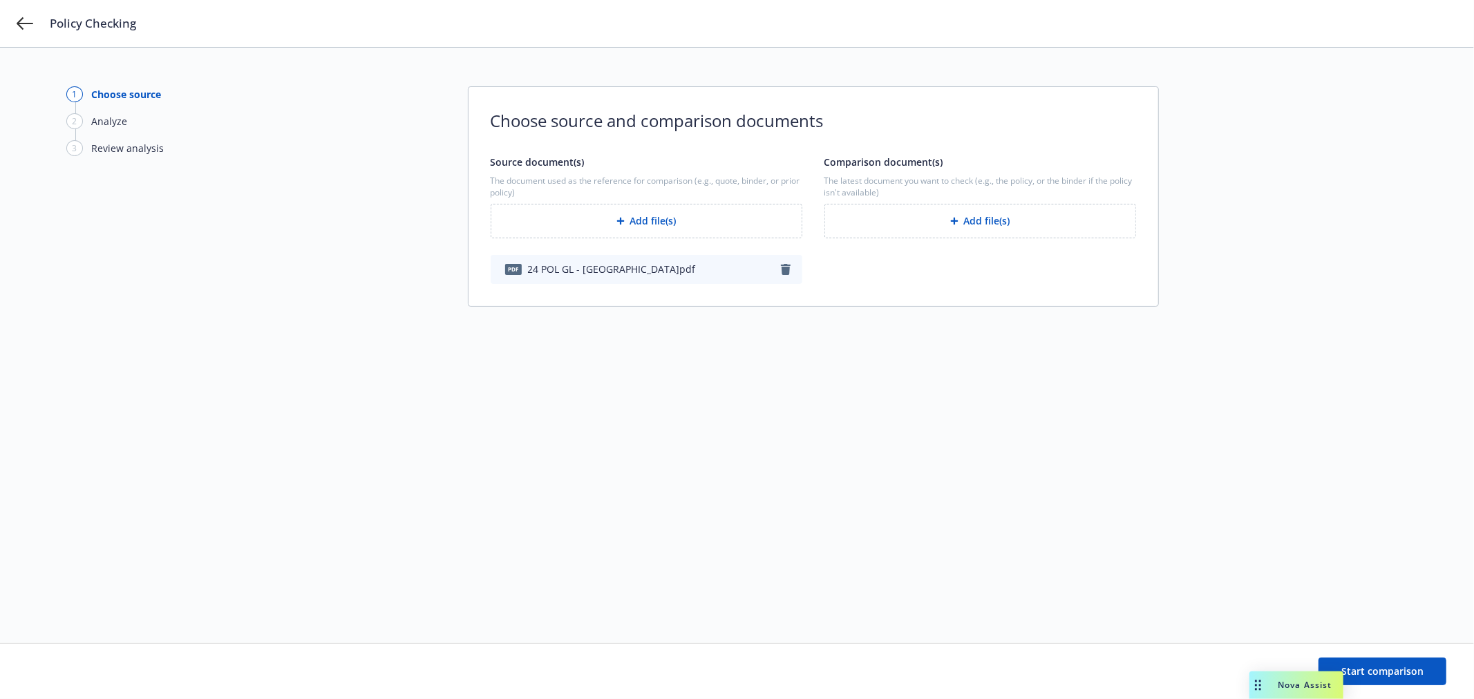
click at [1016, 225] on button "Add file(s)" at bounding box center [980, 221] width 312 height 35
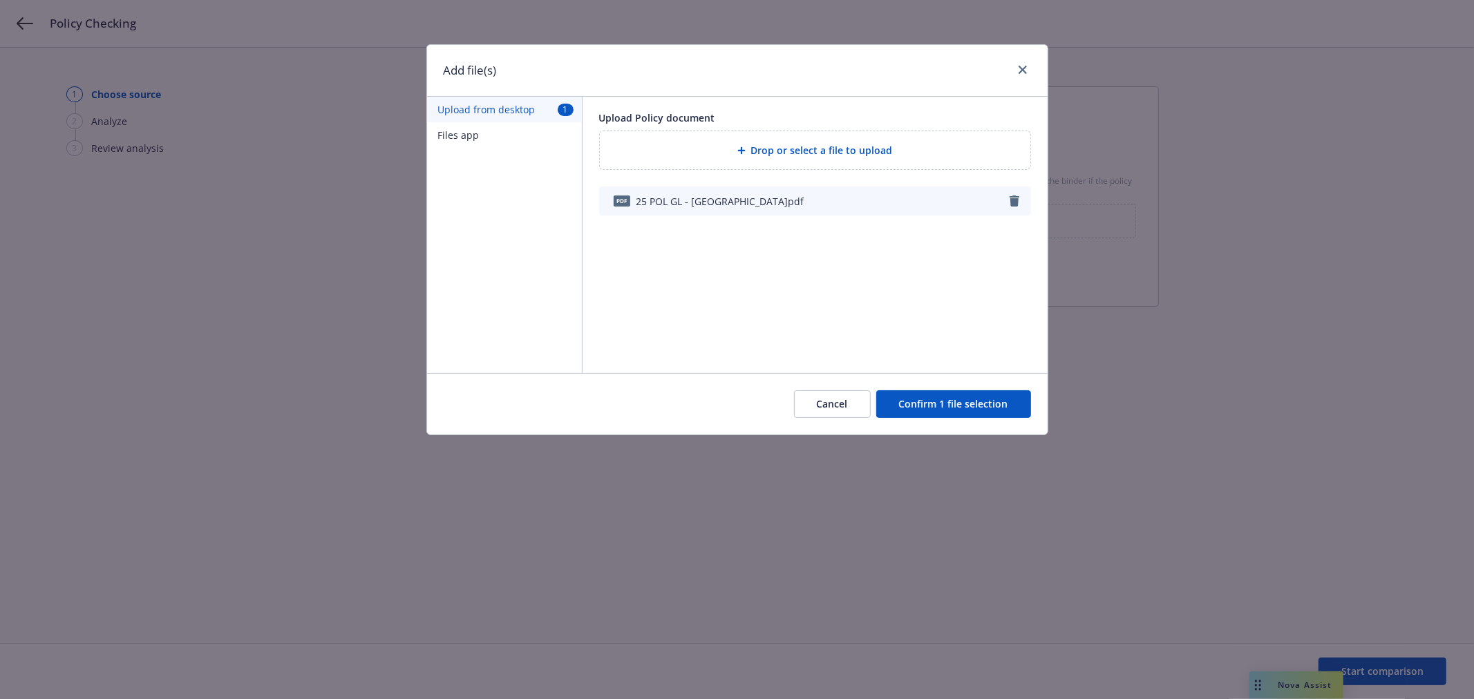
click at [969, 402] on button "Confirm 1 file selection" at bounding box center [953, 404] width 155 height 28
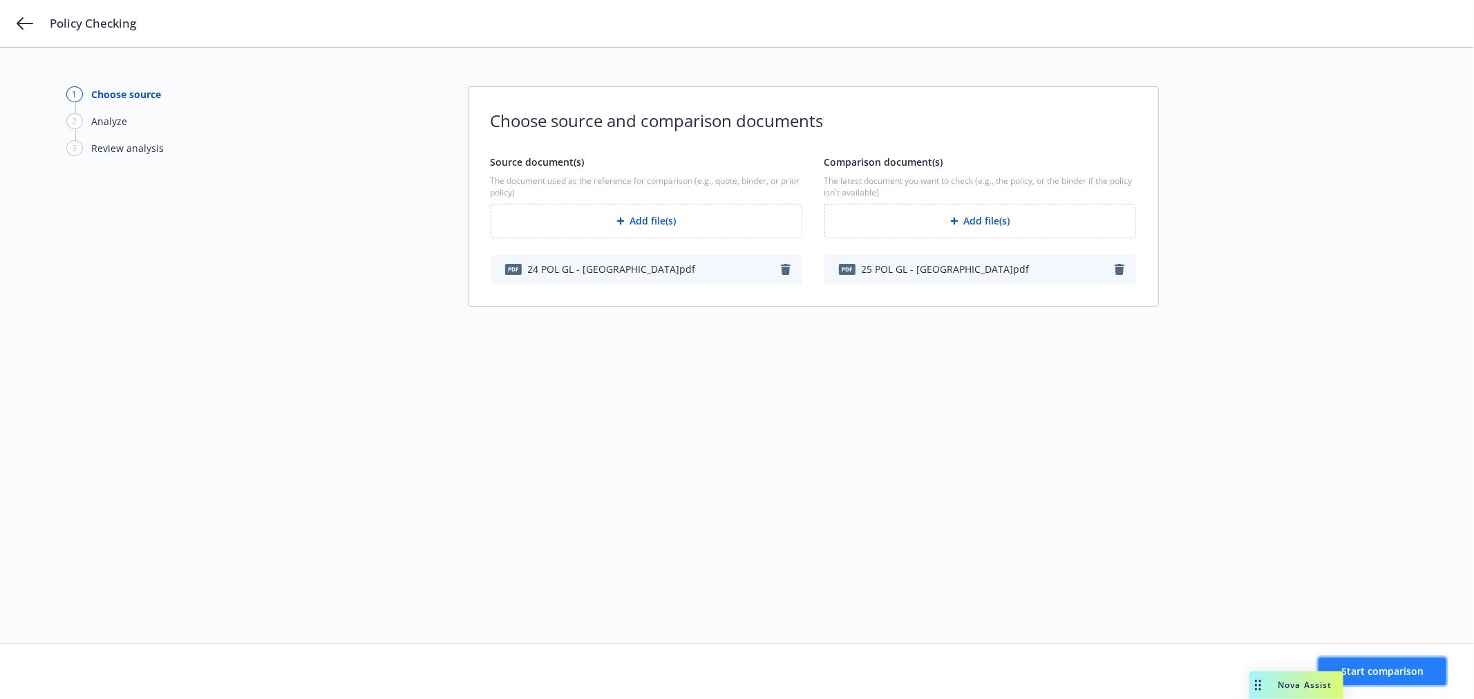
click at [1390, 670] on span "Start comparison" at bounding box center [1382, 671] width 82 height 13
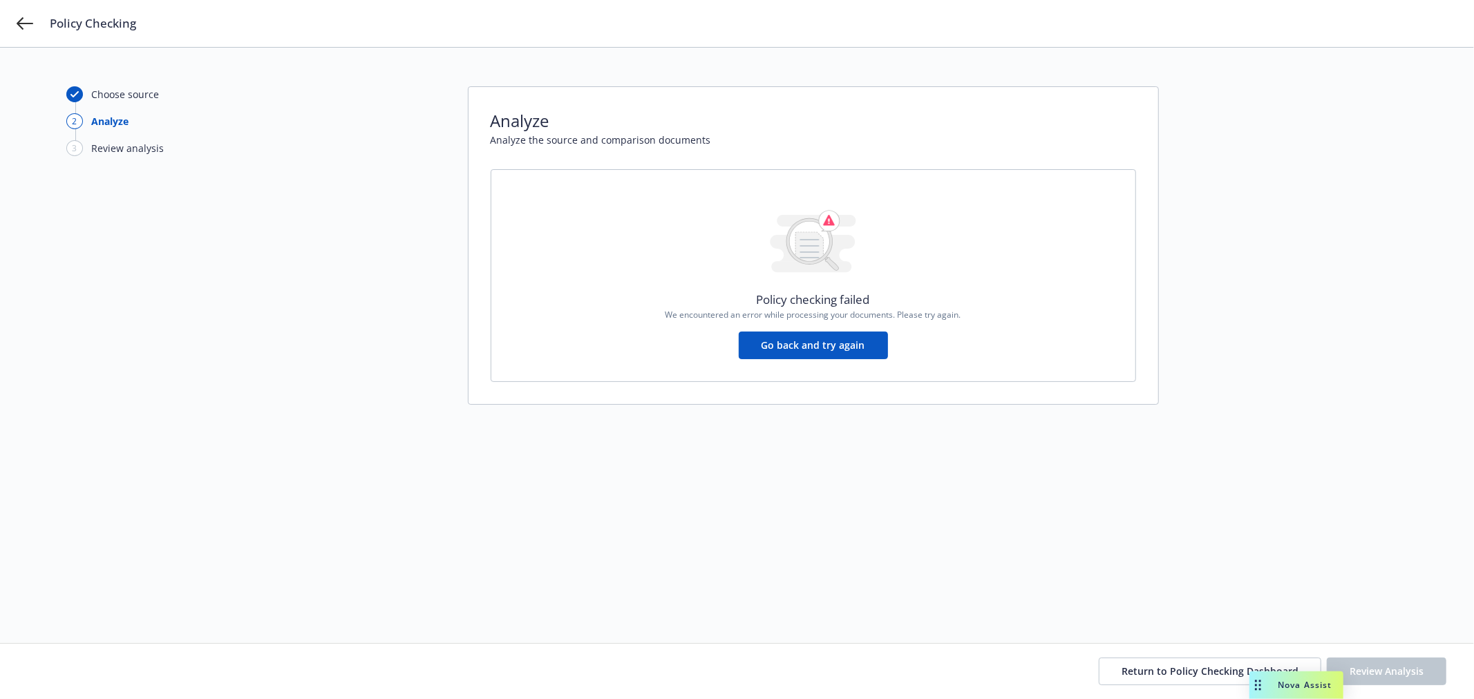
click at [828, 346] on button "Go back and try again" at bounding box center [813, 346] width 149 height 28
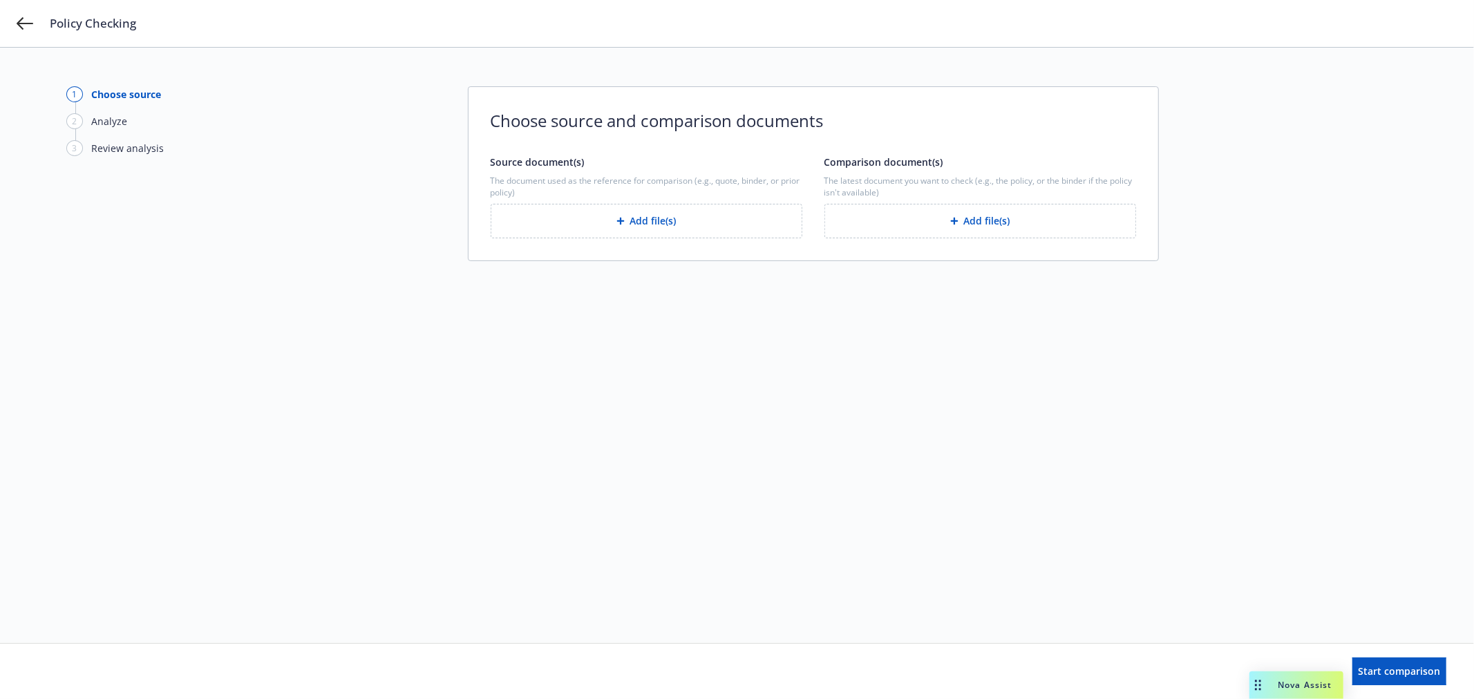
click at [712, 230] on button "Add file(s)" at bounding box center [647, 221] width 312 height 35
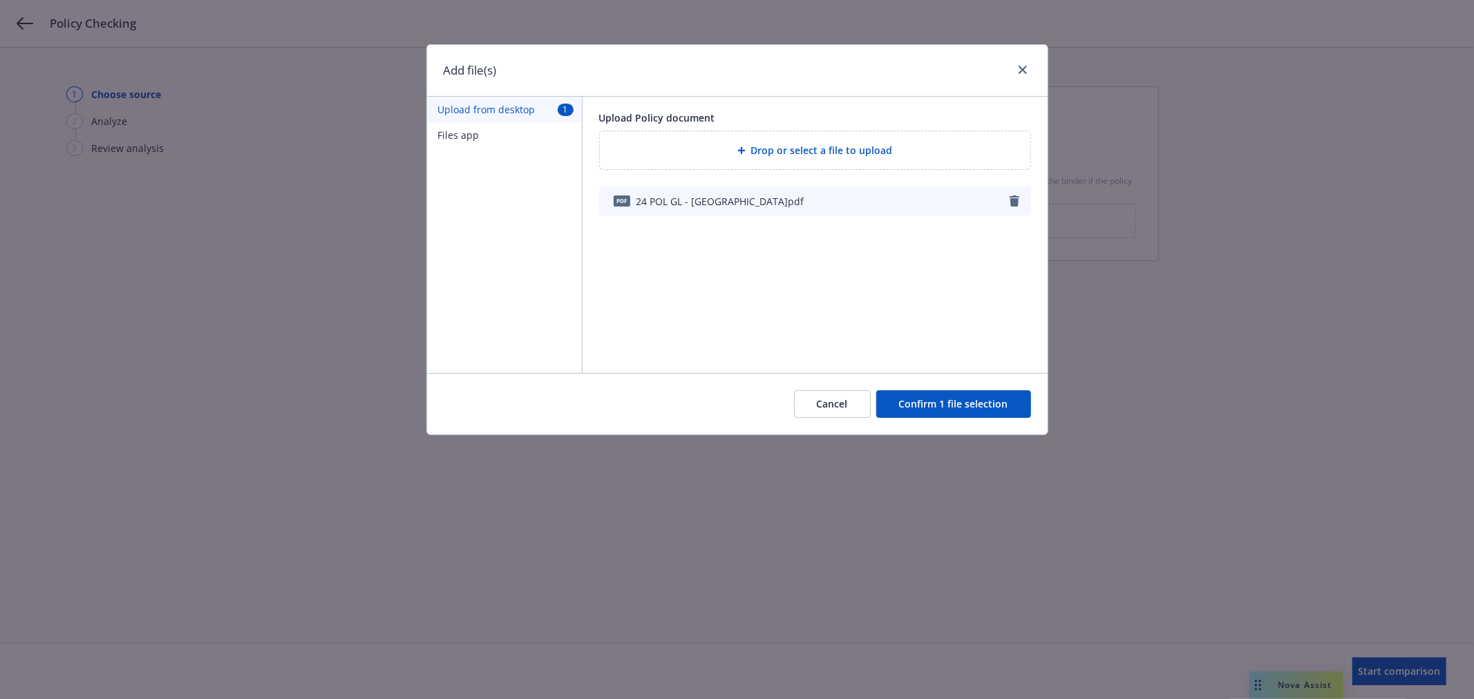
click at [929, 398] on button "Confirm 1 file selection" at bounding box center [953, 404] width 155 height 28
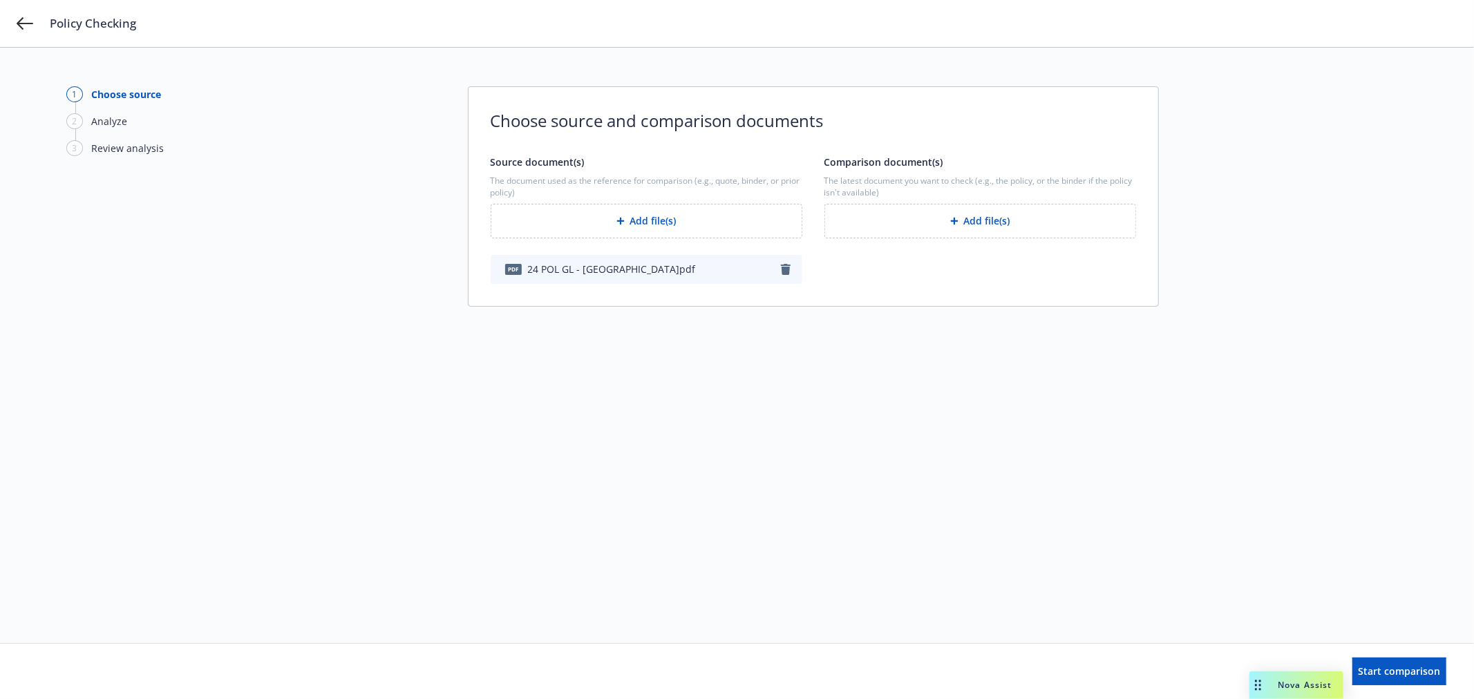
click at [1025, 225] on button "Add file(s)" at bounding box center [980, 221] width 312 height 35
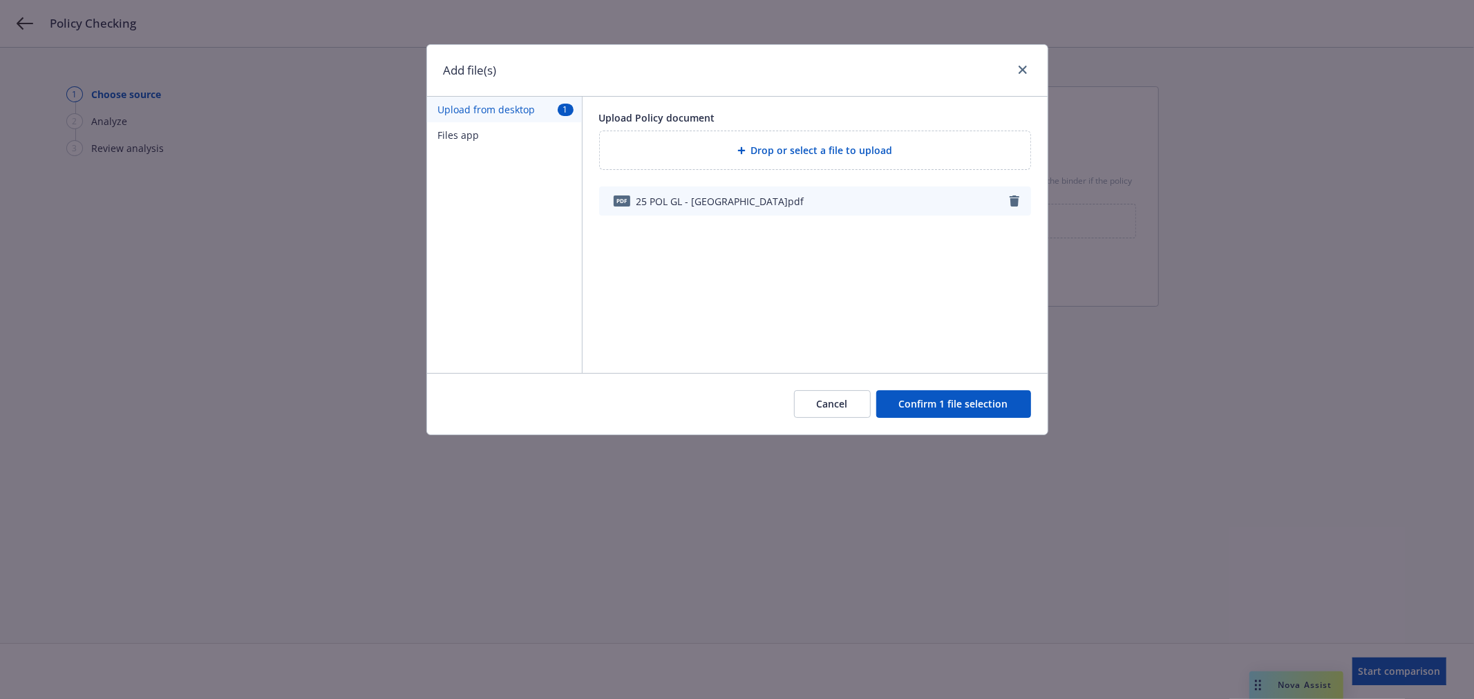
click at [943, 398] on button "Confirm 1 file selection" at bounding box center [953, 404] width 155 height 28
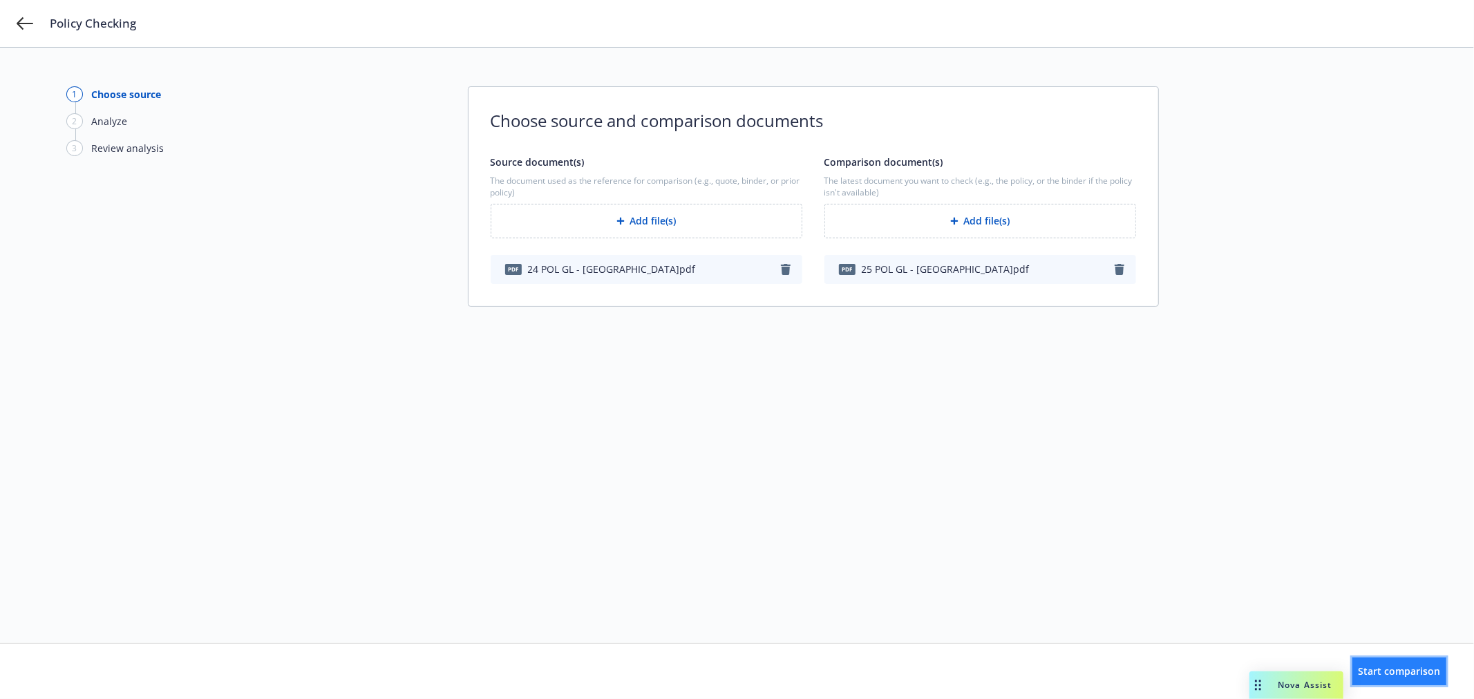
click at [1391, 670] on span "Start comparison" at bounding box center [1399, 671] width 82 height 13
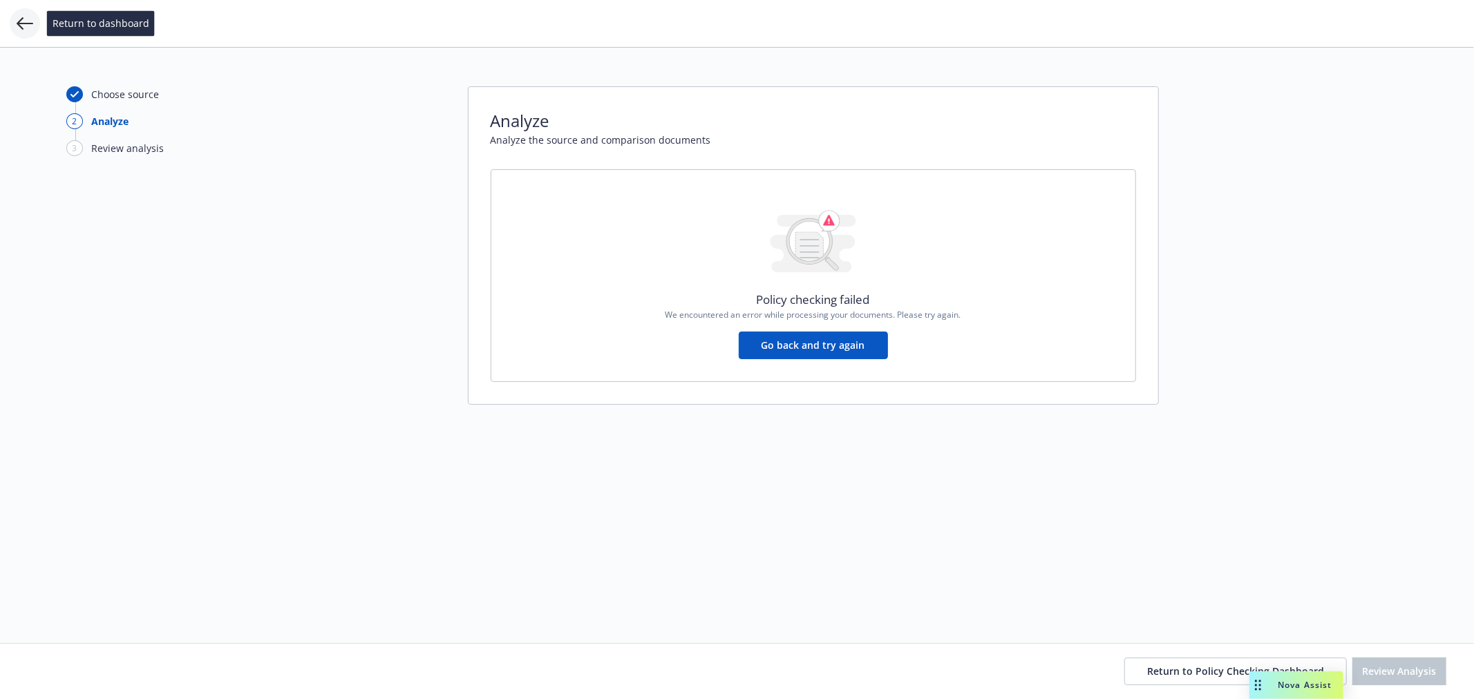
click at [23, 25] on icon at bounding box center [25, 23] width 17 height 17
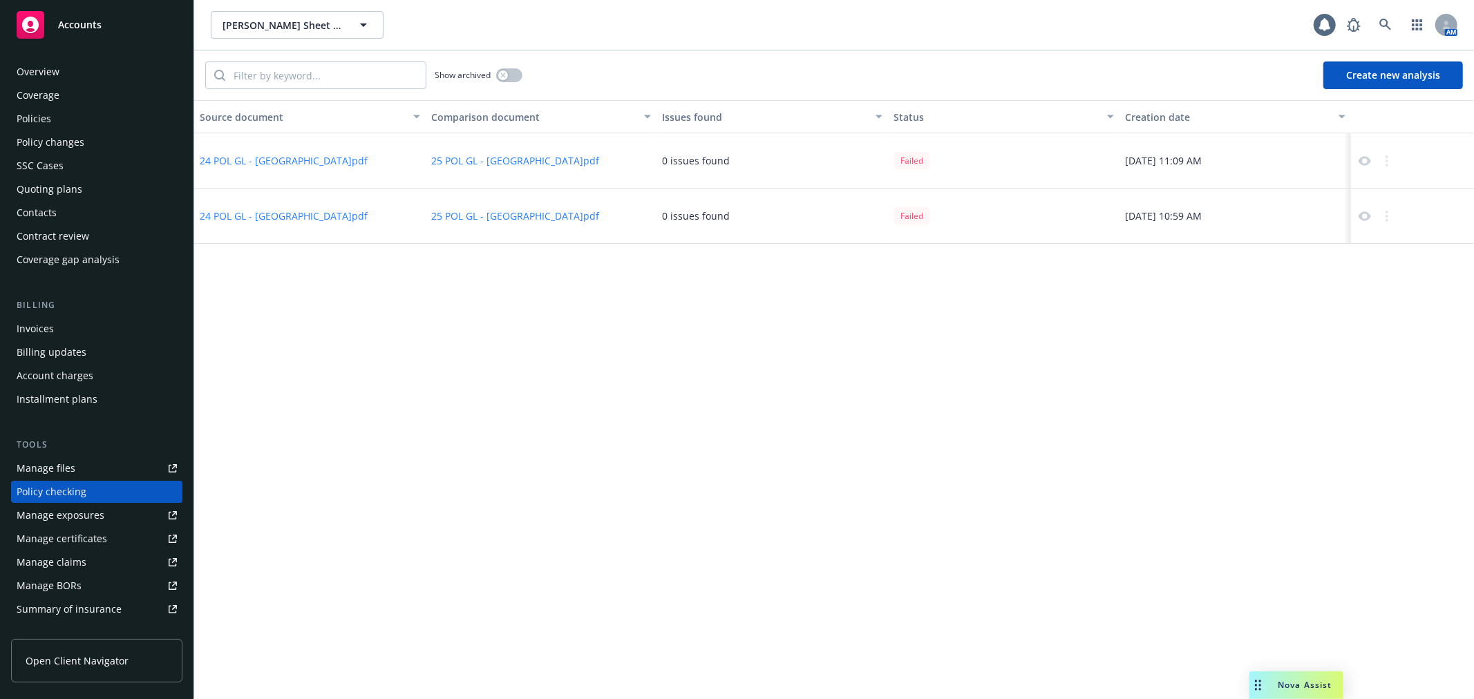
scroll to position [120, 0]
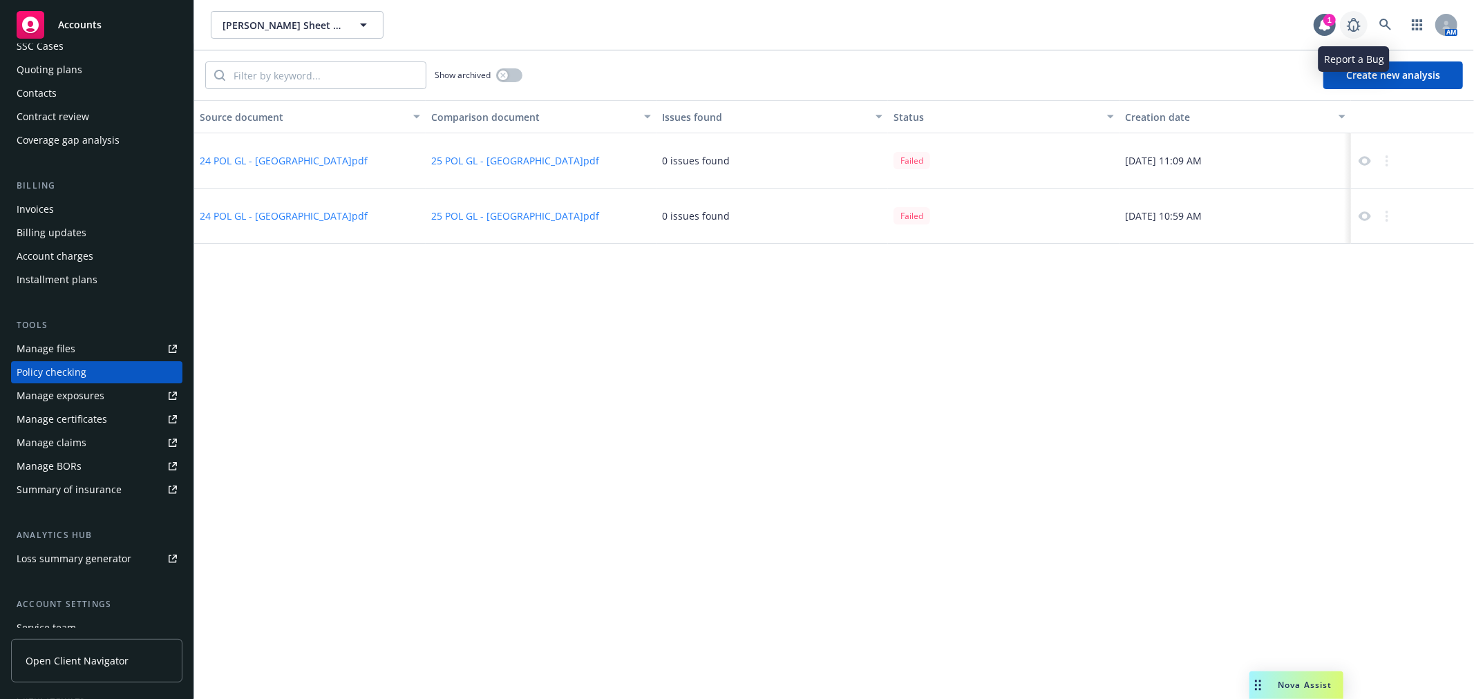
click at [1357, 22] on icon at bounding box center [1354, 25] width 14 height 14
